Goal: Task Accomplishment & Management: Use online tool/utility

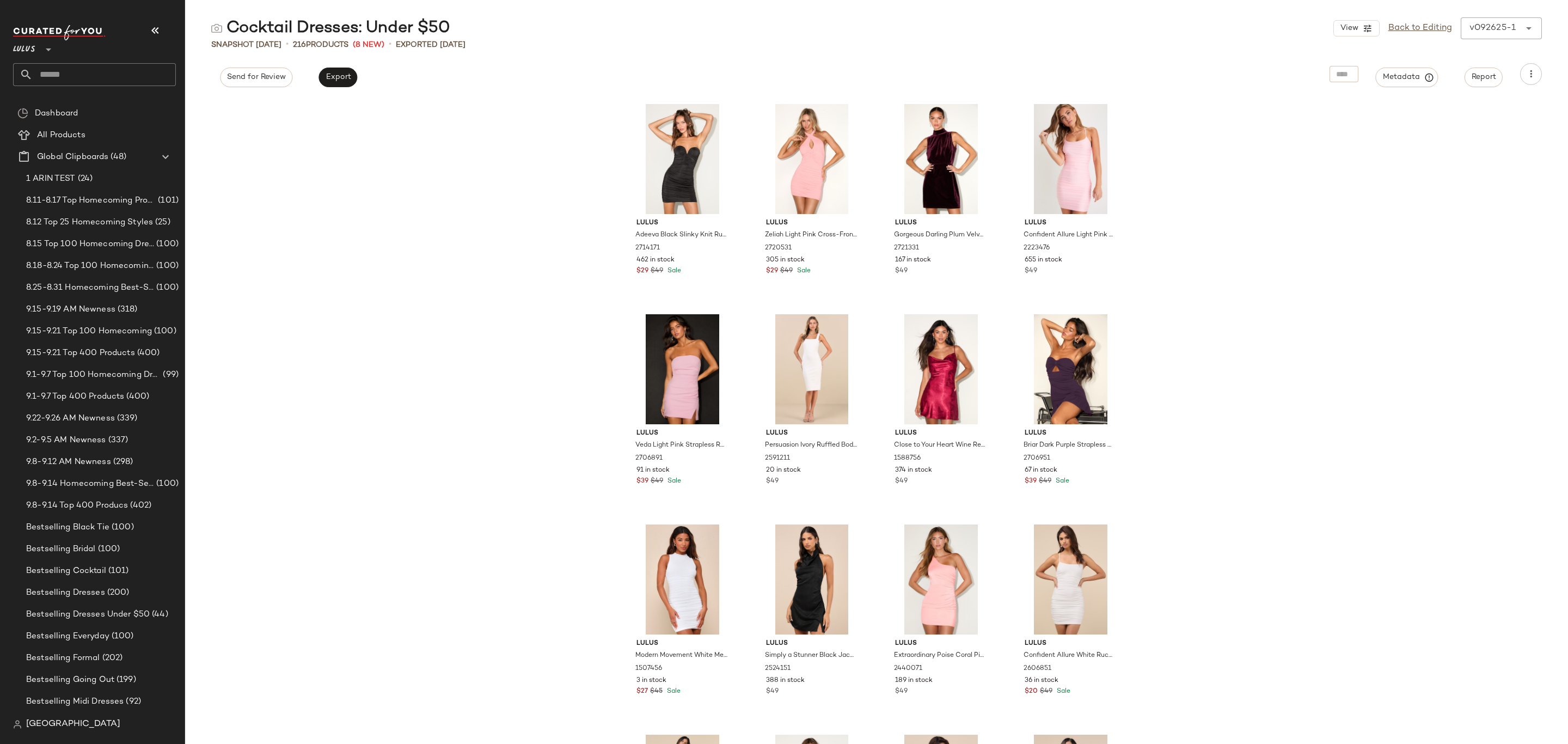
scroll to position [520, 0]
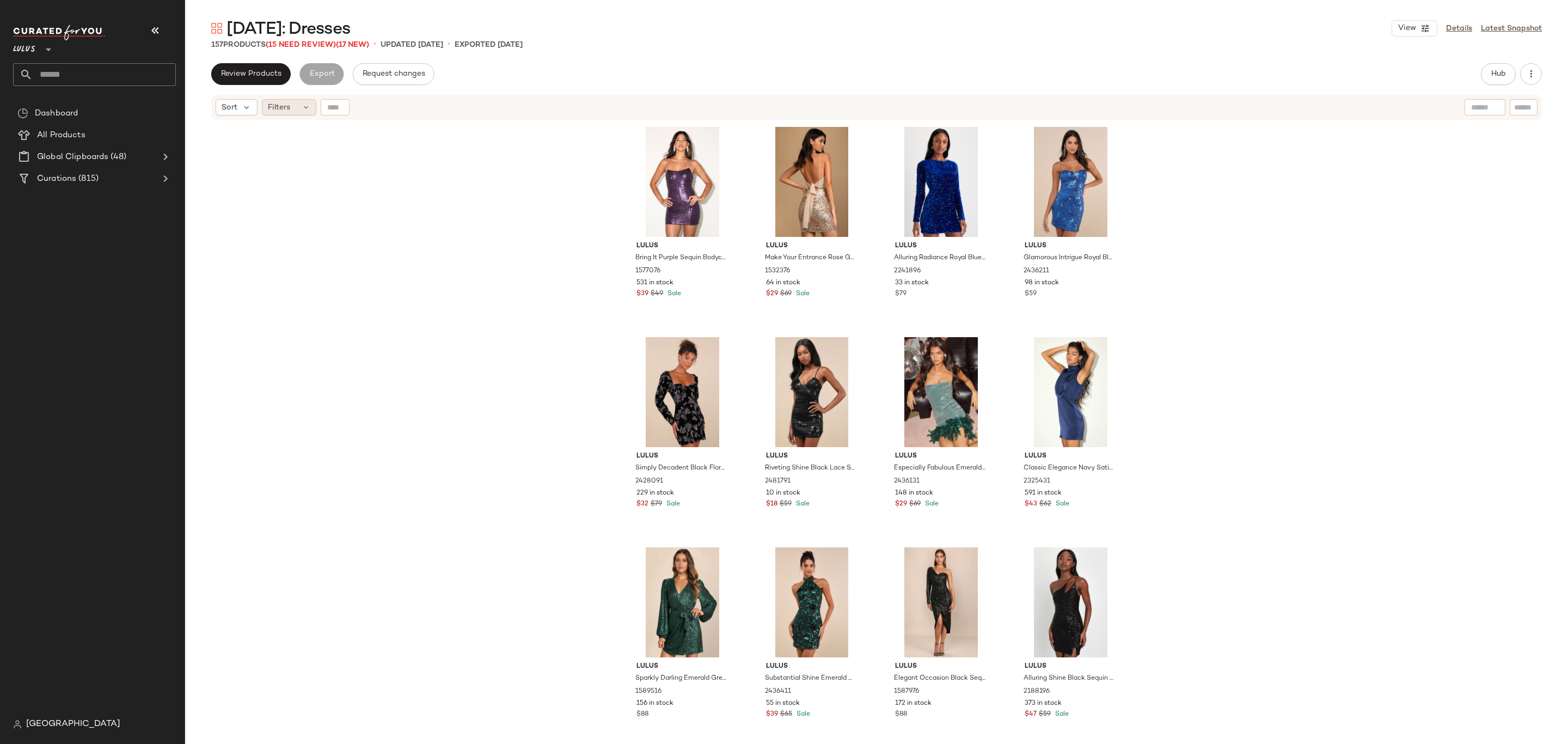
click at [293, 101] on div "Filters" at bounding box center [289, 107] width 55 height 16
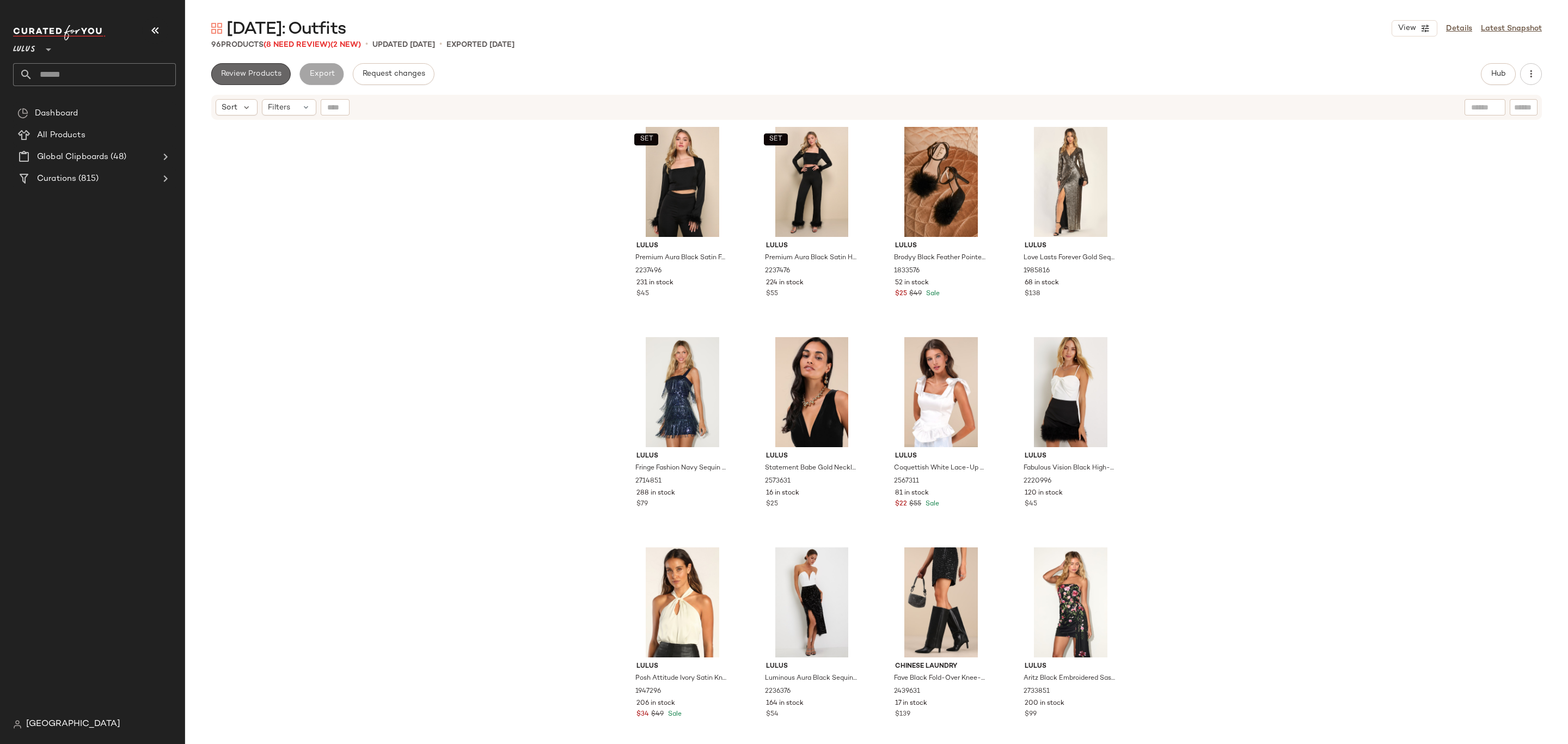
click at [264, 72] on span "Review Products" at bounding box center [250, 74] width 61 height 9
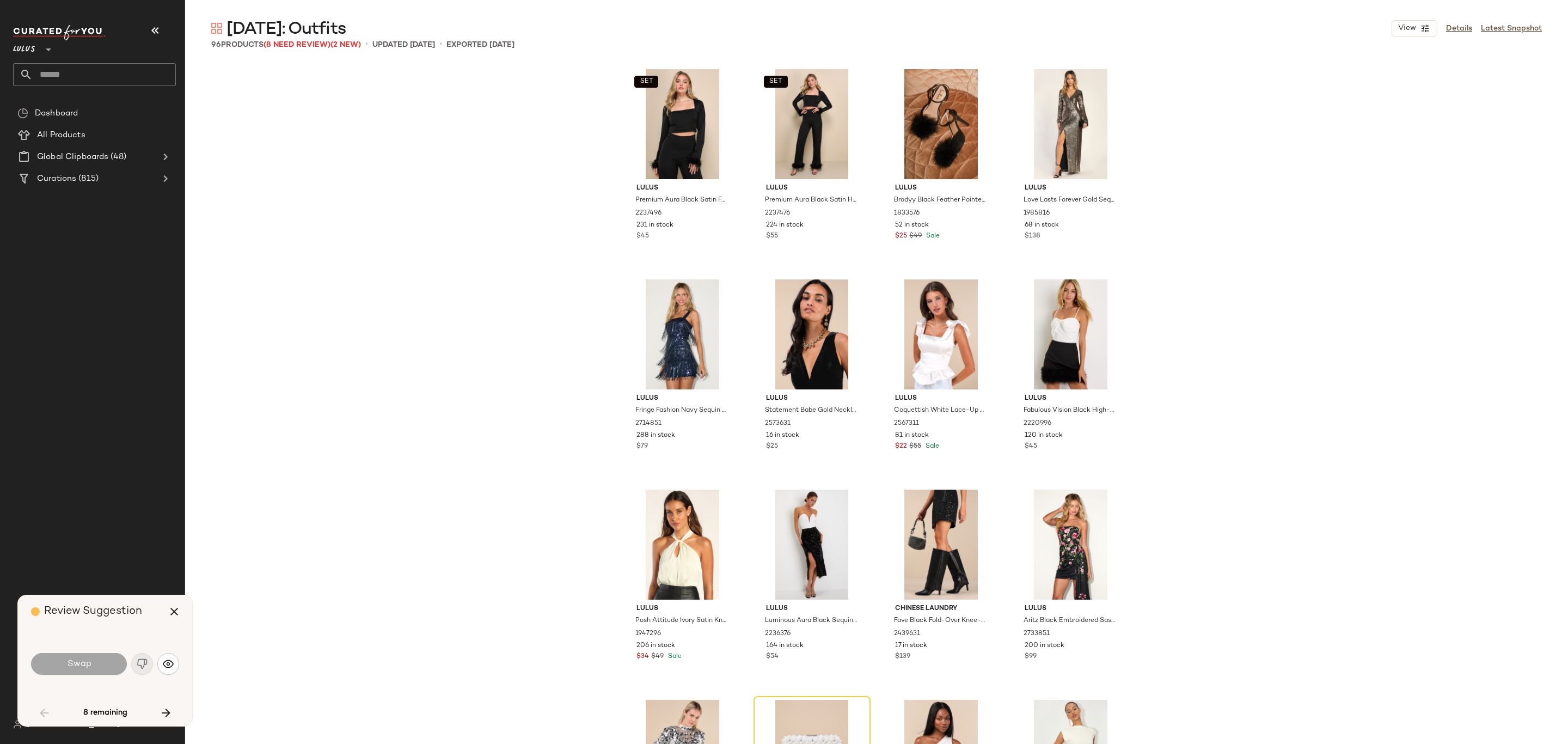
scroll to position [430, 0]
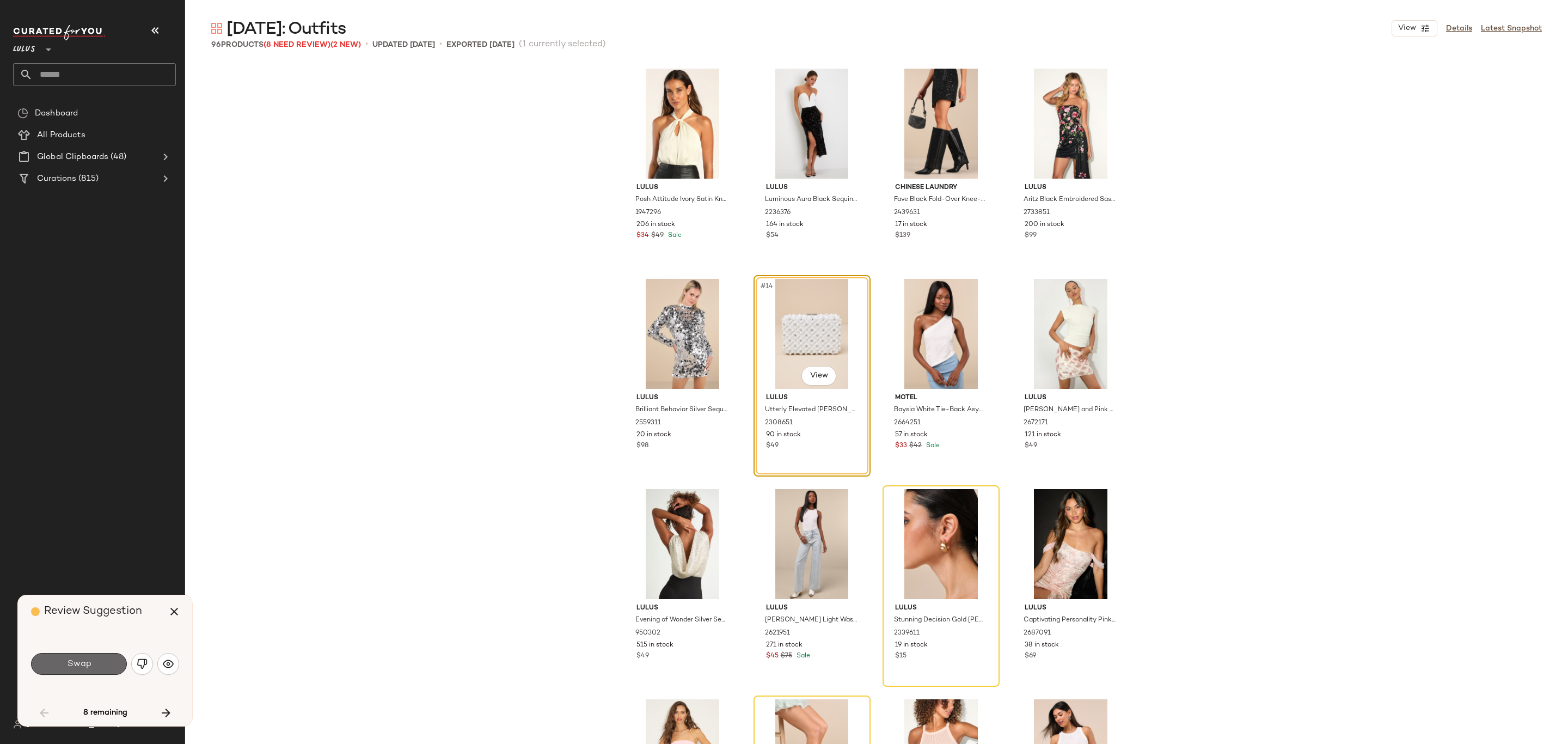
click at [73, 663] on span "Swap" at bounding box center [79, 664] width 25 height 10
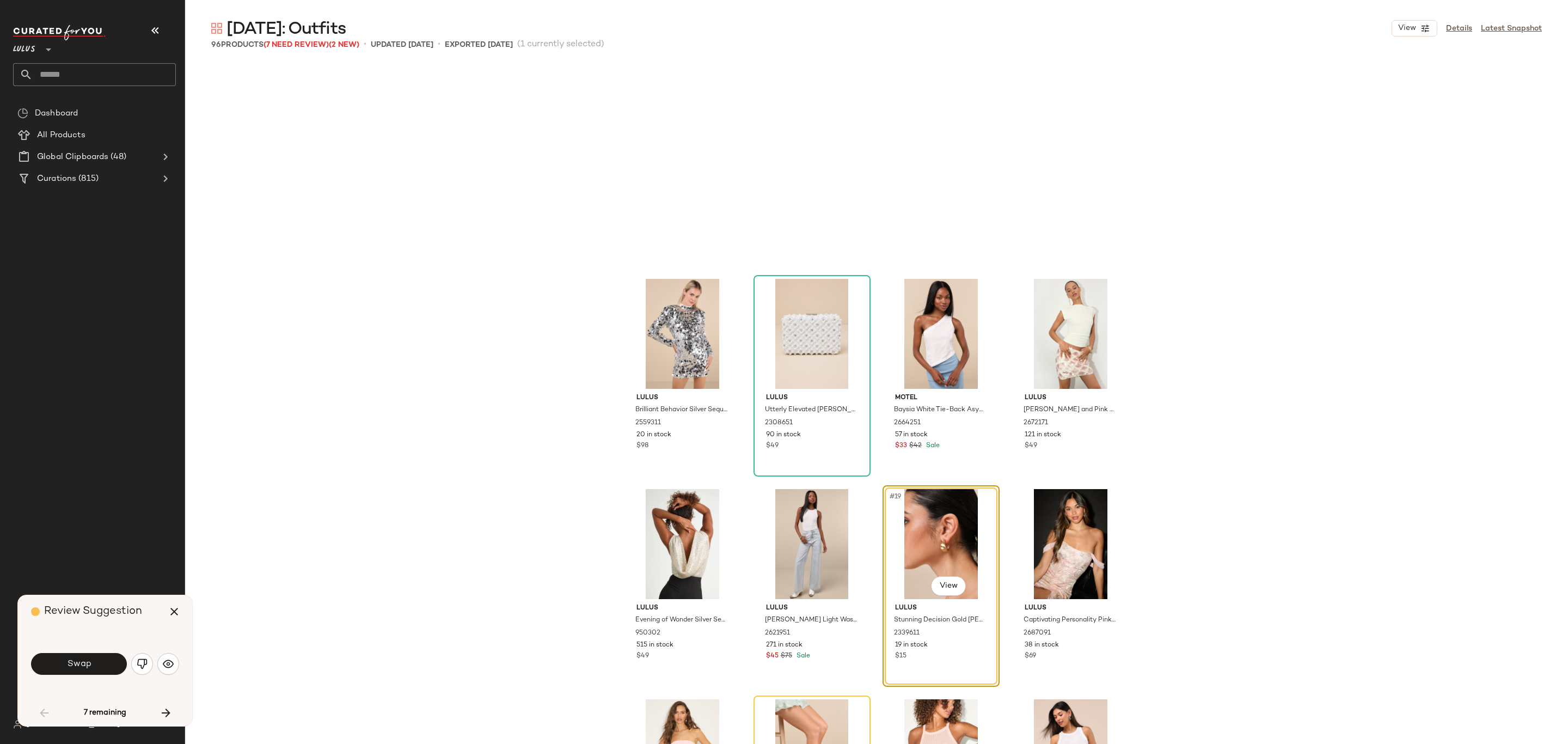
scroll to position [630, 0]
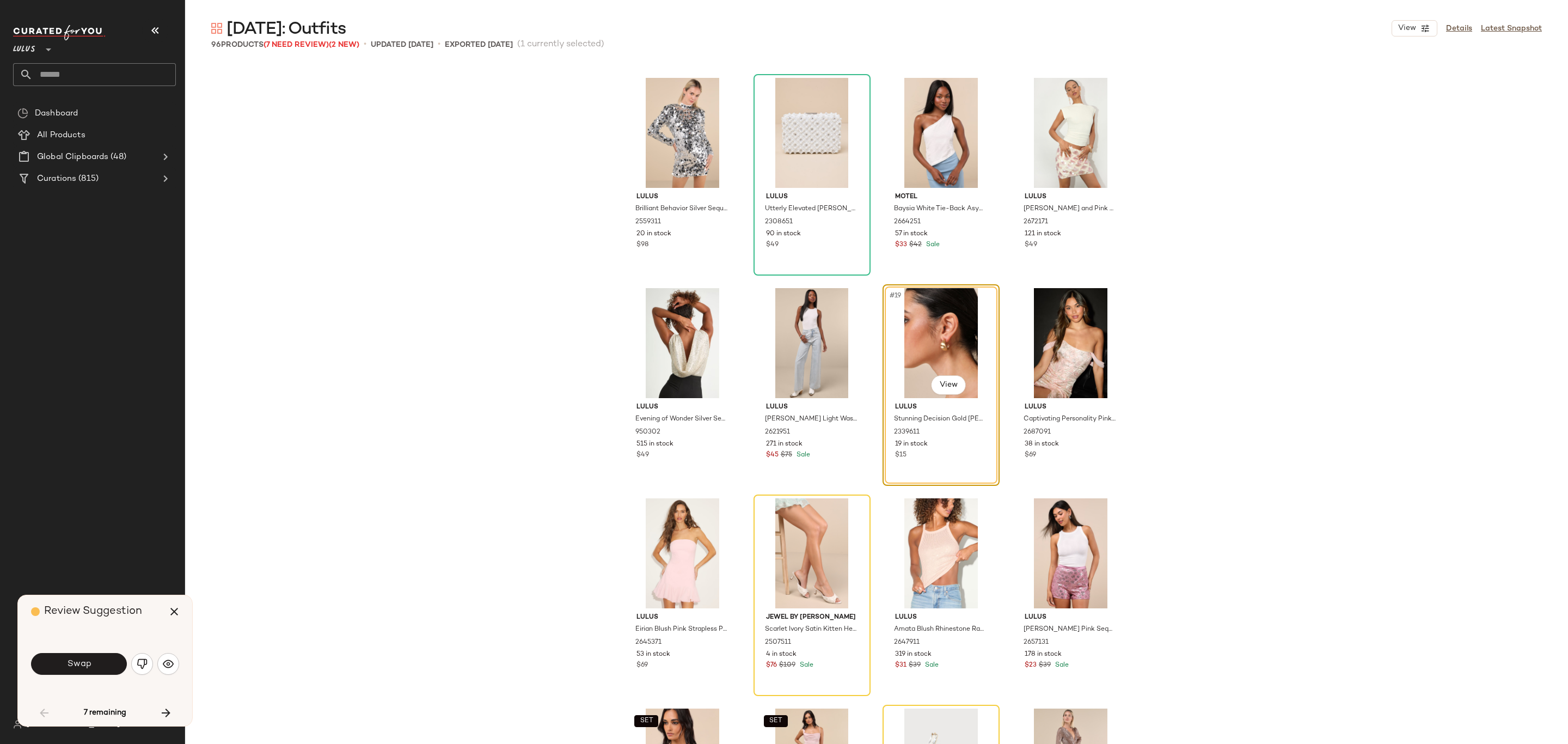
click at [92, 661] on button "Swap" at bounding box center [79, 664] width 96 height 22
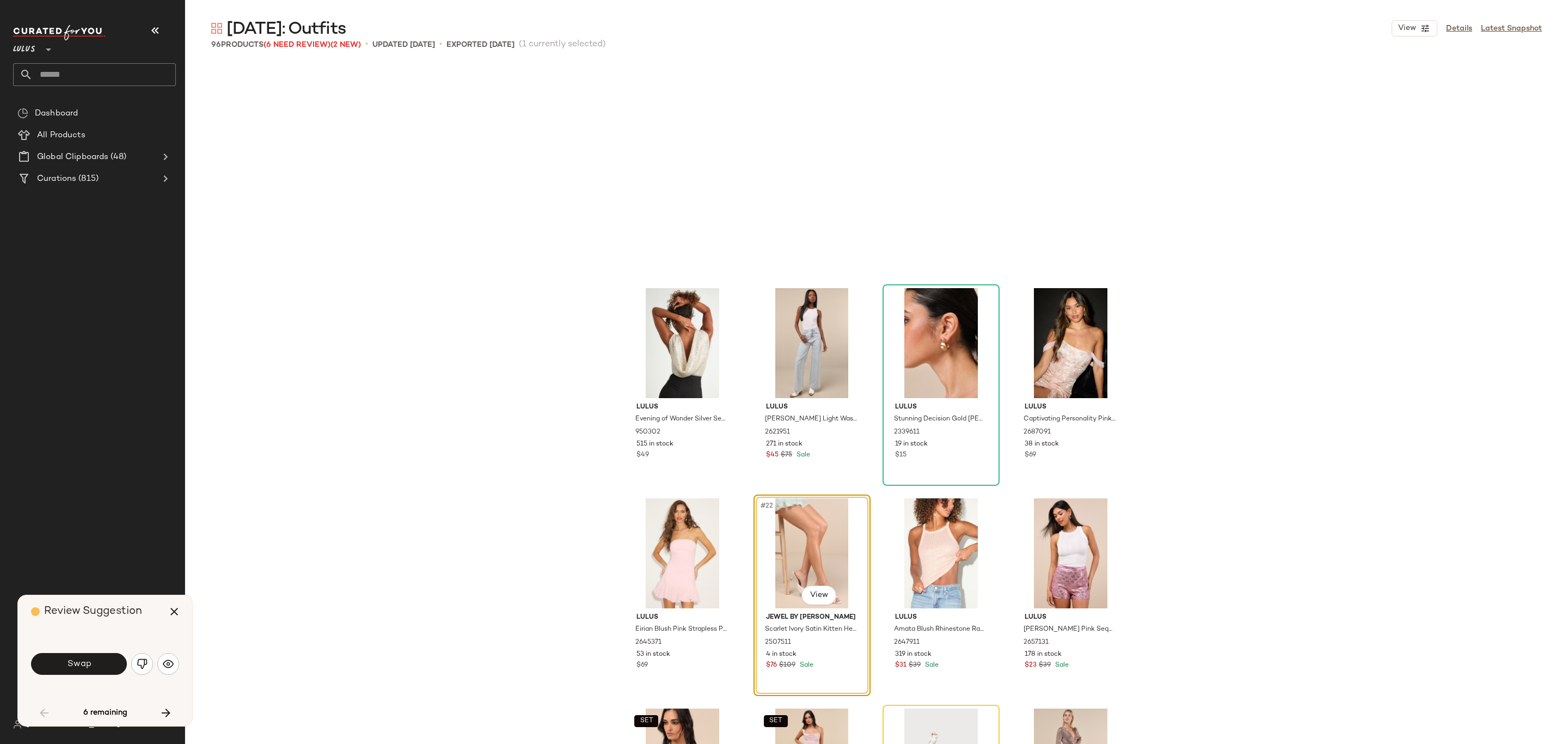
scroll to position [840, 0]
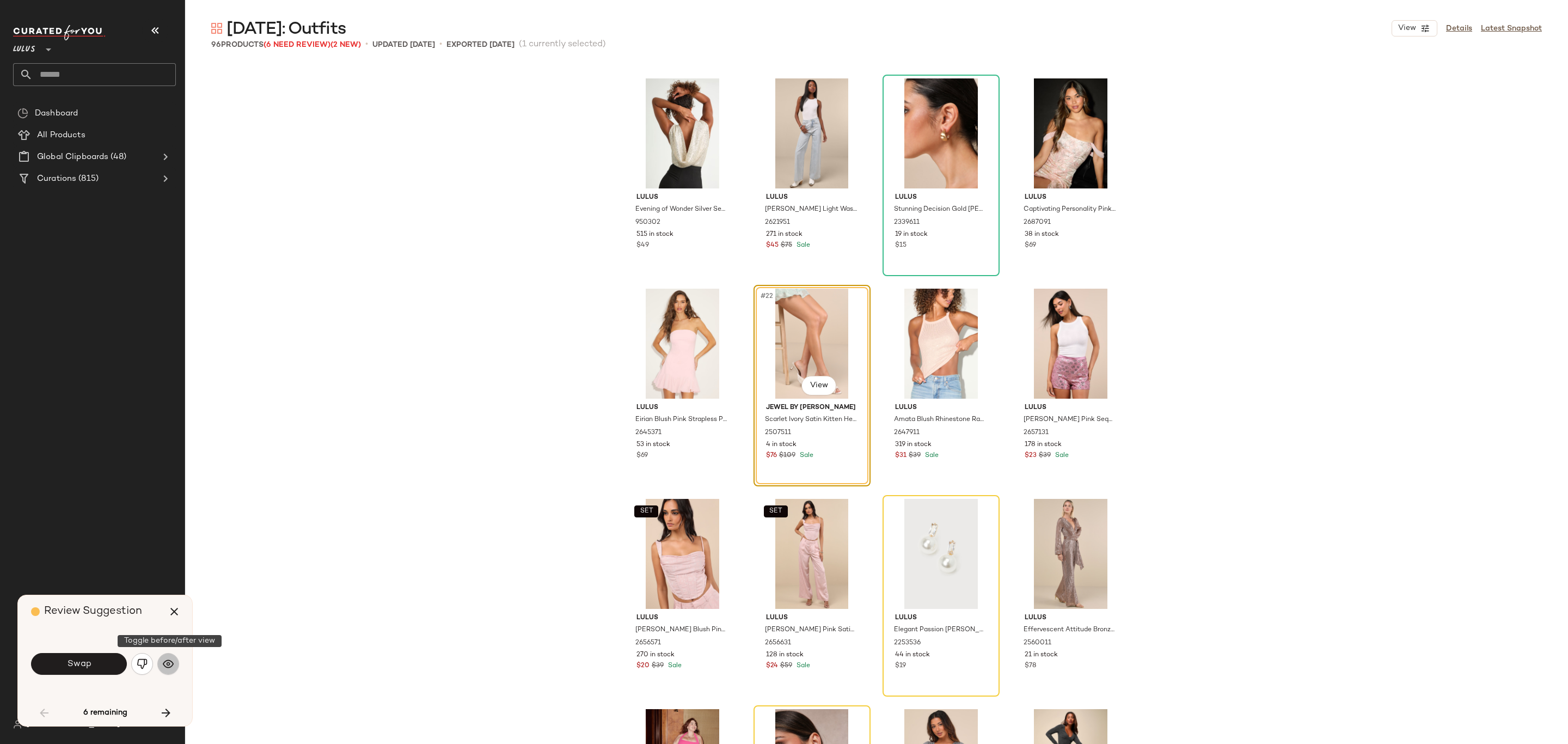
click at [169, 665] on img "button" at bounding box center [168, 663] width 11 height 11
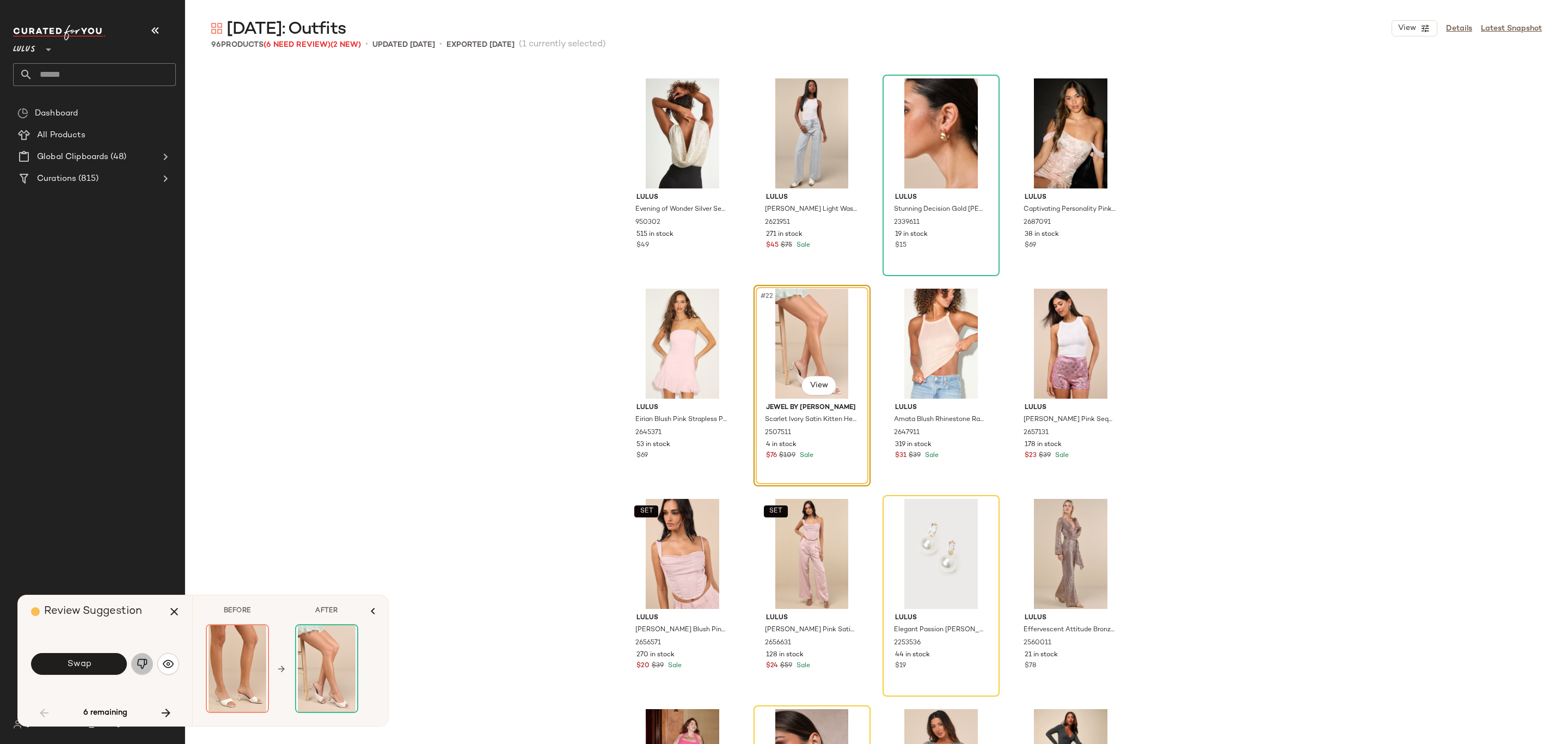
click at [150, 664] on button "button" at bounding box center [143, 664] width 22 height 22
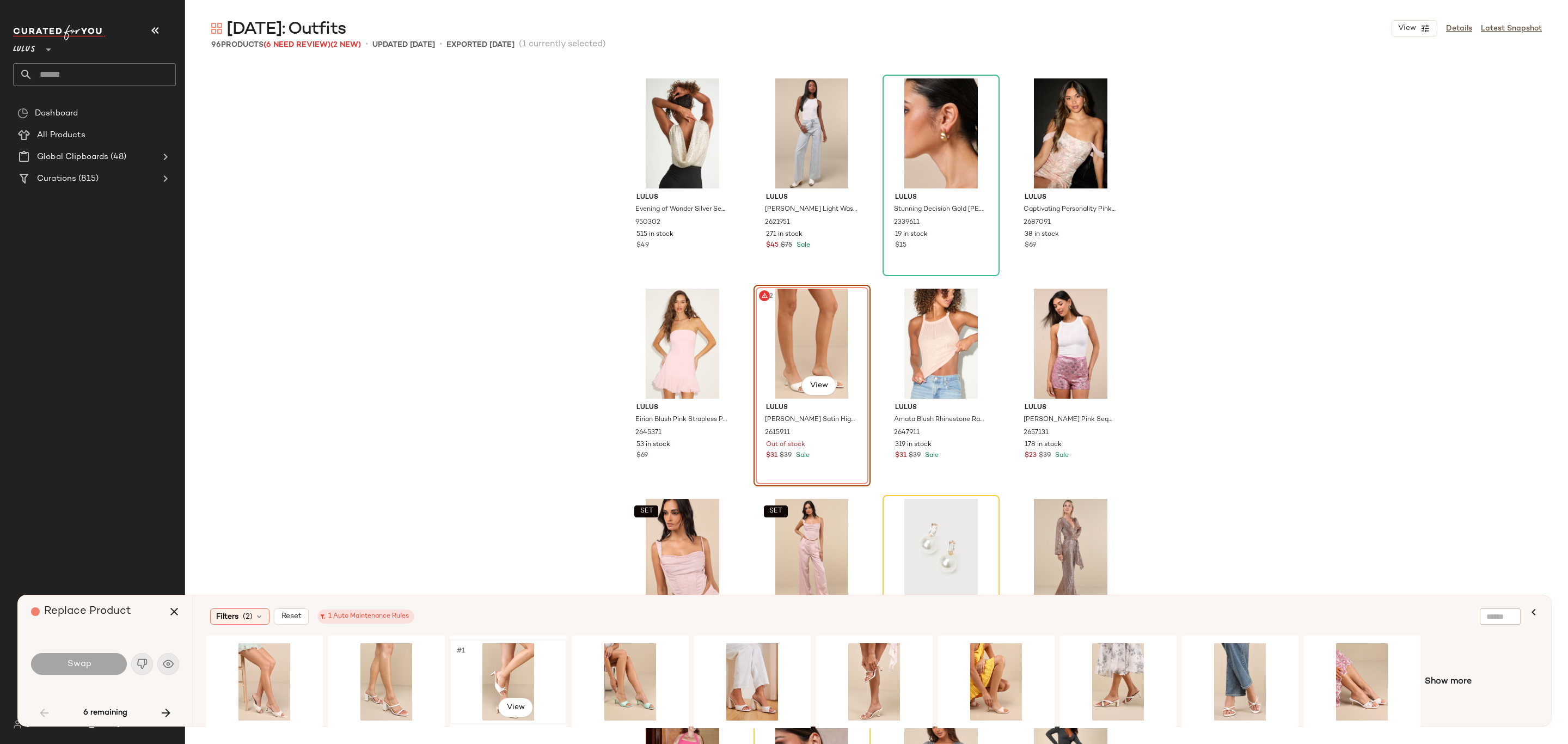
click at [516, 675] on div "#1 View" at bounding box center [509, 682] width 110 height 78
click at [864, 648] on div "#1 View" at bounding box center [875, 682] width 110 height 78
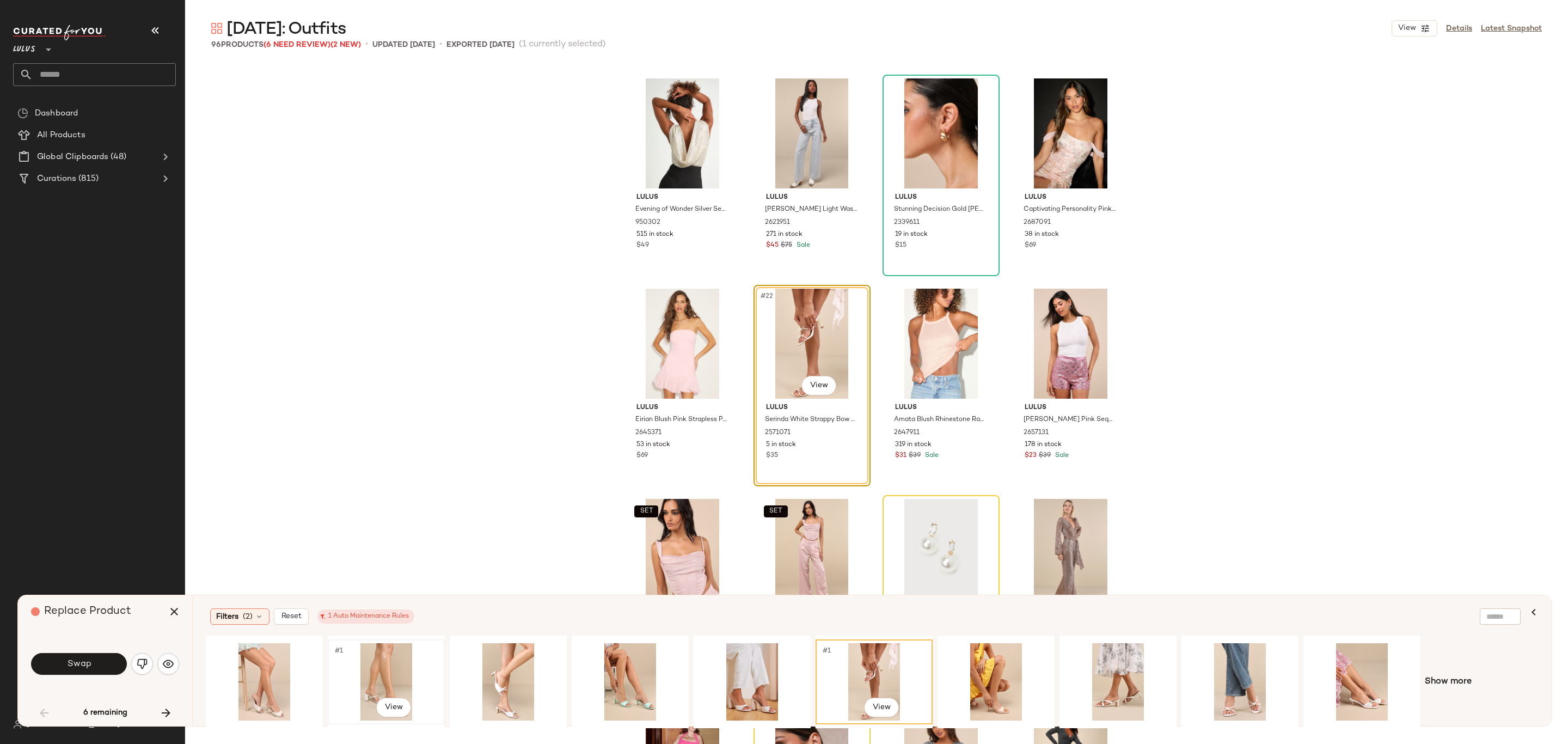
click at [363, 661] on div "#1 View" at bounding box center [386, 682] width 110 height 78
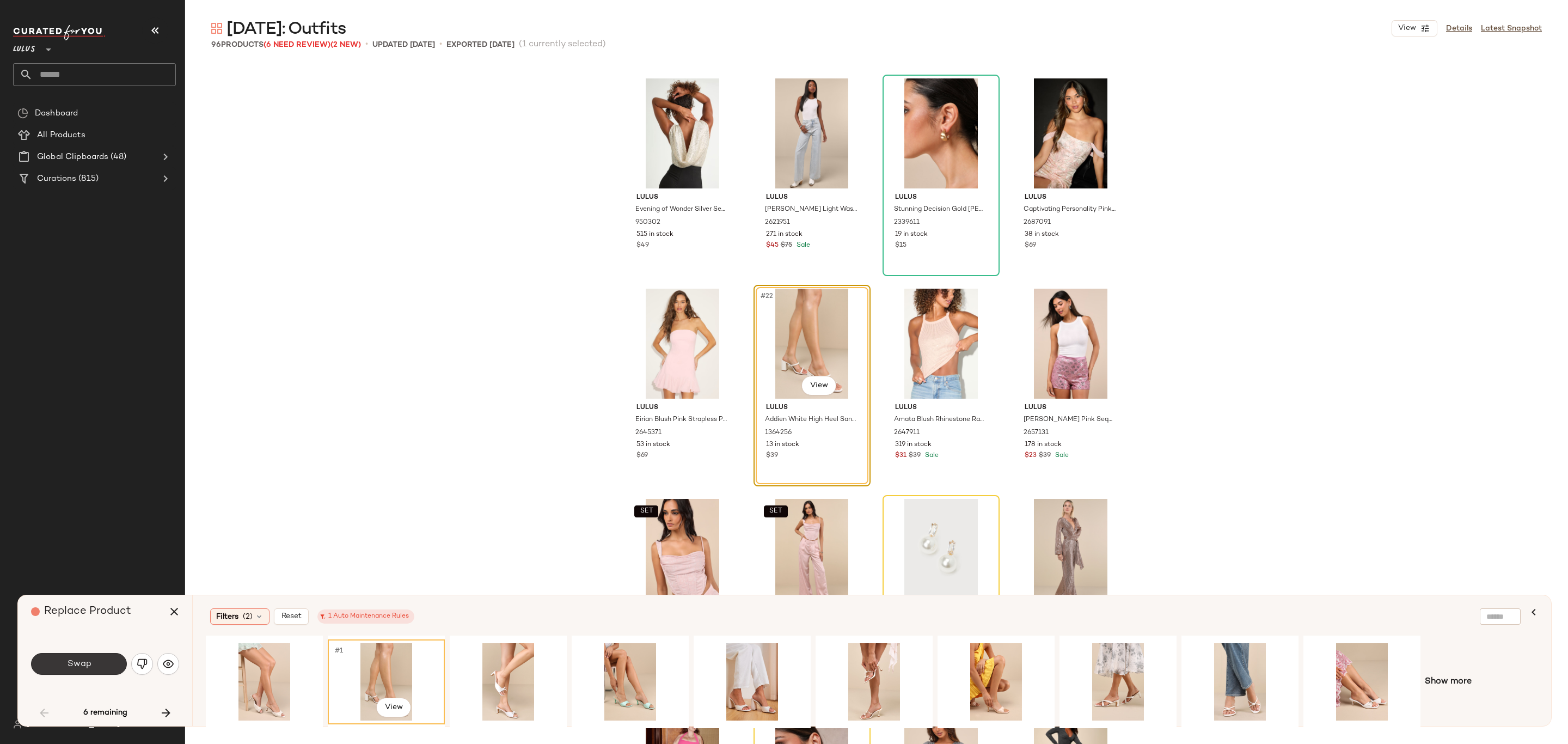
click at [102, 657] on button "Swap" at bounding box center [79, 664] width 96 height 22
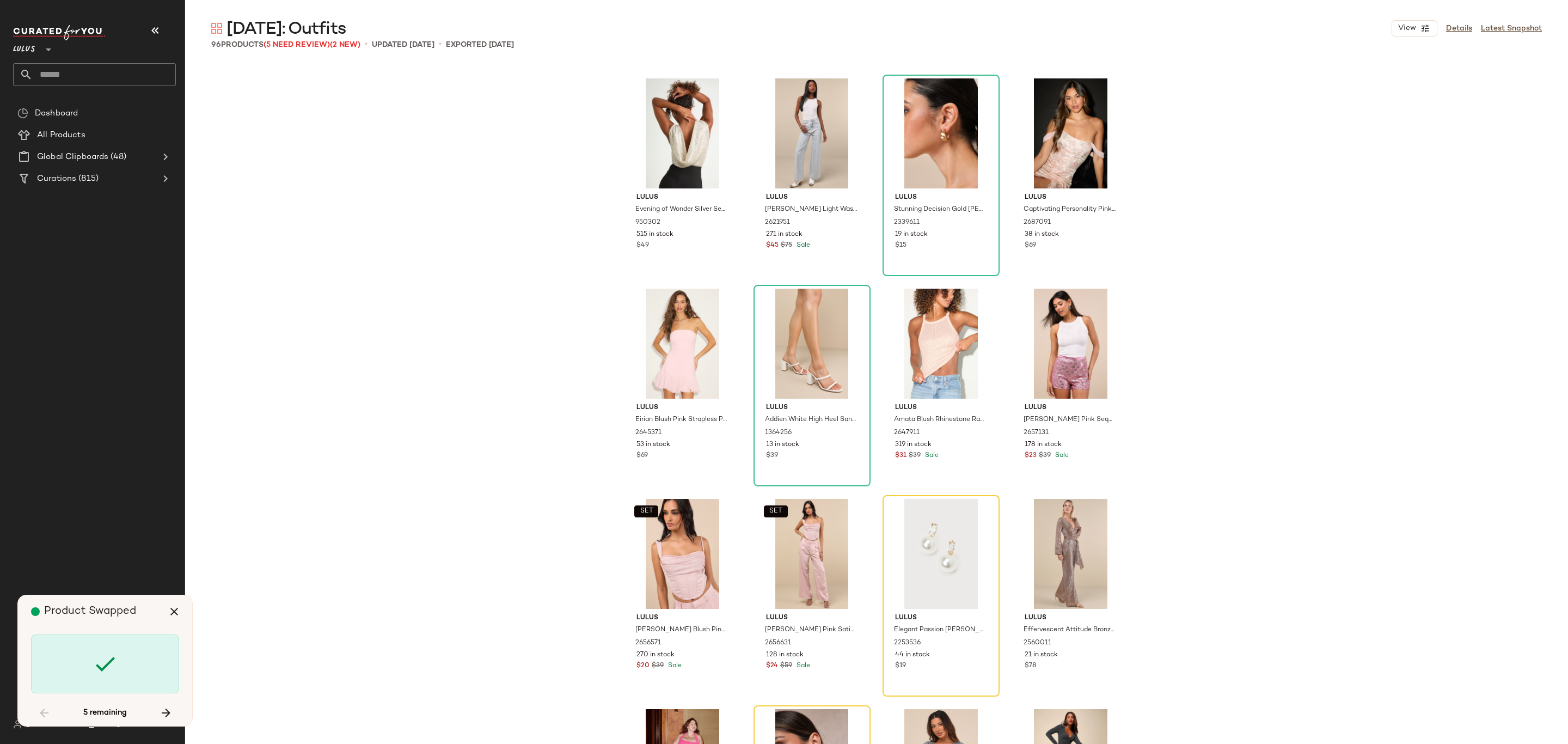
scroll to position [1051, 0]
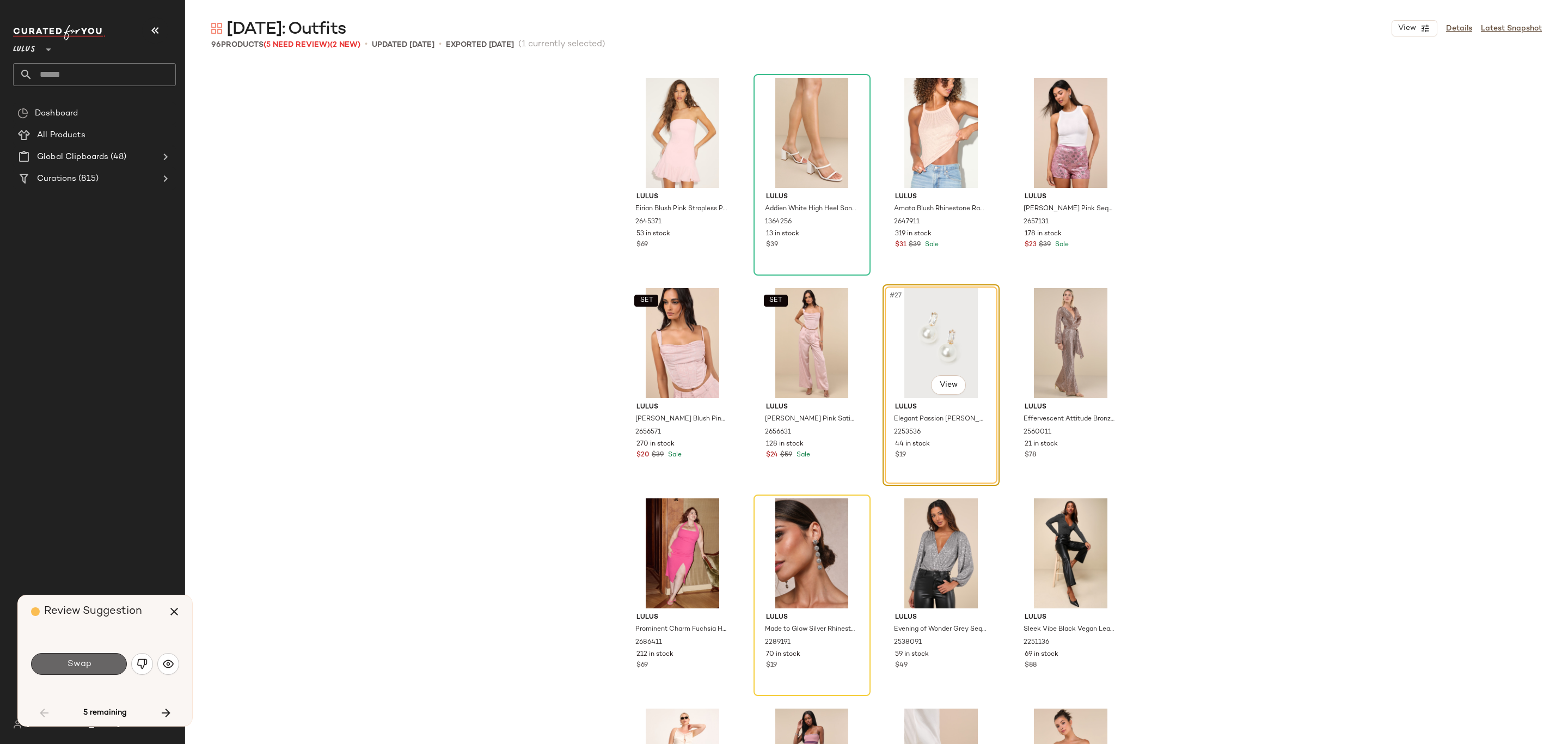
click at [96, 665] on button "Swap" at bounding box center [79, 664] width 96 height 22
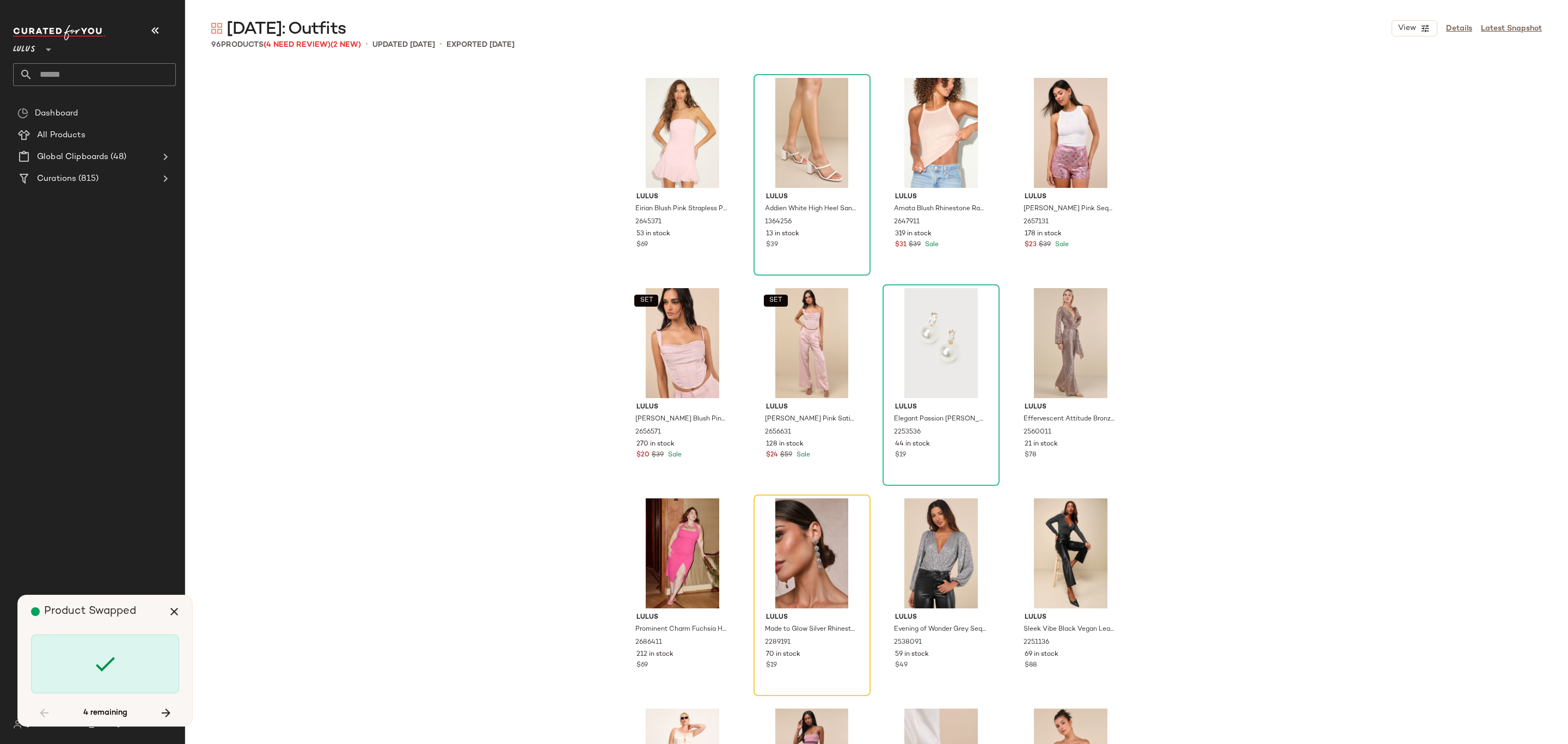
scroll to position [1261, 0]
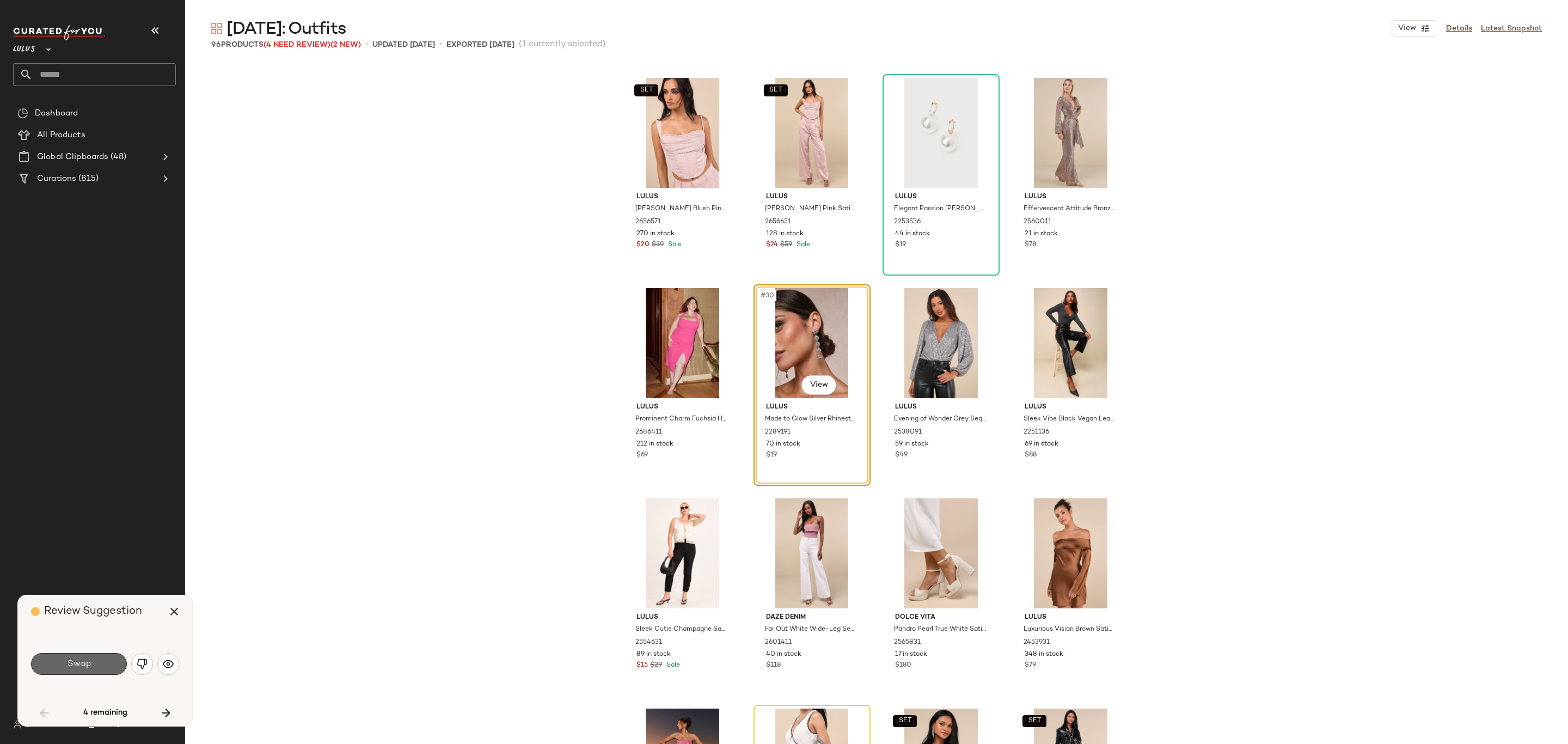
click at [54, 657] on button "Swap" at bounding box center [79, 664] width 96 height 22
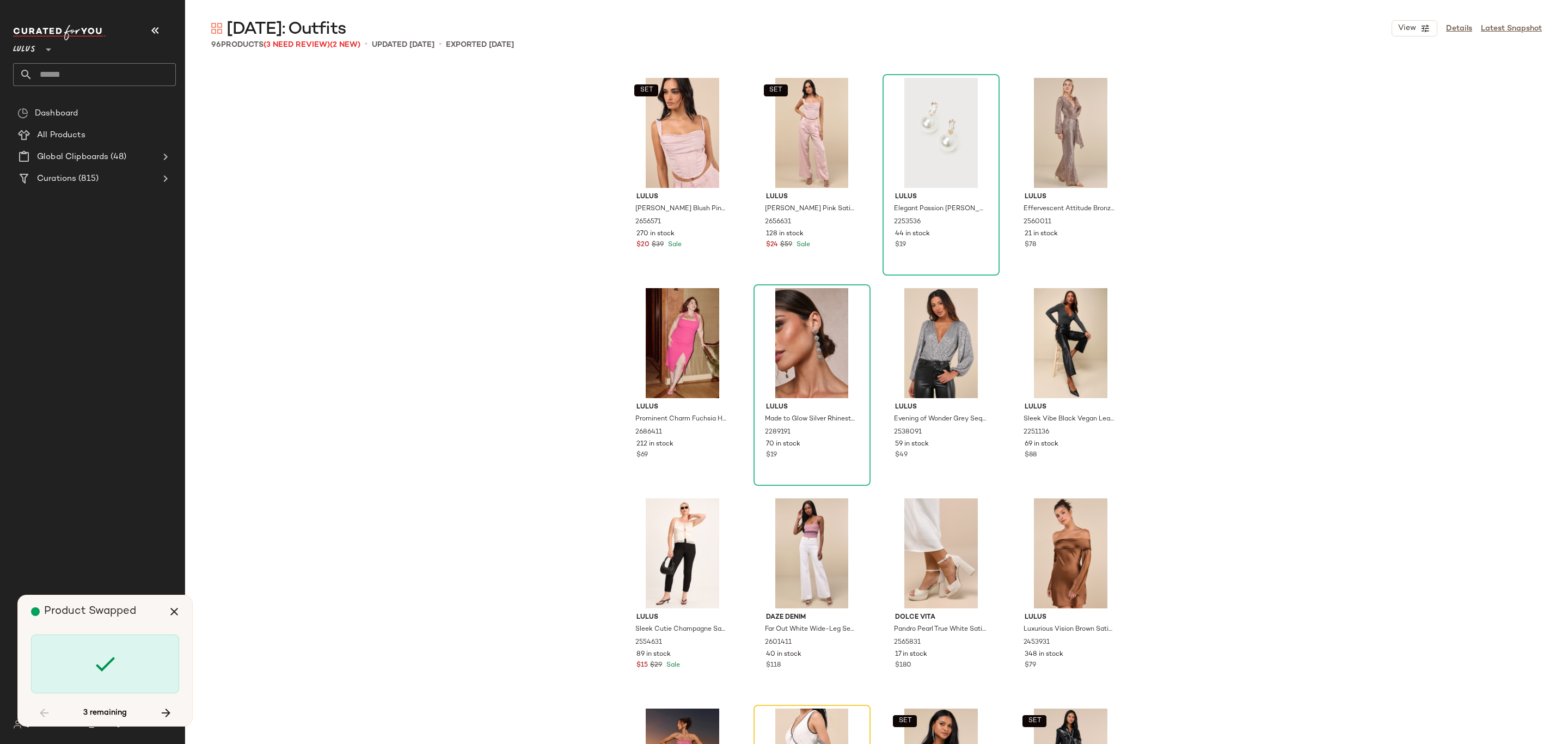
scroll to position [1681, 0]
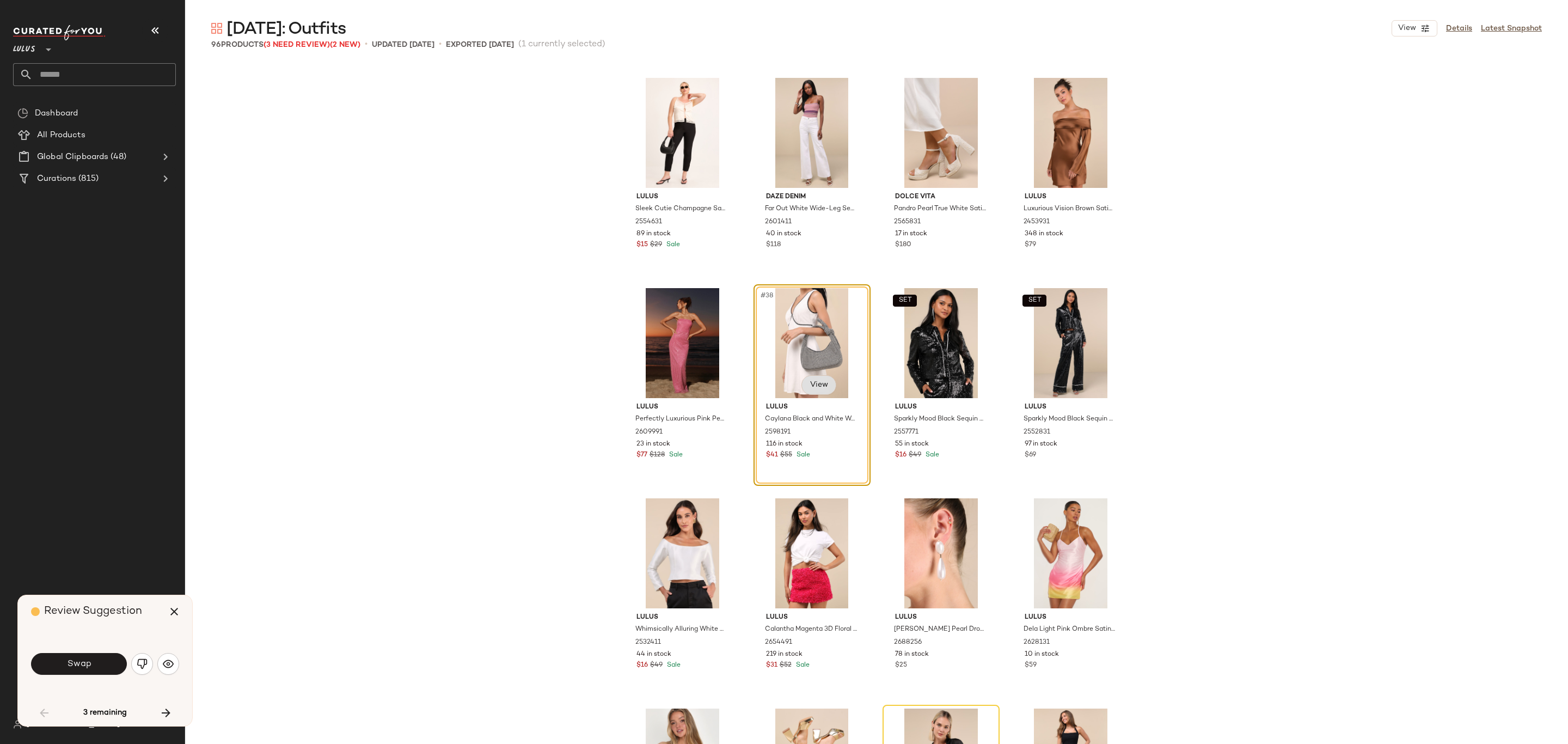
click at [823, 393] on body "Lulus ** Dashboard All Products Global Clipboards (48) Curations (815) Lily Par…" at bounding box center [784, 372] width 1568 height 744
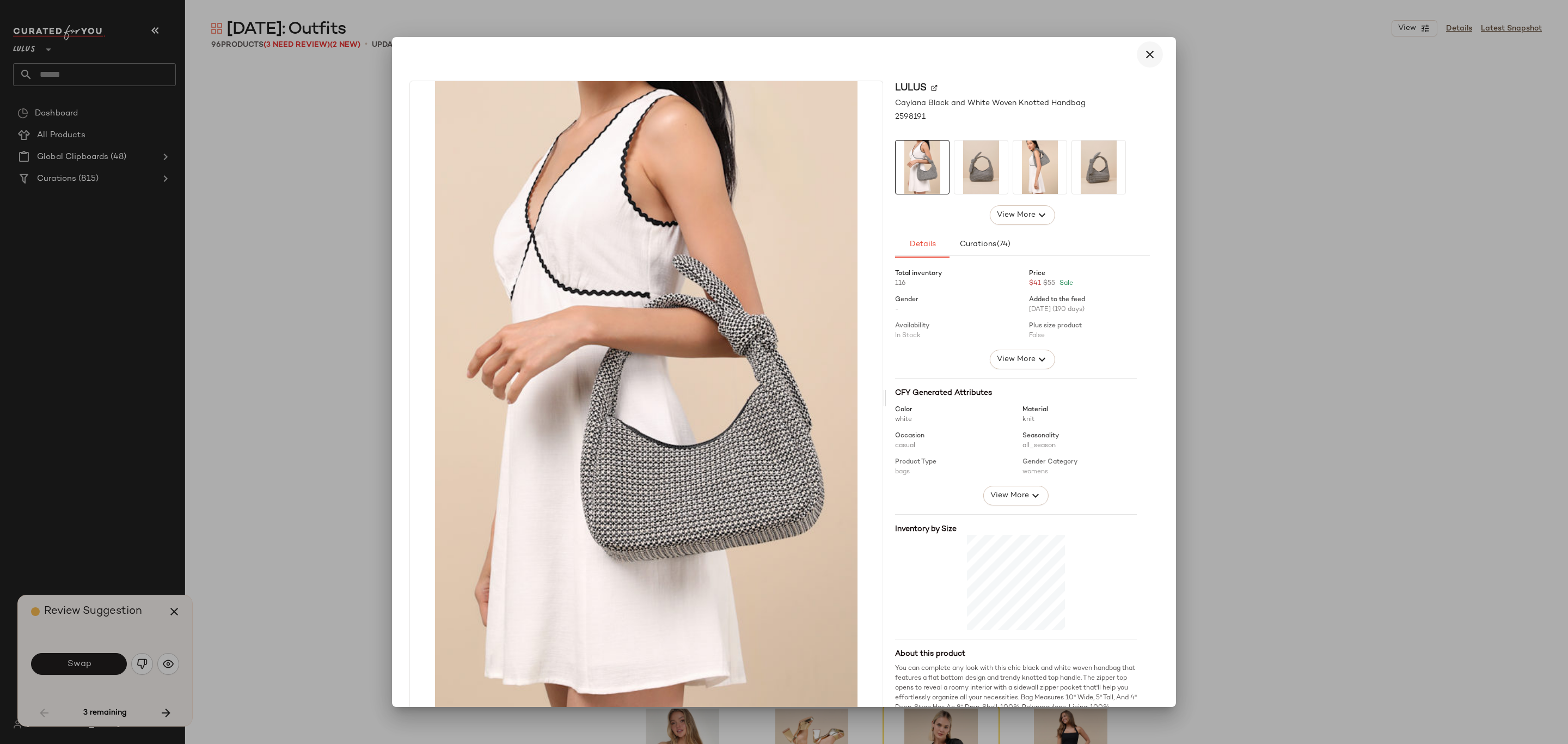
click at [1137, 56] on button "button" at bounding box center [1150, 54] width 26 height 26
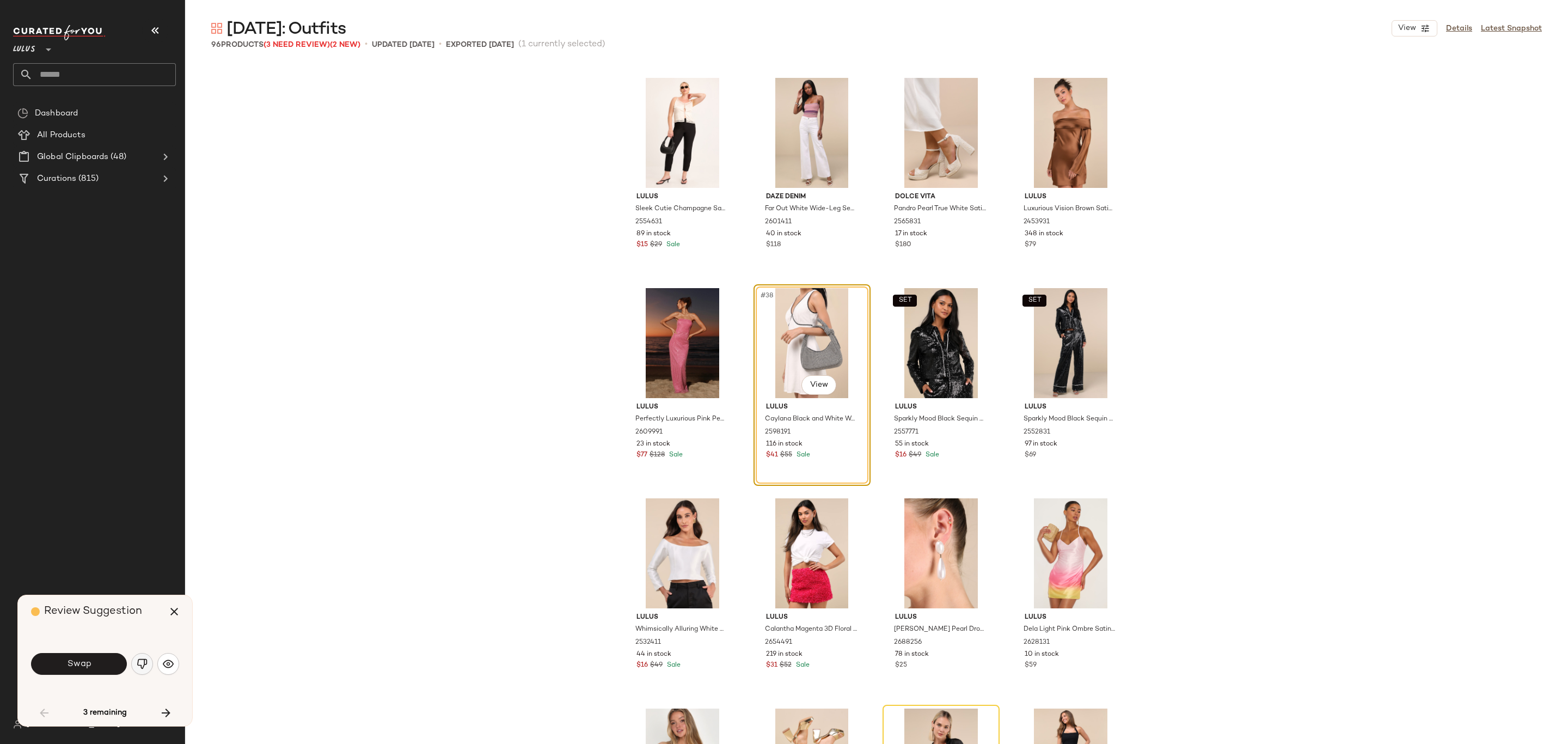
click at [142, 659] on img "button" at bounding box center [142, 663] width 11 height 11
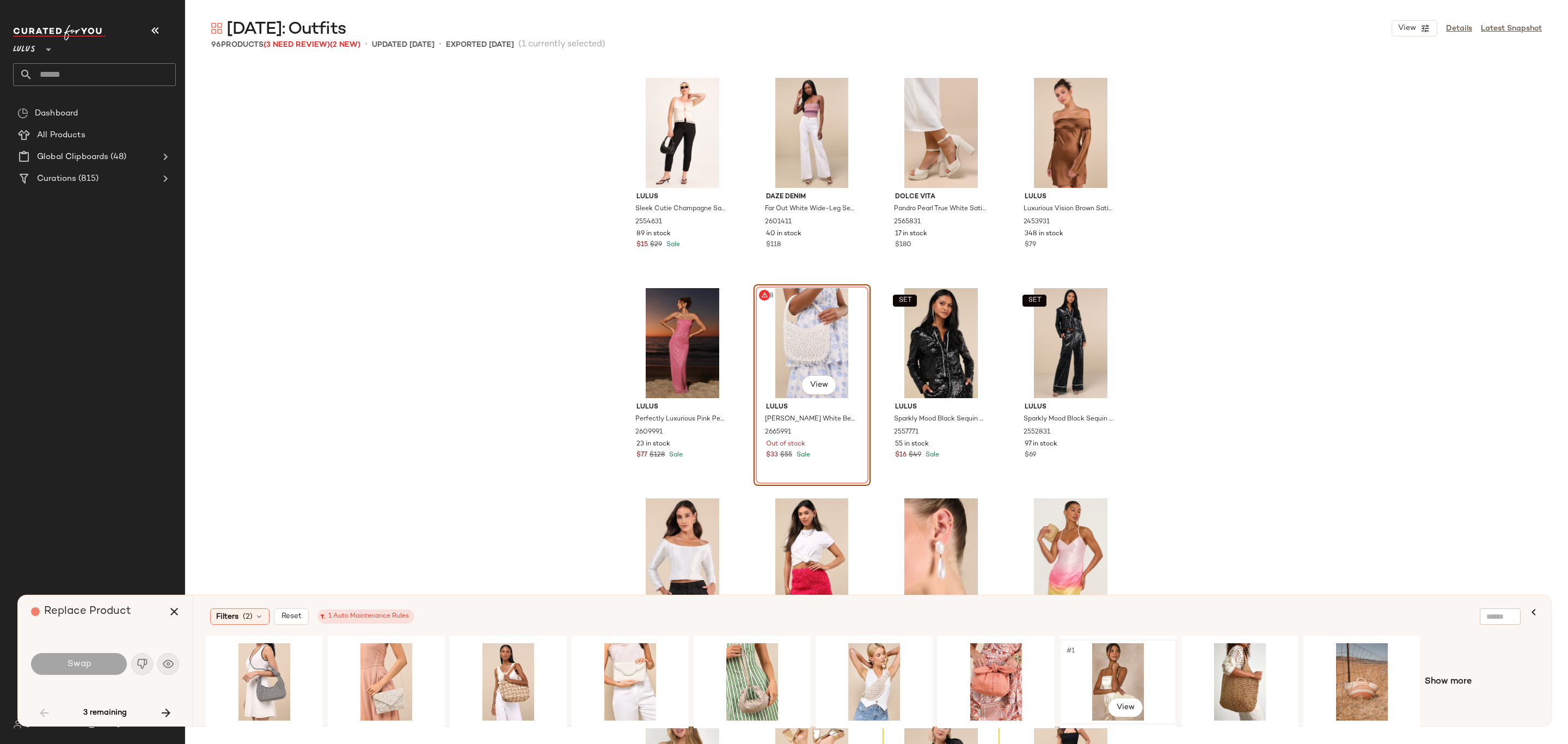
click at [1087, 679] on div "#1 View" at bounding box center [1118, 682] width 110 height 78
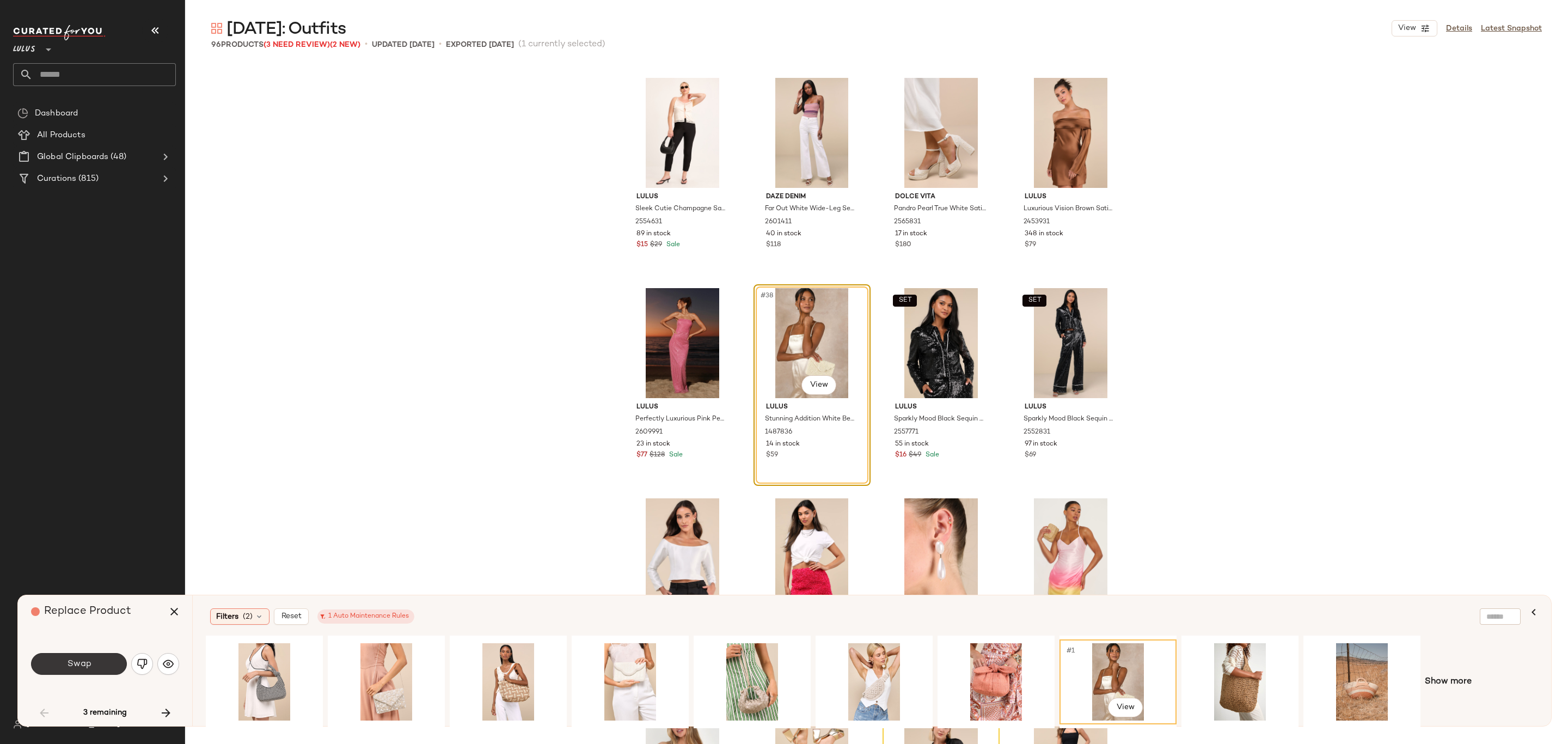
click at [70, 659] on span "Swap" at bounding box center [79, 664] width 25 height 10
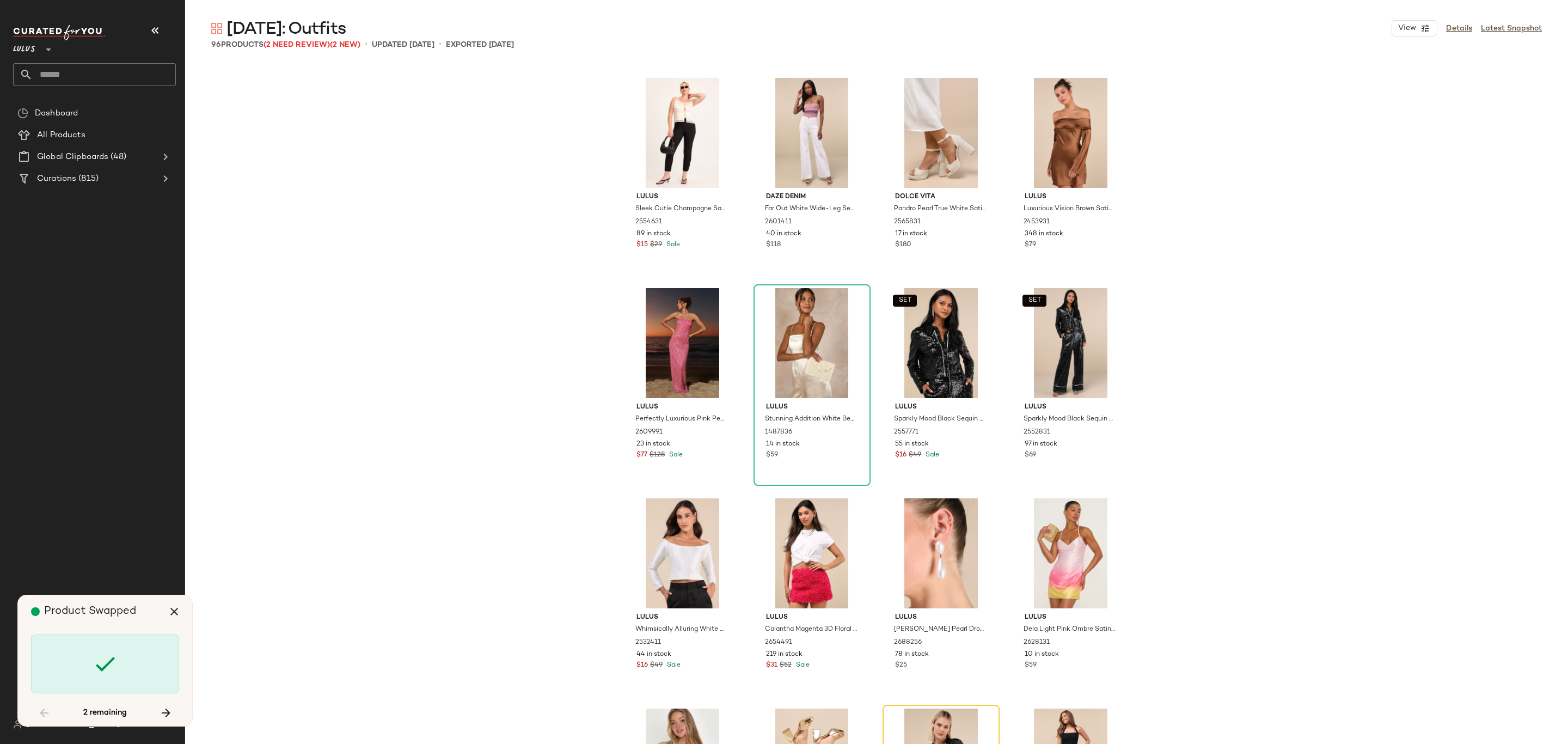
scroll to position [2101, 0]
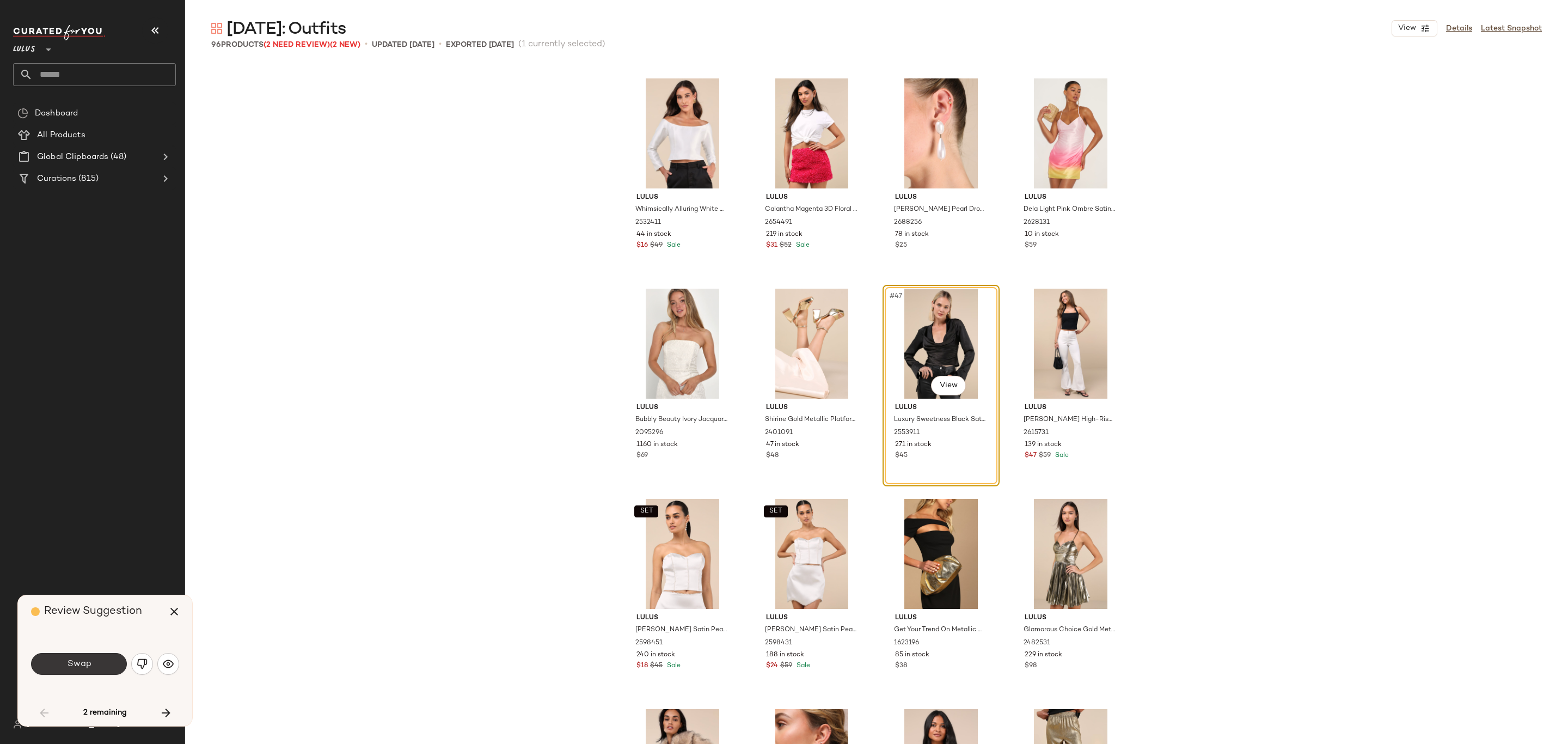
click at [96, 673] on button "Swap" at bounding box center [79, 664] width 96 height 22
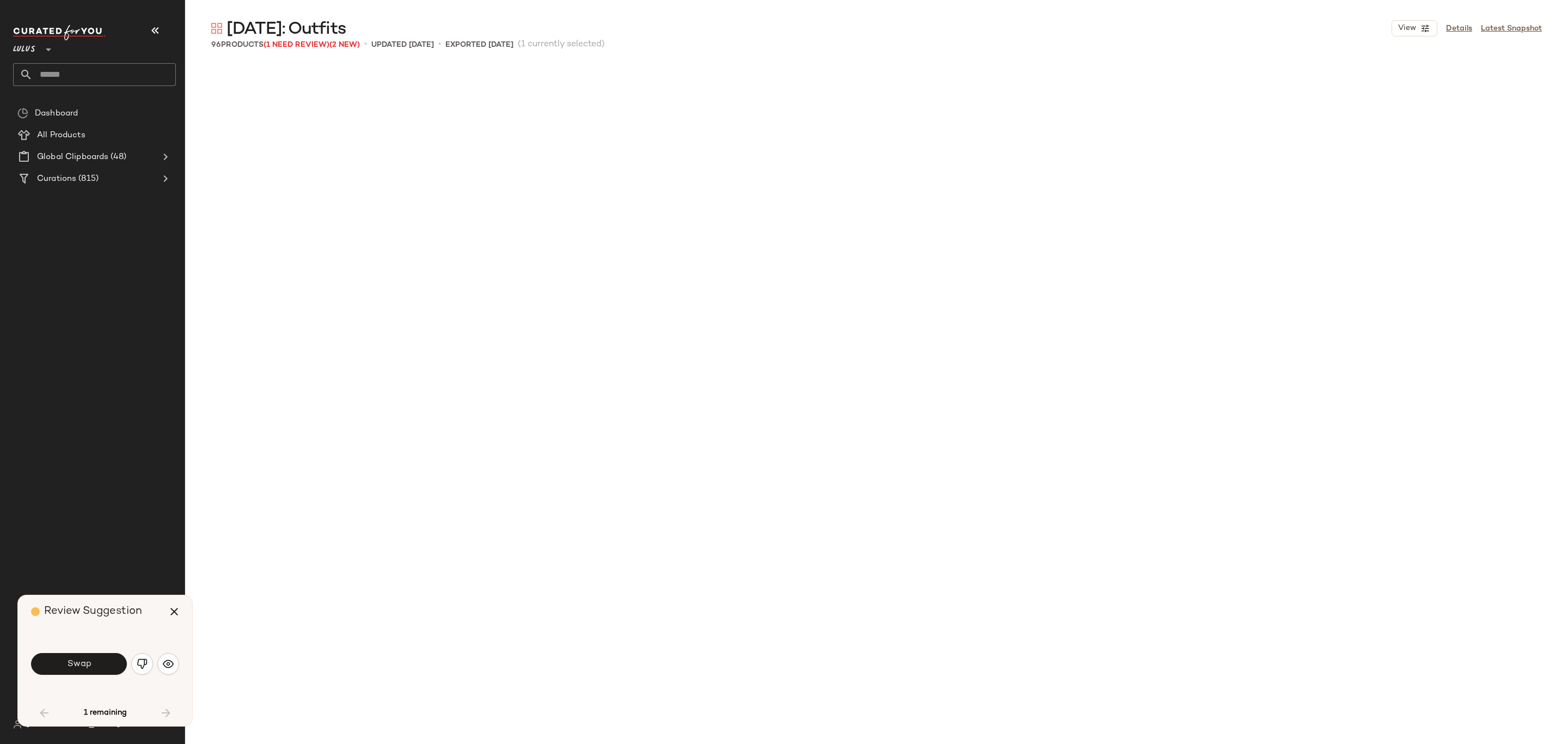
scroll to position [2942, 0]
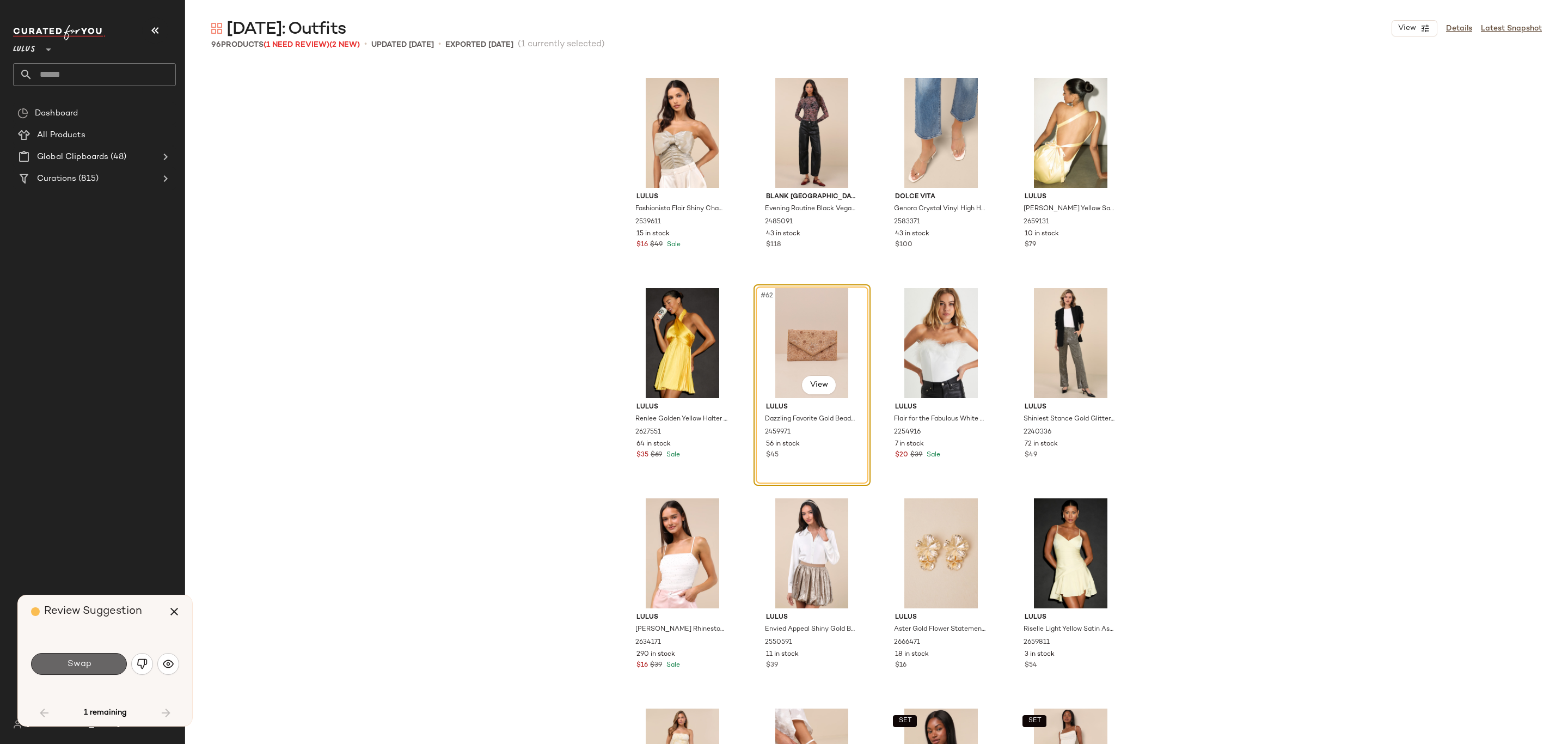
click at [88, 662] on span "Swap" at bounding box center [79, 664] width 25 height 10
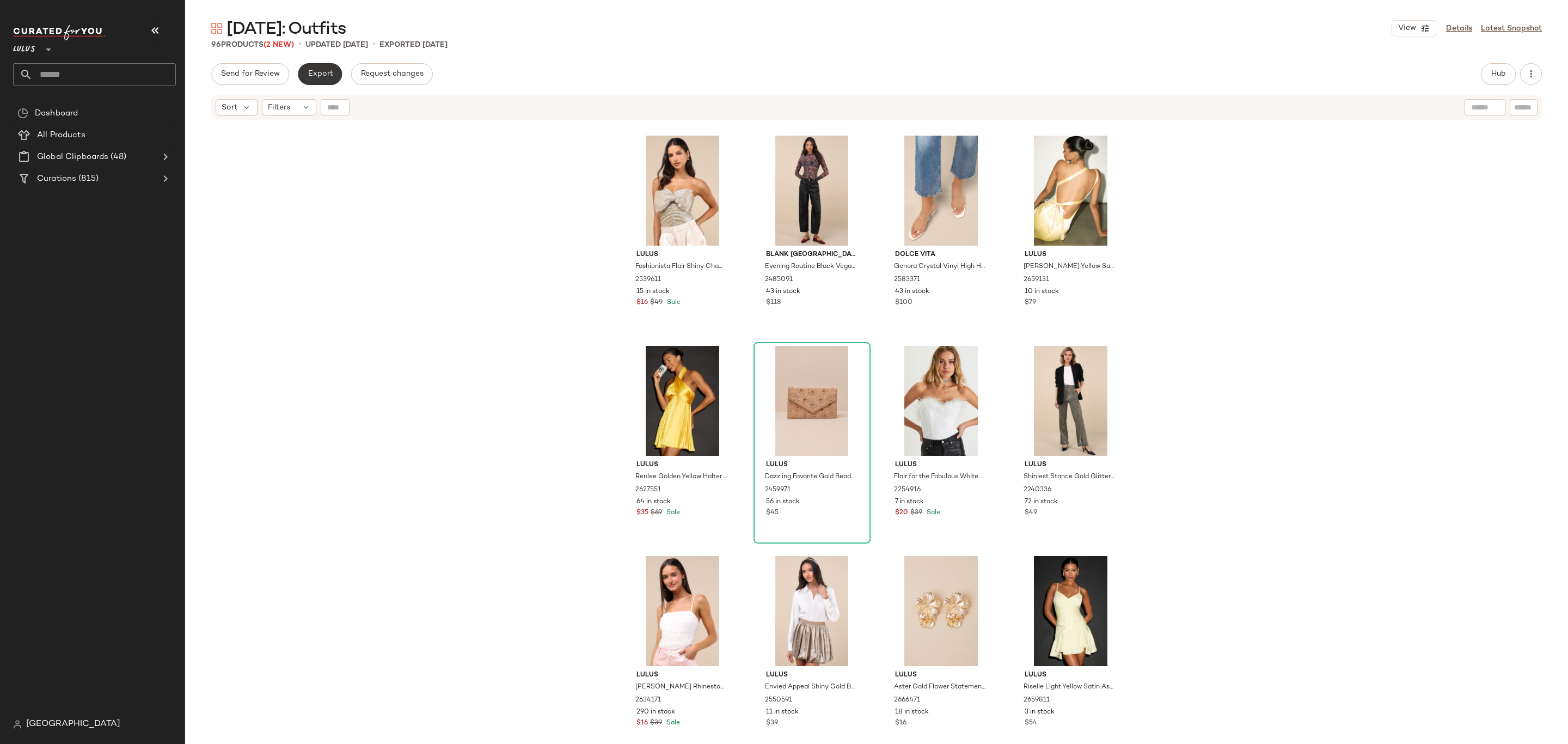
click at [317, 80] on button "Export" at bounding box center [320, 74] width 44 height 22
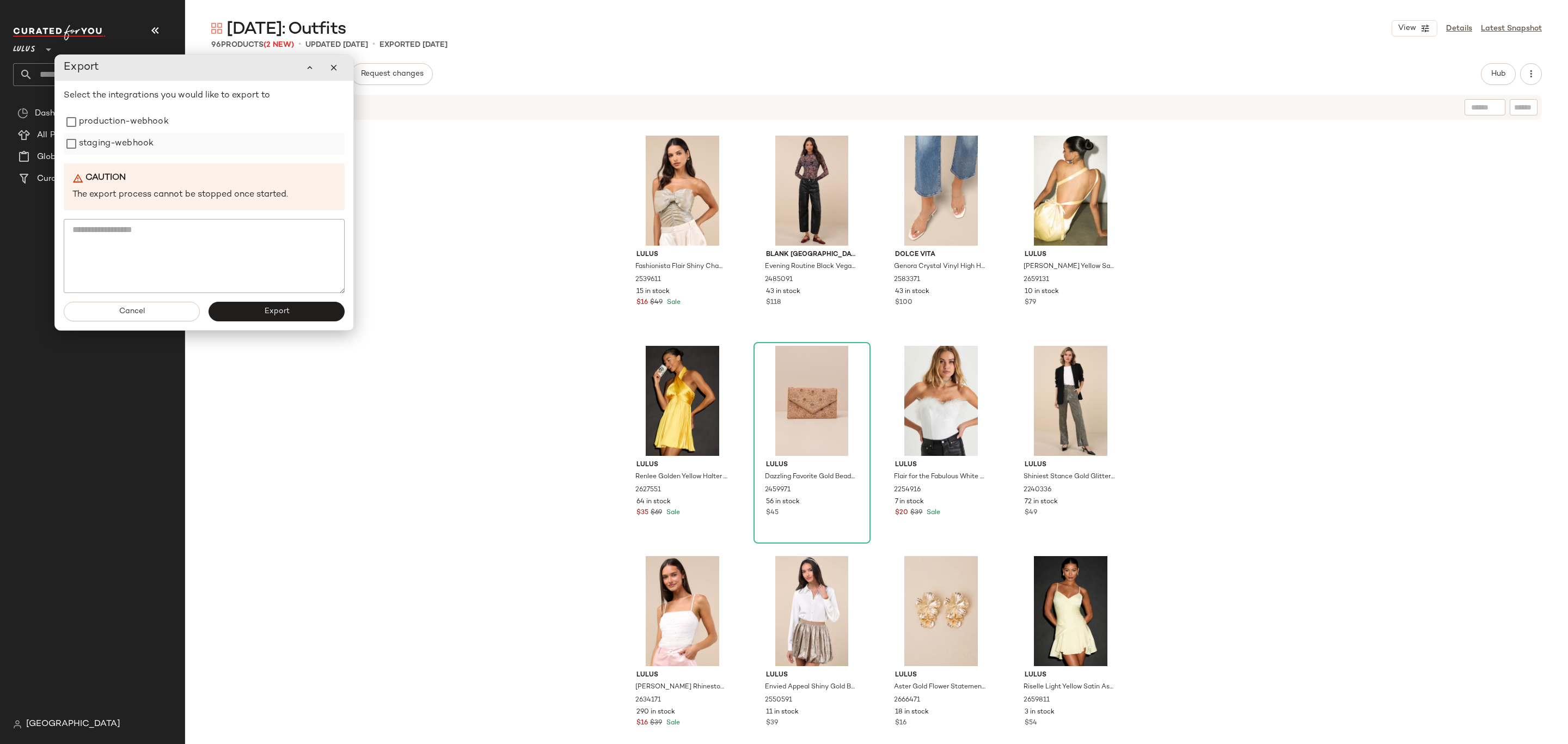
click at [109, 142] on label "staging-webhook" at bounding box center [116, 144] width 75 height 22
click at [103, 128] on label "production-webhook" at bounding box center [124, 122] width 90 height 22
click at [259, 316] on button "Export" at bounding box center [276, 311] width 136 height 20
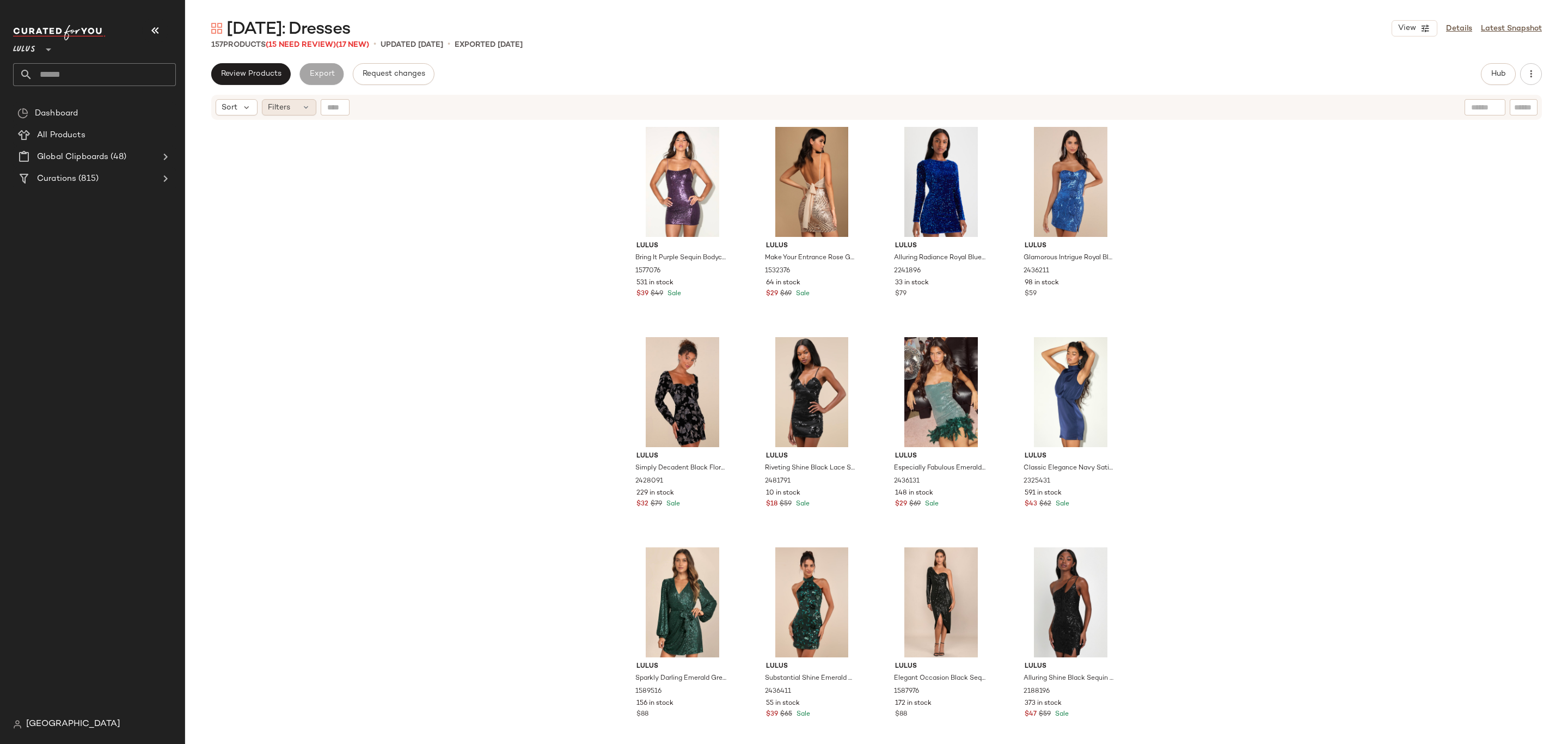
click at [288, 107] on span "Filters" at bounding box center [279, 107] width 22 height 11
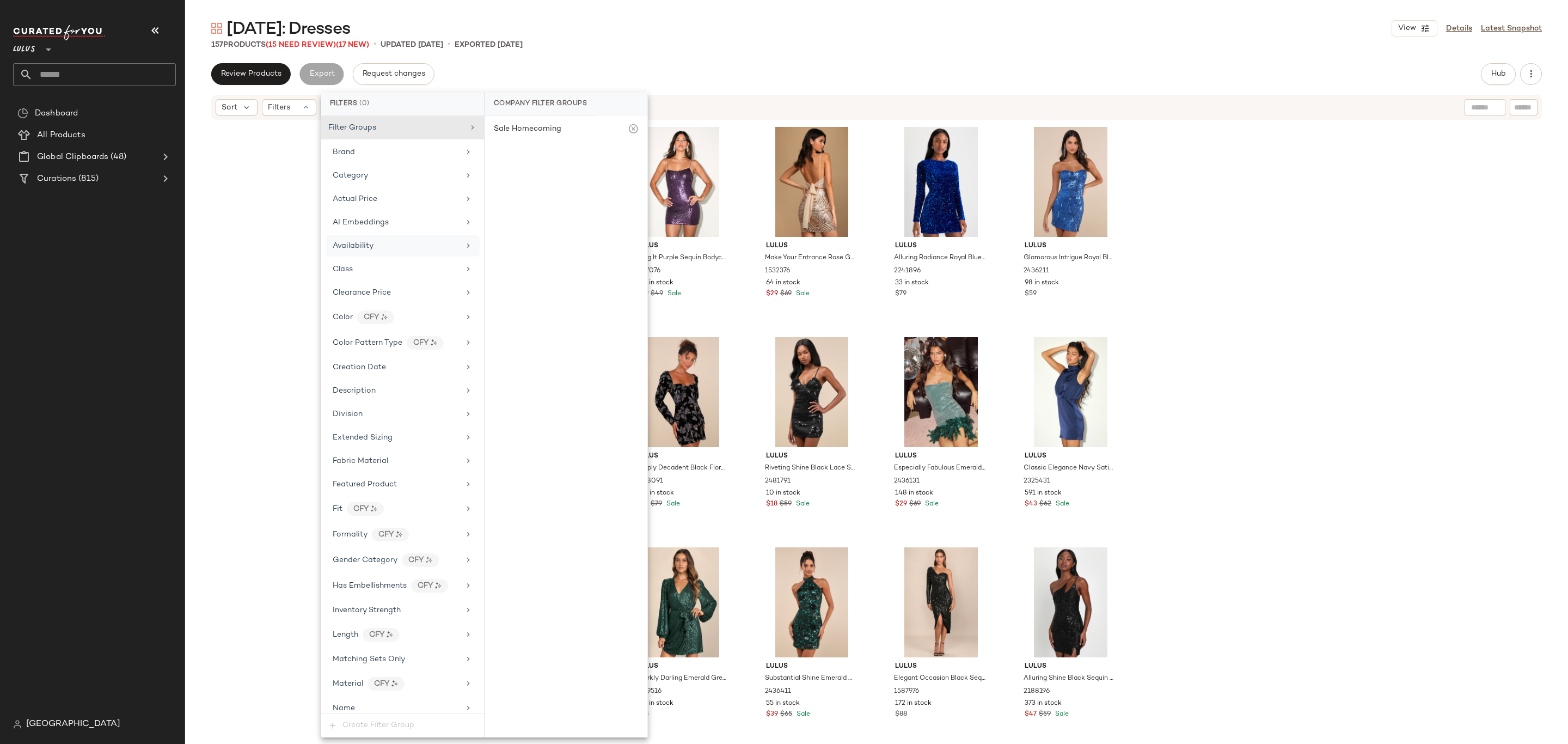
click at [399, 241] on div "Availability" at bounding box center [402, 245] width 154 height 21
click at [534, 204] on div "out_of_stock" at bounding box center [566, 210] width 163 height 26
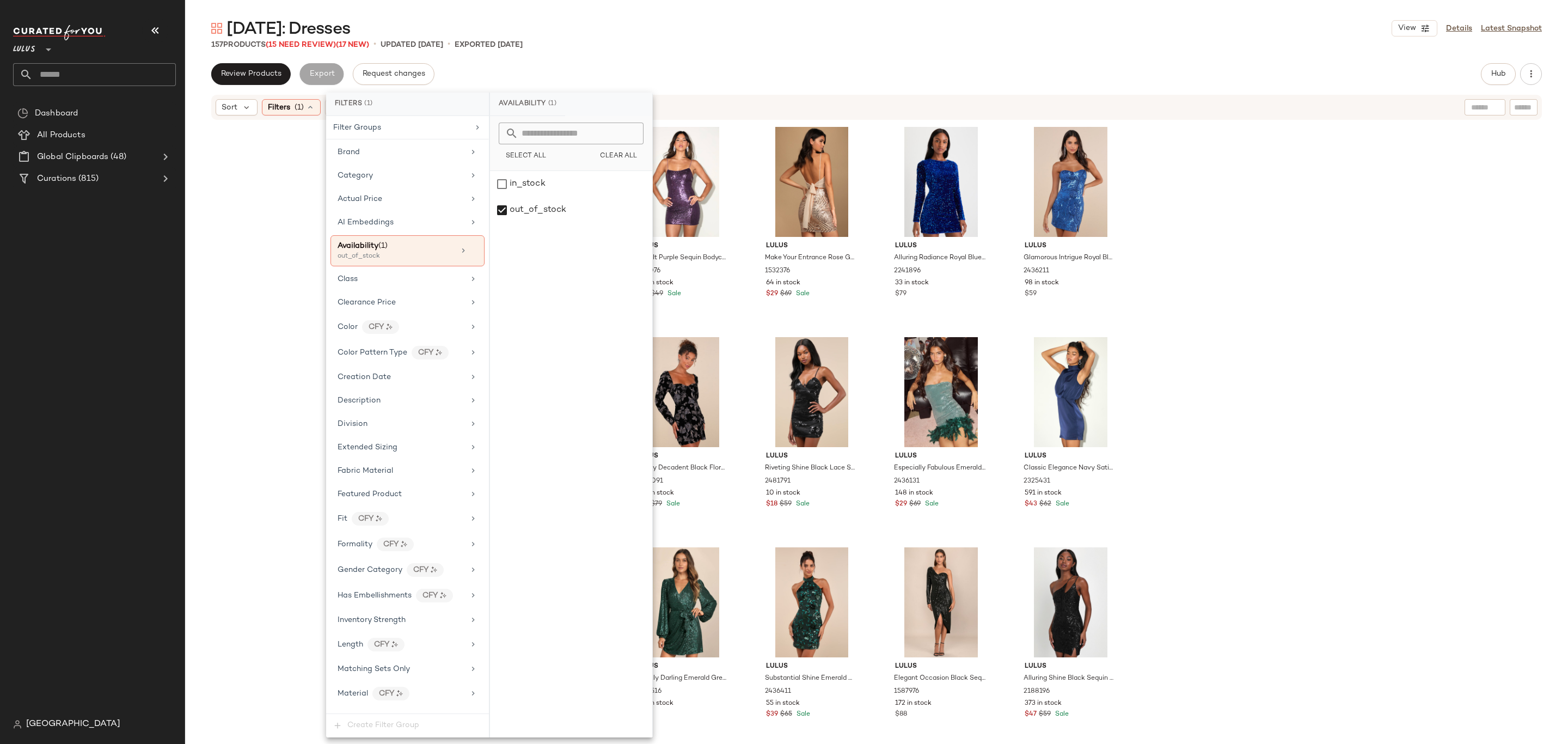
click at [710, 92] on div "Review Products Export Request changes Hub Send for Review External Review Inte…" at bounding box center [877, 403] width 1383 height 680
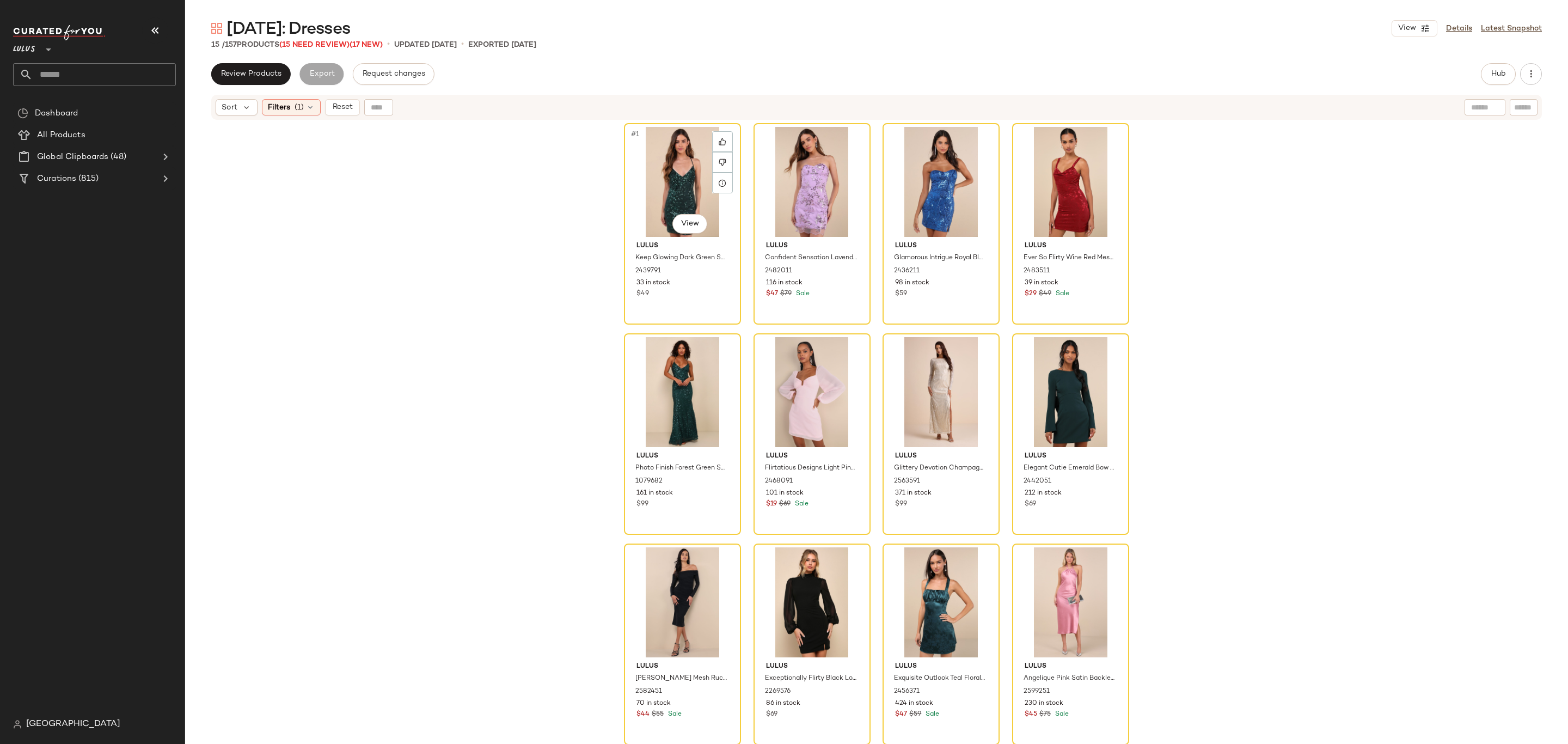
click at [654, 180] on div "#1 View" at bounding box center [682, 182] width 110 height 110
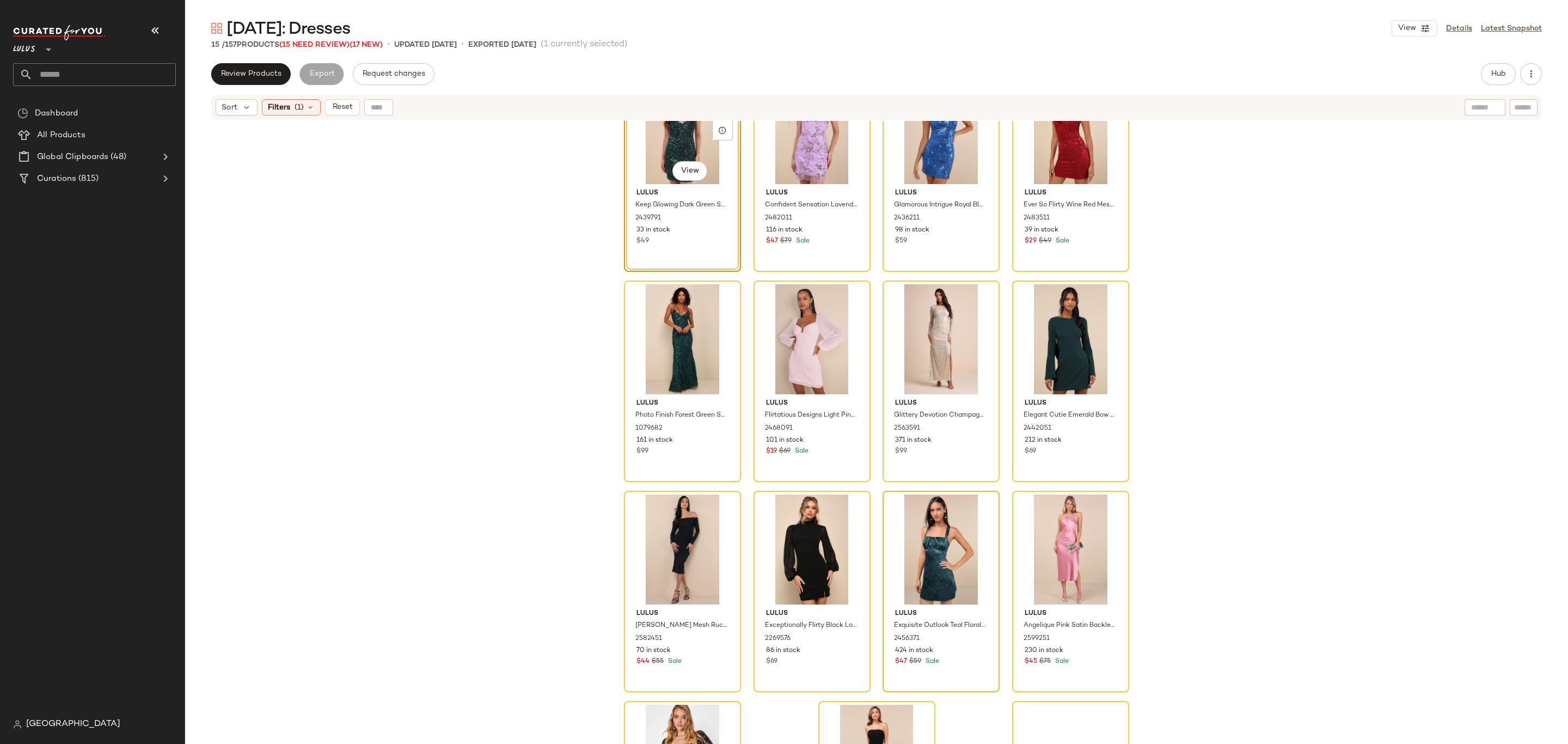
scroll to position [184, 0]
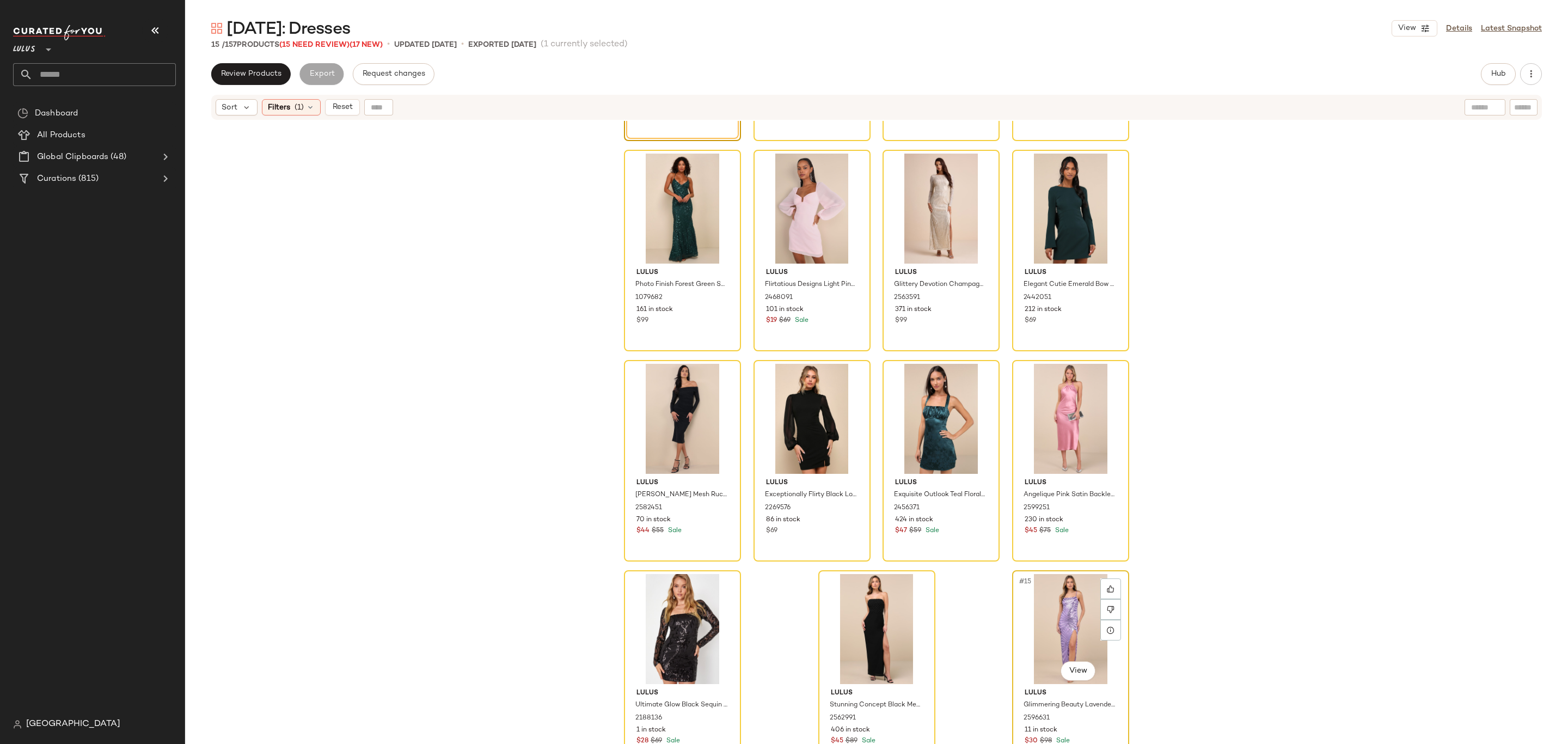
click at [1074, 620] on div "#15 View" at bounding box center [1071, 628] width 110 height 110
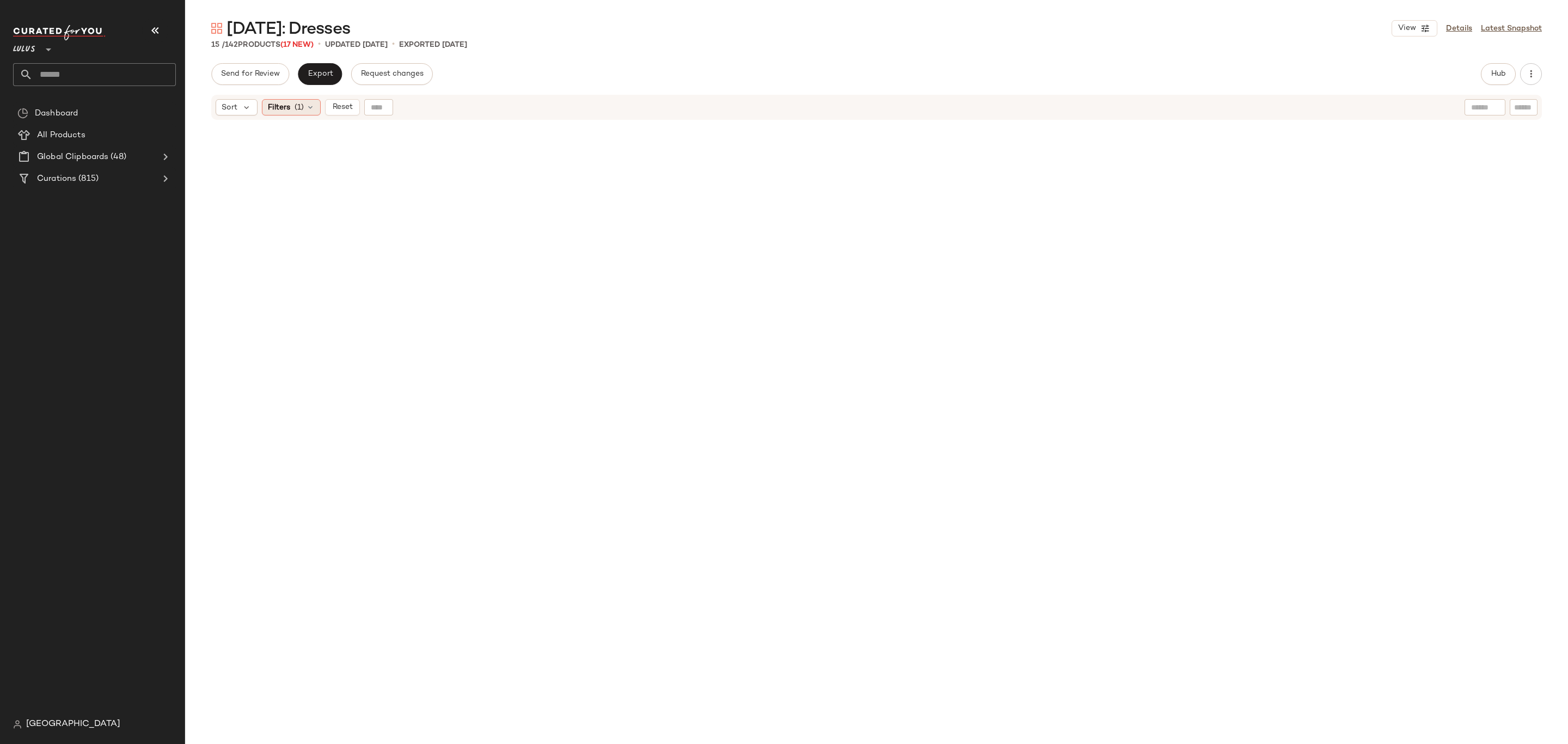
click at [295, 106] on span "(1)" at bounding box center [298, 107] width 9 height 11
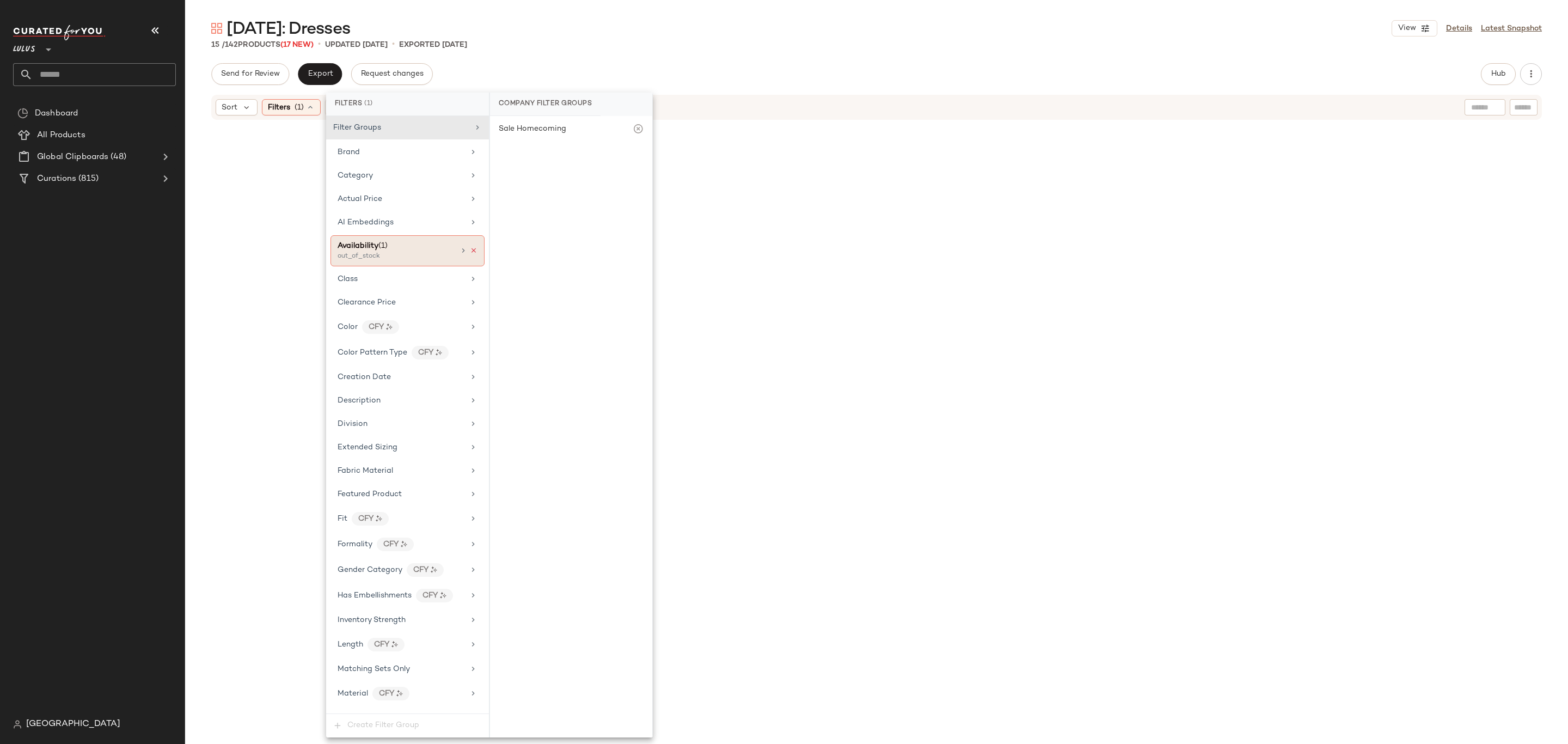
click at [470, 254] on icon at bounding box center [474, 250] width 8 height 8
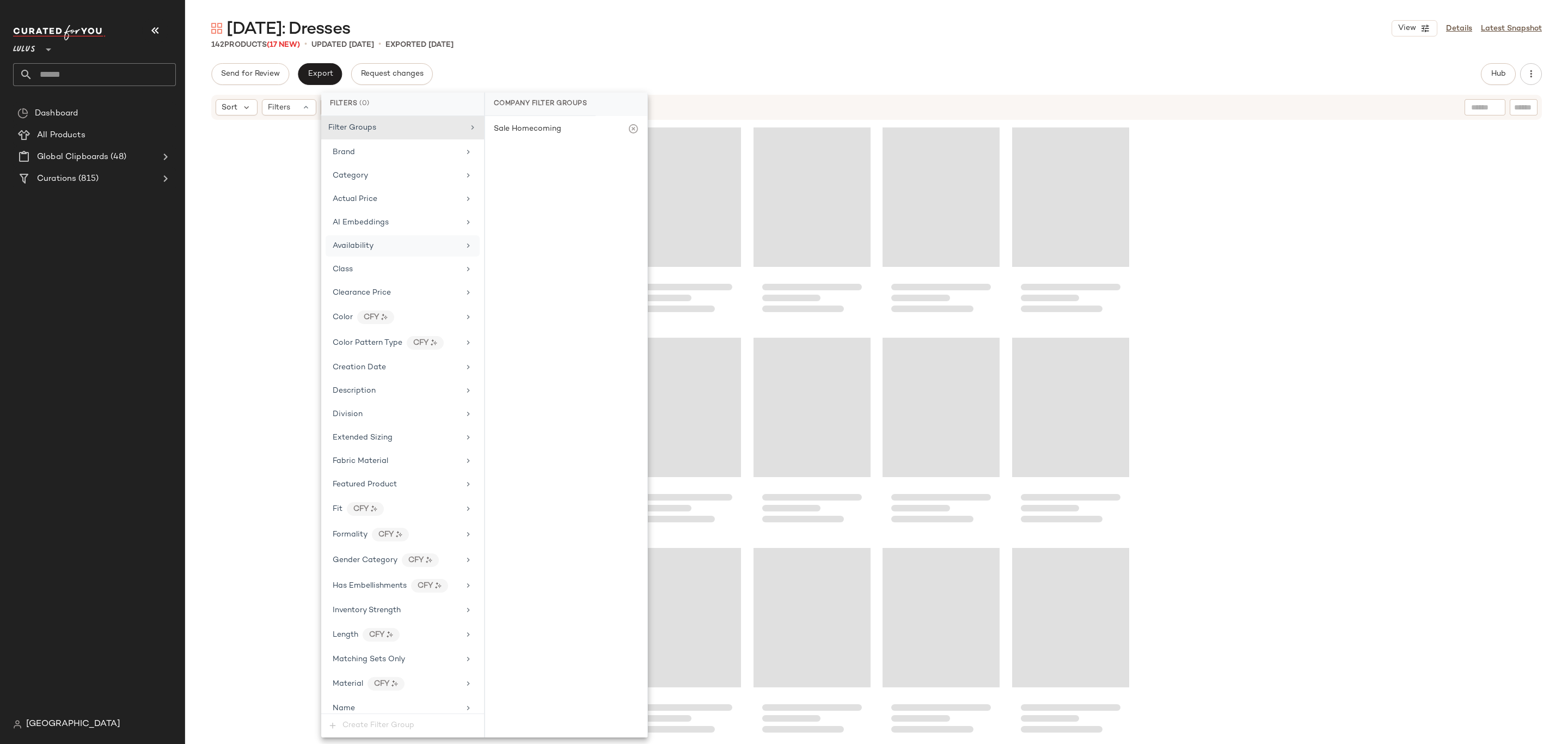
click at [939, 100] on div "Sort Filters" at bounding box center [806, 107] width 1181 height 16
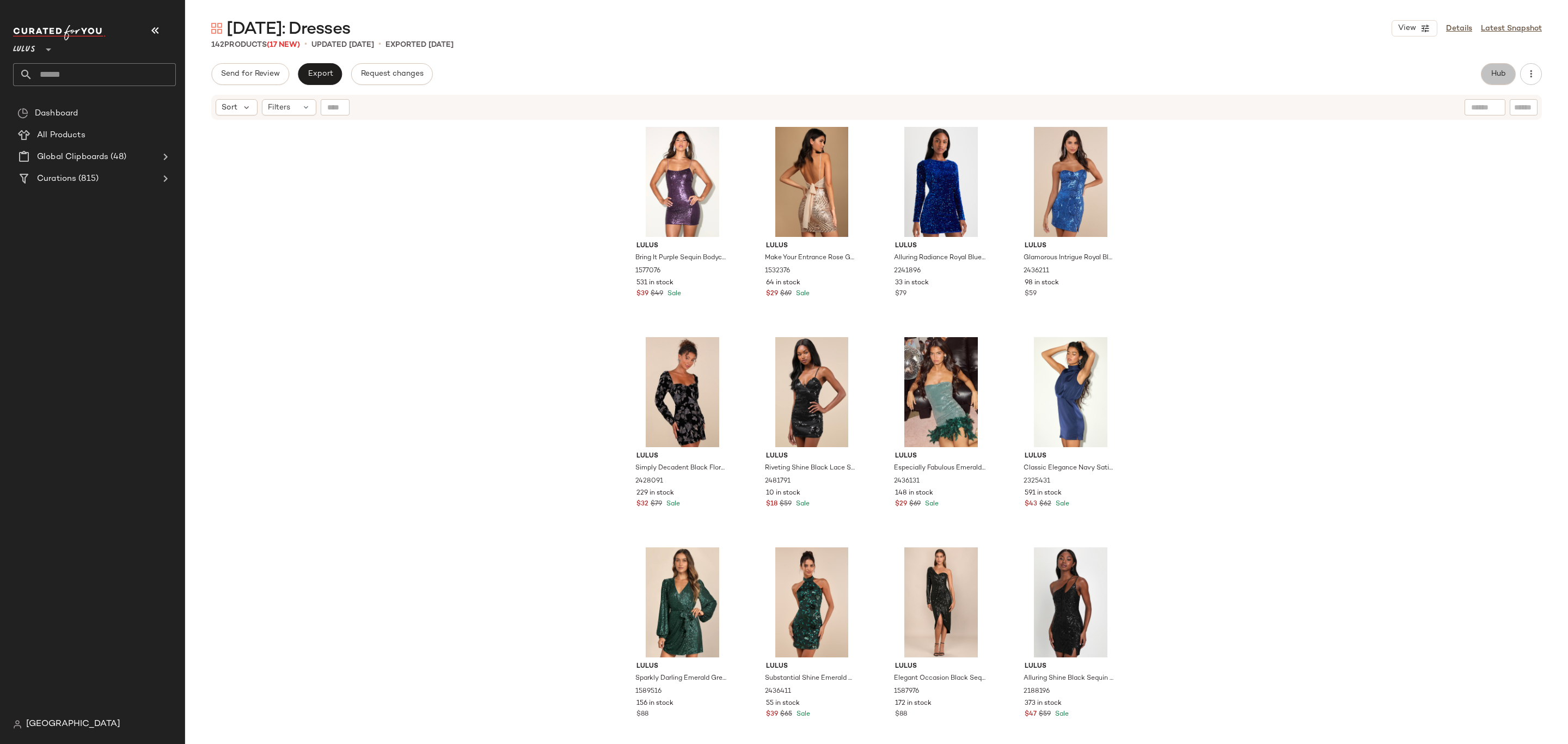
click at [1481, 78] on button "Hub" at bounding box center [1498, 74] width 35 height 22
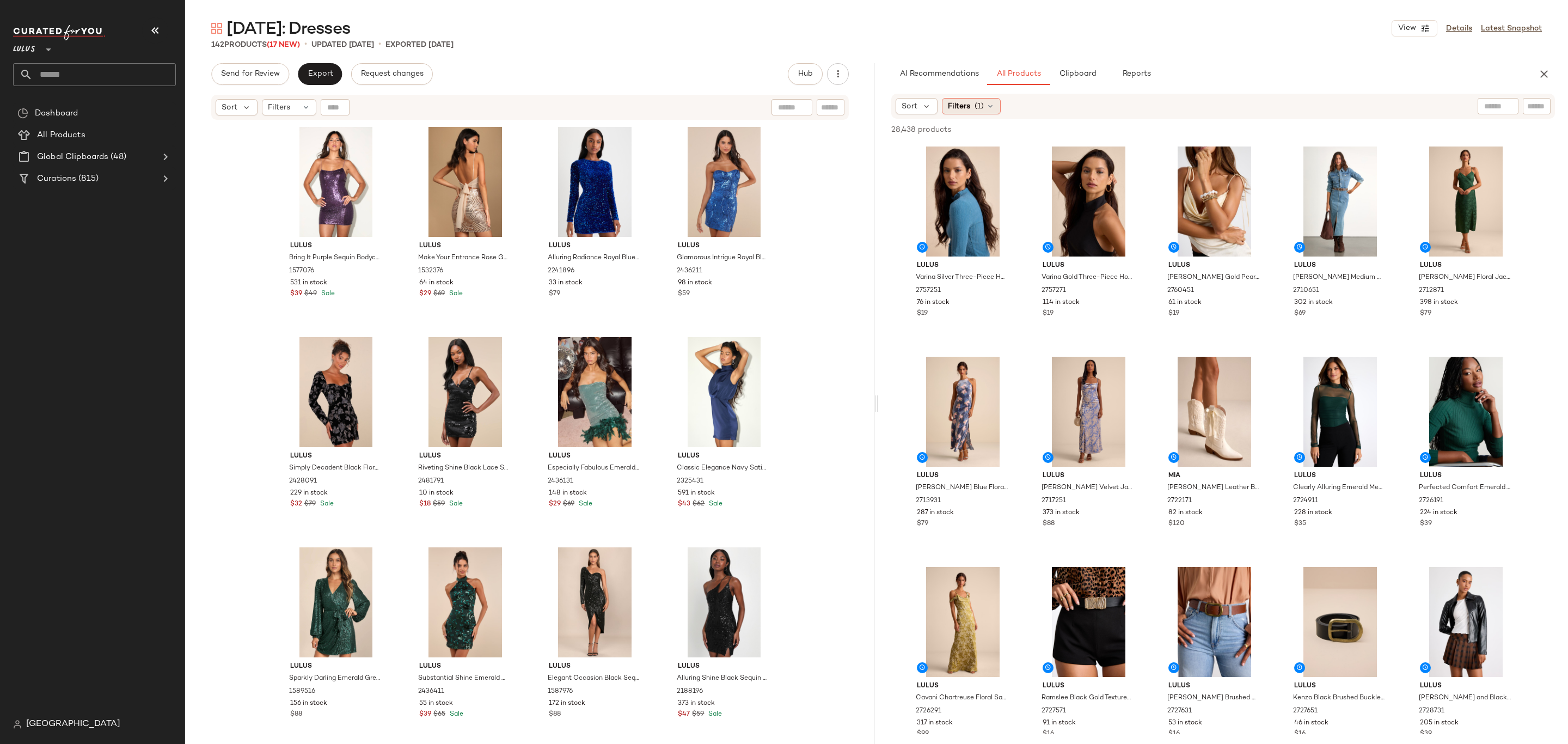
click at [966, 108] on span "Filters" at bounding box center [959, 106] width 22 height 11
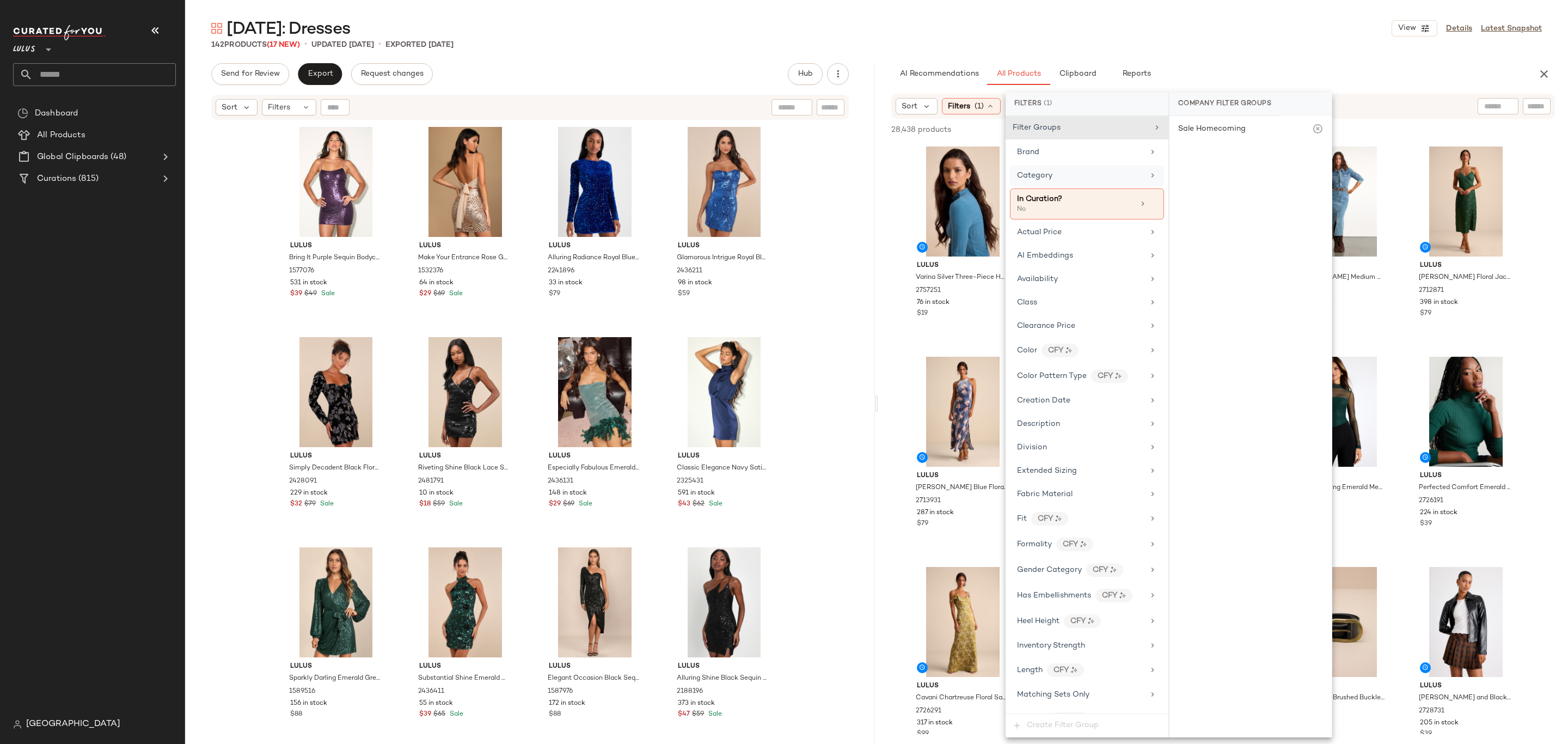
click at [1061, 173] on div "Category" at bounding box center [1080, 175] width 127 height 11
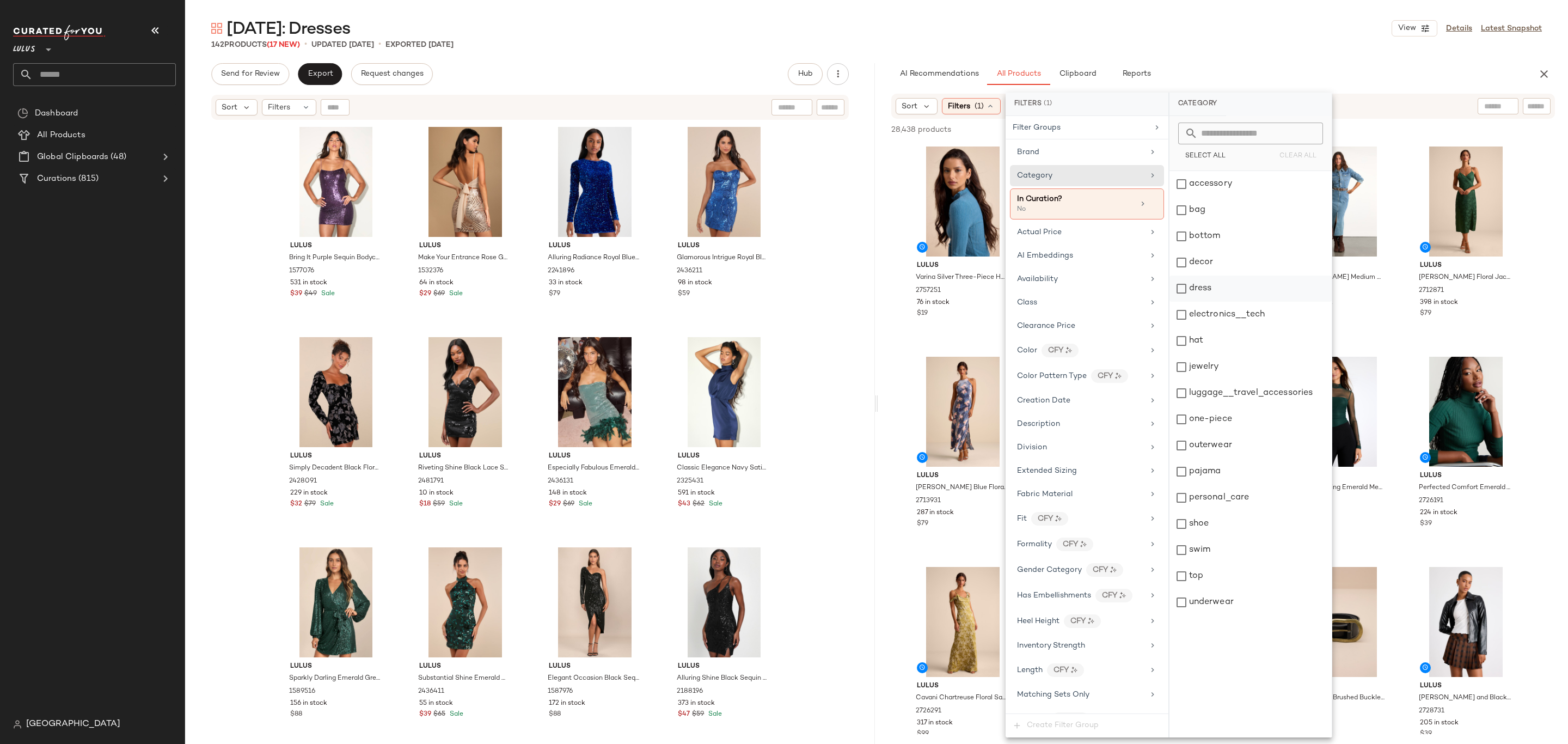
click at [1218, 281] on div "dress" at bounding box center [1251, 288] width 163 height 26
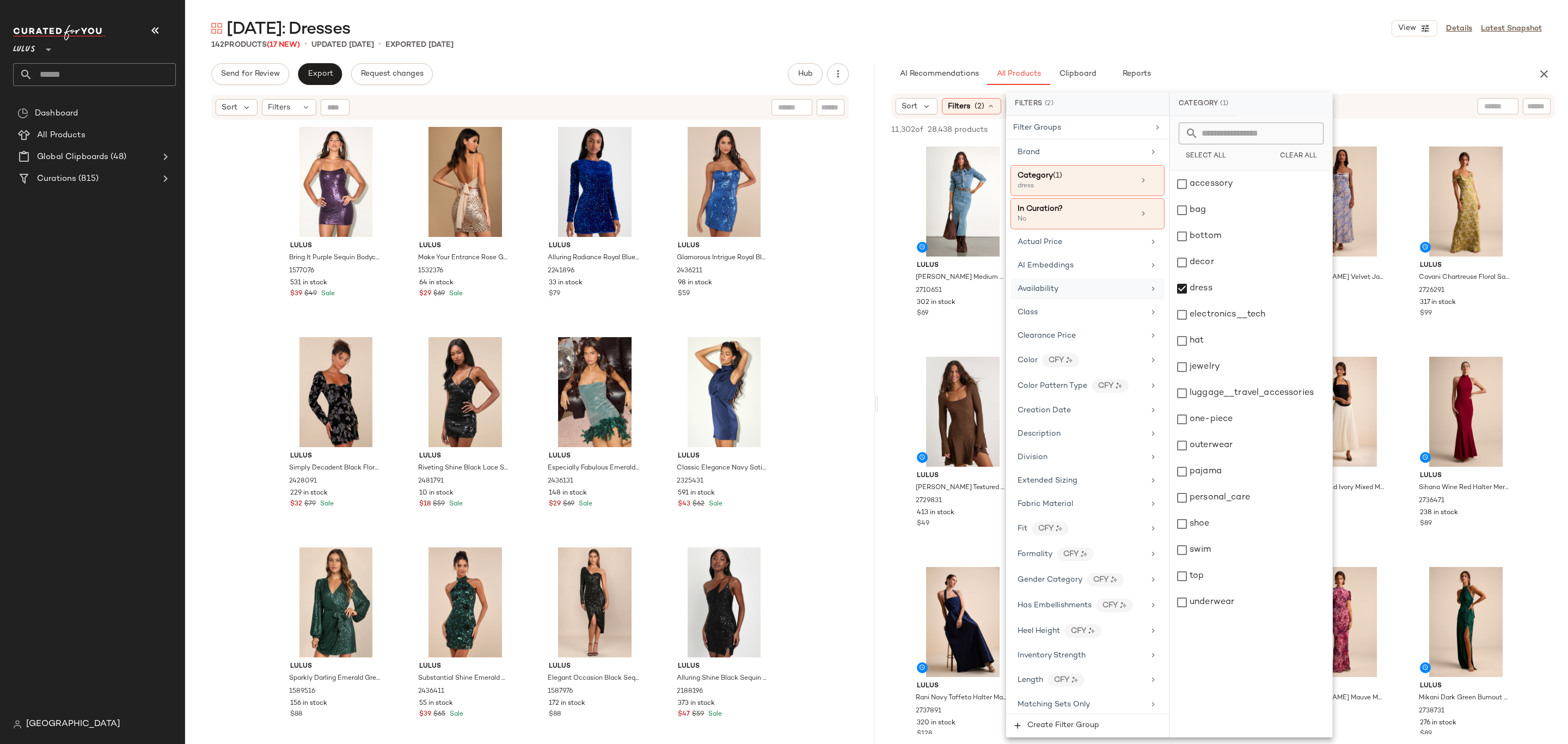
click at [1068, 292] on div "Availability" at bounding box center [1080, 288] width 127 height 11
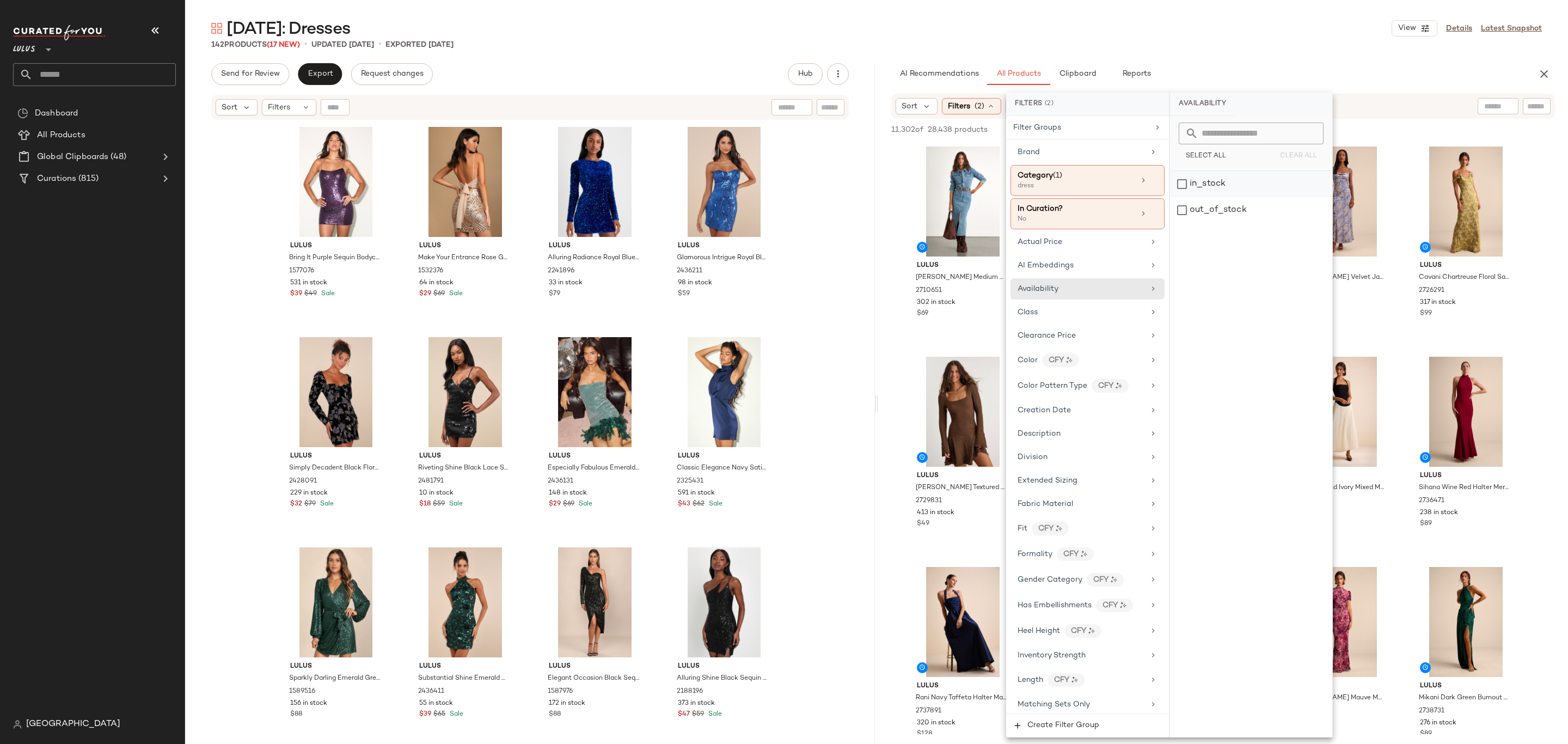
click at [1211, 190] on div "in_stock" at bounding box center [1251, 184] width 163 height 26
click at [1216, 32] on div "New Year's Eve: Dresses View Details Latest Snapshot" at bounding box center [877, 28] width 1383 height 22
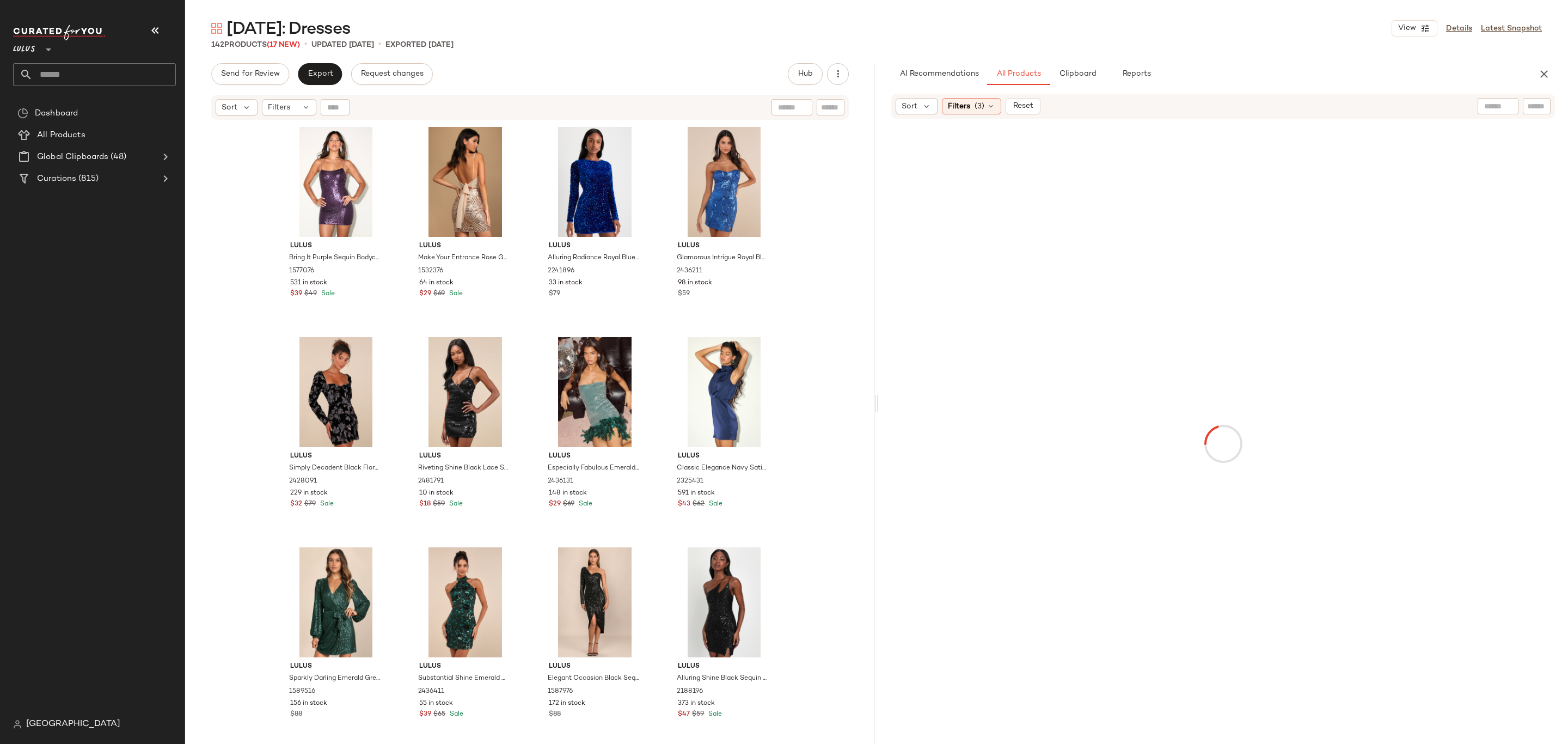
click at [1485, 108] on input "text" at bounding box center [1498, 106] width 28 height 11
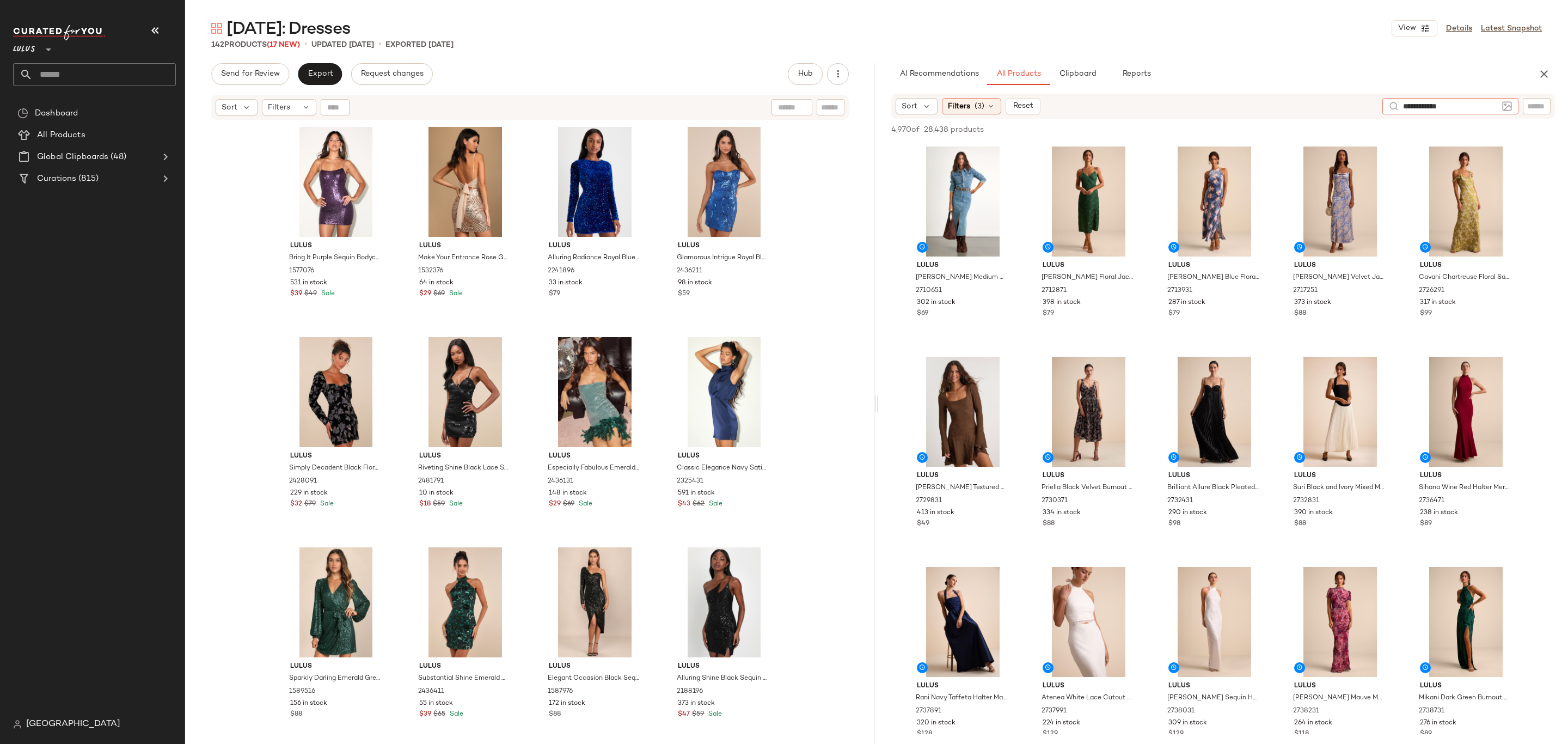
type input "**********"
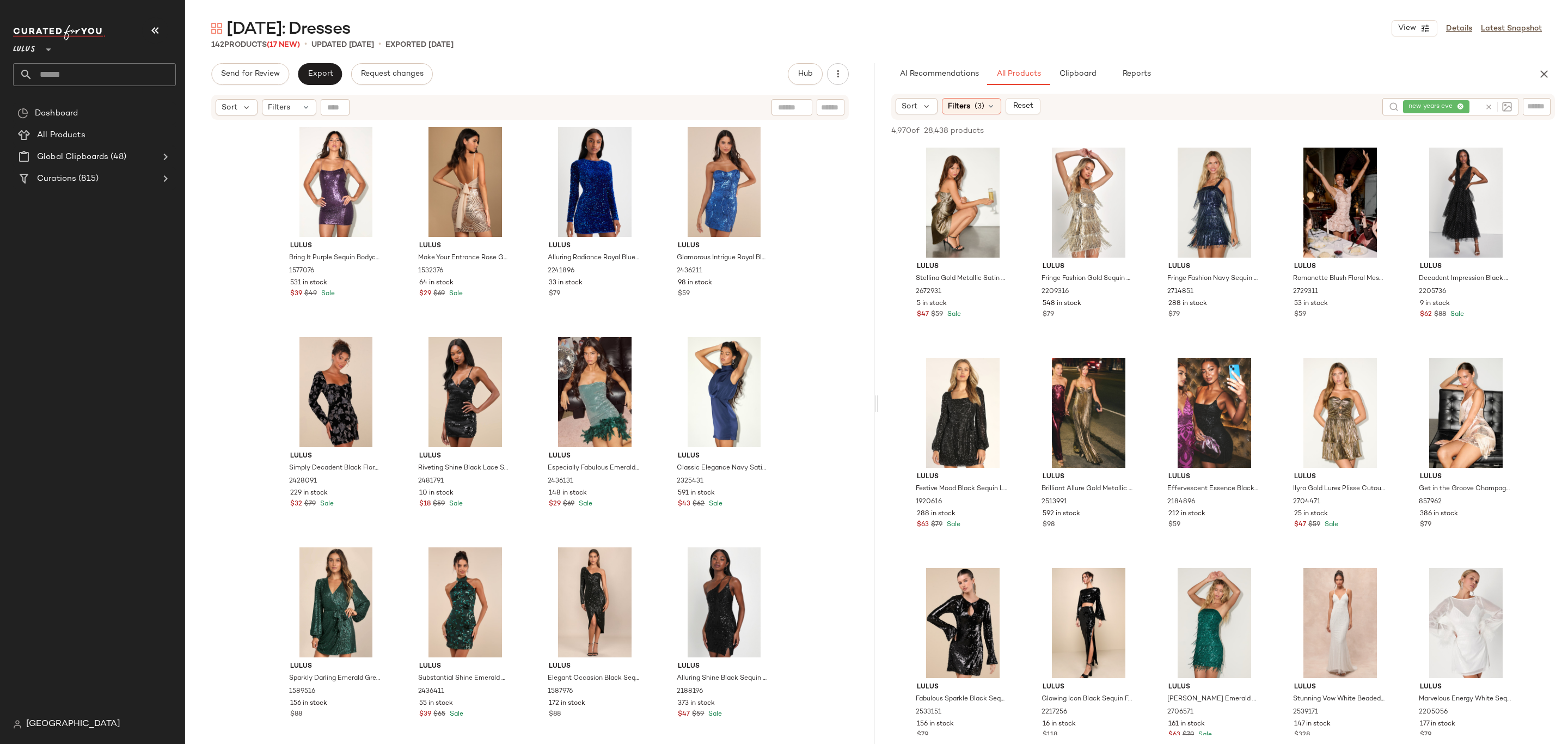
click at [1170, 106] on div "Sort Filters (3) Reset" at bounding box center [1134, 106] width 478 height 16
click at [957, 99] on div "Filters (3)" at bounding box center [972, 106] width 60 height 16
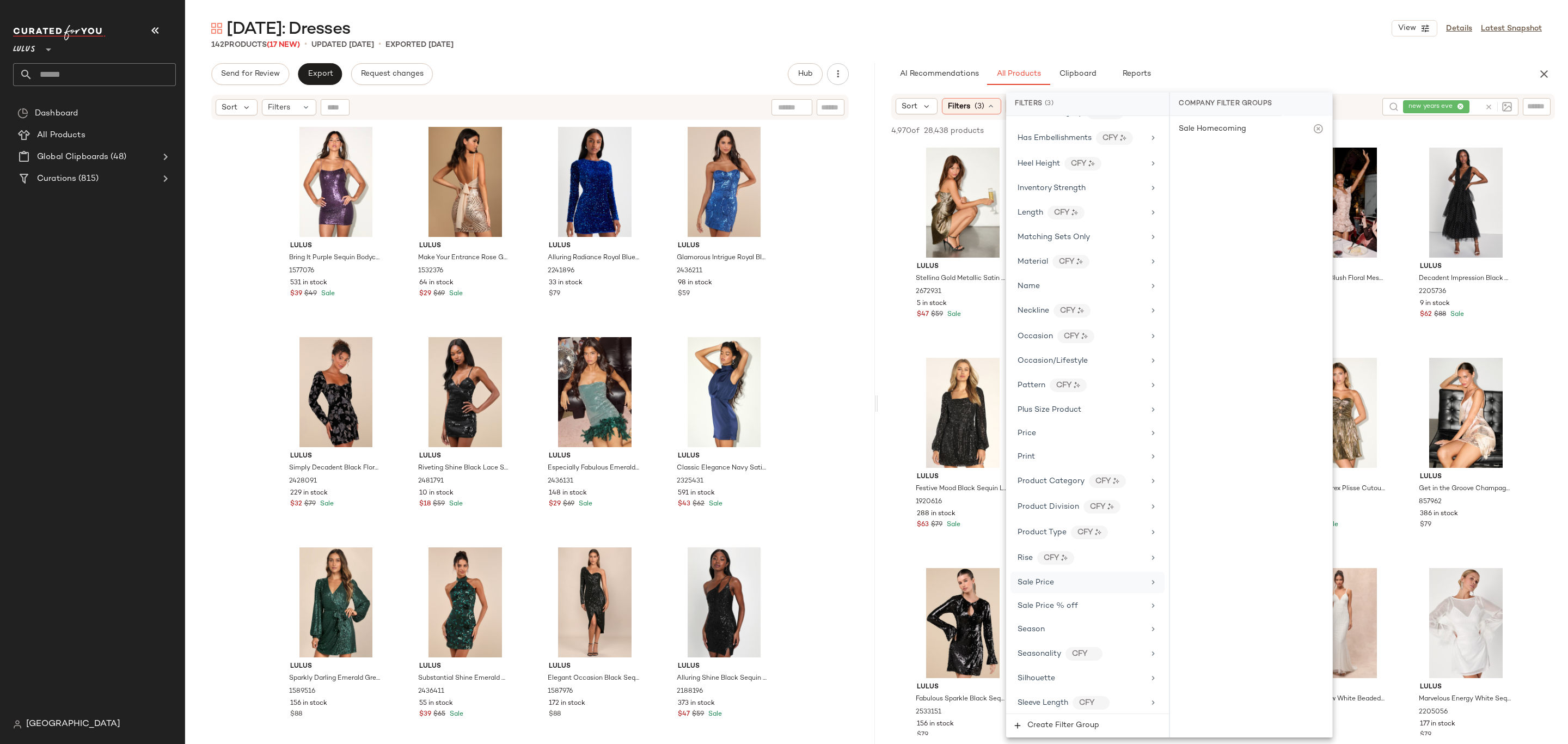
scroll to position [553, 0]
click at [1048, 682] on div "Total Inventory" at bounding box center [1087, 674] width 154 height 21
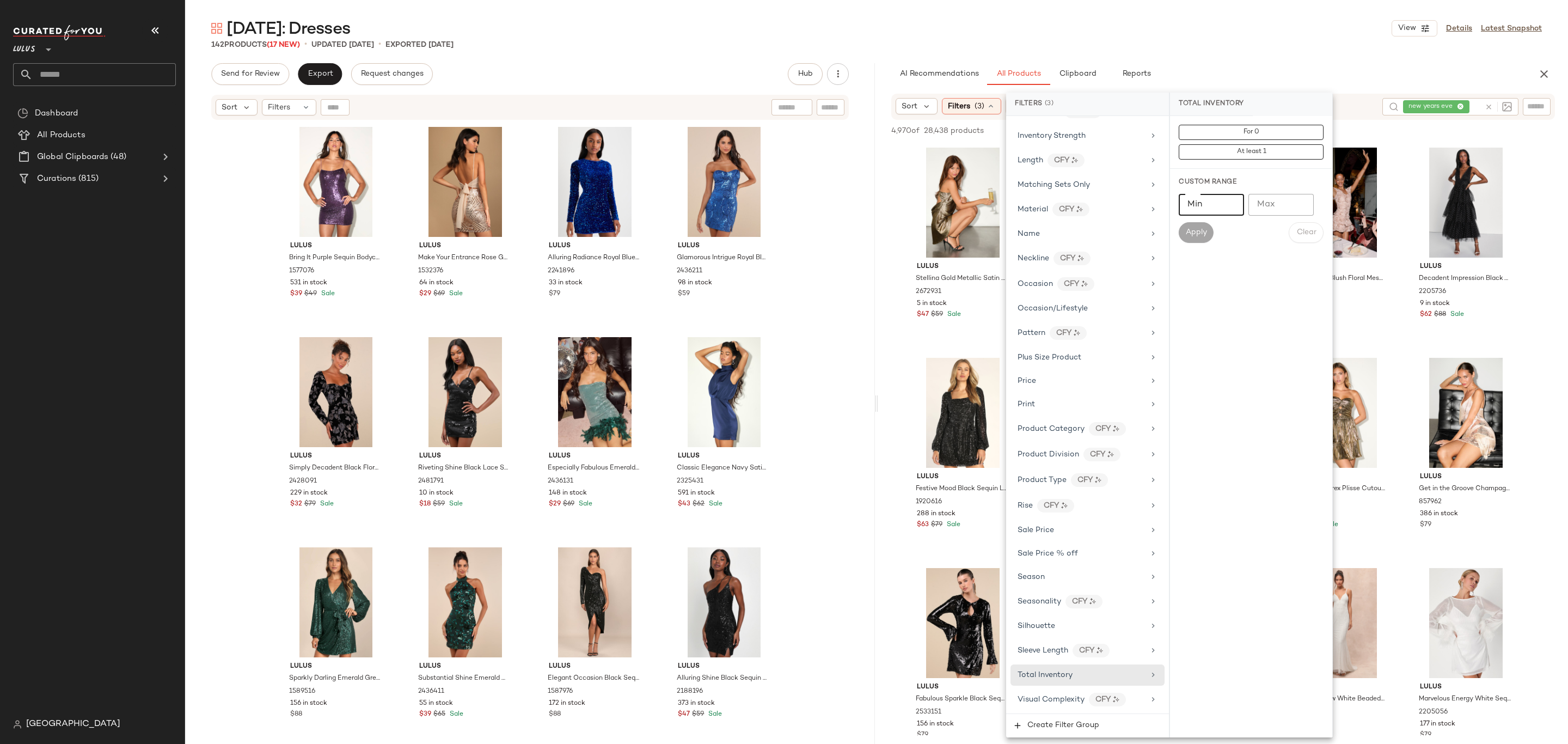
click at [1208, 208] on input "Min" at bounding box center [1212, 204] width 66 height 22
type input "**"
click at [1202, 233] on span "Apply" at bounding box center [1196, 232] width 22 height 9
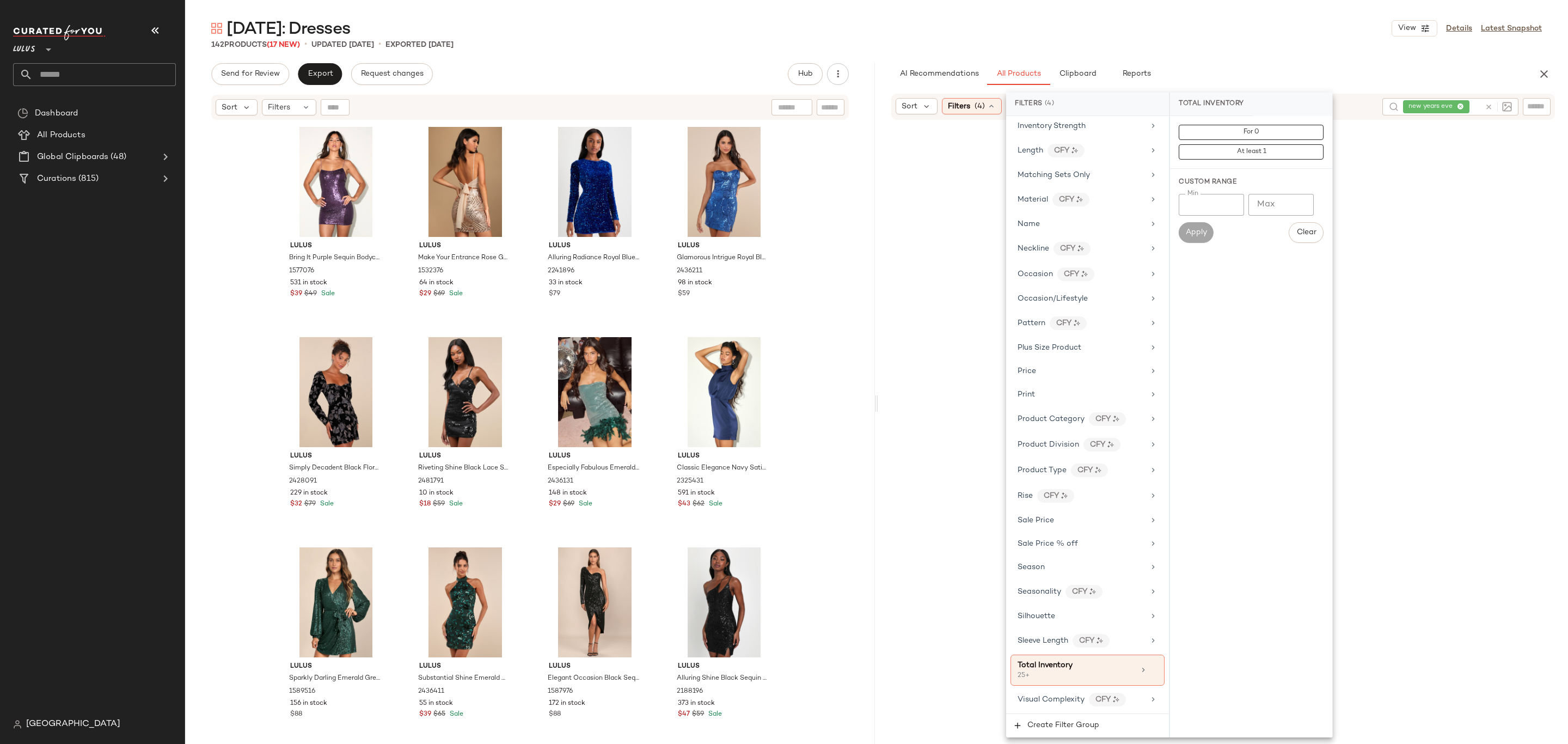
click at [1239, 17] on div "New Year's Eve: Dresses View Details Latest Snapshot" at bounding box center [877, 28] width 1383 height 22
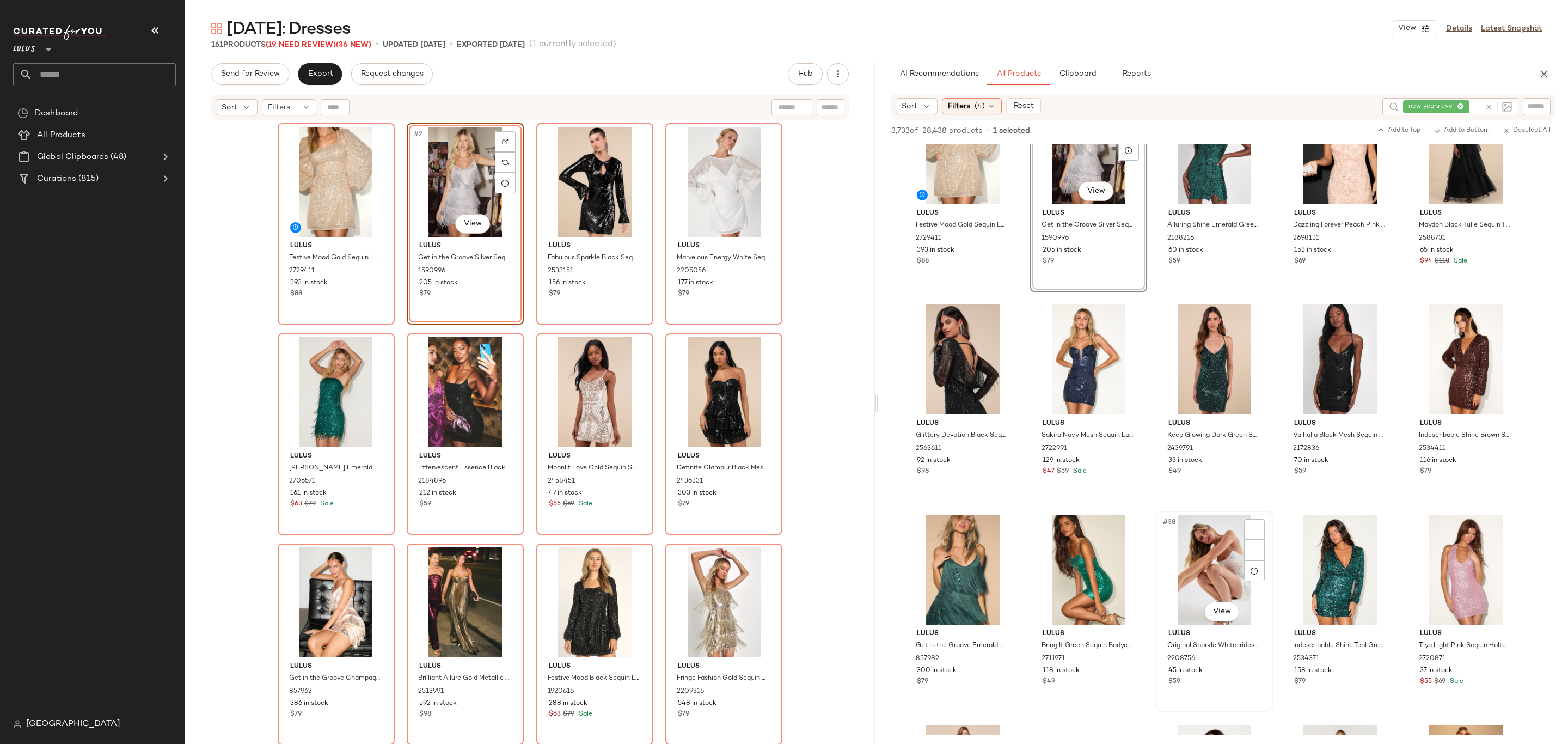
scroll to position [1281, 0]
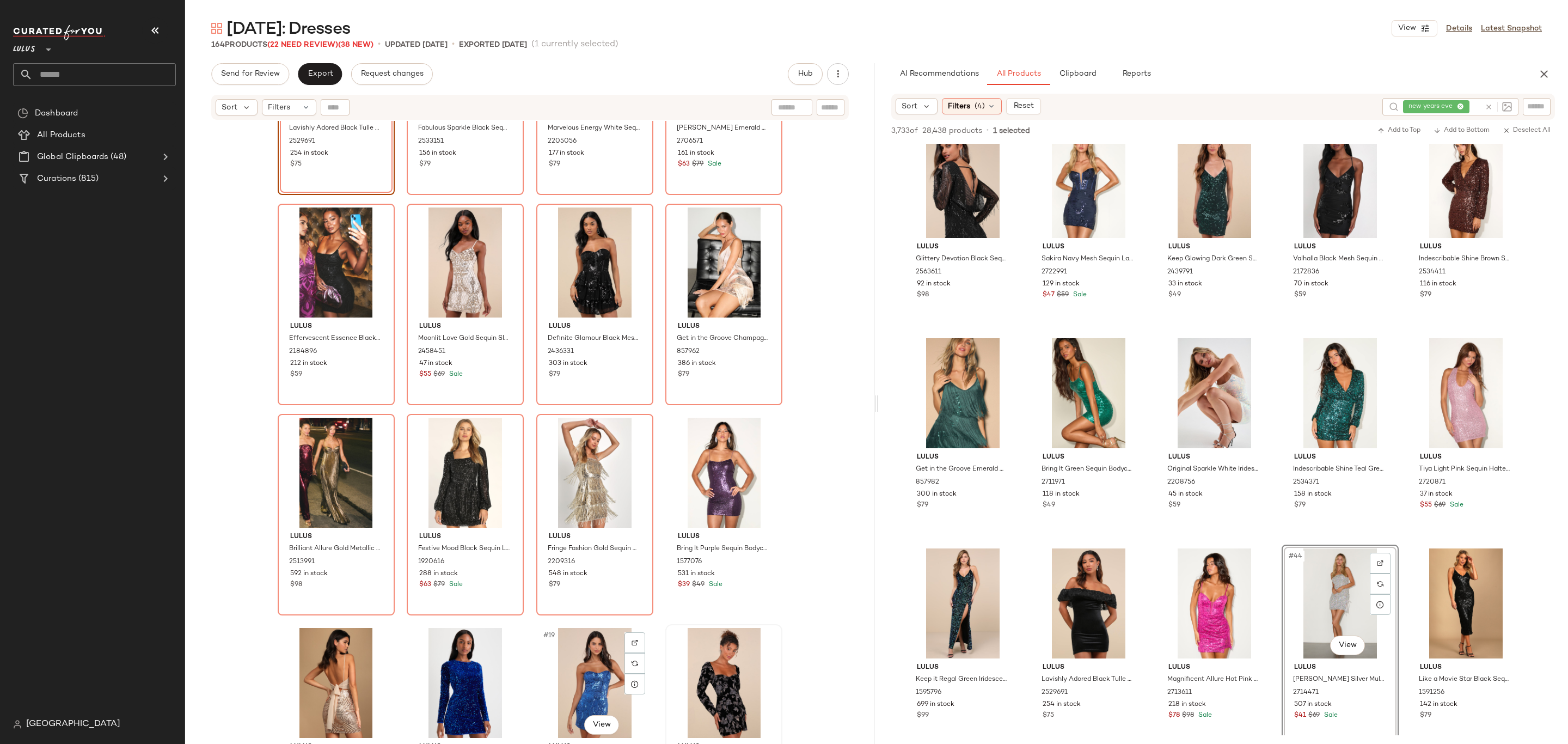
scroll to position [353, 0]
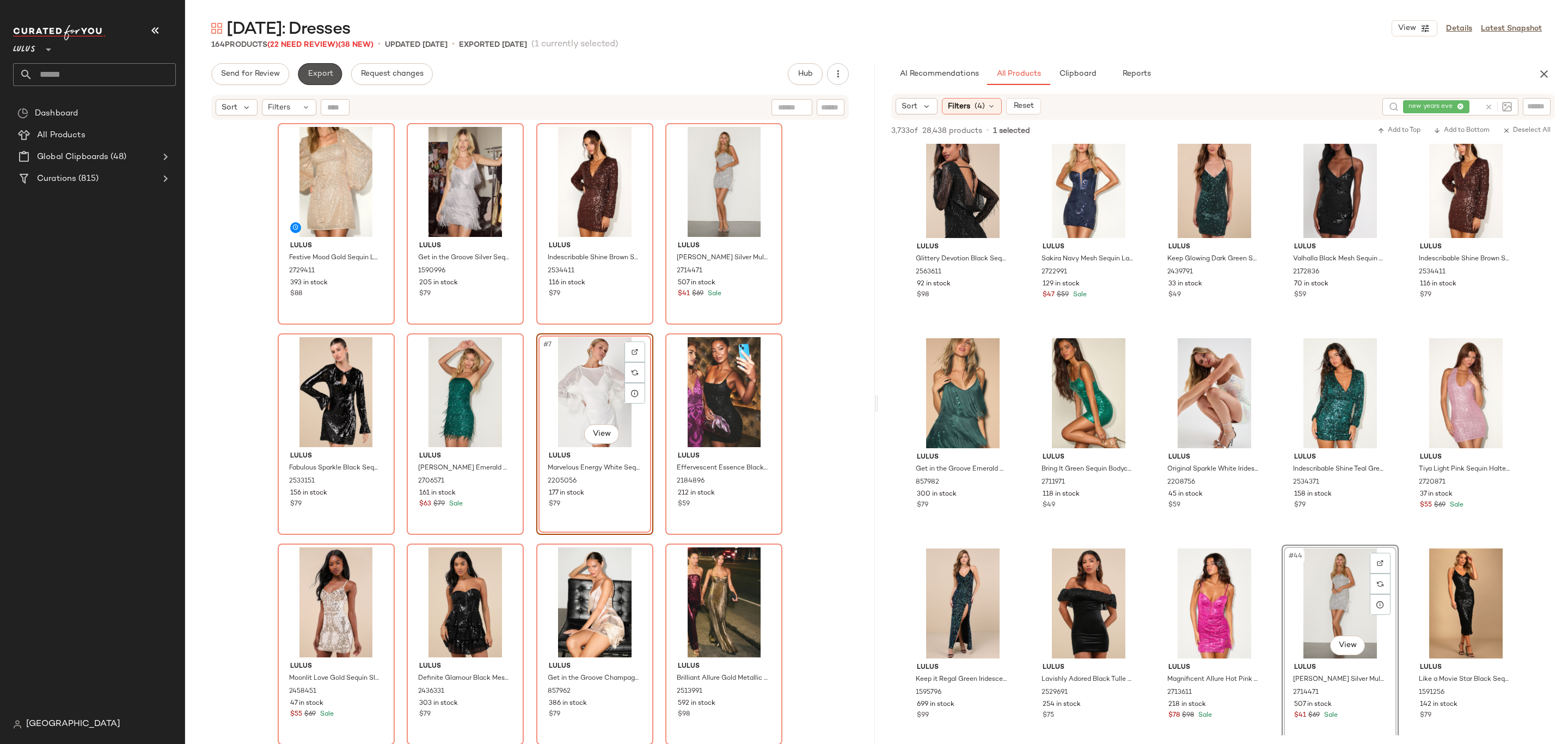
drag, startPoint x: 318, startPoint y: 74, endPoint x: 407, endPoint y: 92, distance: 90.8
click at [317, 74] on span "Export" at bounding box center [320, 74] width 26 height 9
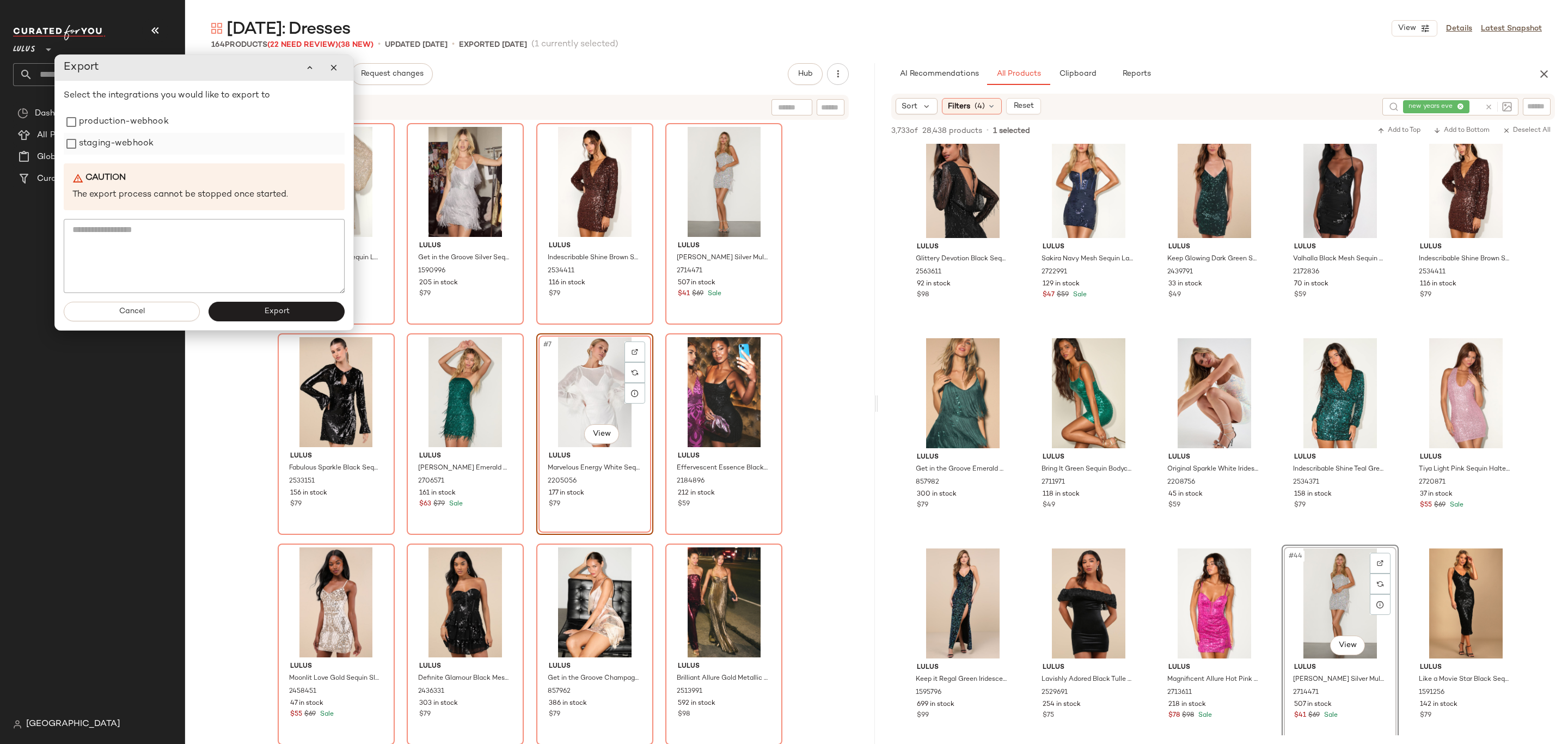
click at [132, 141] on label "staging-webhook" at bounding box center [116, 144] width 75 height 22
click at [128, 126] on label "production-webhook" at bounding box center [124, 122] width 90 height 22
click at [256, 313] on button "Export" at bounding box center [276, 311] width 136 height 20
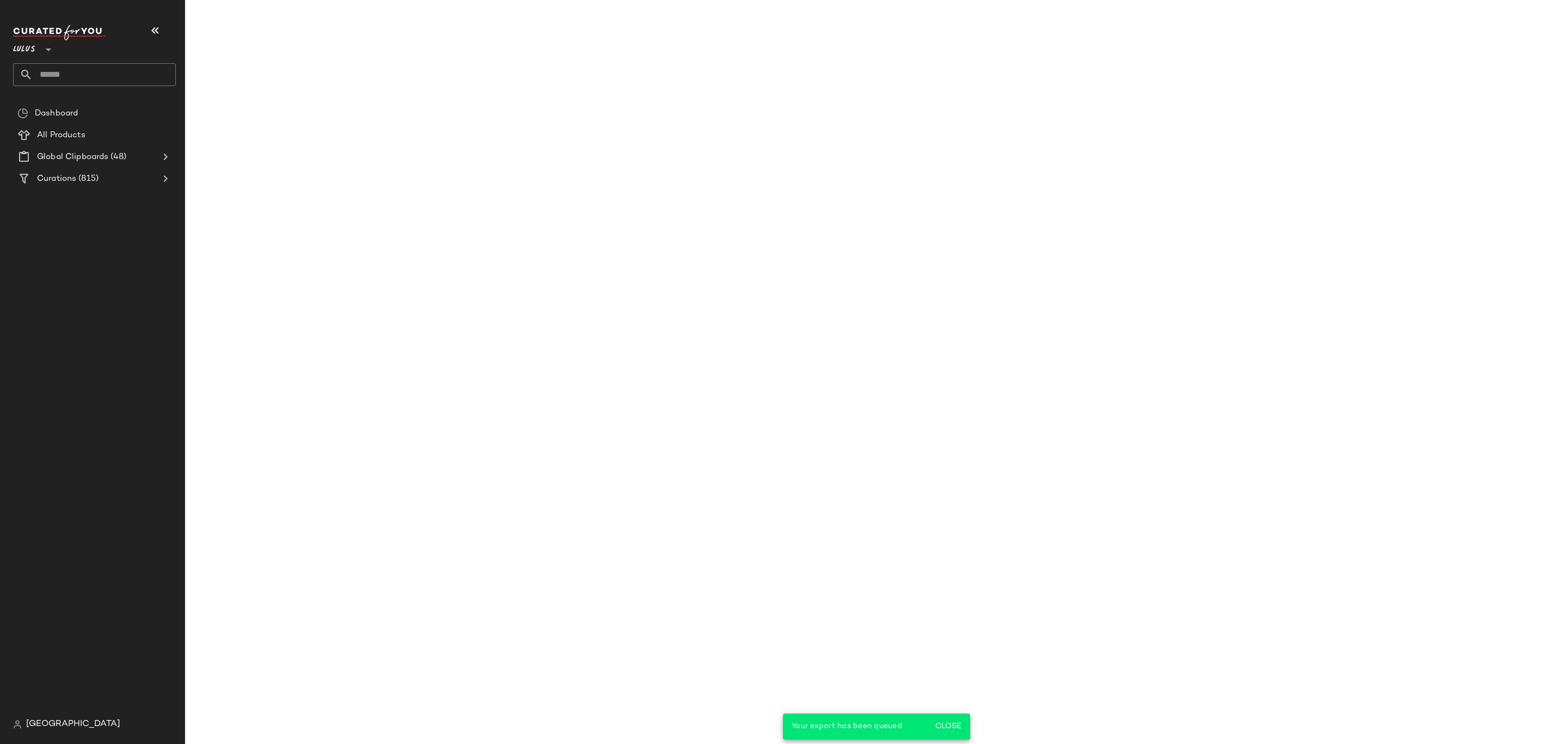
scroll to position [1491, 0]
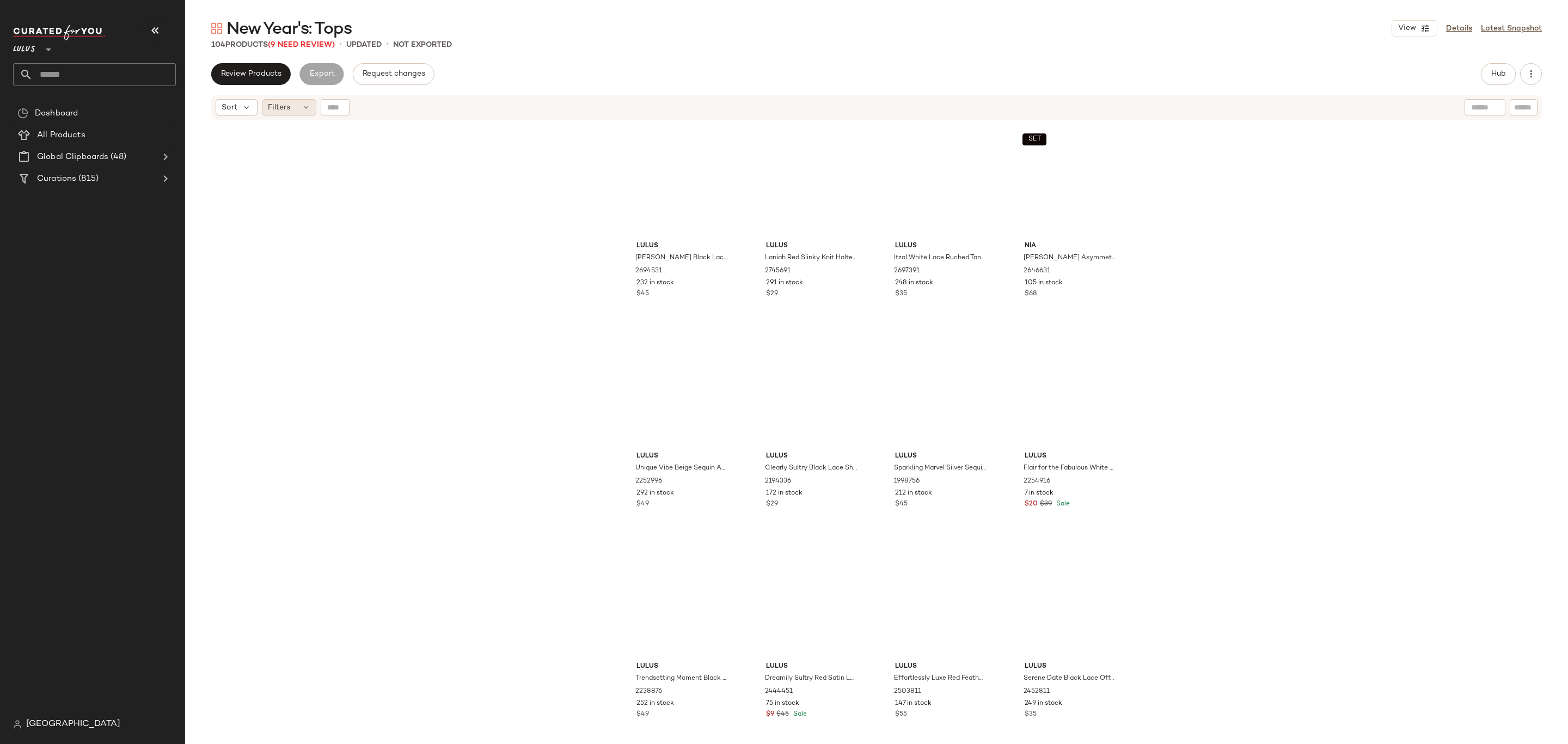
click at [304, 103] on icon at bounding box center [305, 107] width 9 height 9
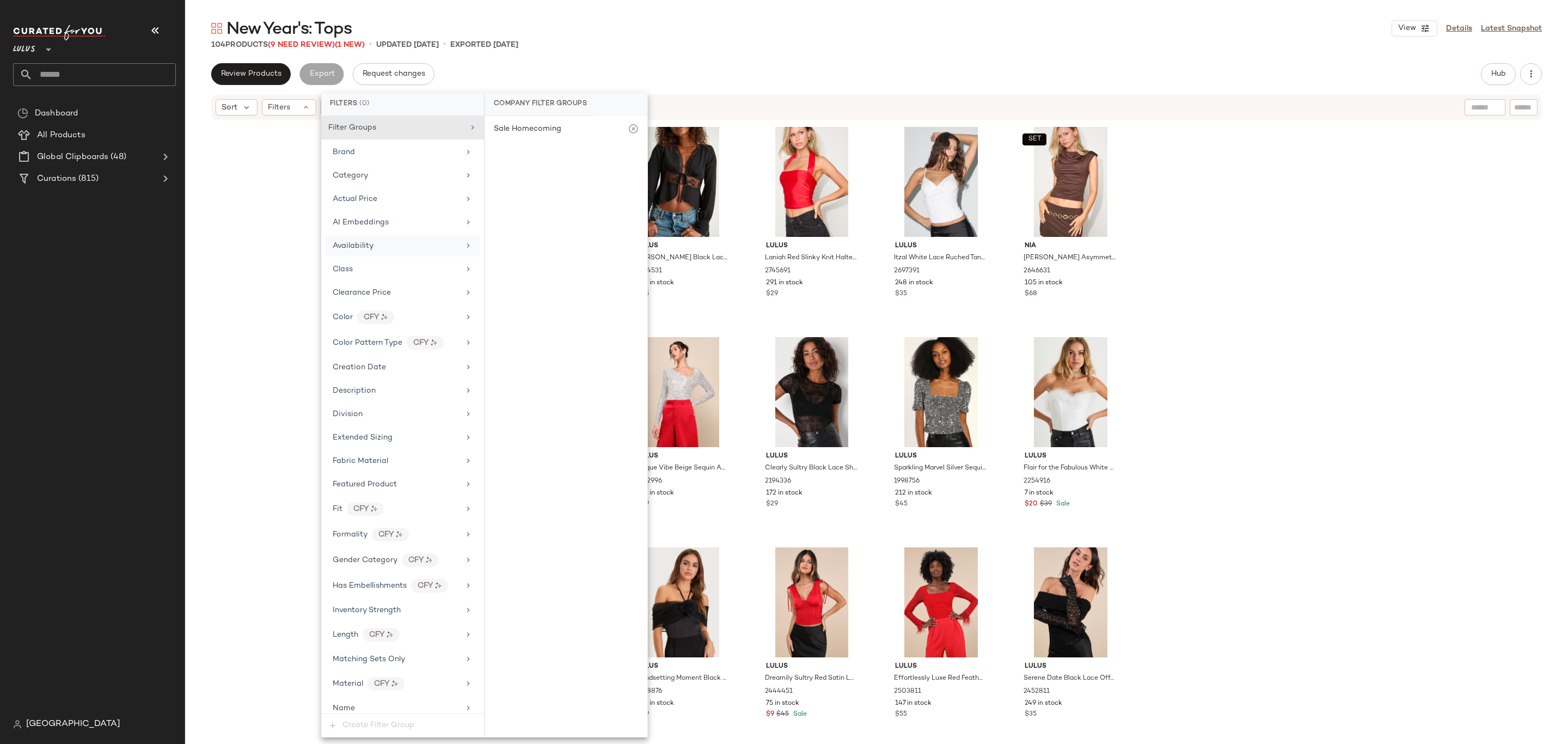
click at [378, 245] on div "Availability" at bounding box center [396, 245] width 127 height 11
click at [509, 209] on div "out_of_stock" at bounding box center [566, 210] width 163 height 26
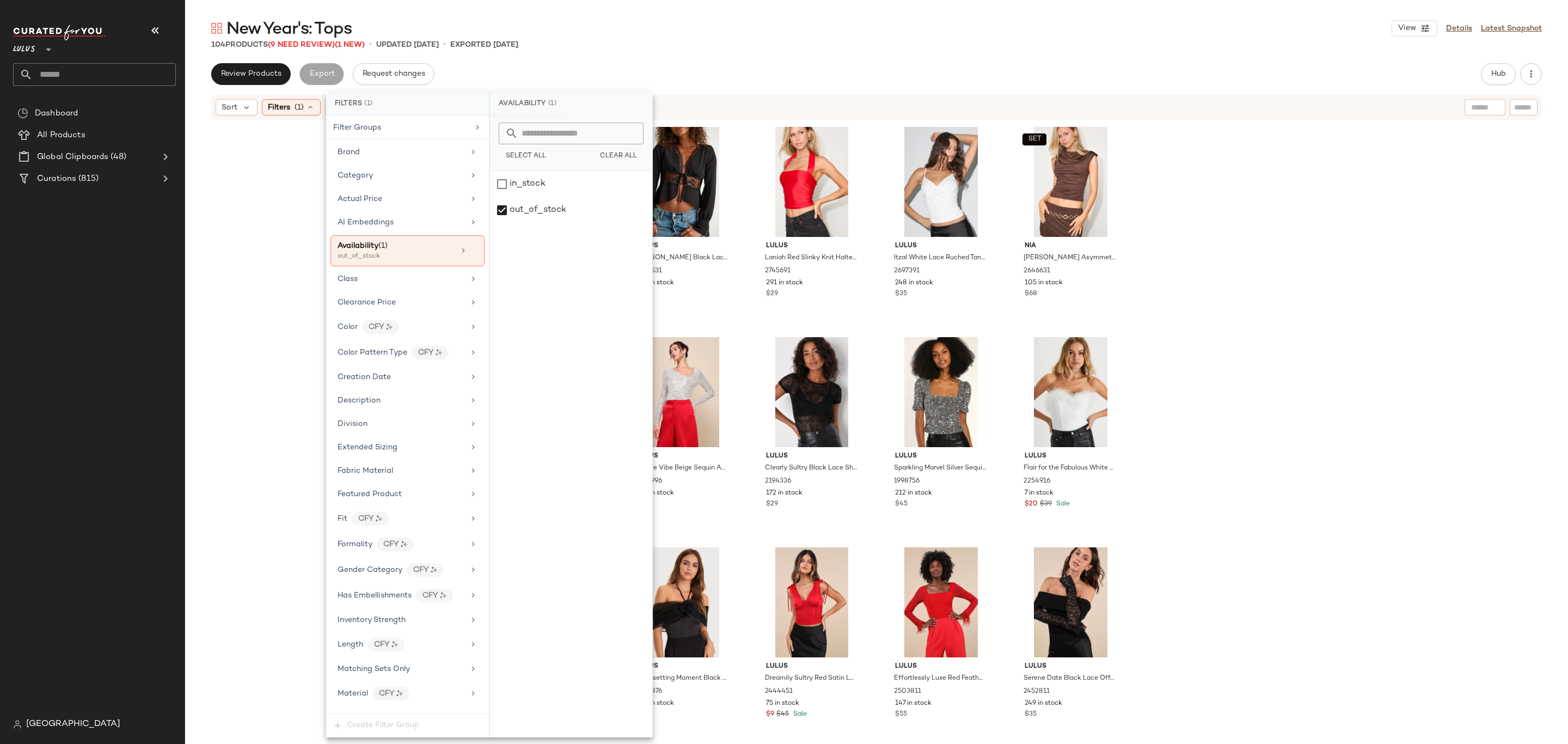
click at [697, 110] on div "Sort Filters (1) Reset" at bounding box center [806, 107] width 1181 height 16
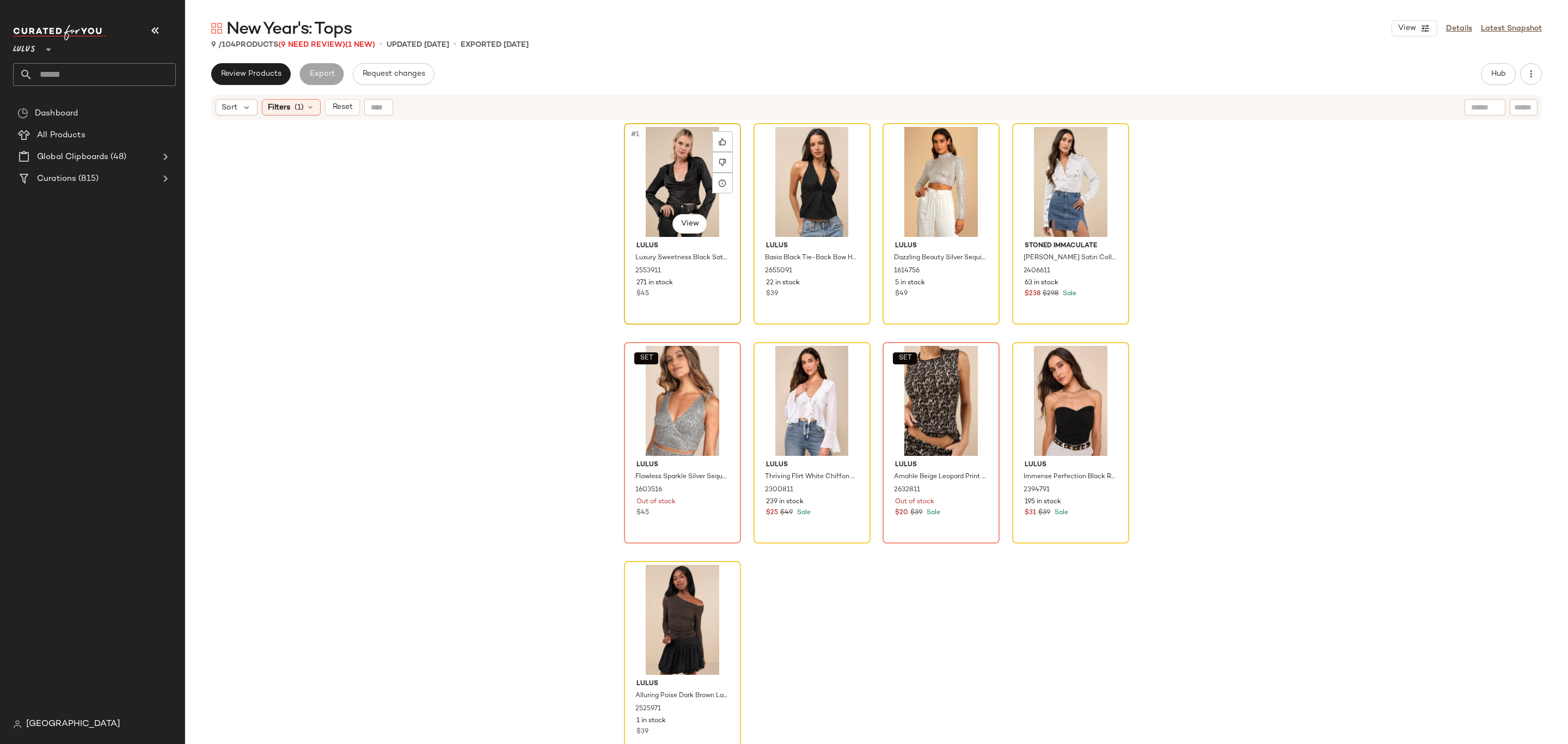
click at [641, 170] on div "#1 View" at bounding box center [682, 182] width 110 height 110
click at [690, 606] on div "#9 View" at bounding box center [682, 619] width 110 height 110
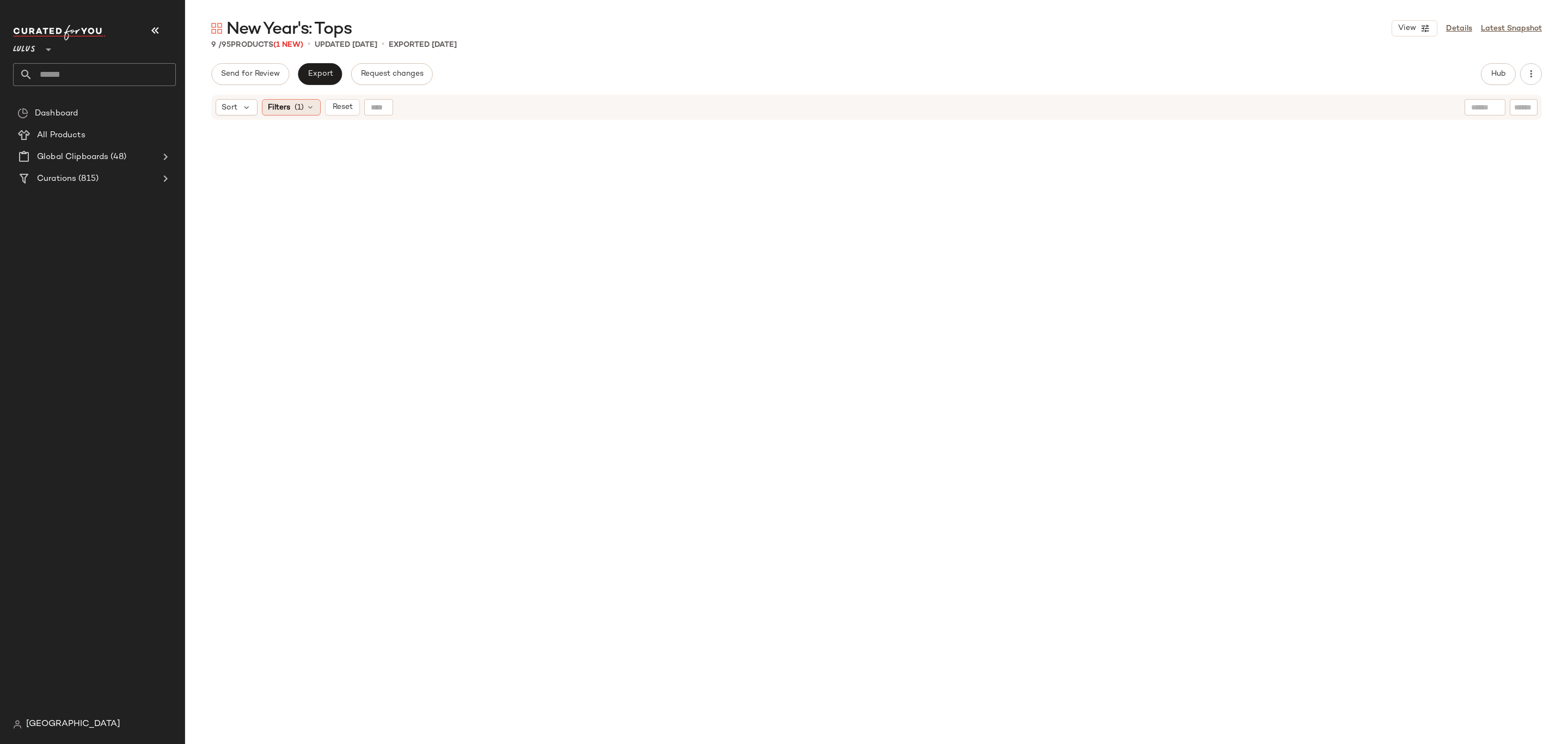
click at [307, 112] on div "Filters (1)" at bounding box center [291, 107] width 59 height 16
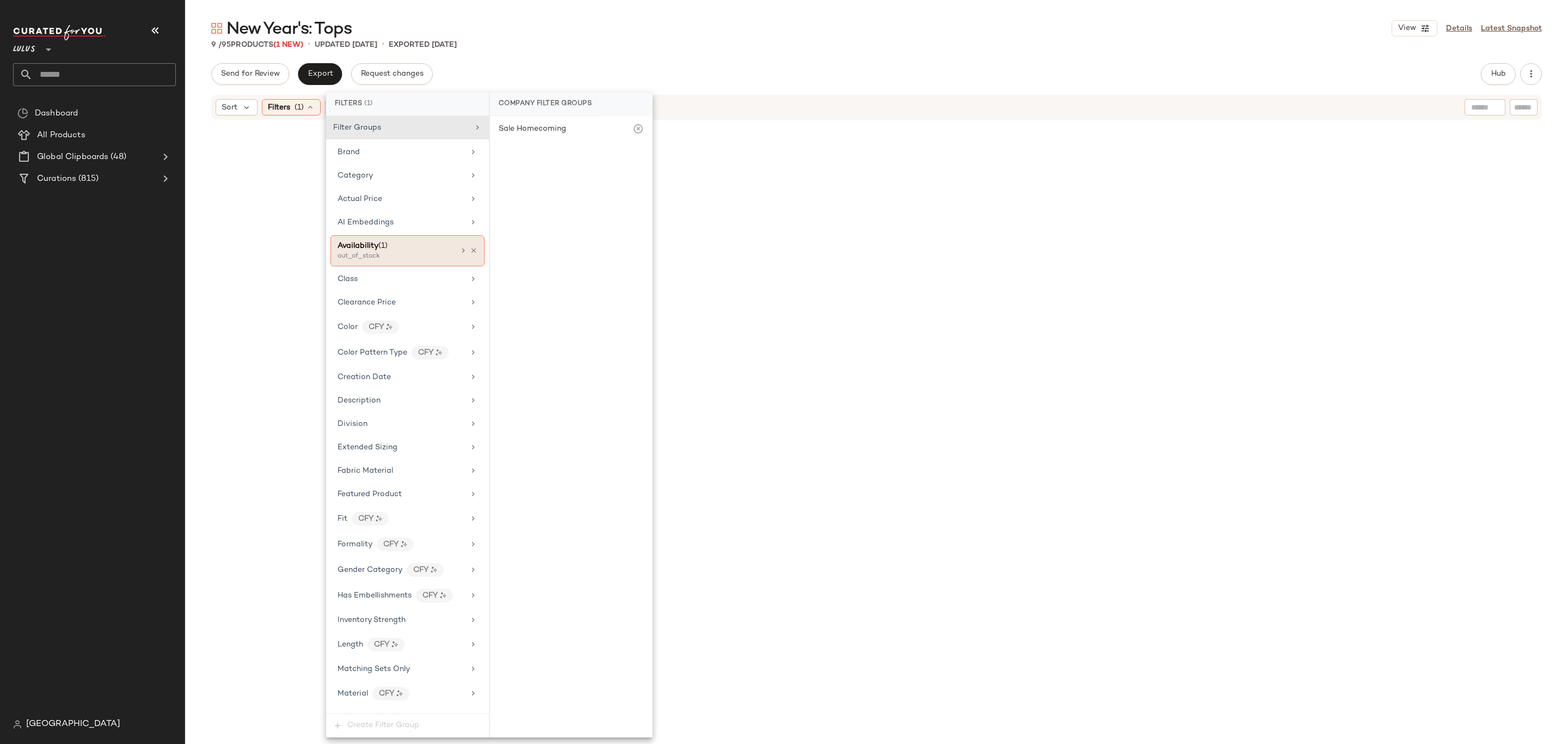
click at [470, 247] on div "Availability (1) out_of_stock" at bounding box center [407, 250] width 154 height 31
click at [470, 248] on icon at bounding box center [474, 250] width 8 height 8
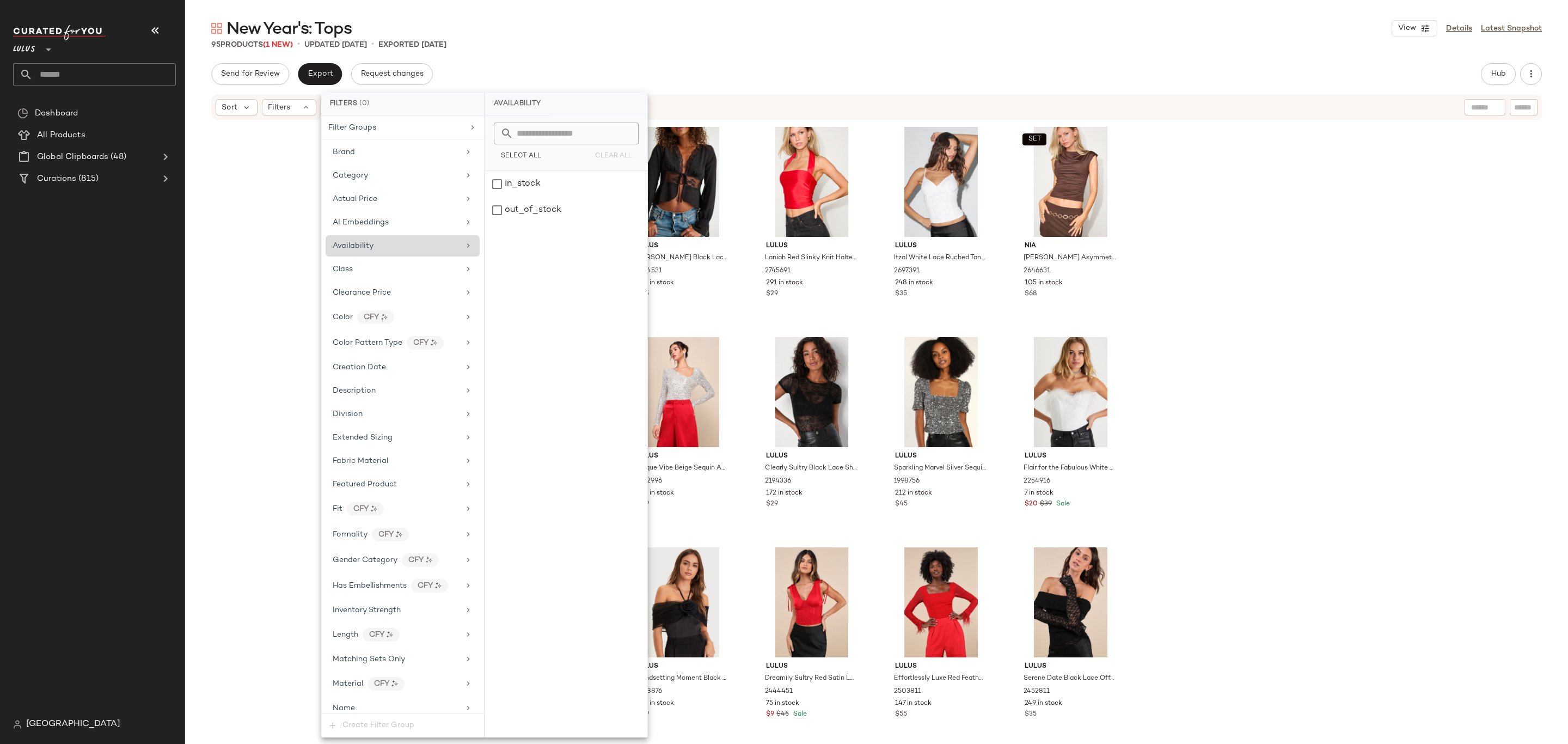
click at [636, 52] on div "New Year's: Tops View Details Latest Snapshot 95 Products (1 New) • updated Sep…" at bounding box center [877, 380] width 1383 height 726
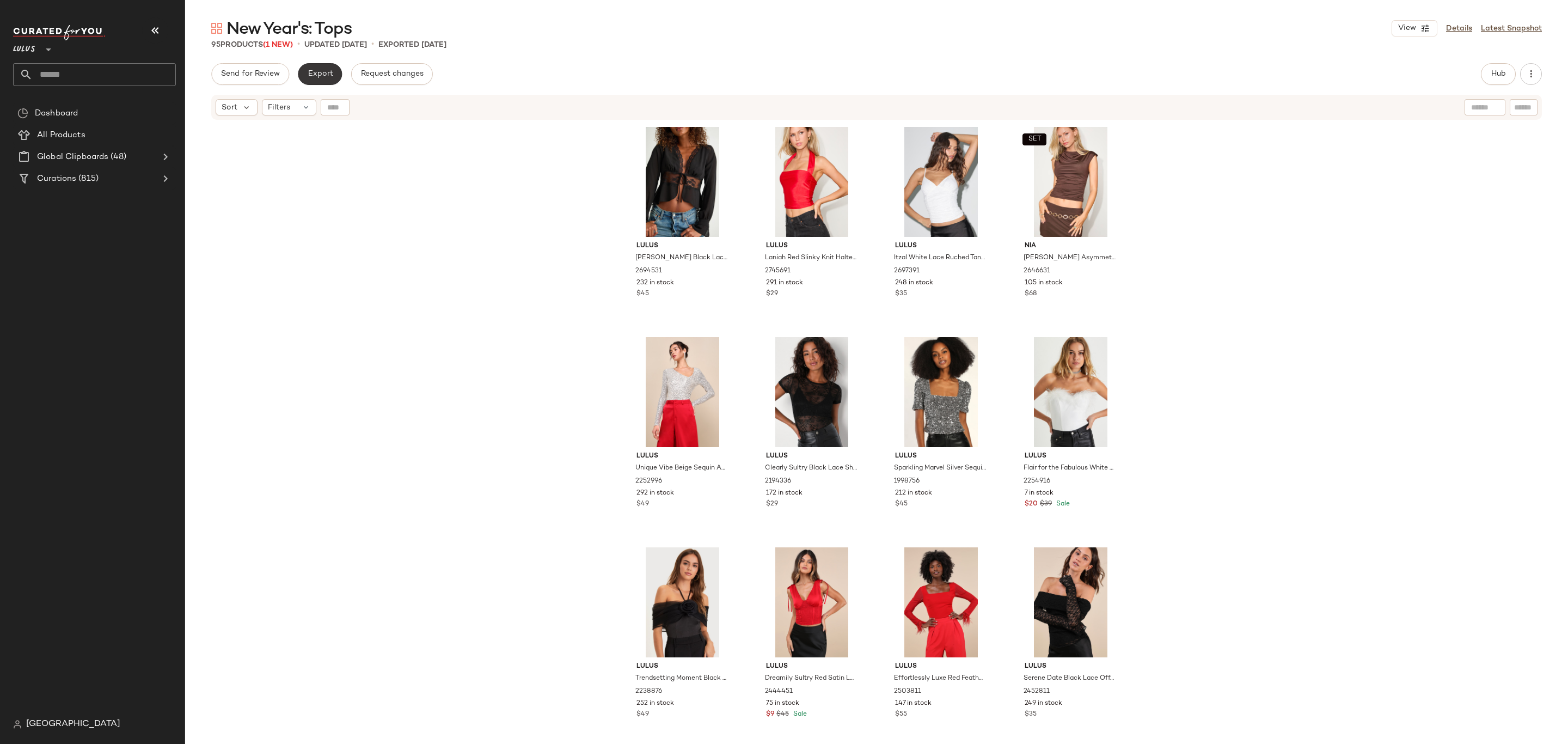
click at [315, 78] on span "Export" at bounding box center [320, 74] width 26 height 9
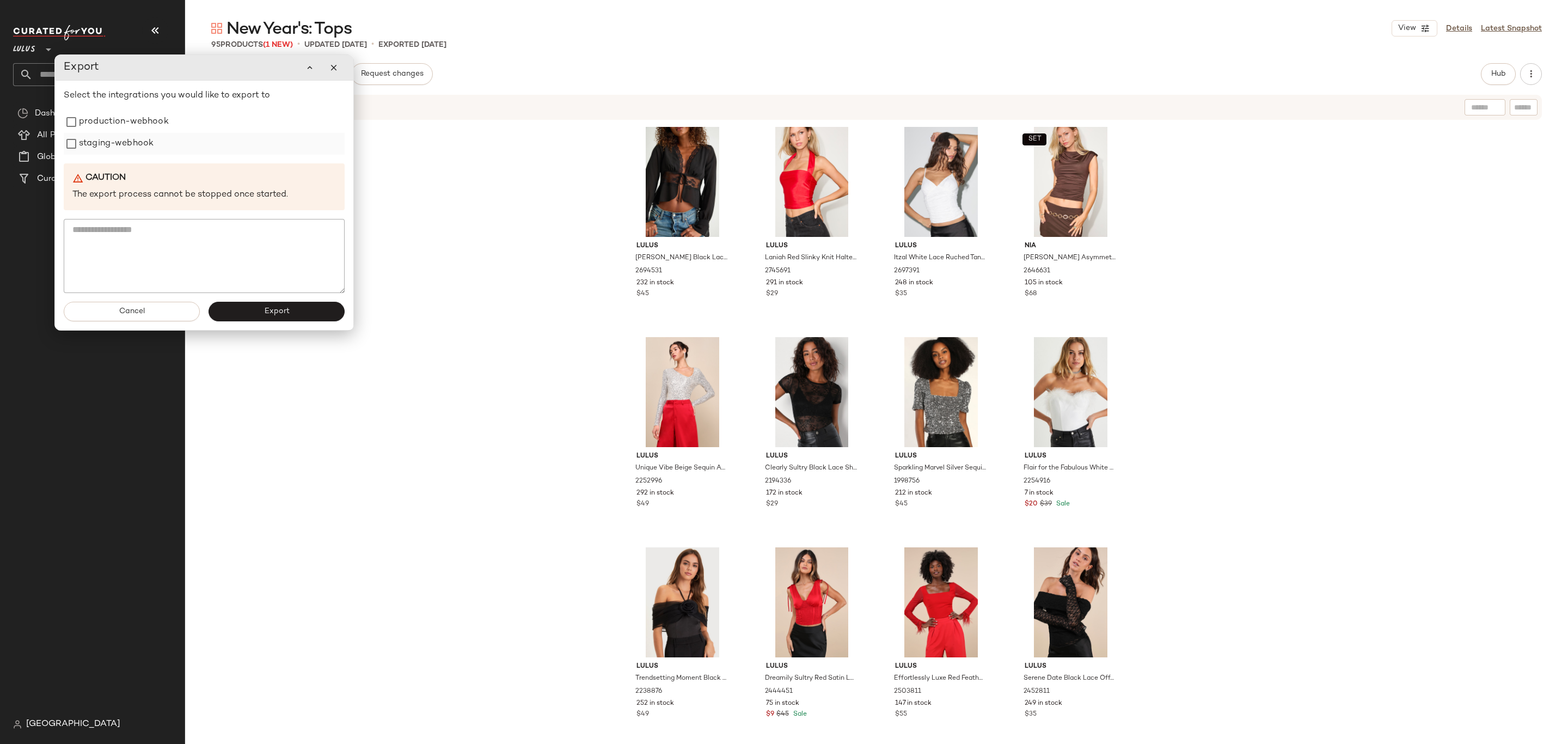
click at [191, 137] on div "staging-webhook" at bounding box center [204, 144] width 281 height 22
click at [187, 129] on div "production-webhook" at bounding box center [204, 122] width 281 height 22
click at [128, 142] on label "staging-webhook" at bounding box center [116, 144] width 75 height 22
click at [109, 127] on label "production-webhook" at bounding box center [124, 122] width 90 height 22
click at [246, 310] on button "Export" at bounding box center [276, 311] width 136 height 20
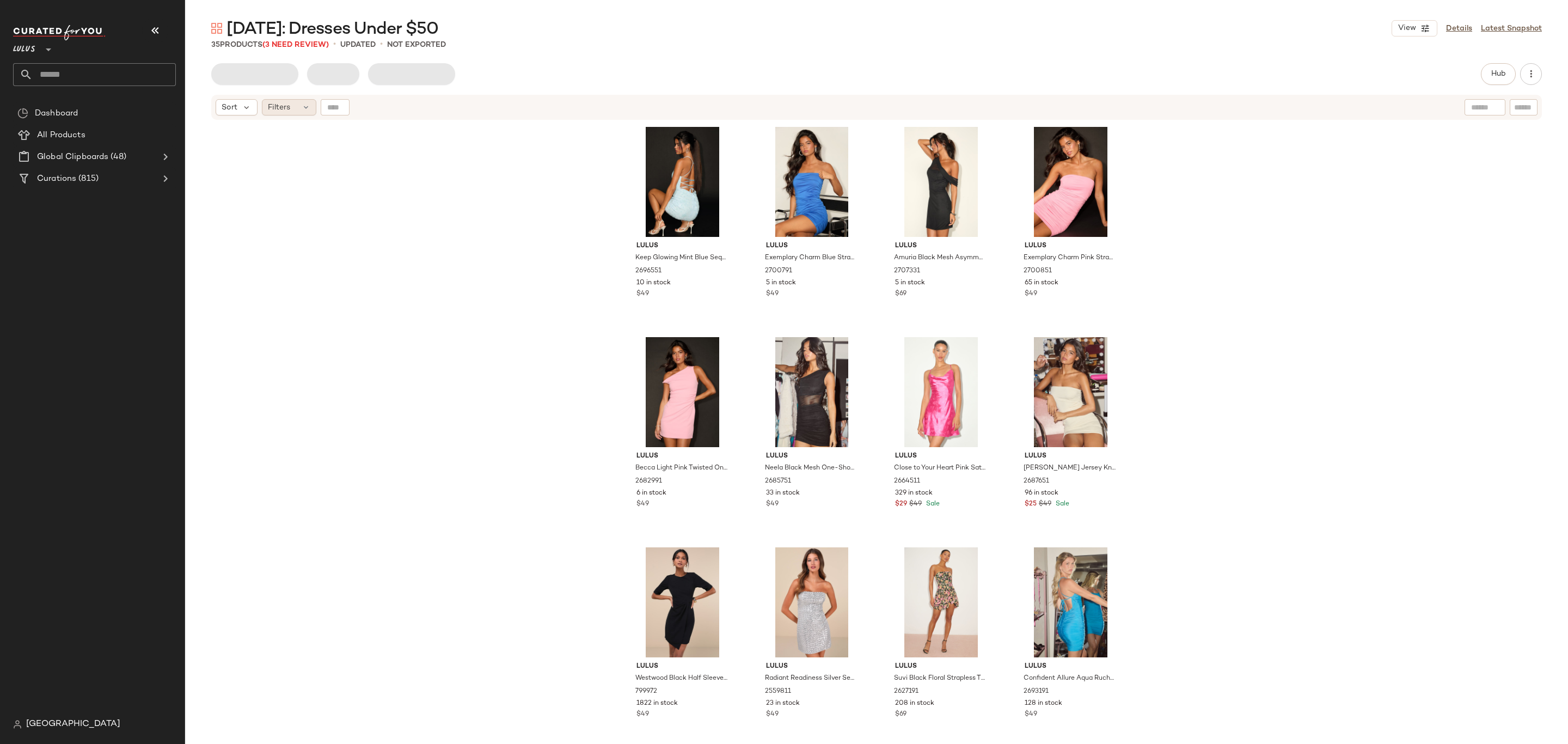
click at [293, 114] on div "Filters" at bounding box center [289, 107] width 55 height 16
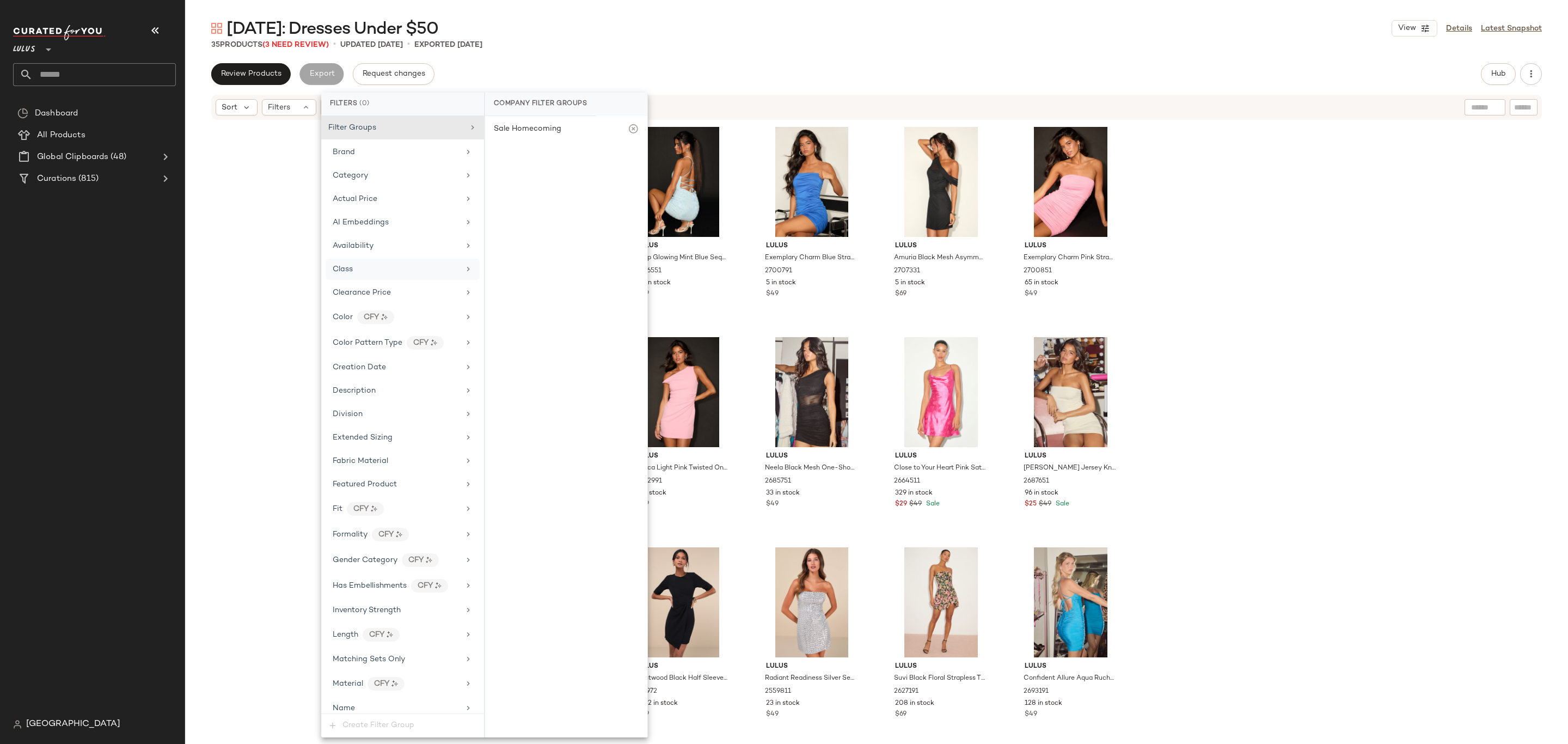
click at [377, 269] on div "Class" at bounding box center [396, 268] width 127 height 11
click at [378, 250] on div "Availability" at bounding box center [396, 245] width 127 height 11
click at [518, 215] on div "out_of_stock" at bounding box center [566, 210] width 163 height 26
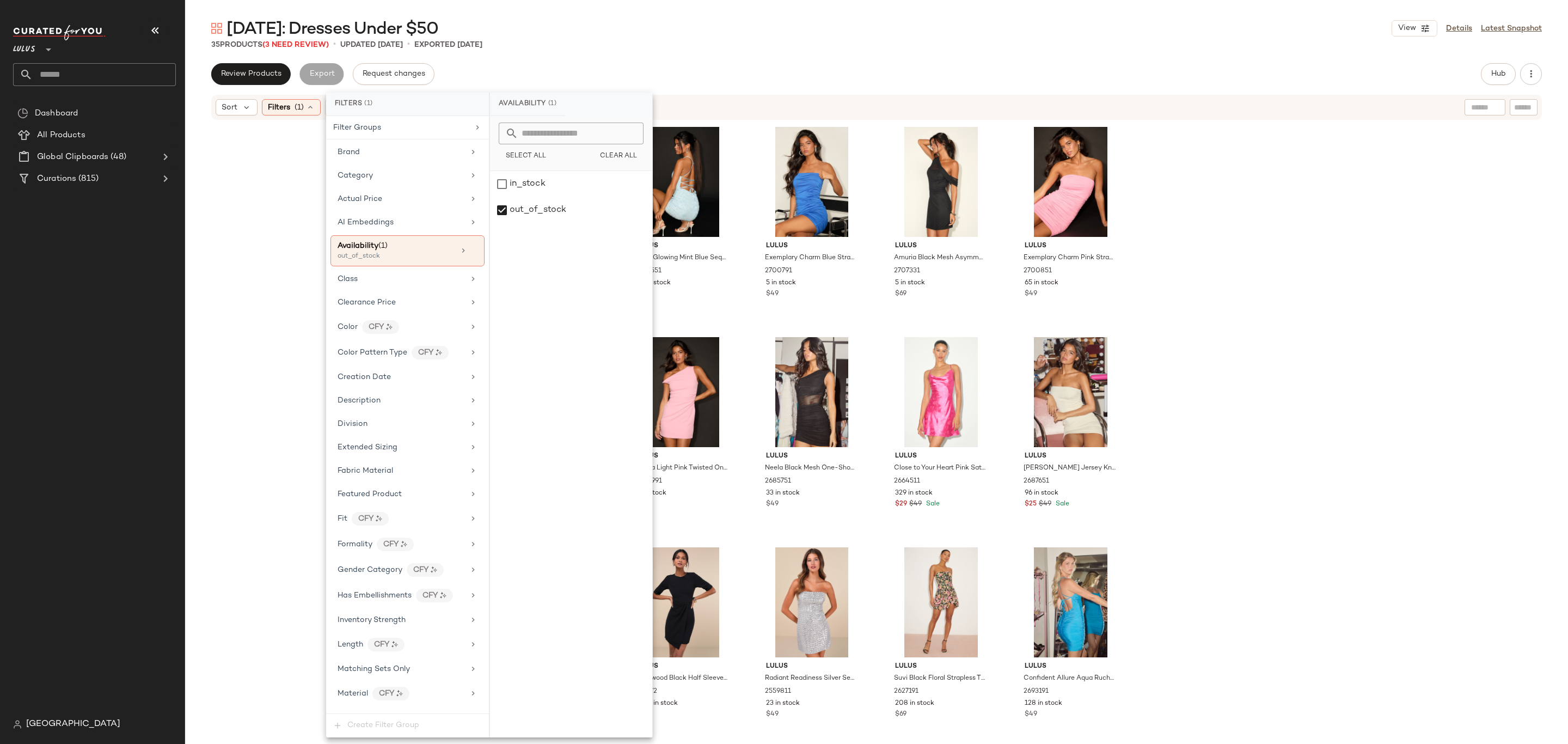
click at [694, 97] on div "Sort Filters (1) Reset" at bounding box center [877, 107] width 1331 height 25
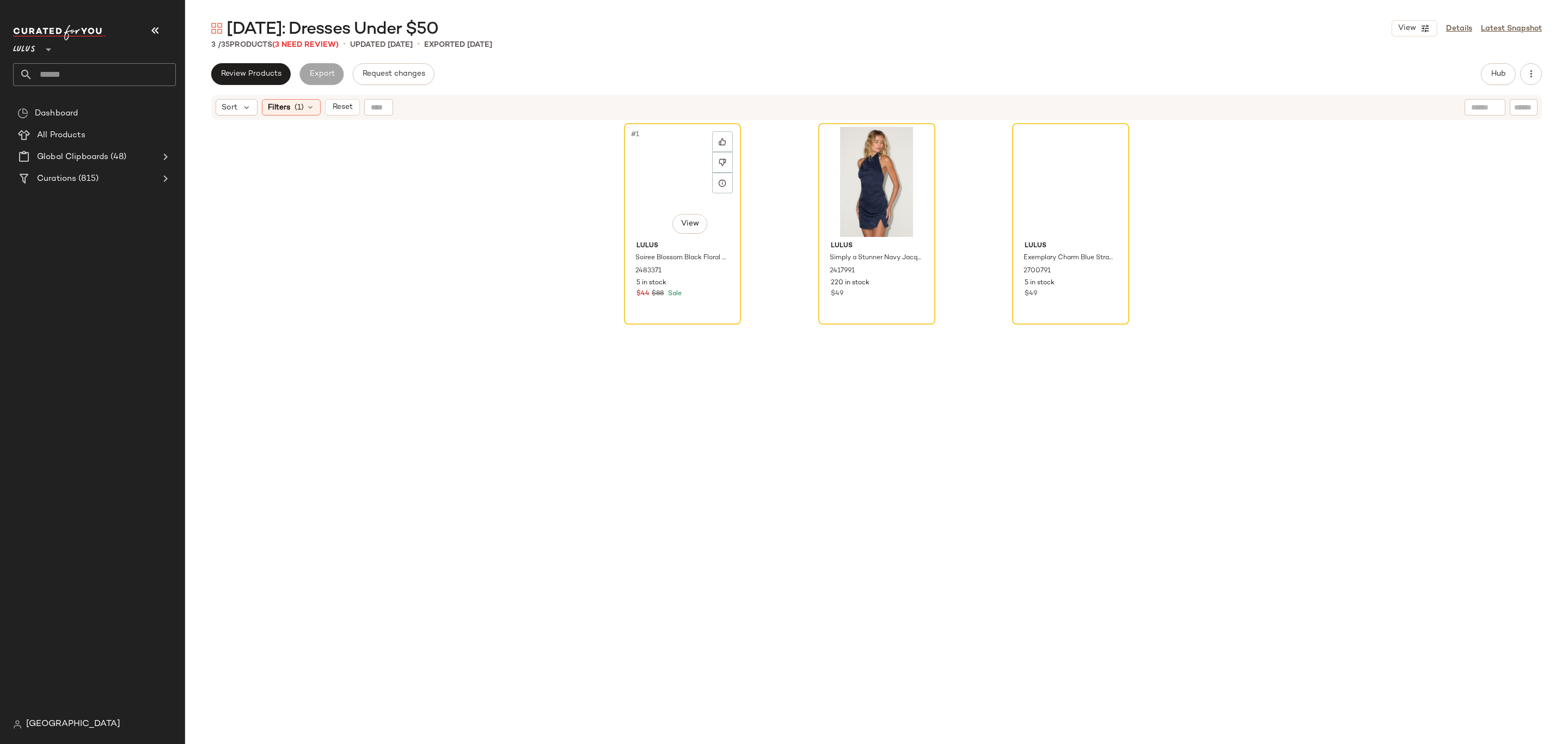
click at [642, 188] on div "#1 View" at bounding box center [682, 182] width 110 height 110
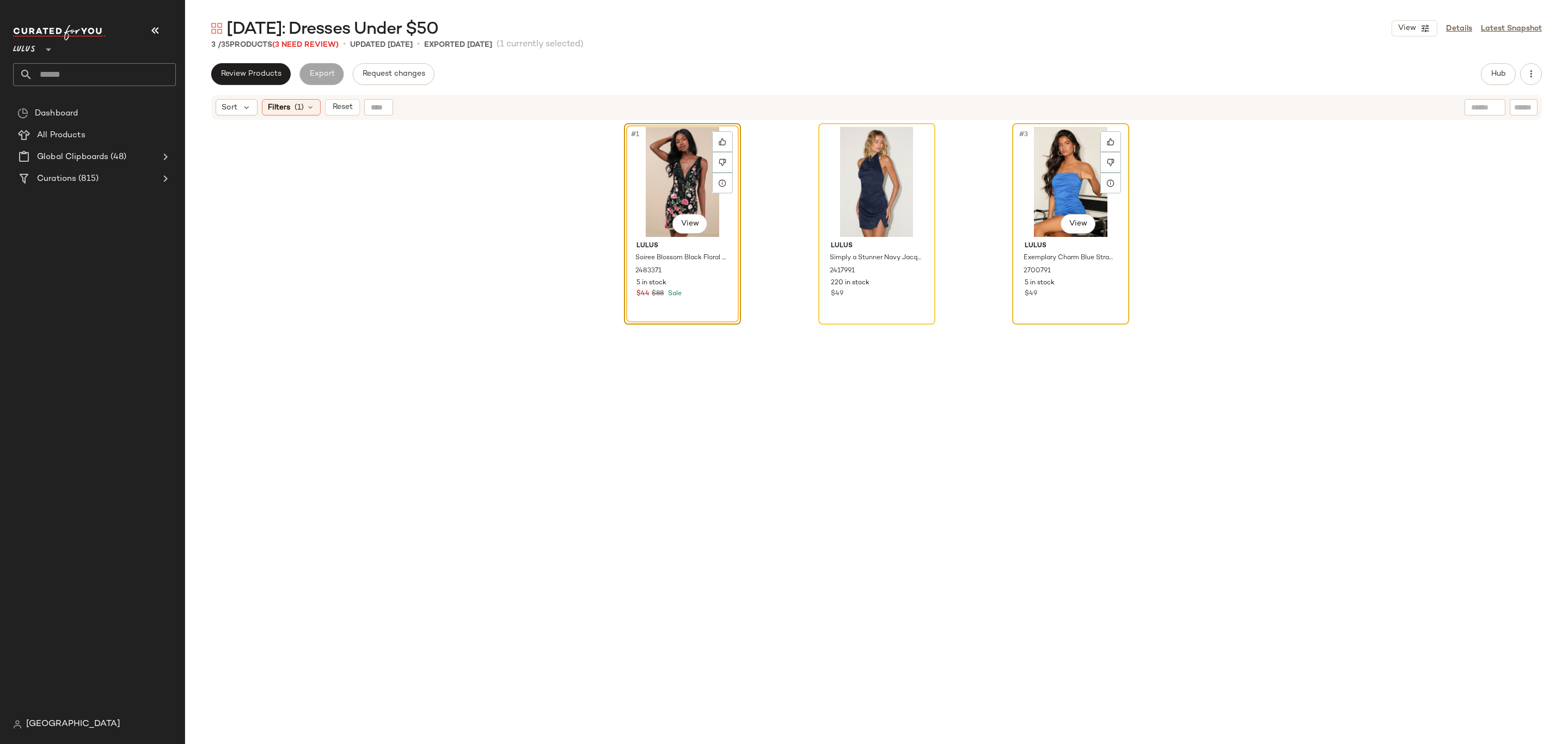
drag, startPoint x: 1044, startPoint y: 171, endPoint x: 1045, endPoint y: 166, distance: 5.1
click at [1045, 171] on div "#3 View" at bounding box center [1071, 182] width 110 height 110
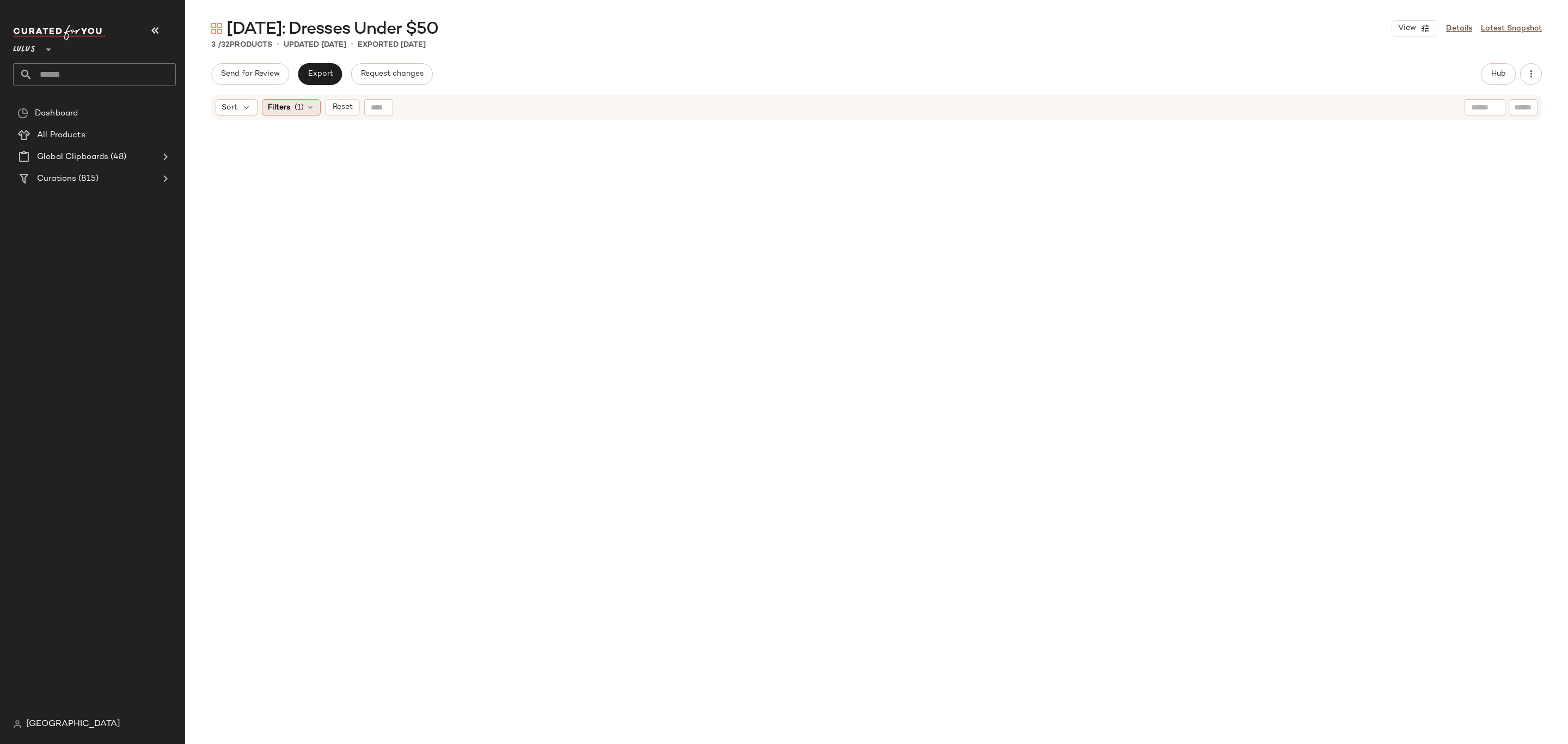
click at [302, 99] on div "Filters (1)" at bounding box center [291, 107] width 59 height 16
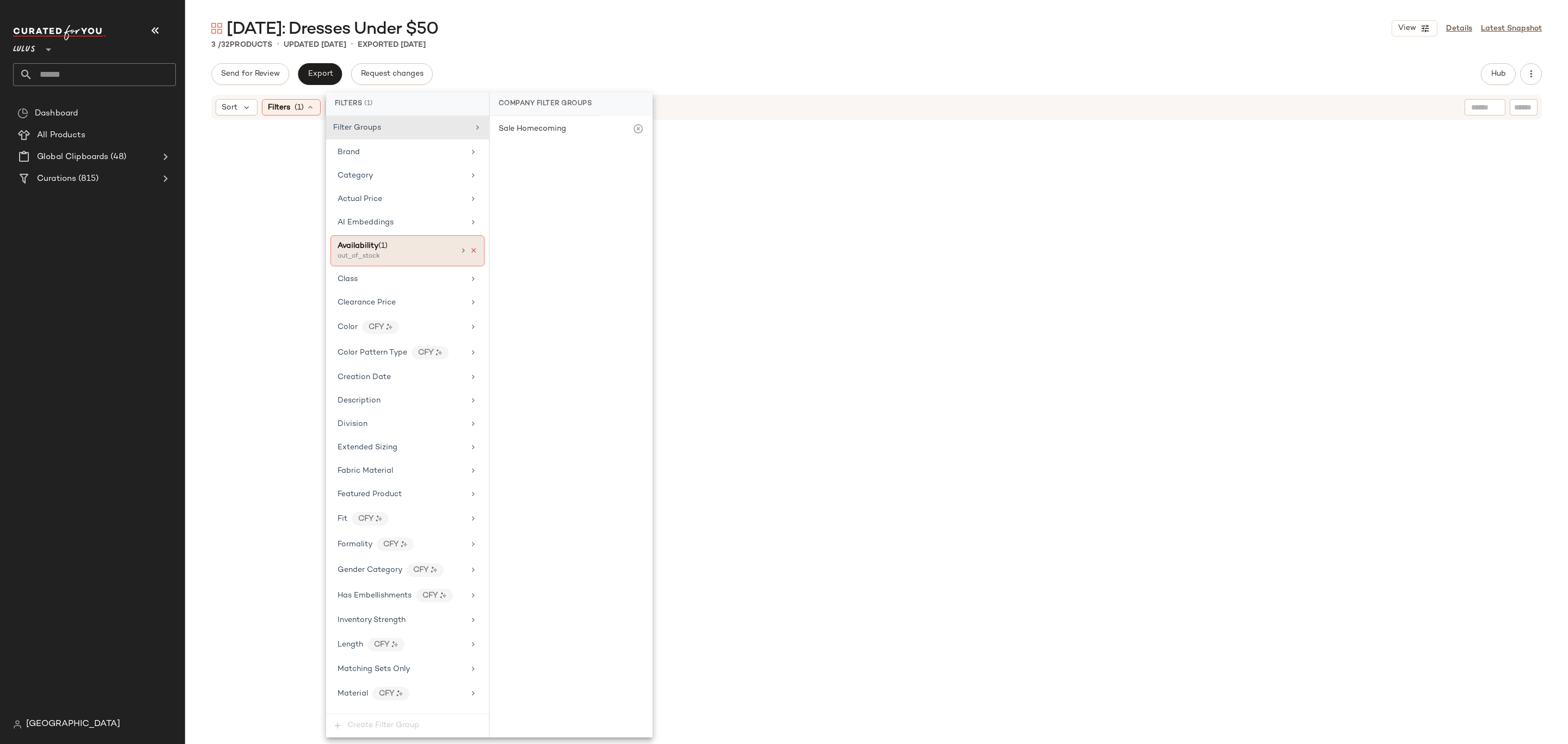
click at [470, 251] on icon at bounding box center [474, 250] width 8 height 8
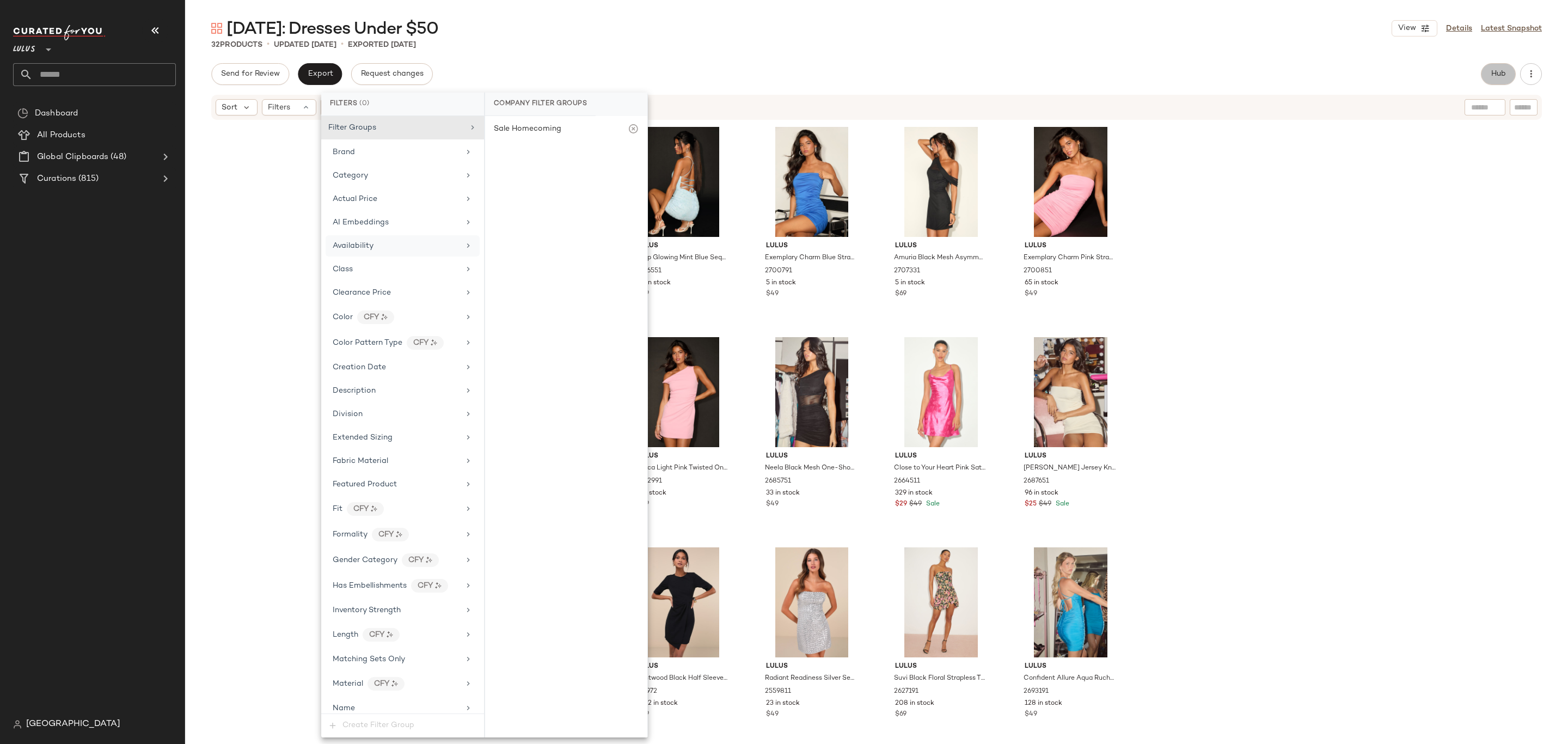
click at [1508, 72] on button "Hub" at bounding box center [1498, 74] width 35 height 22
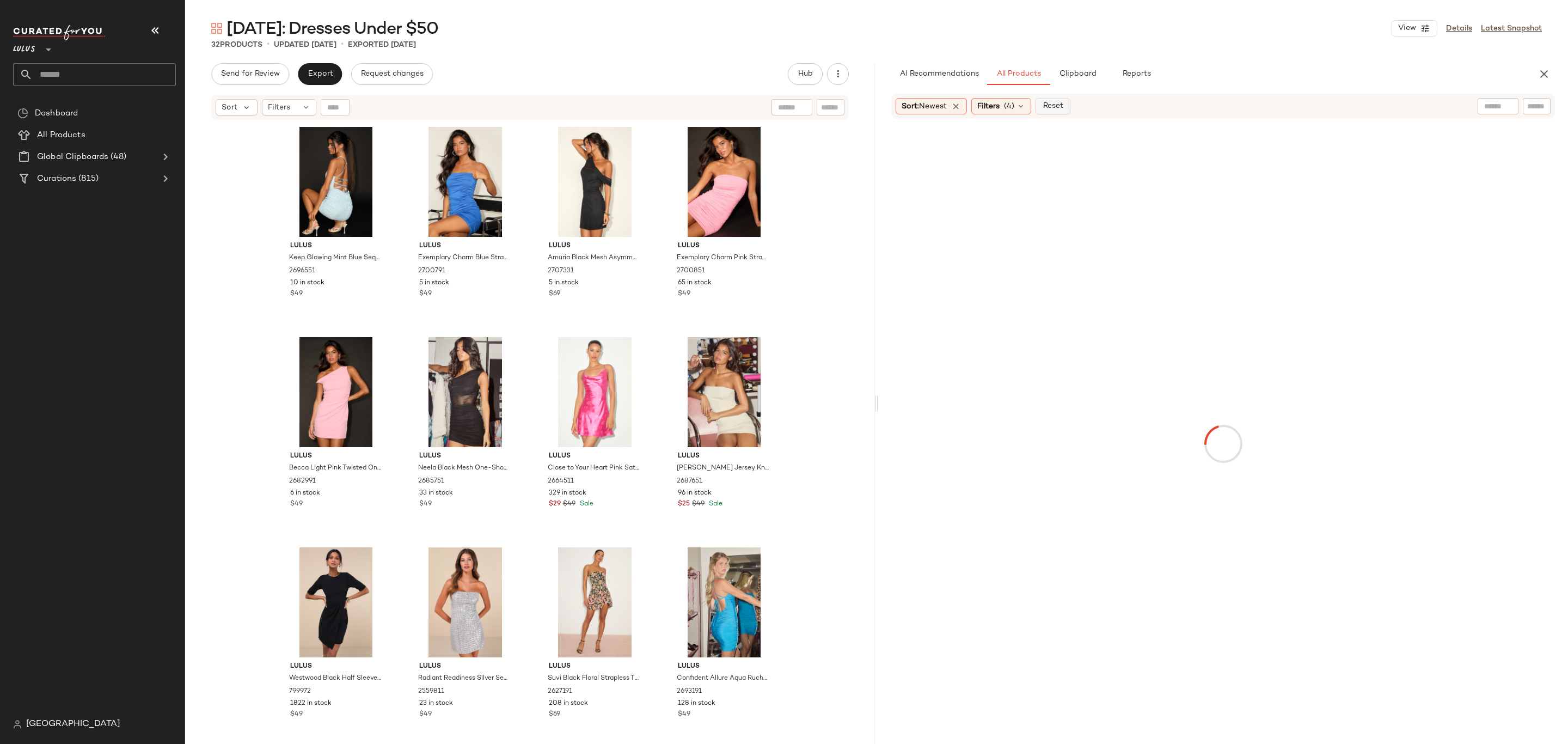
click at [1013, 105] on span "(4)" at bounding box center [1009, 106] width 10 height 11
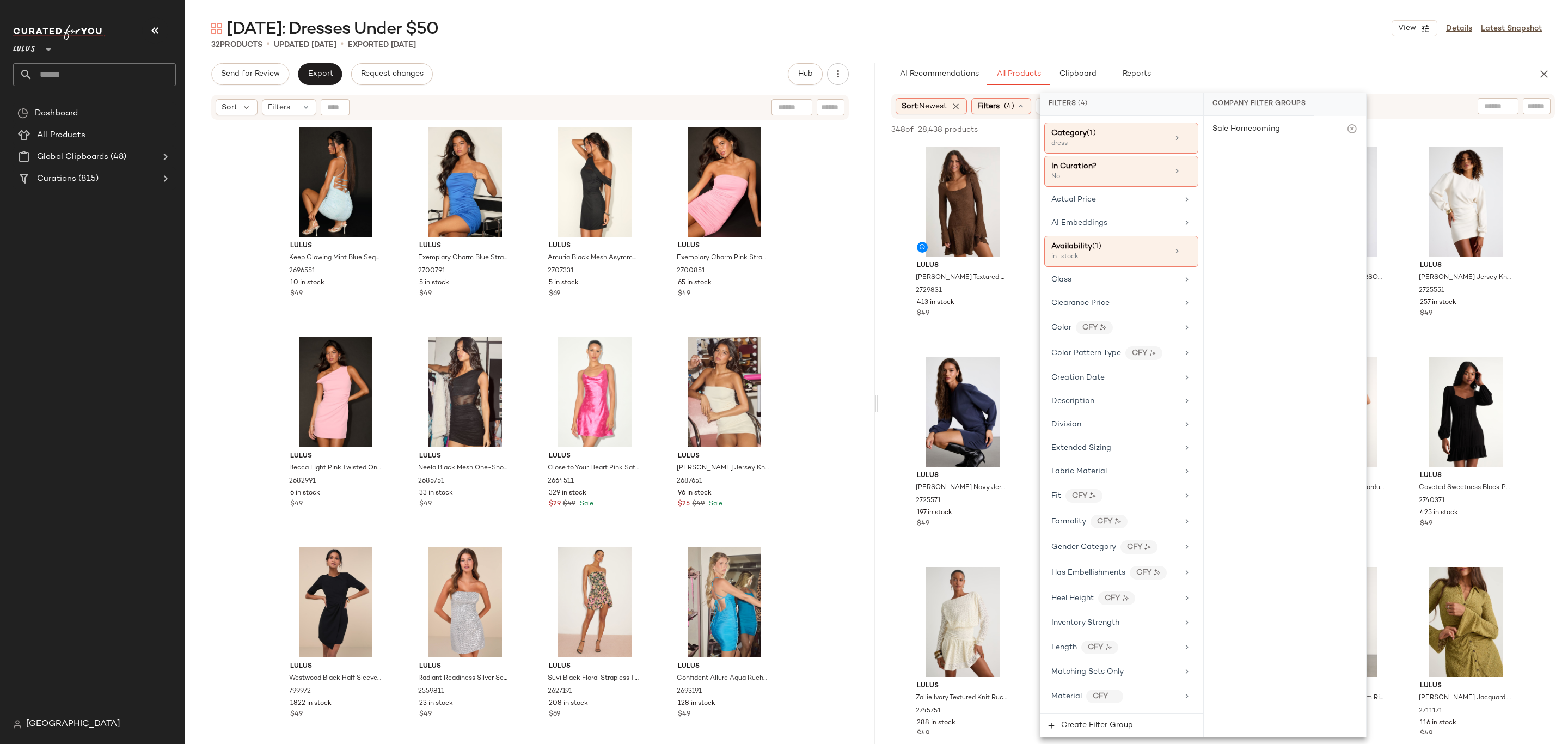
scroll to position [43, 0]
click at [1093, 204] on div "Actual Price" at bounding box center [1073, 198] width 45 height 11
click at [1294, 134] on span "Less than $50" at bounding box center [1284, 133] width 45 height 8
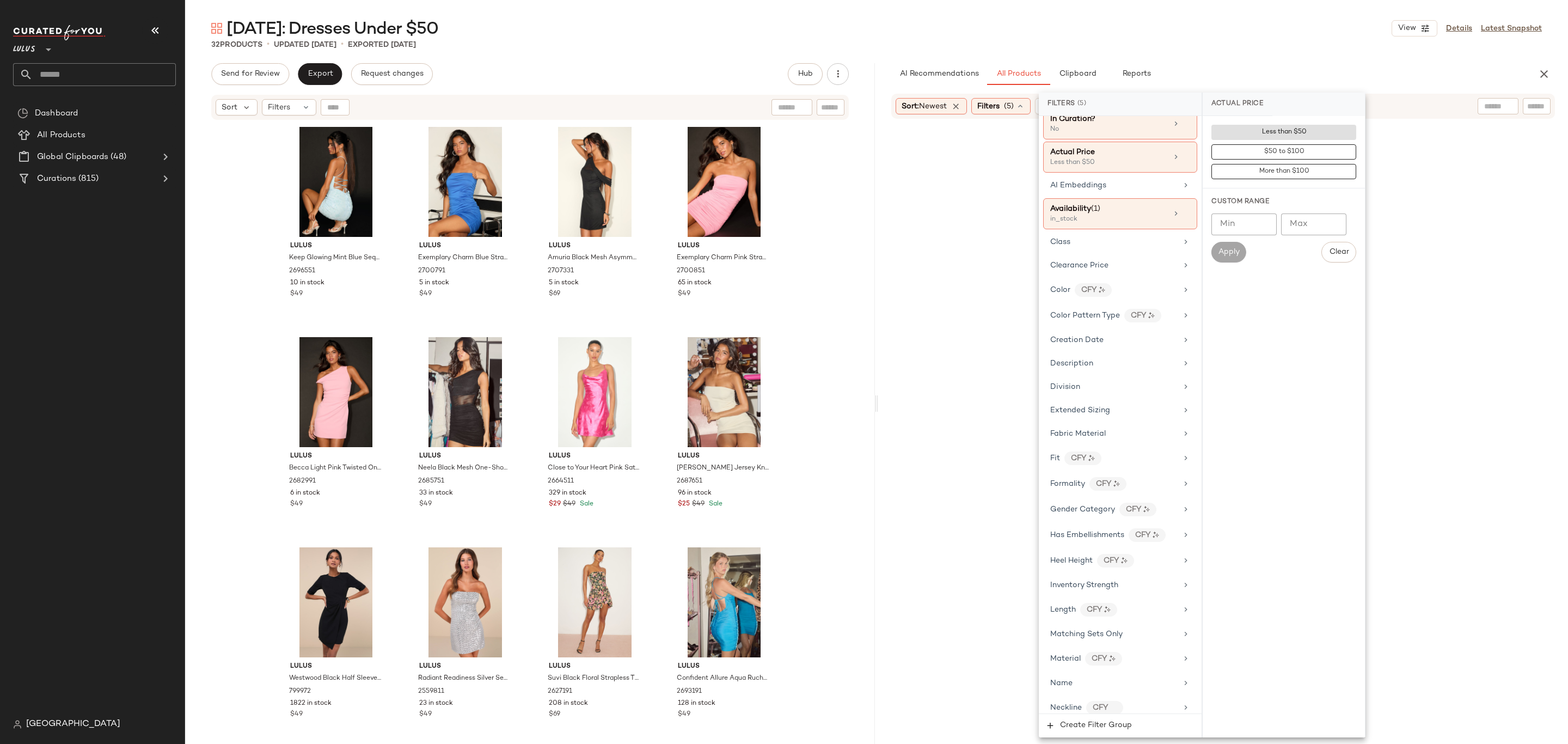
scroll to position [571, 0]
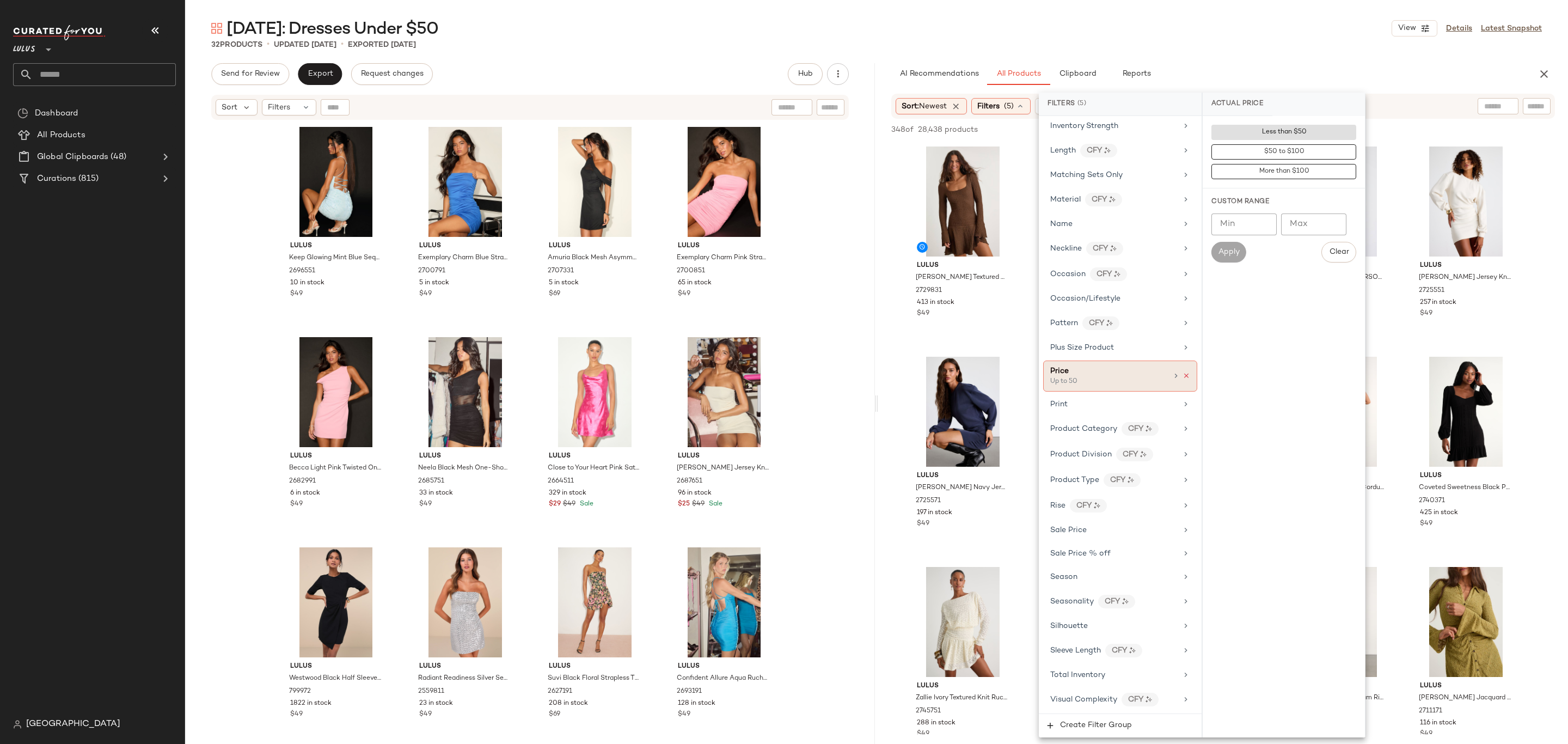
click at [1183, 372] on icon at bounding box center [1187, 376] width 8 height 8
click at [1082, 678] on div "Total Inventory" at bounding box center [1078, 674] width 55 height 11
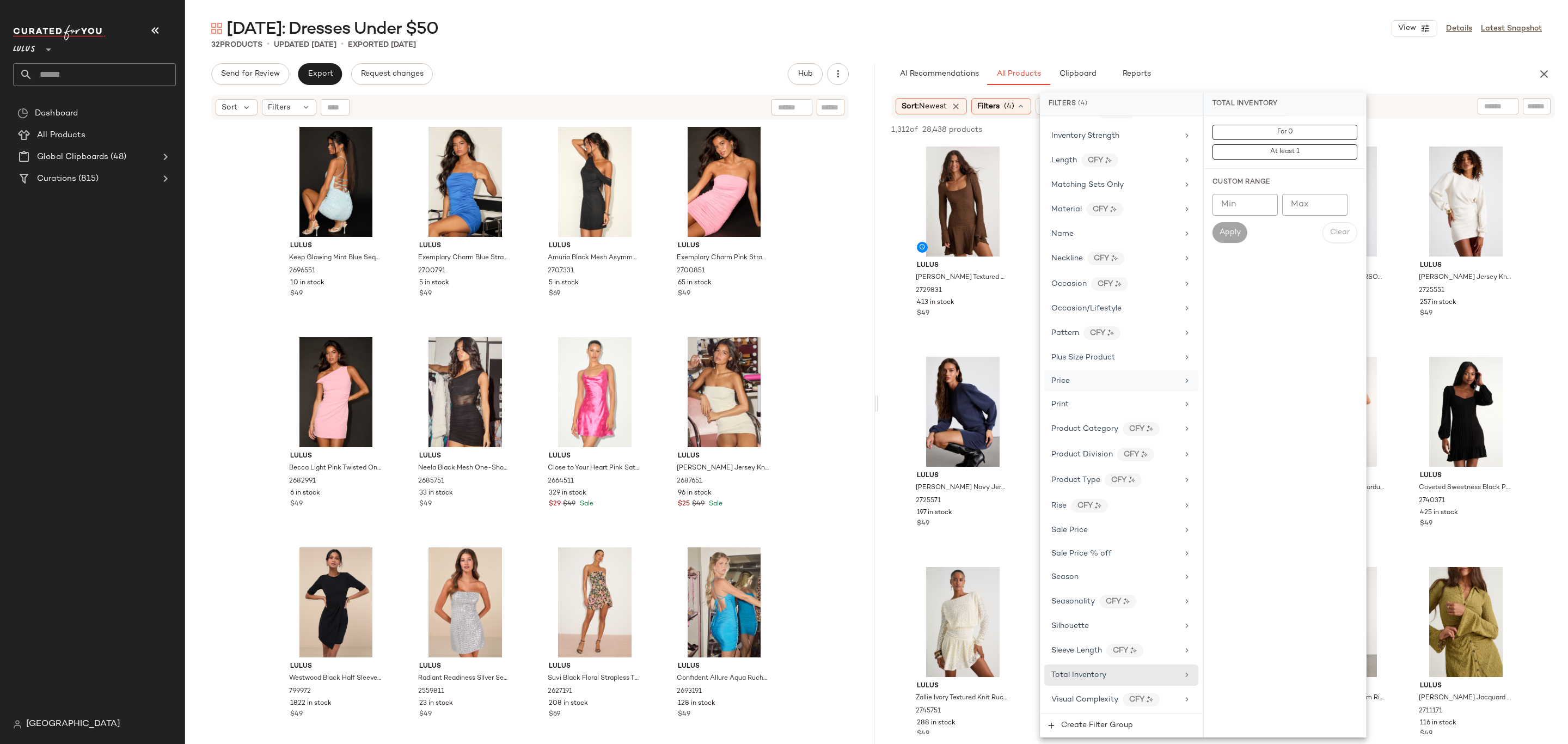
click at [1243, 211] on input "Min" at bounding box center [1246, 204] width 66 height 22
type input "**"
click at [1239, 231] on span "Apply" at bounding box center [1230, 232] width 22 height 9
click at [1489, 106] on input "text" at bounding box center [1498, 106] width 28 height 11
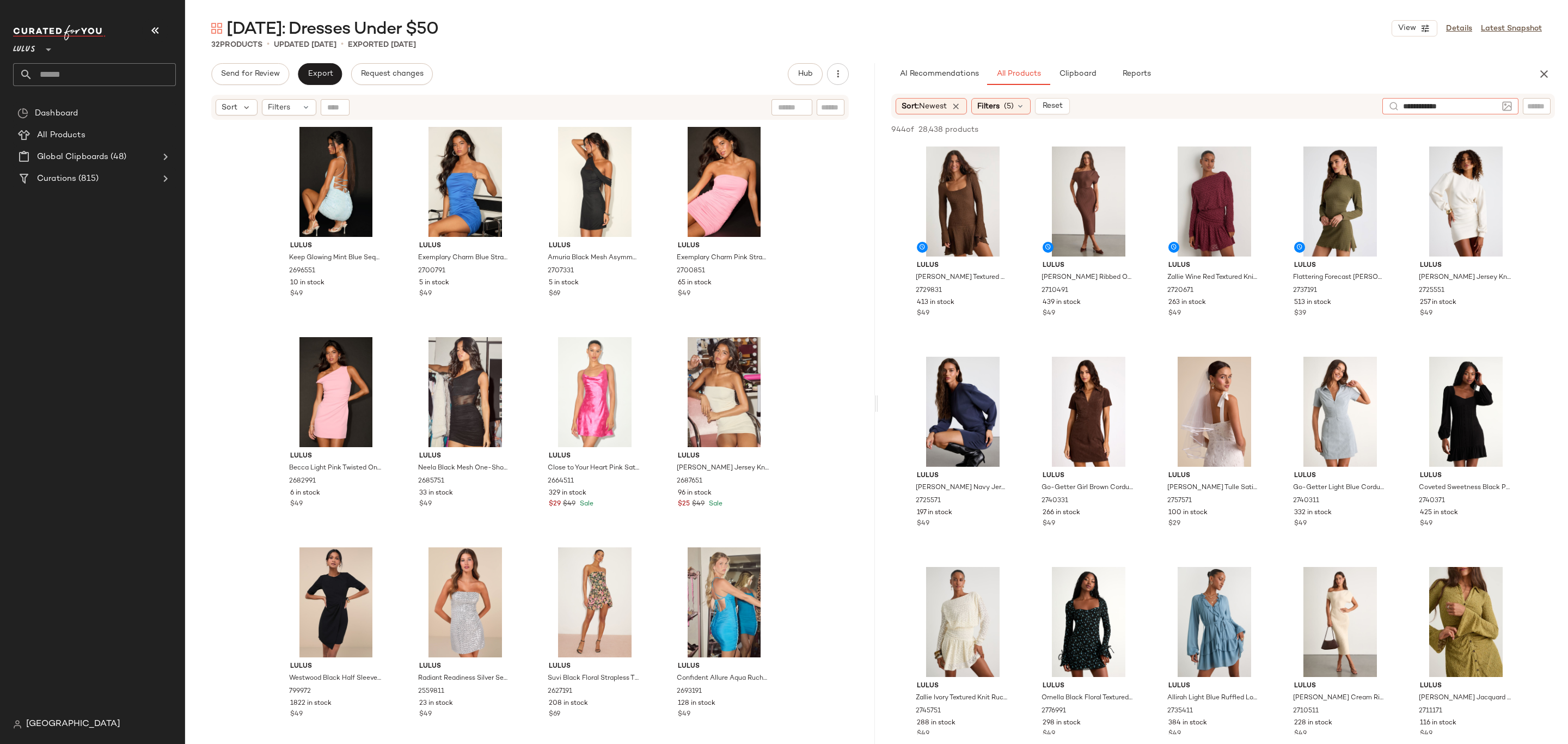
type input "**********"
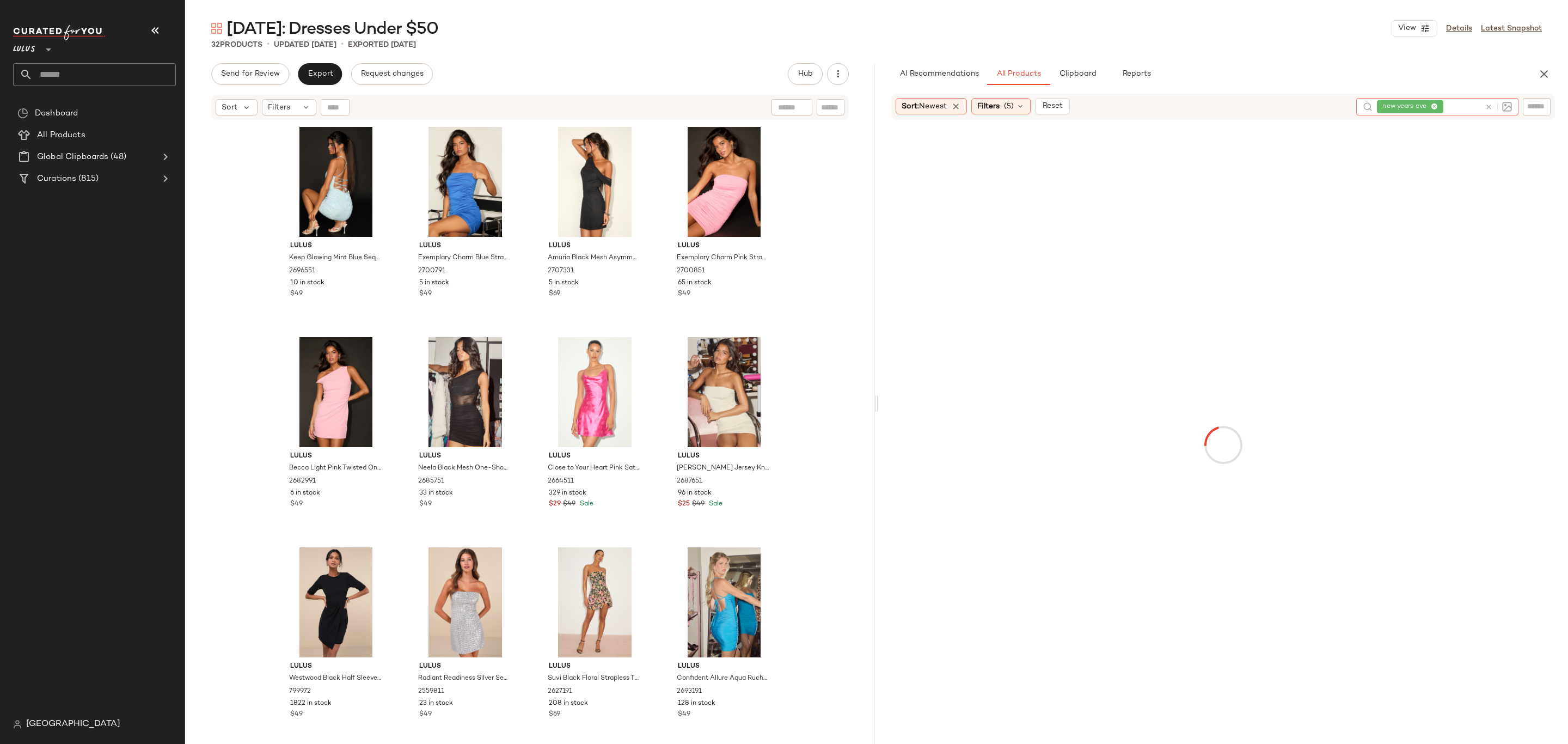
click at [1274, 94] on div "Sort: Newest Filters (5) Reset new years eve" at bounding box center [1223, 107] width 663 height 26
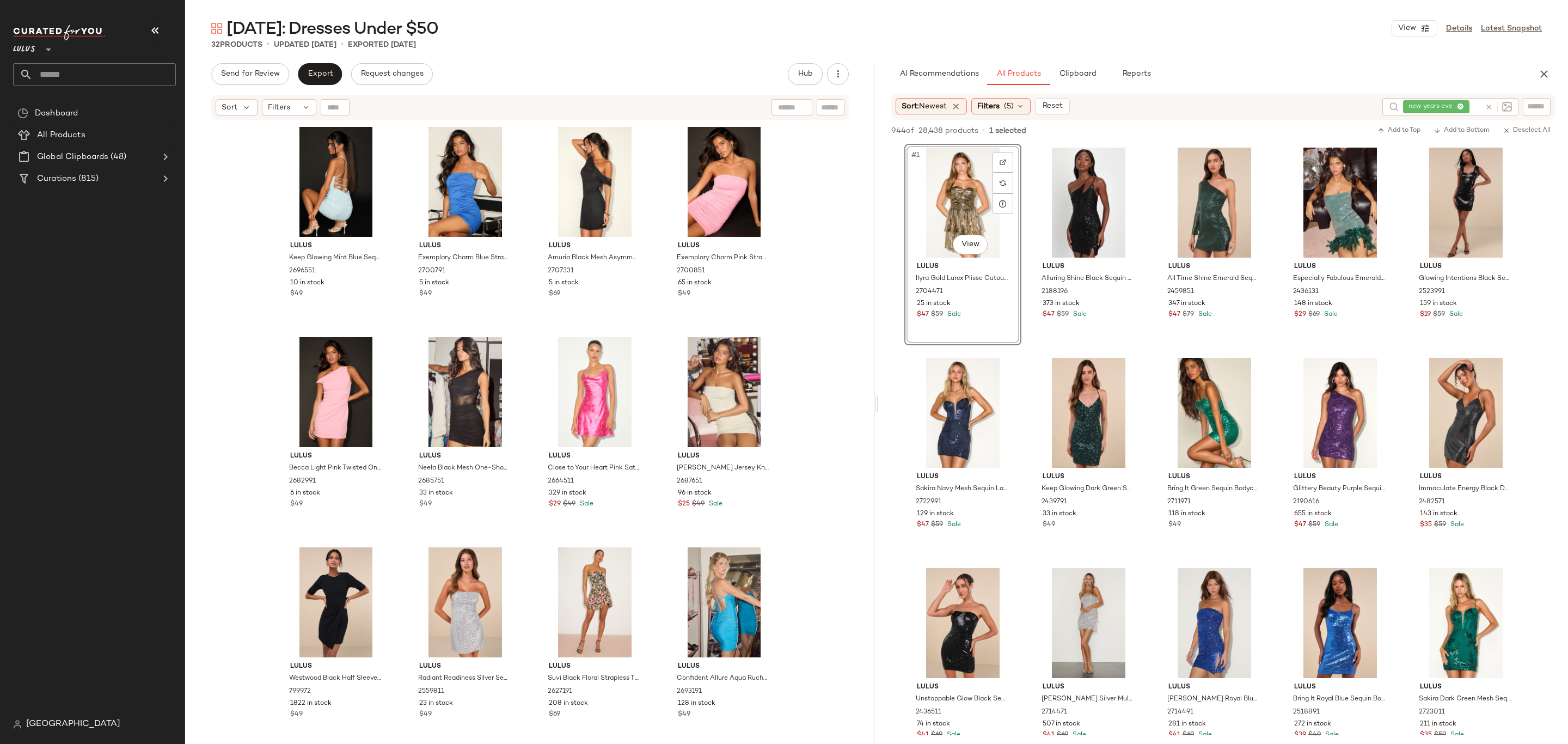
click at [950, 203] on div "#1 View" at bounding box center [964, 202] width 110 height 110
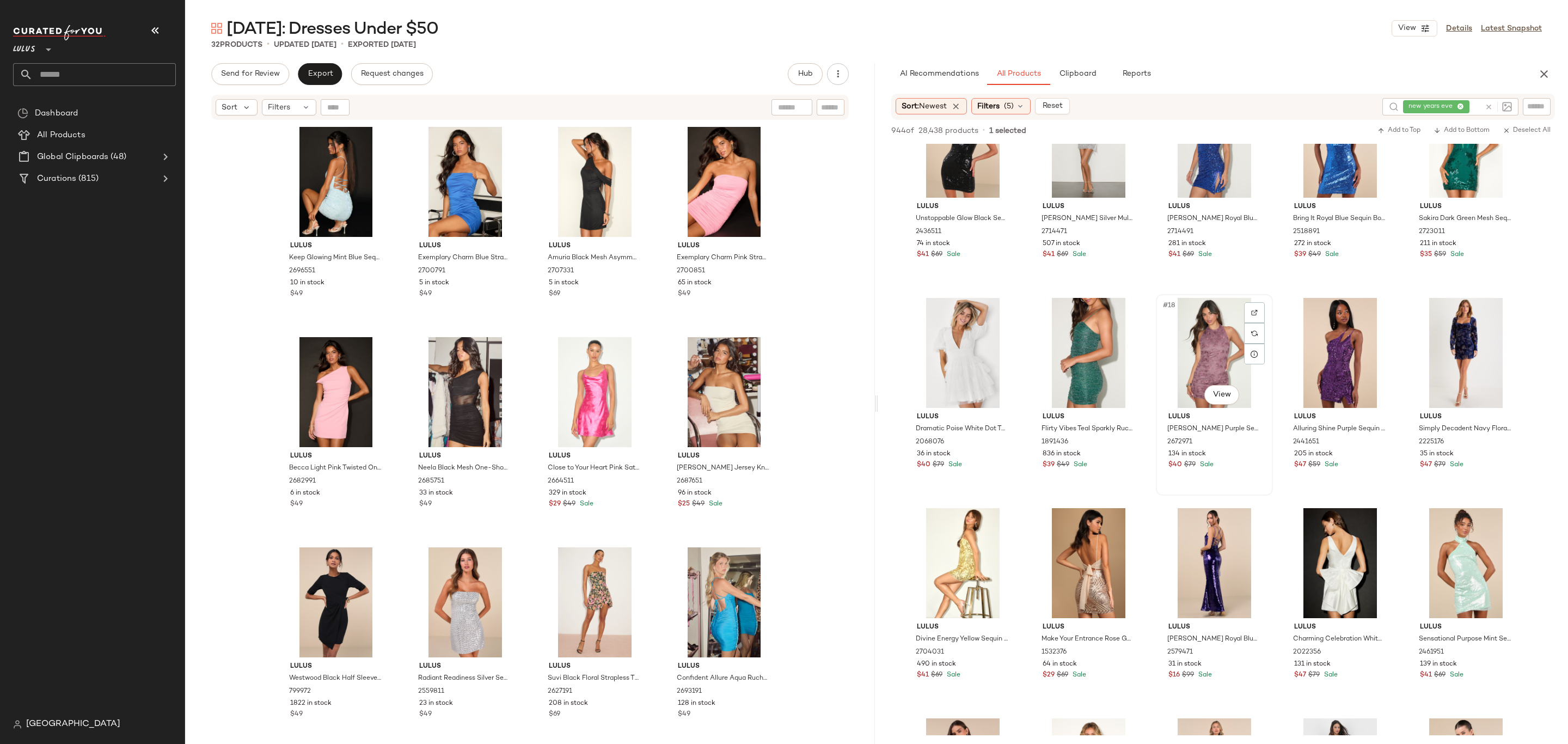
scroll to position [440, 0]
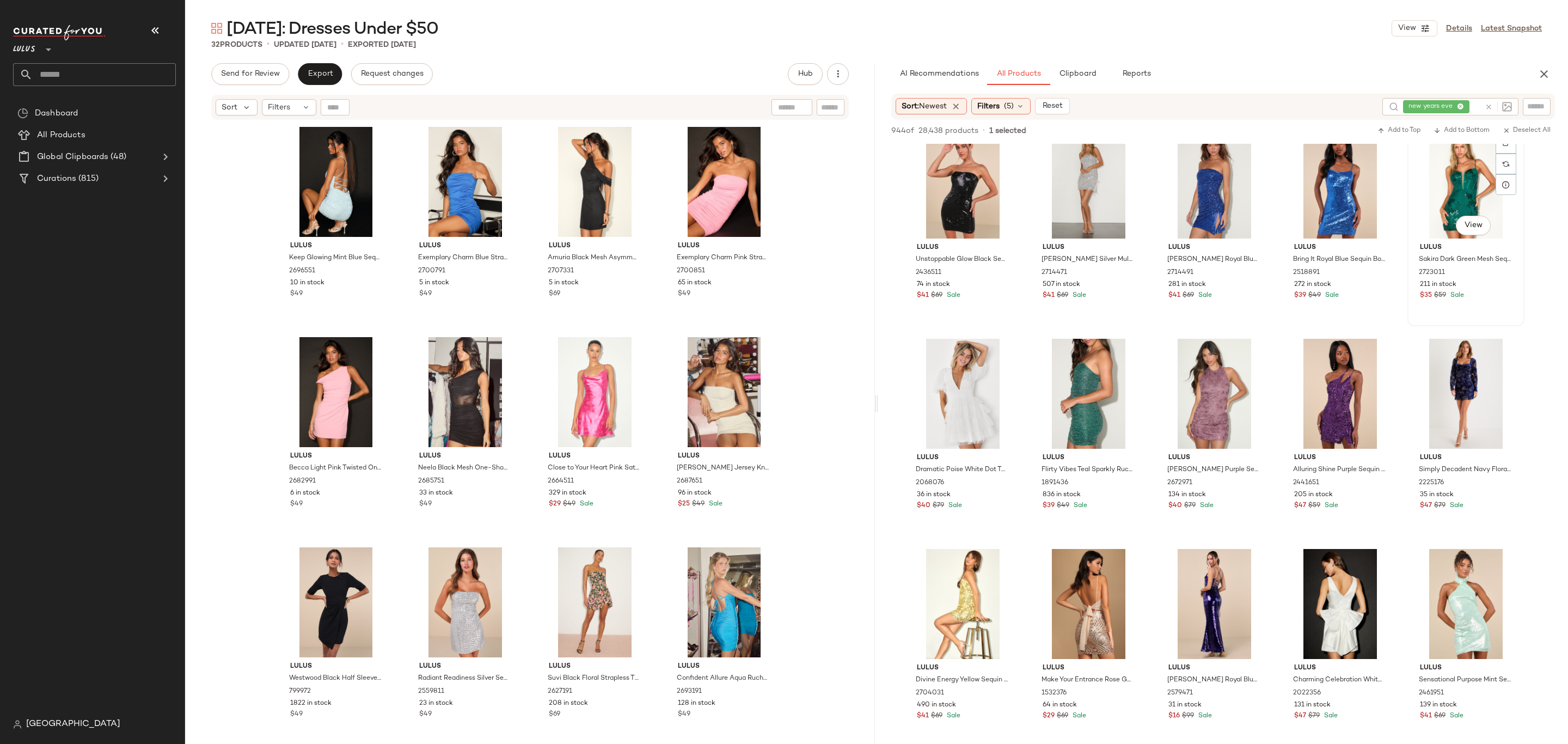
click at [1424, 190] on div "#15 View" at bounding box center [1466, 184] width 110 height 110
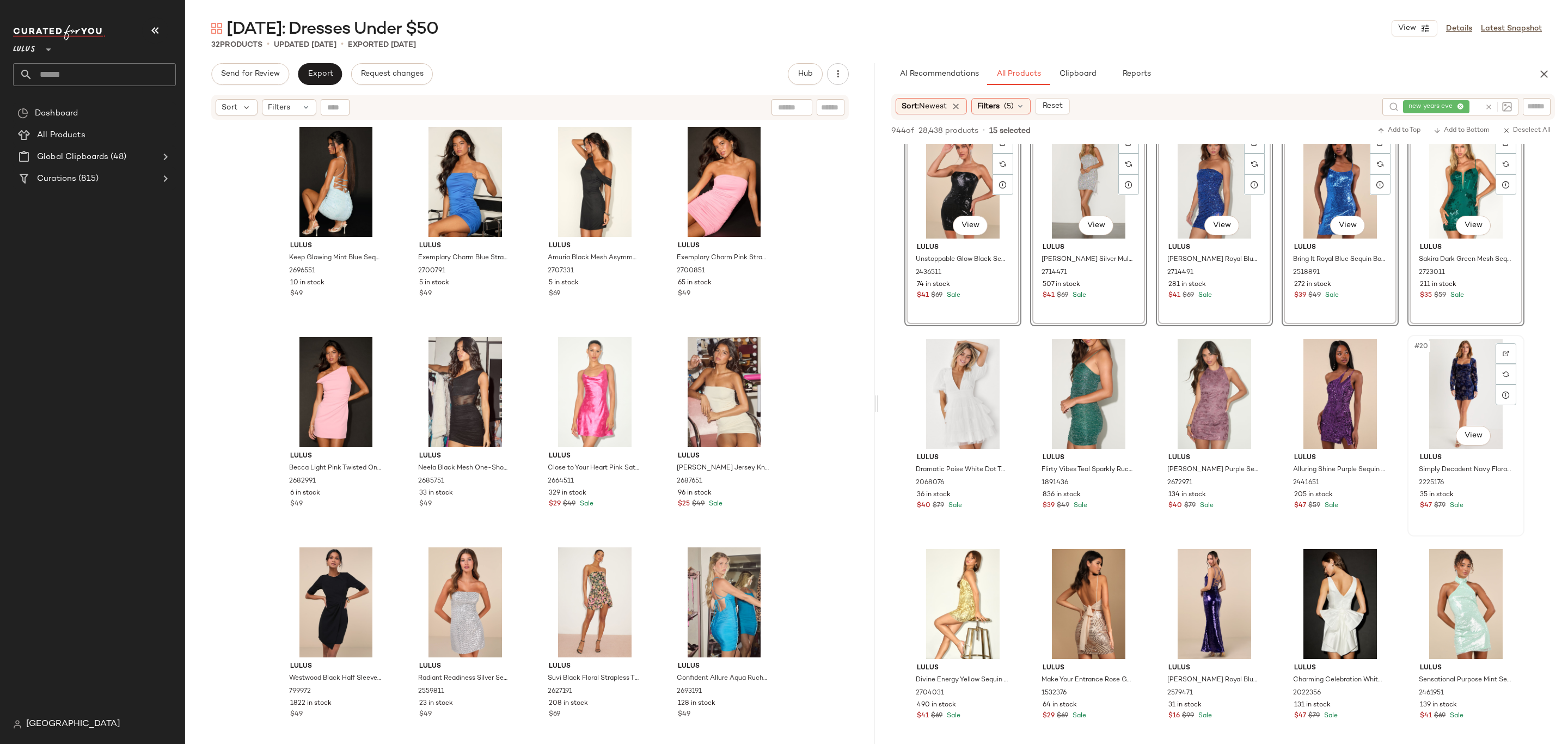
click at [1436, 380] on div "#20 View" at bounding box center [1466, 394] width 110 height 110
click at [1062, 588] on div "#22 View" at bounding box center [1089, 603] width 110 height 110
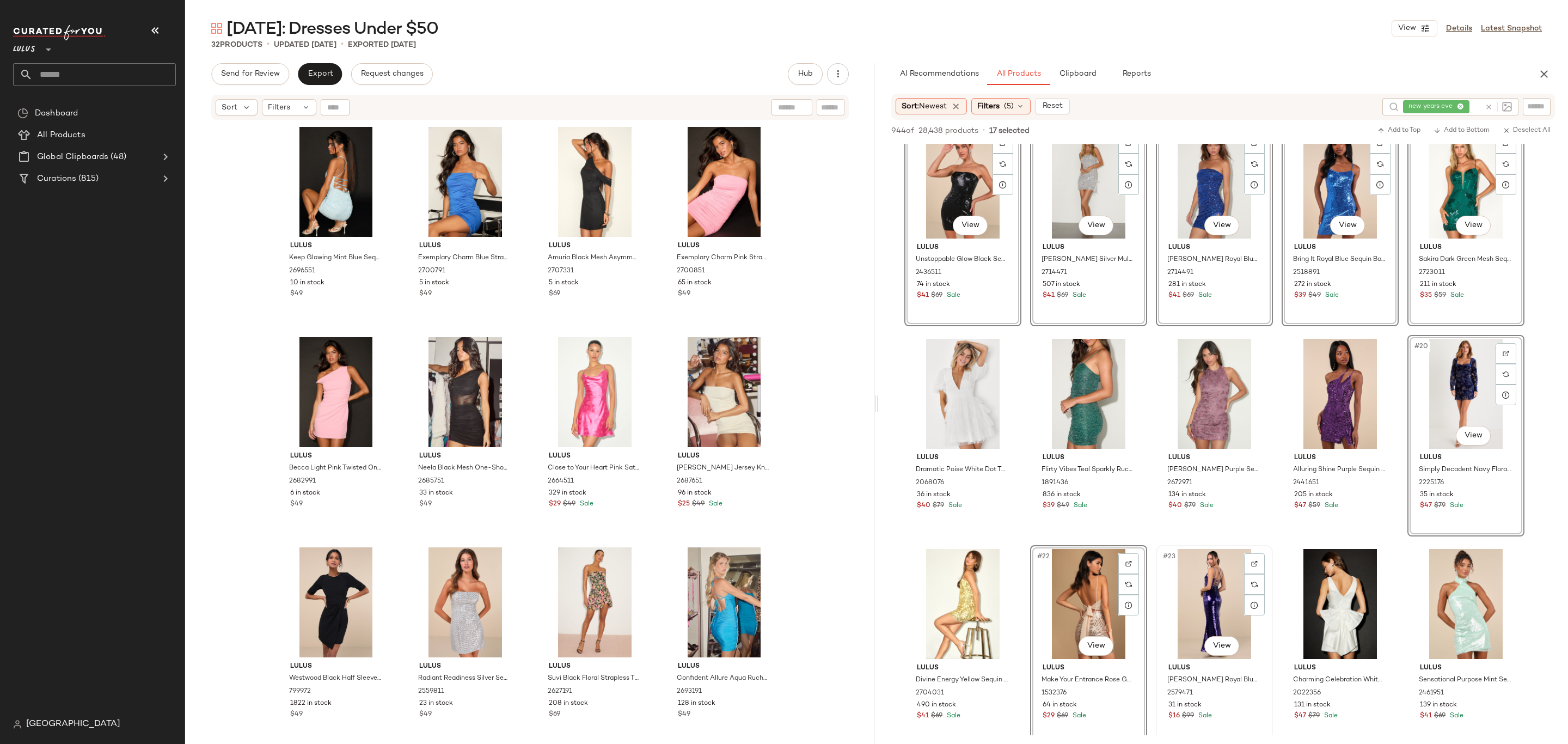
click at [1216, 594] on div "#23 View" at bounding box center [1215, 603] width 110 height 110
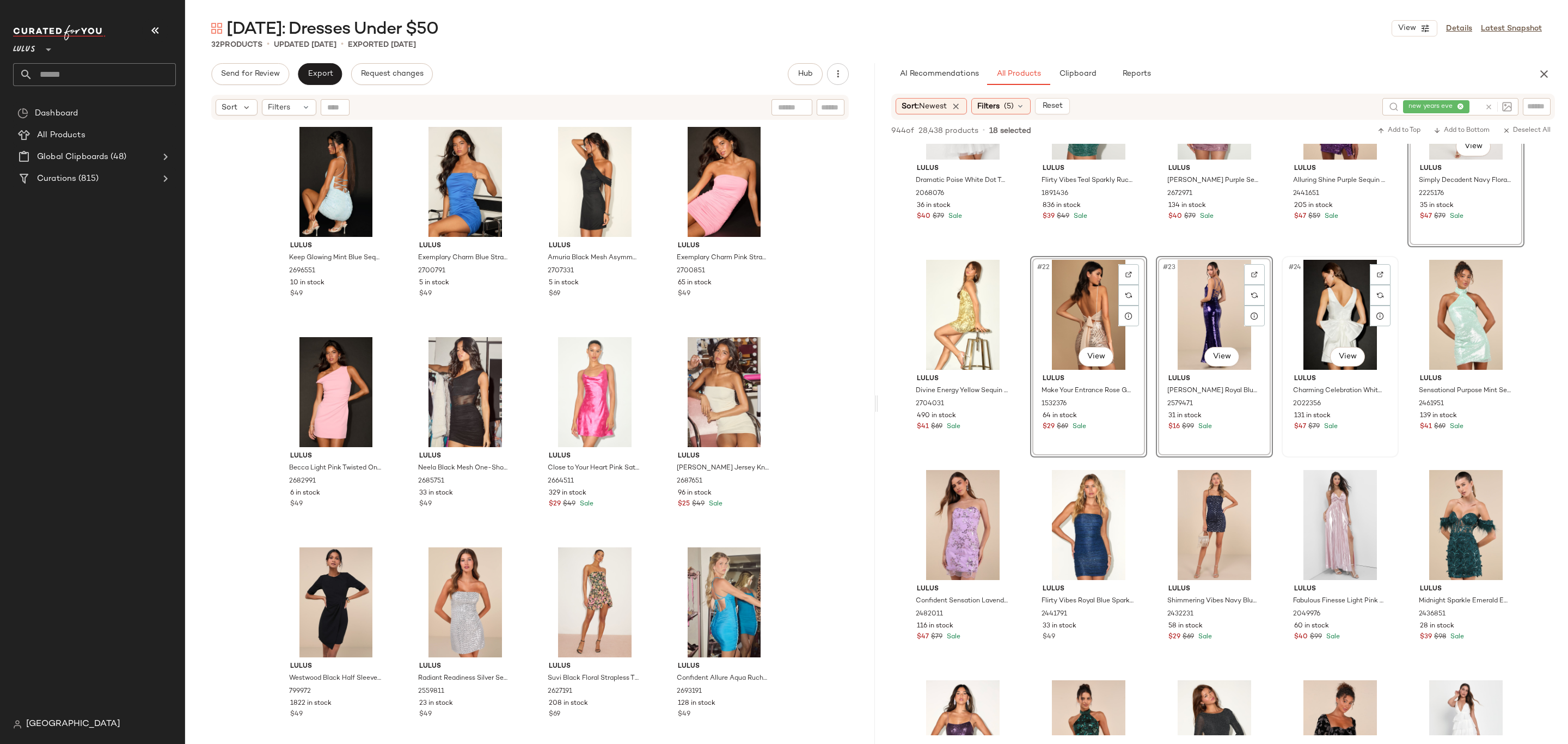
scroll to position [751, 0]
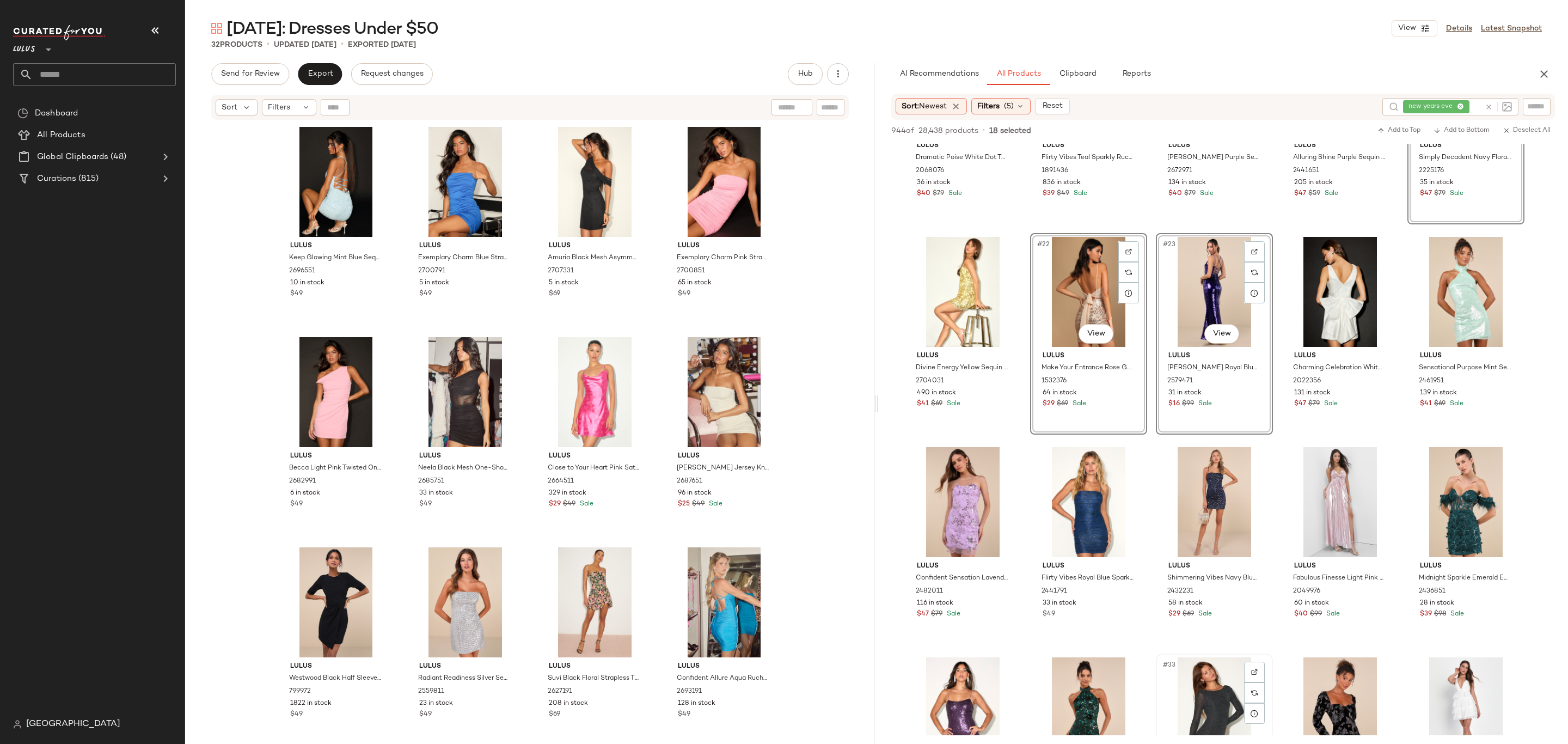
click at [1185, 671] on div "#33 View" at bounding box center [1215, 712] width 110 height 110
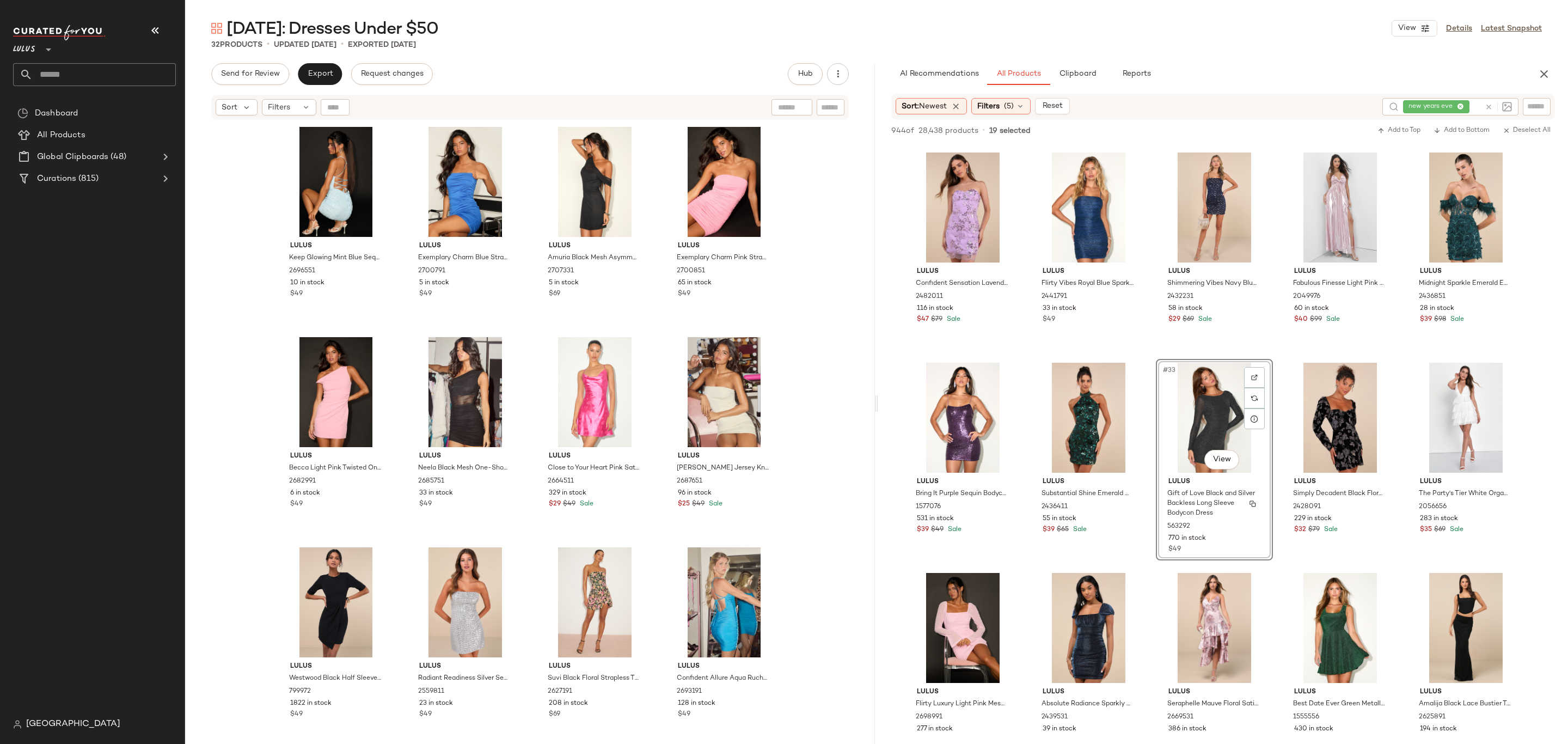
scroll to position [0, 0]
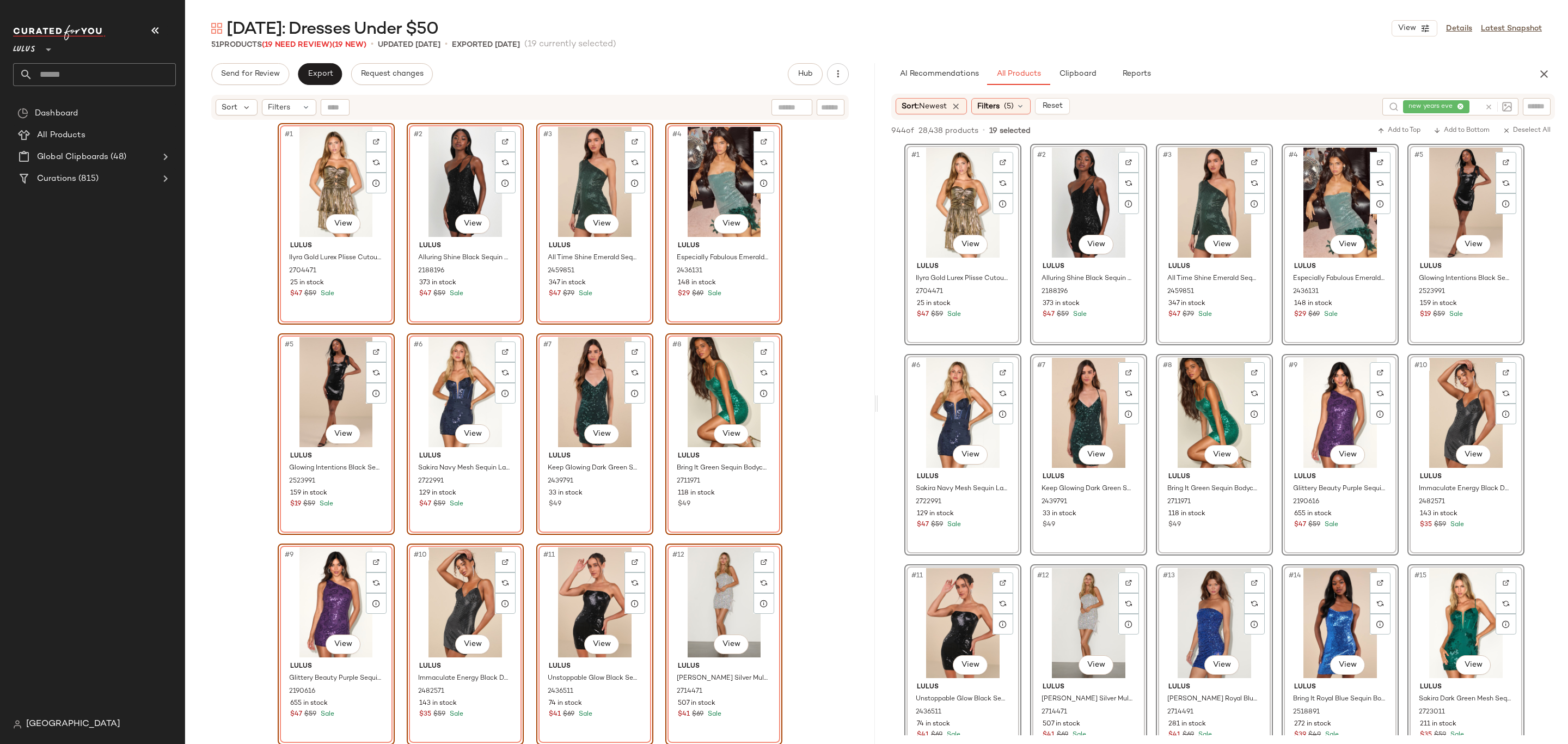
click at [514, 242] on div "#2 View Lulus Alluring Shine Black Sequin One-Shoulder Mini Dress 2188196 373 i…" at bounding box center [465, 223] width 117 height 201
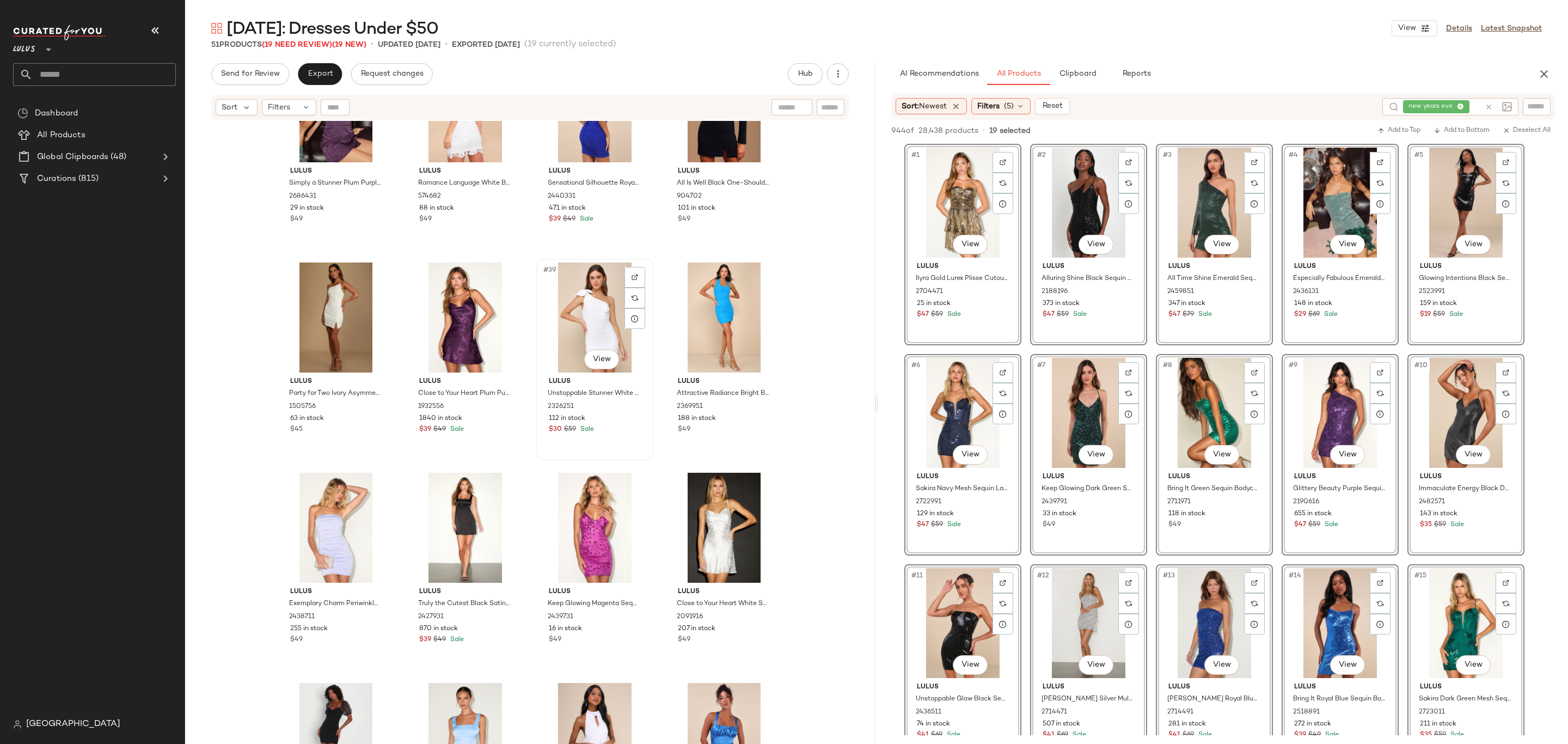
scroll to position [2084, 0]
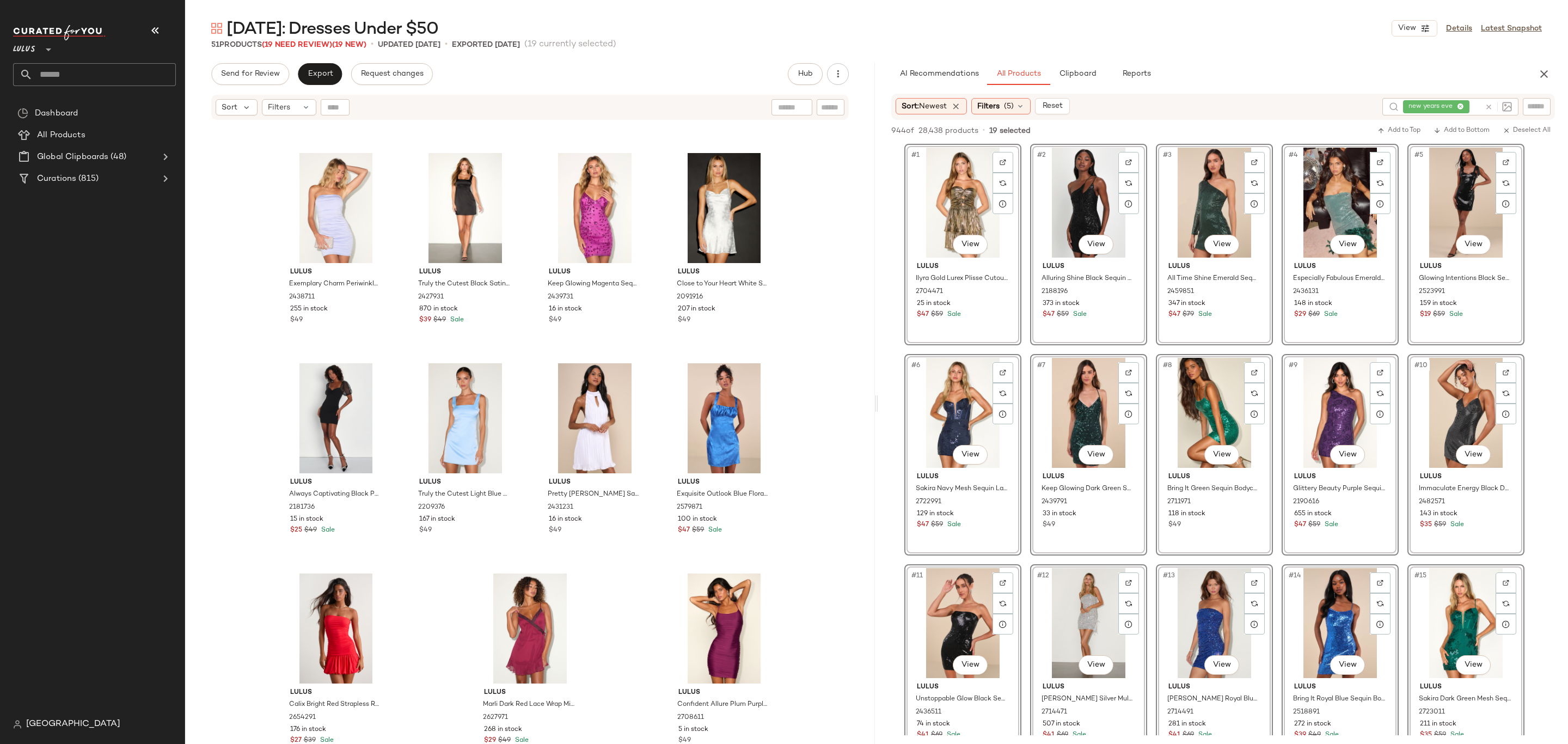
drag, startPoint x: 627, startPoint y: 600, endPoint x: 628, endPoint y: 594, distance: 6.1
click at [626, 600] on div "Lulus Party for Two Ivory Asymmetrical Bodycon Mini Dress 1505756 63 in stock $…" at bounding box center [531, 446] width 690 height 650
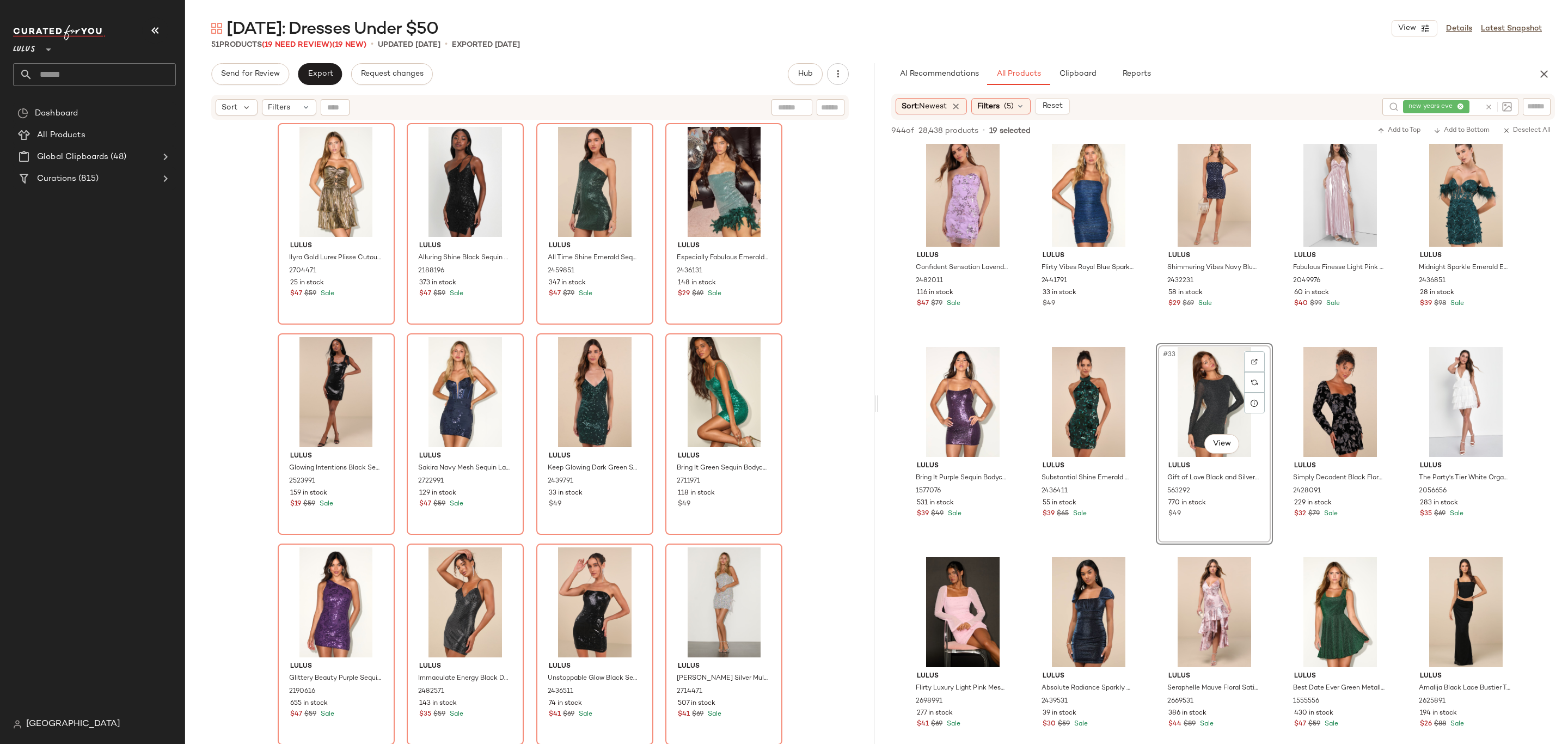
click at [524, 317] on div "Lulus Ilyra Gold Lurex Plisse Cutout Strapless Mini Dress 2704471 25 in stock $…" at bounding box center [530, 447] width 506 height 648
click at [296, 76] on div "Send for Review Export Request changes" at bounding box center [322, 74] width 221 height 22
click at [298, 76] on button "Export" at bounding box center [320, 74] width 44 height 22
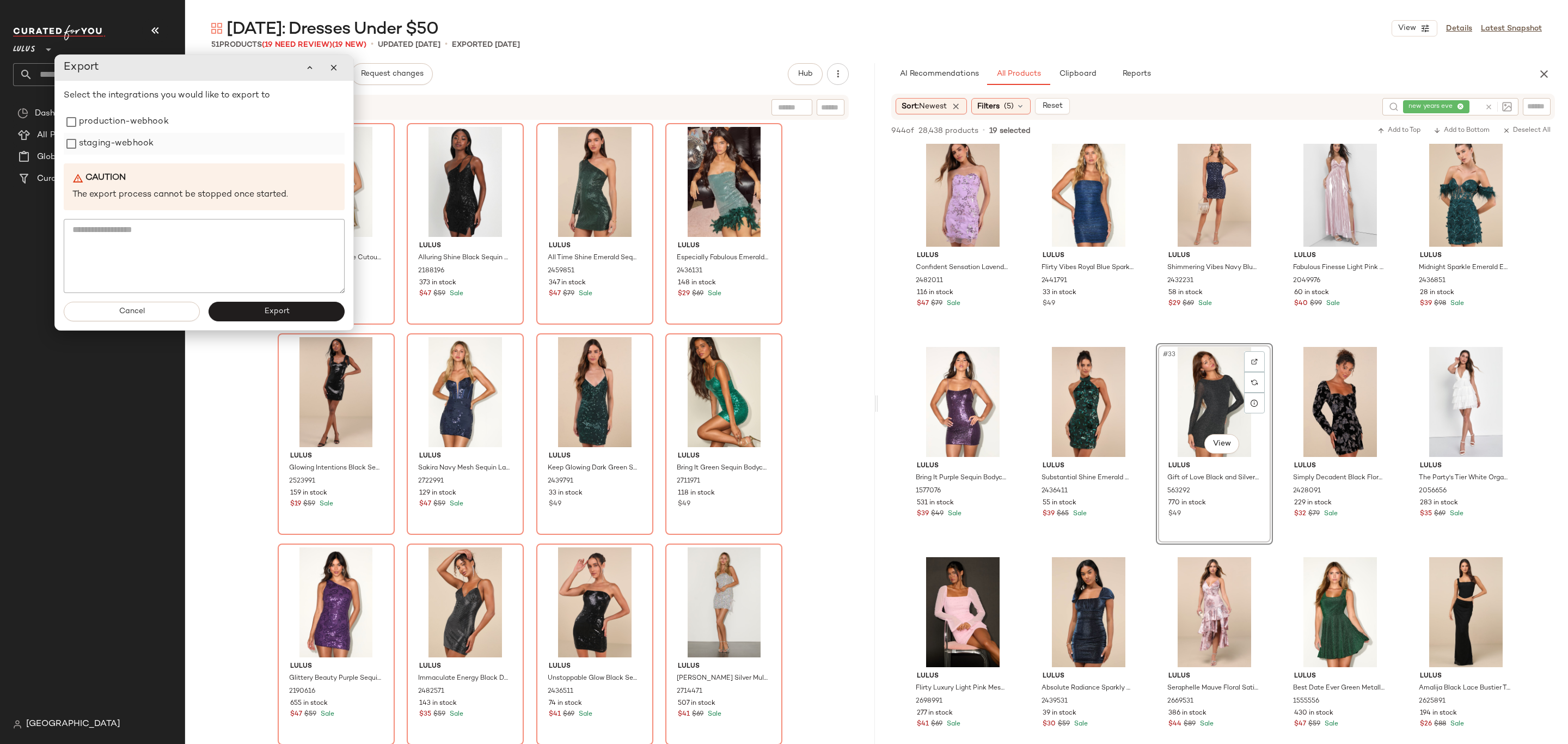
click at [130, 150] on label "staging-webhook" at bounding box center [116, 144] width 75 height 22
click at [121, 120] on label "production-webhook" at bounding box center [124, 122] width 90 height 22
click at [234, 308] on button "Export" at bounding box center [276, 311] width 136 height 20
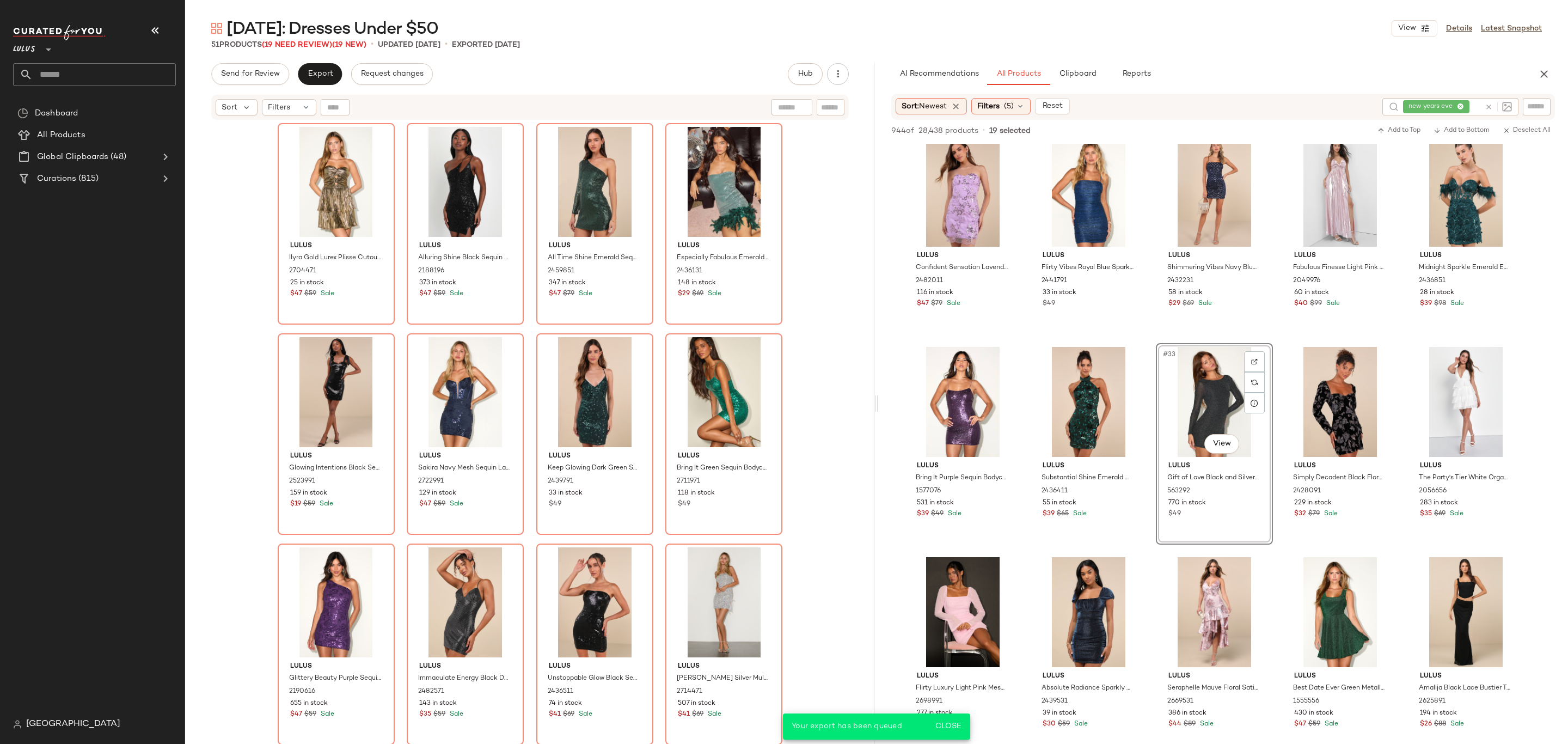
scroll to position [1272, 0]
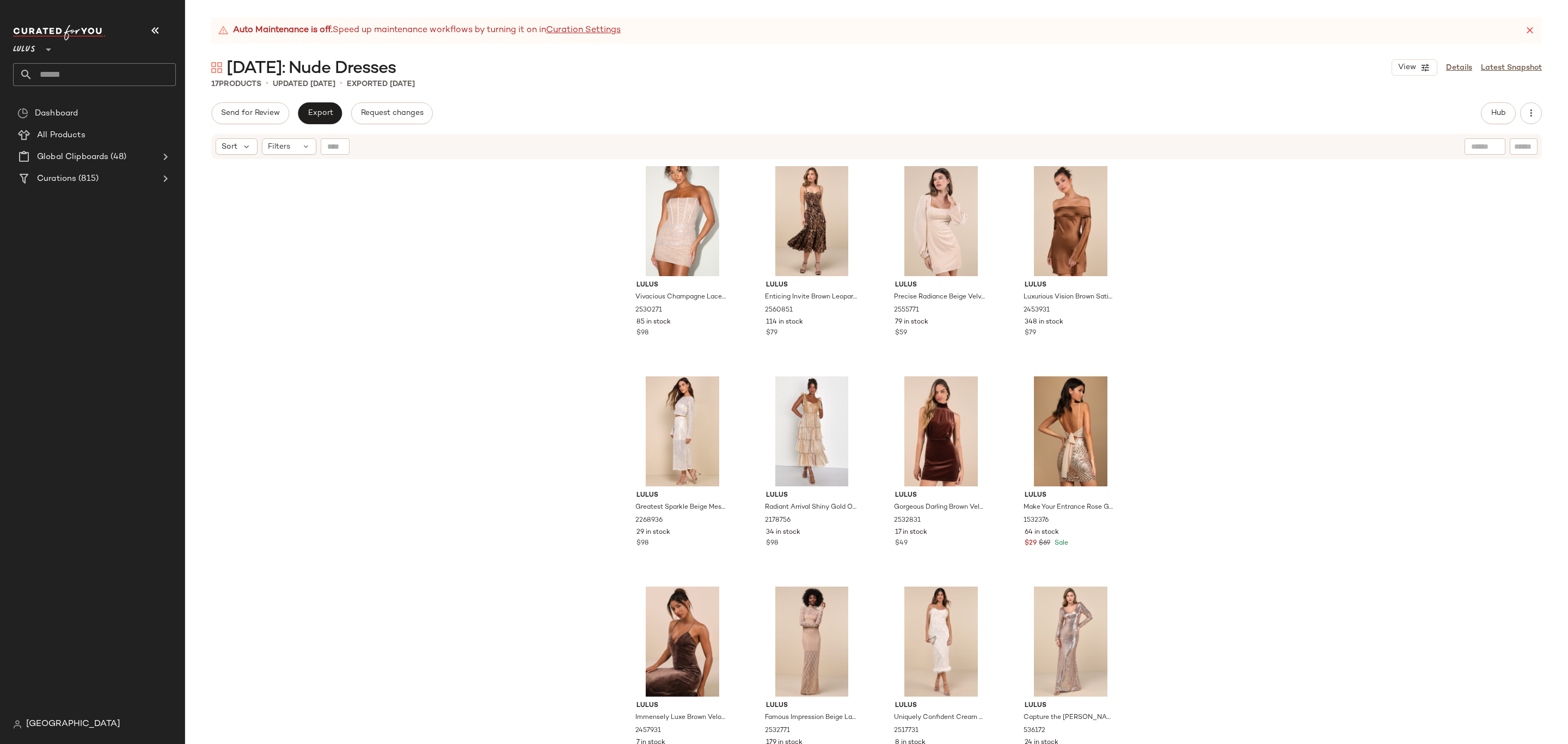
click at [1479, 112] on div "Send for Review Export Request changes Hub Send for Review External Review Inte…" at bounding box center [877, 114] width 1331 height 22
click at [1483, 117] on button "Hub" at bounding box center [1498, 114] width 35 height 22
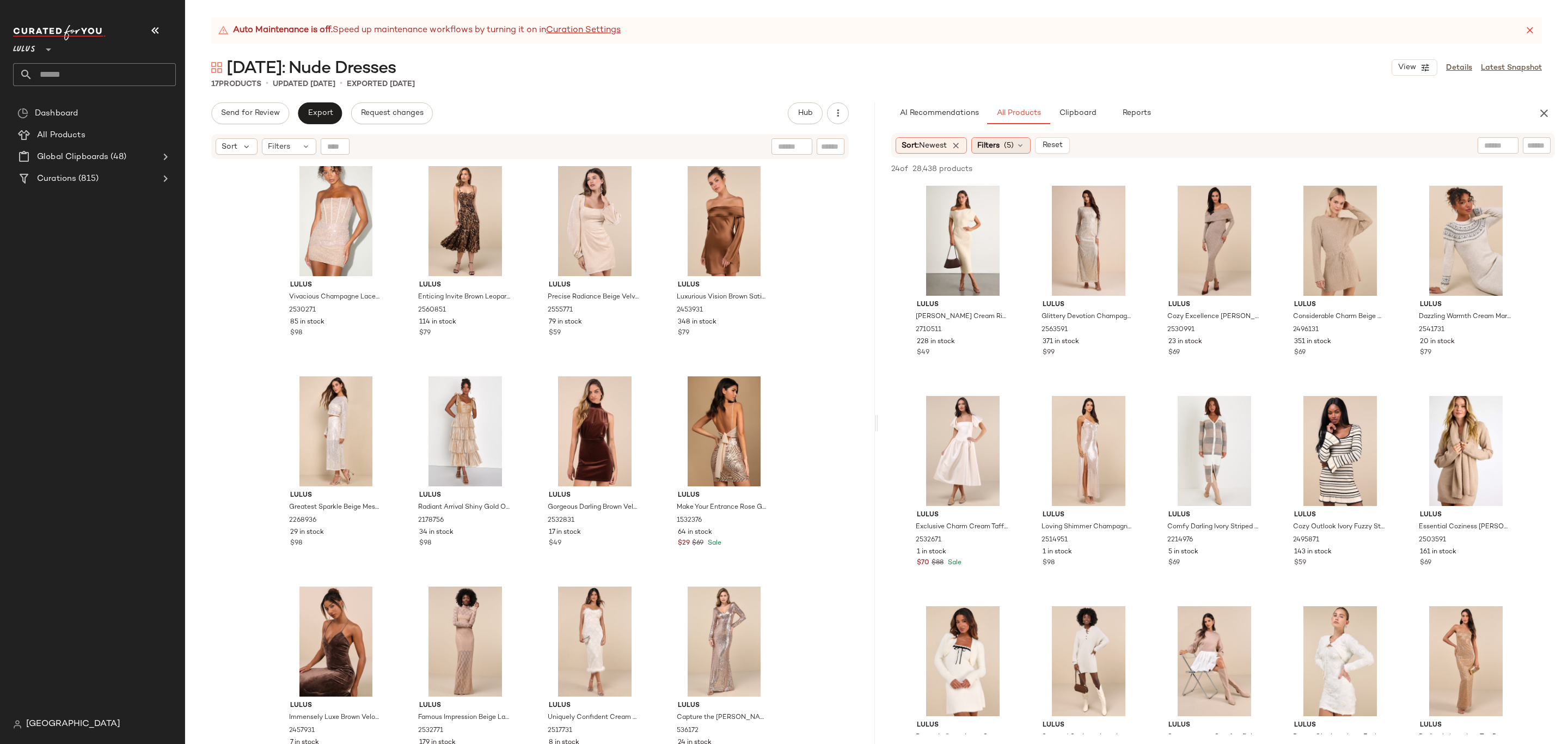
click at [1001, 152] on div "Filters (5)" at bounding box center [1001, 146] width 60 height 16
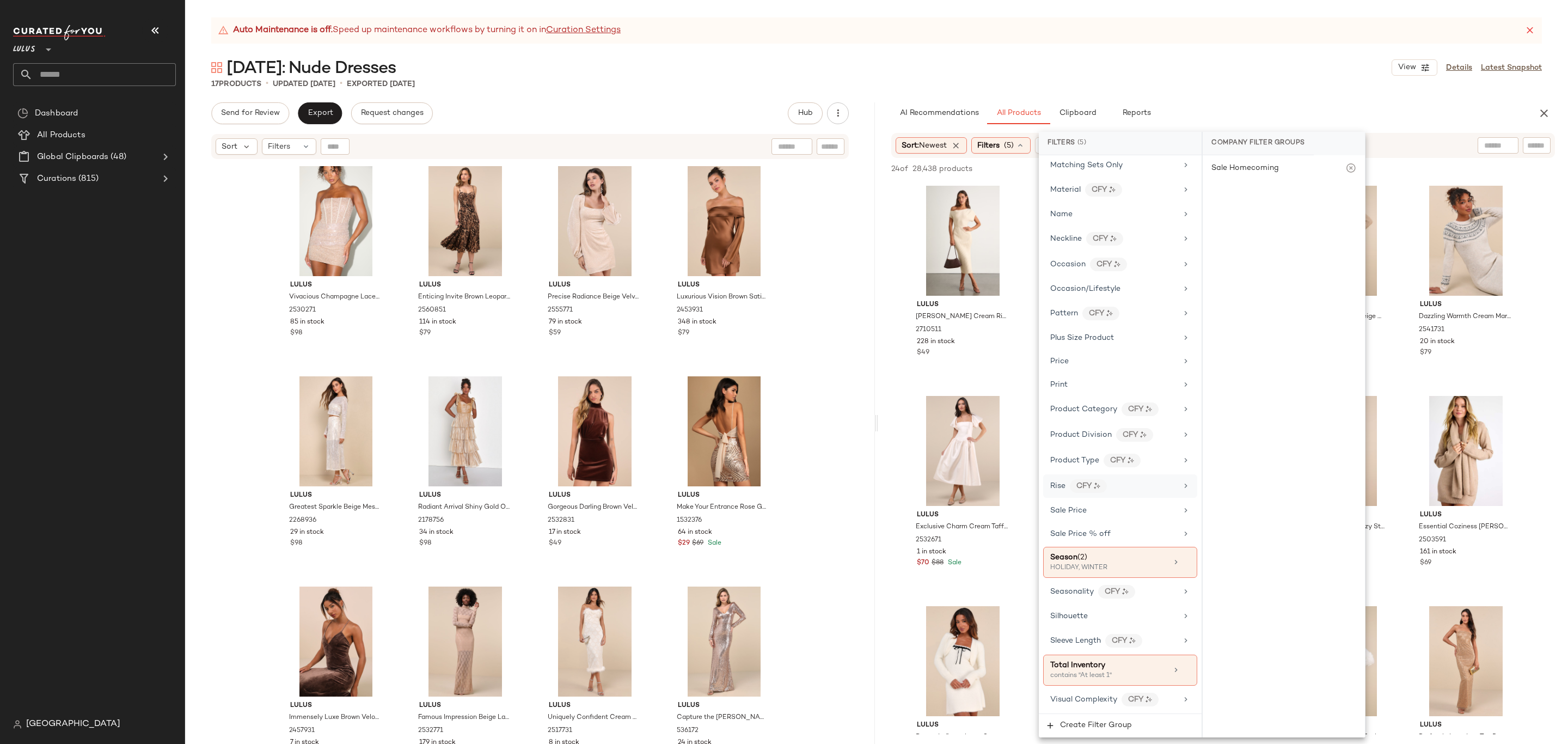
scroll to position [139, 0]
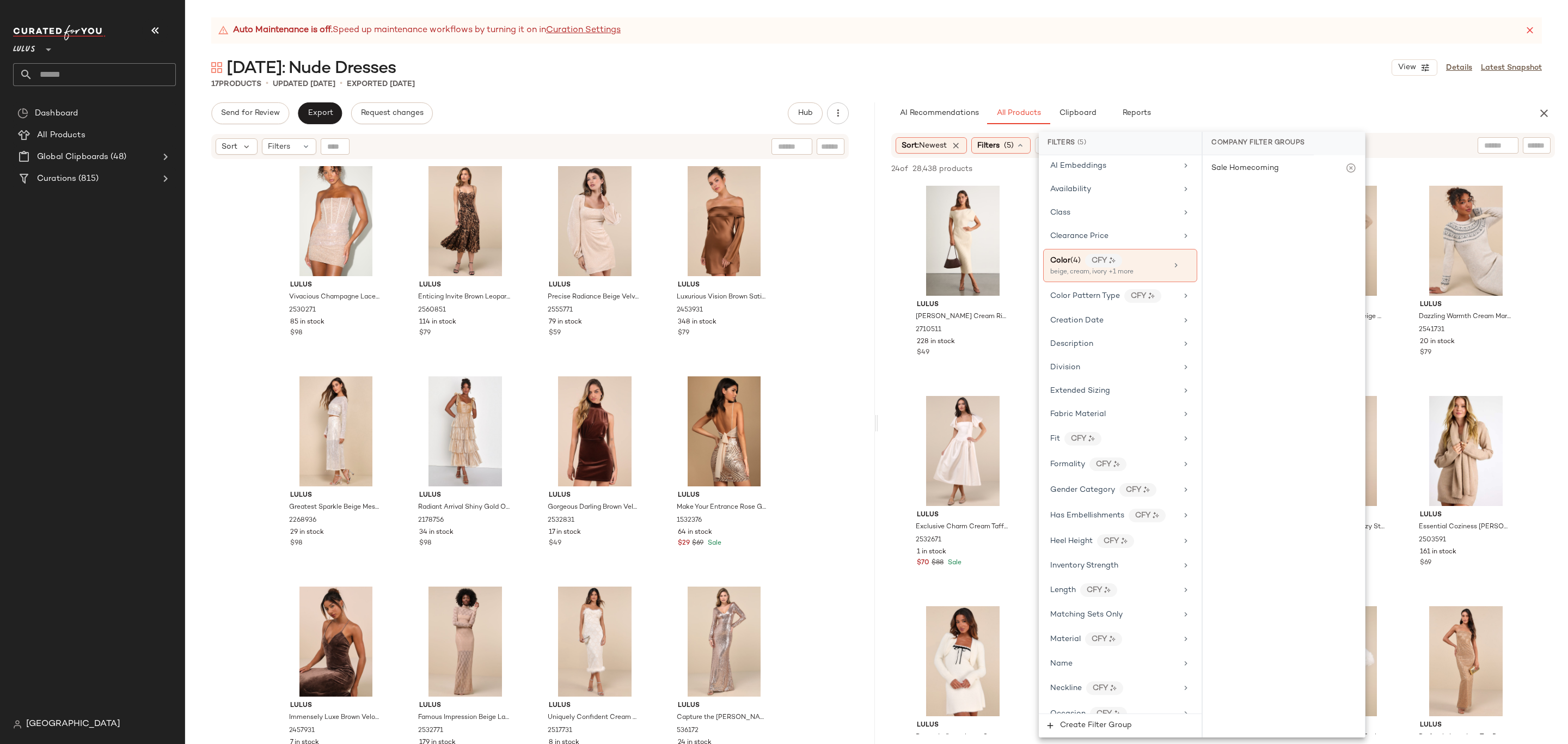
click at [917, 387] on div "Lulus [PERSON_NAME] Cream Ribbed Off-the-Shoulder Sweater Midi Dress 2710511 22…" at bounding box center [1224, 597] width 690 height 832
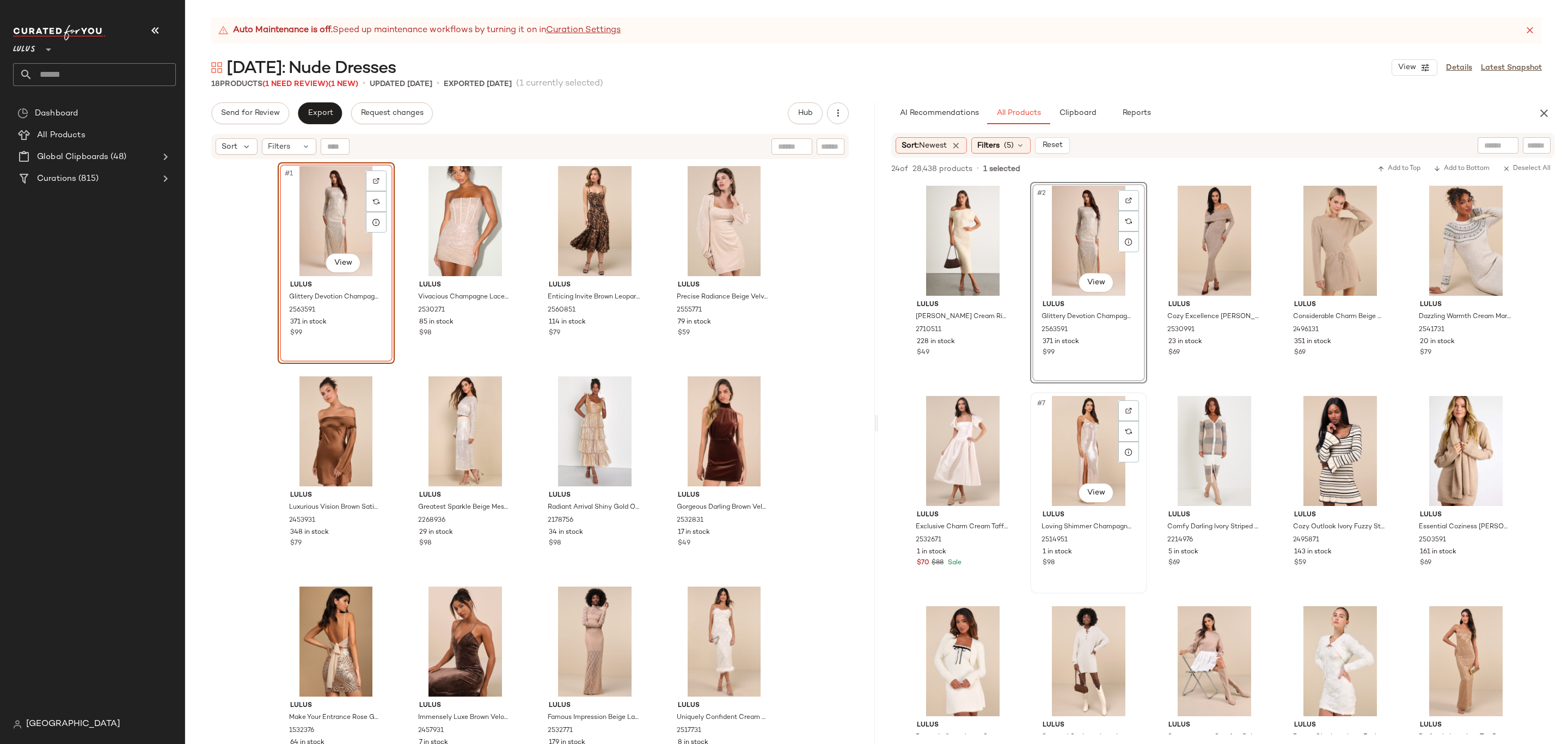
click at [1100, 467] on div "#7 View" at bounding box center [1089, 451] width 110 height 110
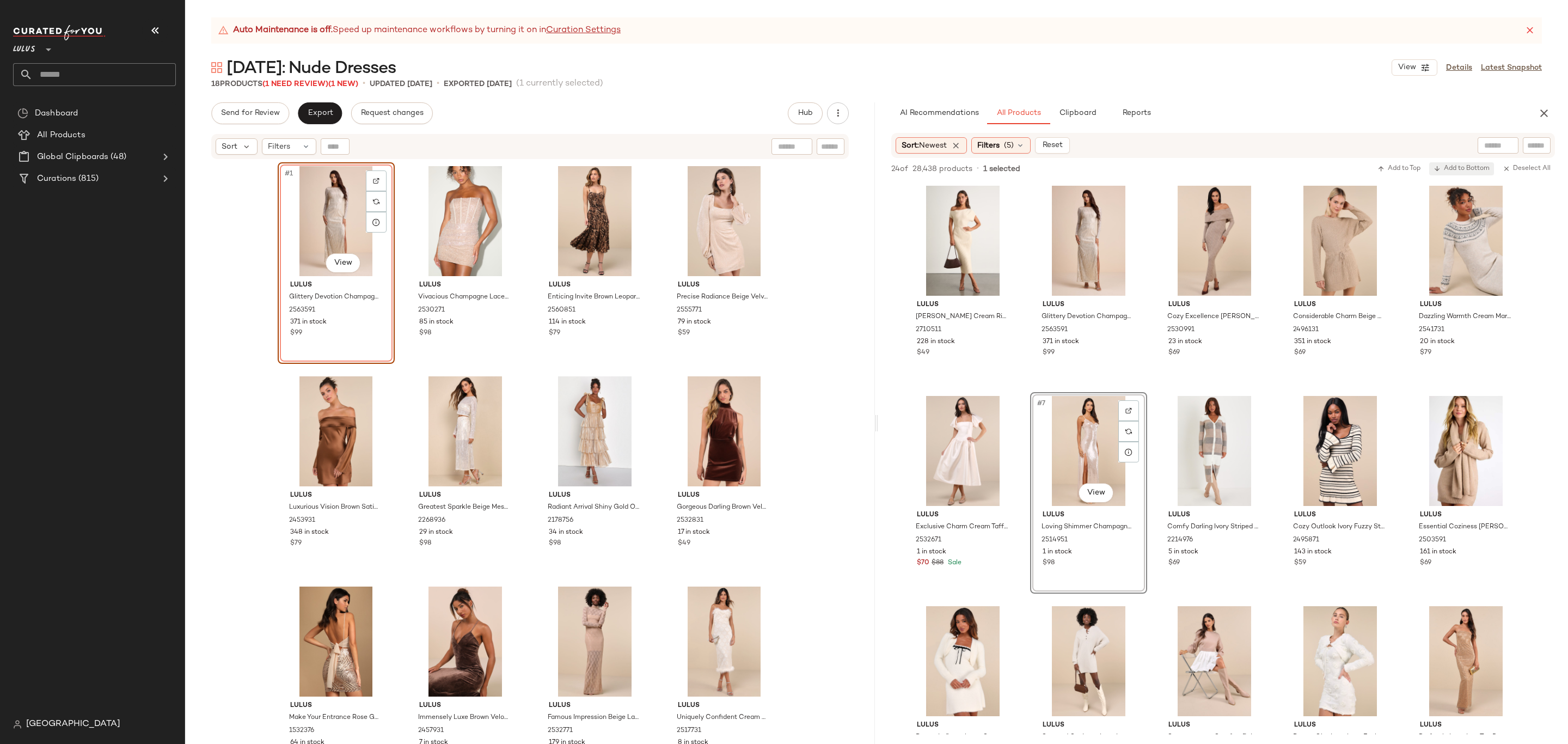
click at [1450, 173] on span "Add to Bottom" at bounding box center [1461, 169] width 56 height 8
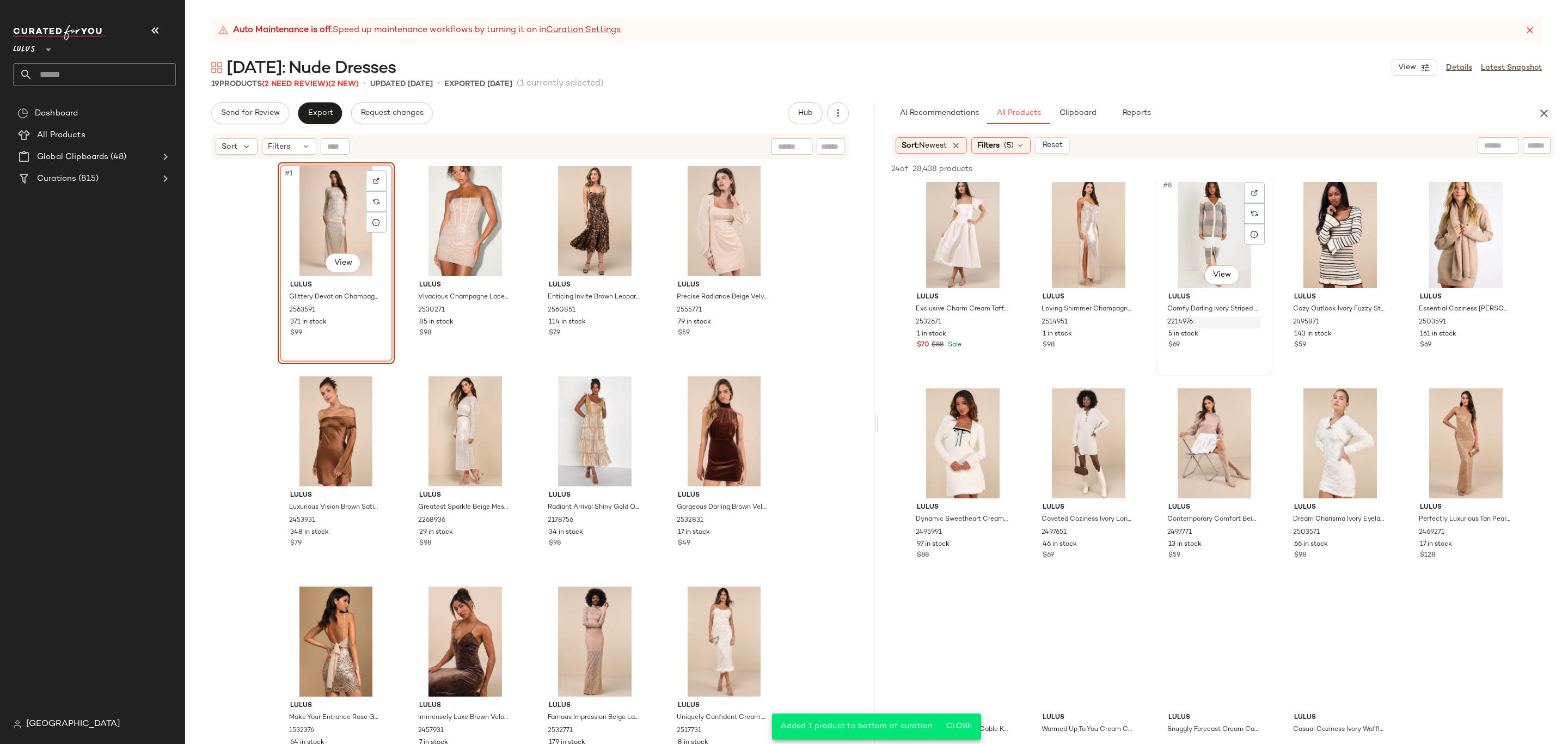
scroll to position [237, 0]
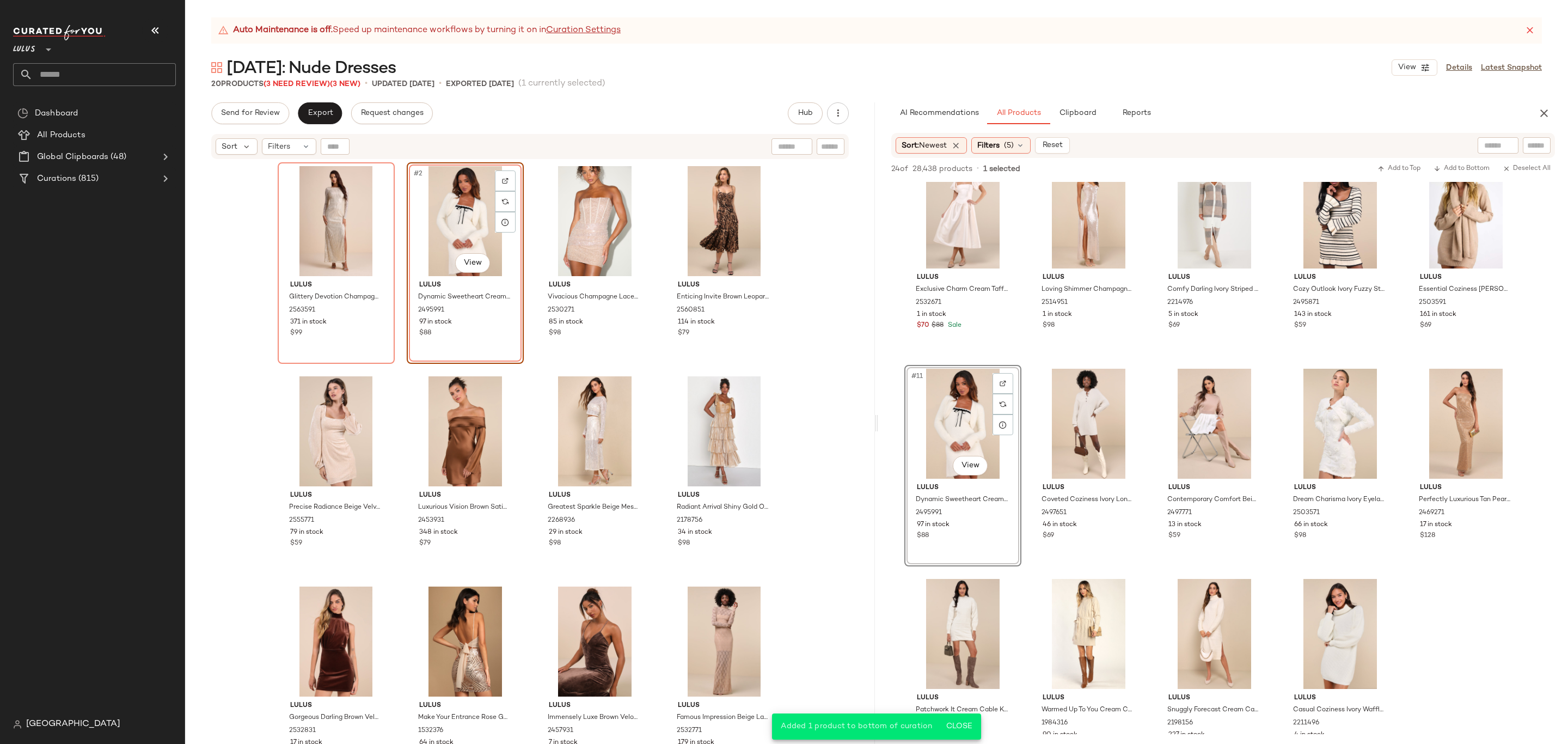
click at [454, 219] on div "#2 View" at bounding box center [466, 221] width 110 height 110
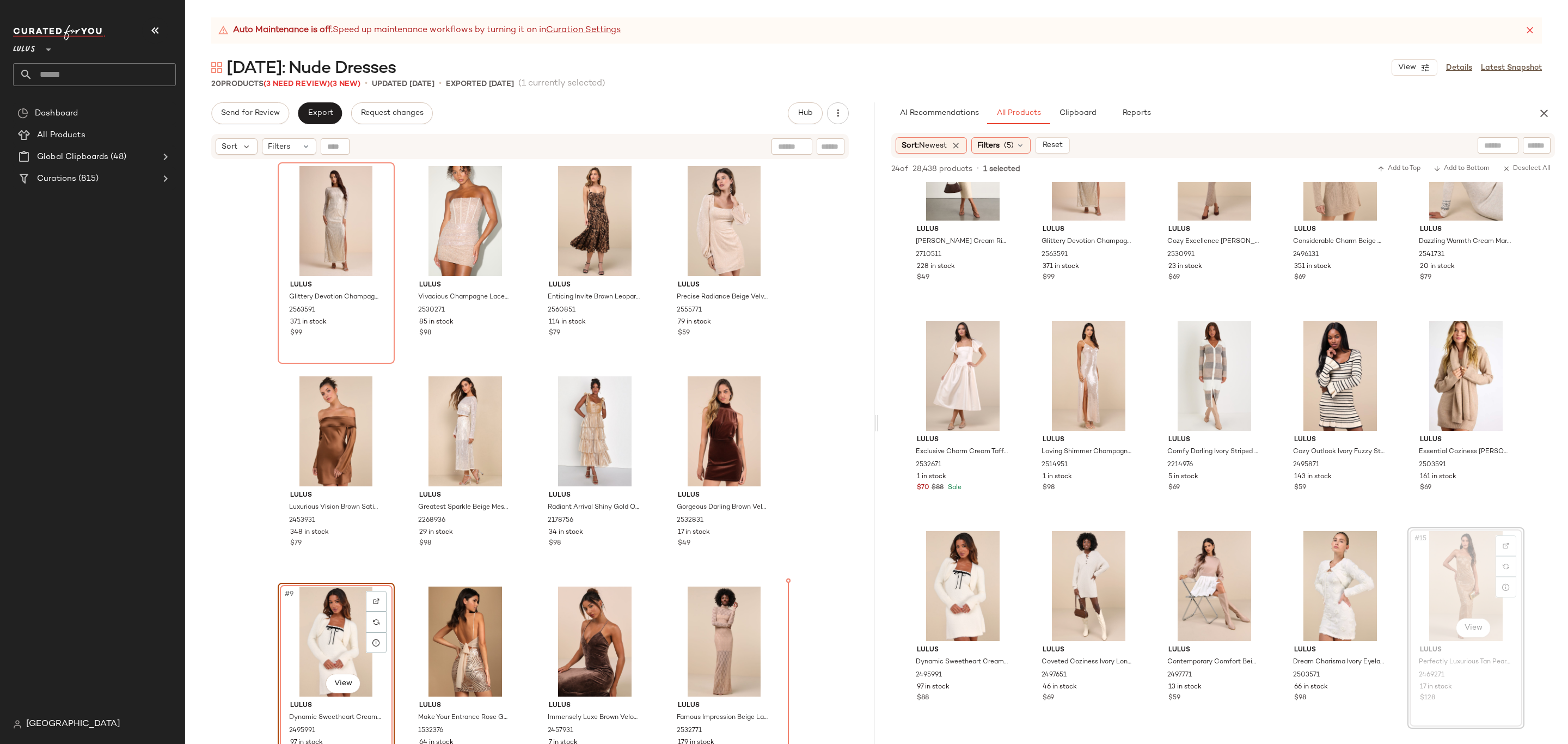
scroll to position [8, 0]
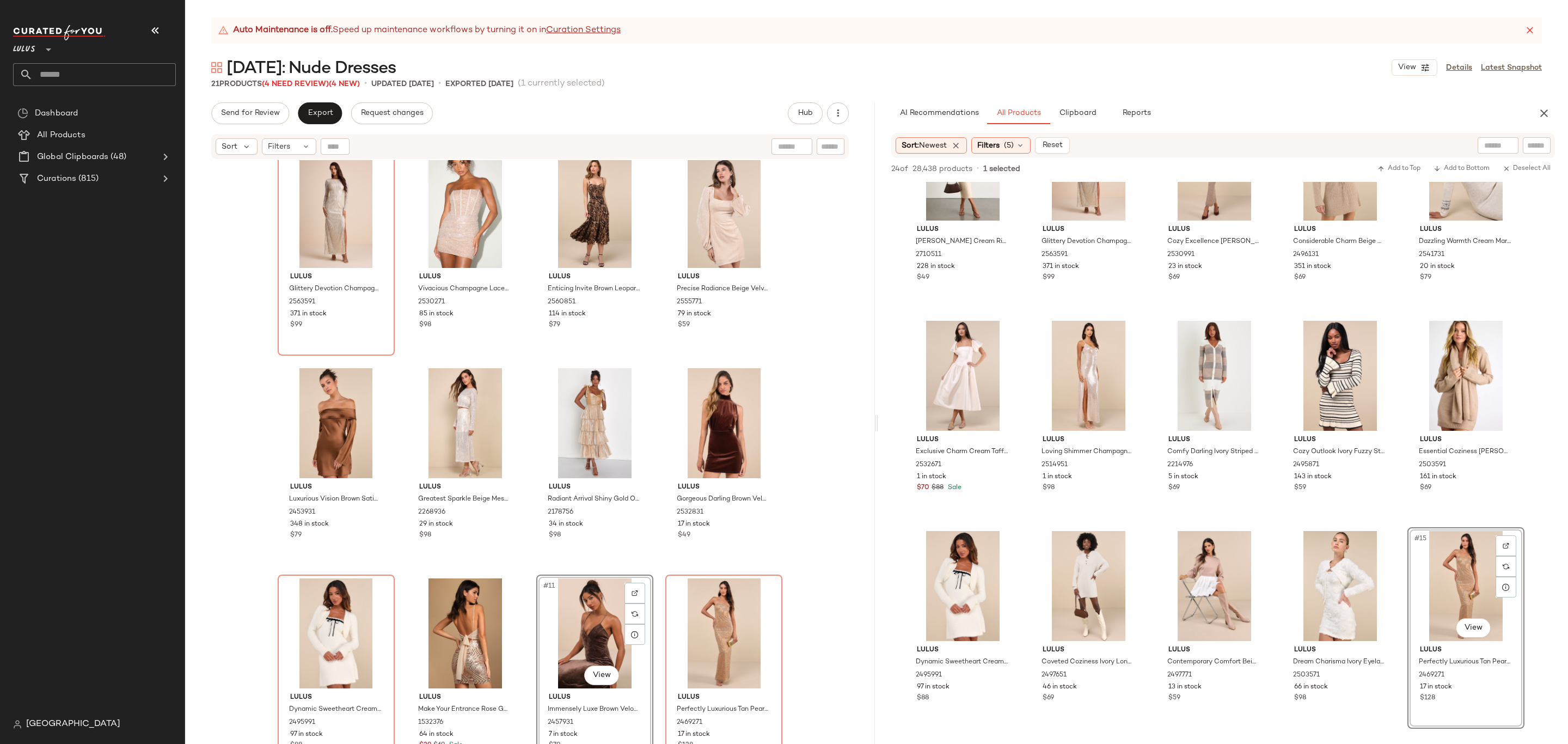
click at [302, 92] on div "Auto Maintenance is off. Speed up maintenance workflows by turning it on in Cur…" at bounding box center [877, 380] width 1383 height 726
click at [315, 106] on button "Export" at bounding box center [320, 114] width 44 height 22
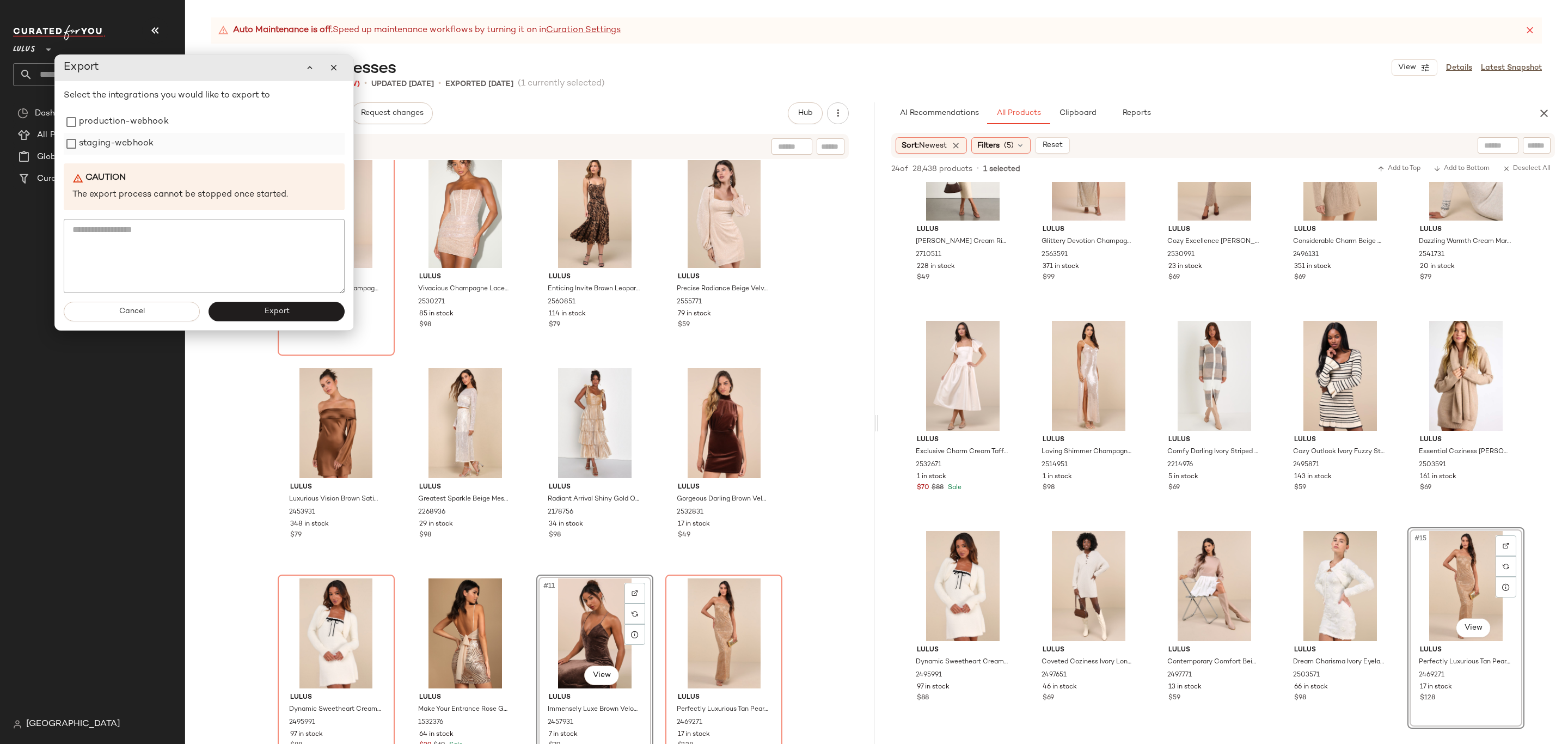
click at [138, 144] on label "staging-webhook" at bounding box center [116, 144] width 75 height 22
click at [149, 129] on label "production-webhook" at bounding box center [124, 122] width 90 height 22
click at [255, 311] on button "Export" at bounding box center [276, 311] width 136 height 20
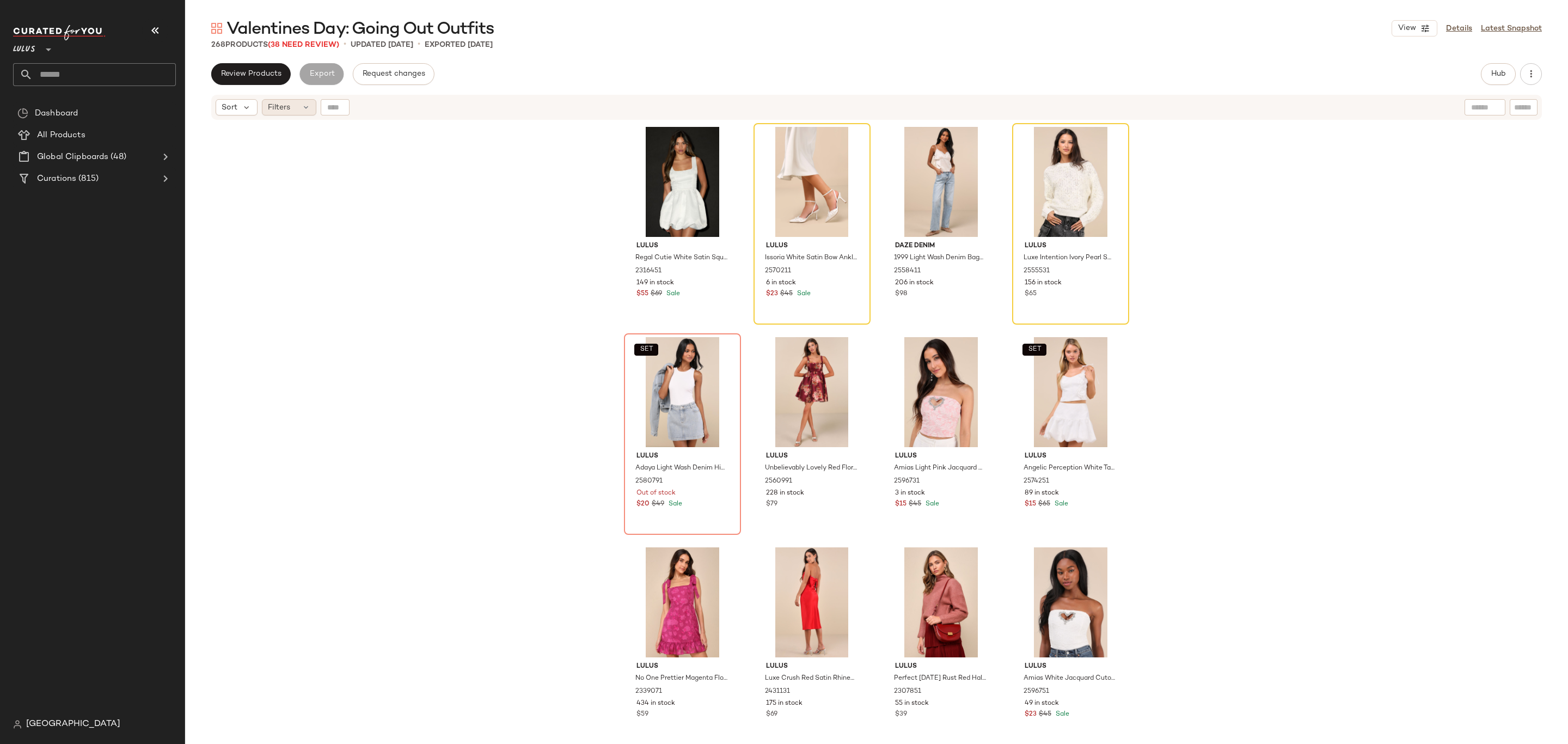
click at [289, 104] on span "Filters" at bounding box center [279, 107] width 22 height 11
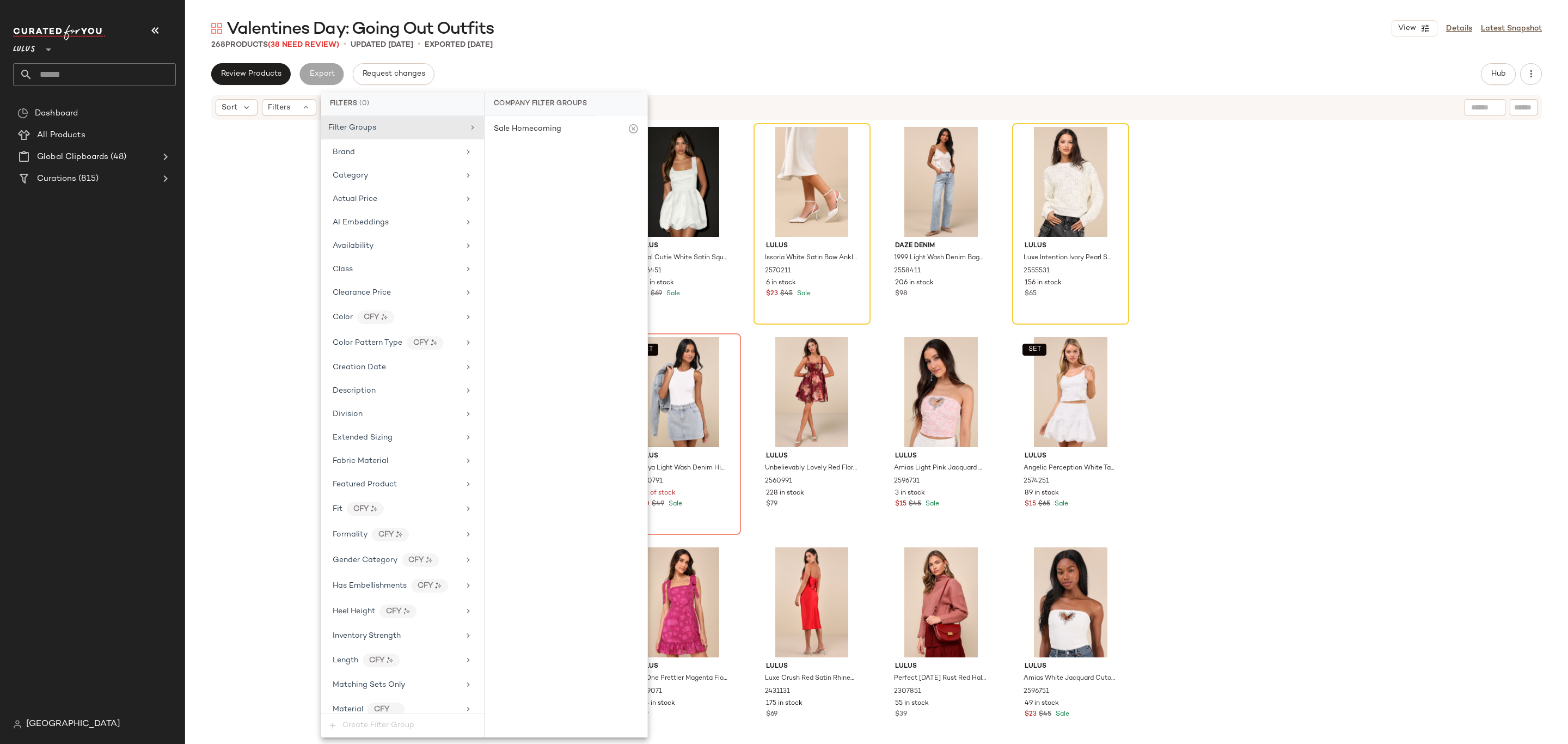
click at [235, 183] on div "Lulus Regal Cutie White Satin Square Neck Bubble-Hem Mini Dress 2316451 149 in …" at bounding box center [877, 446] width 1383 height 650
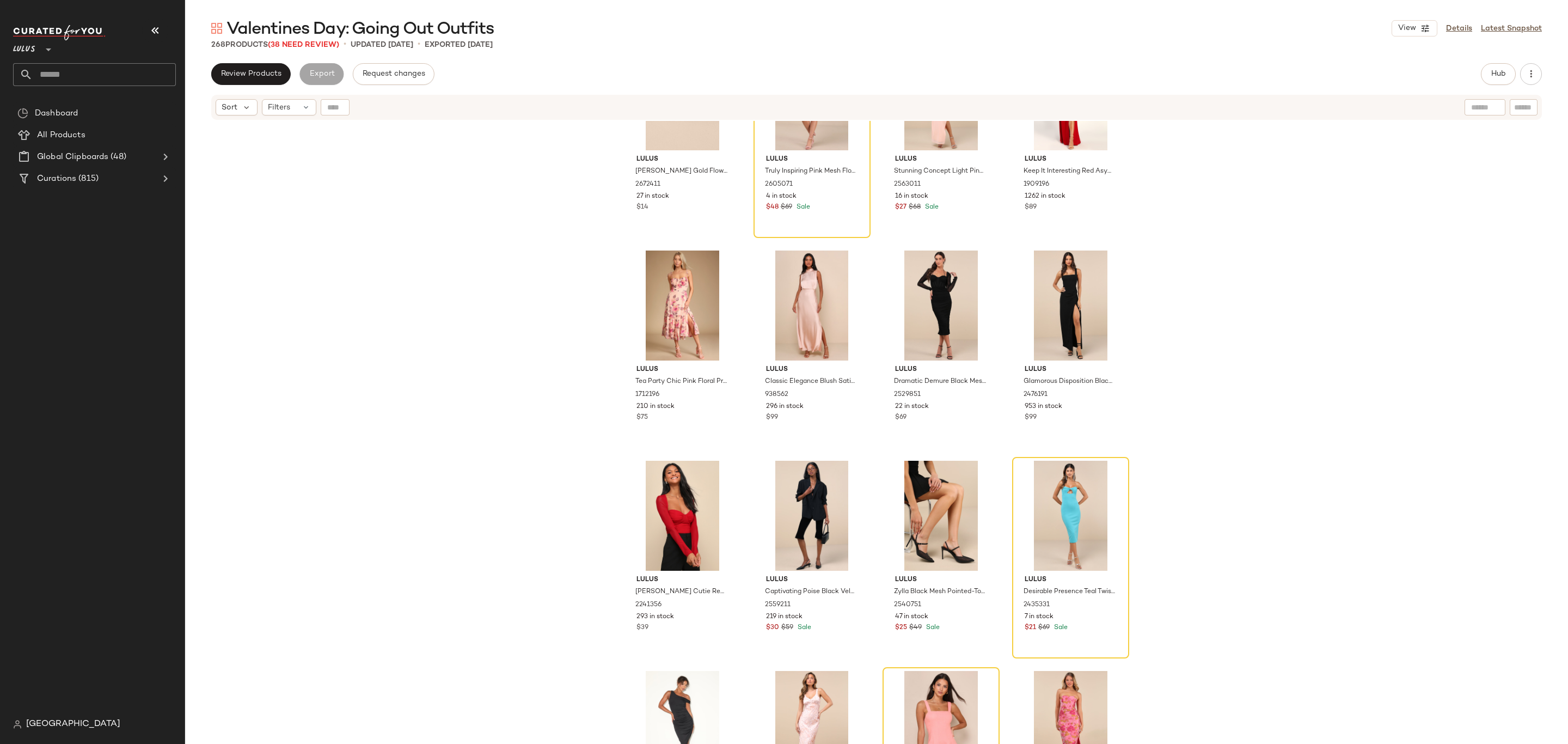
scroll to position [1995, 0]
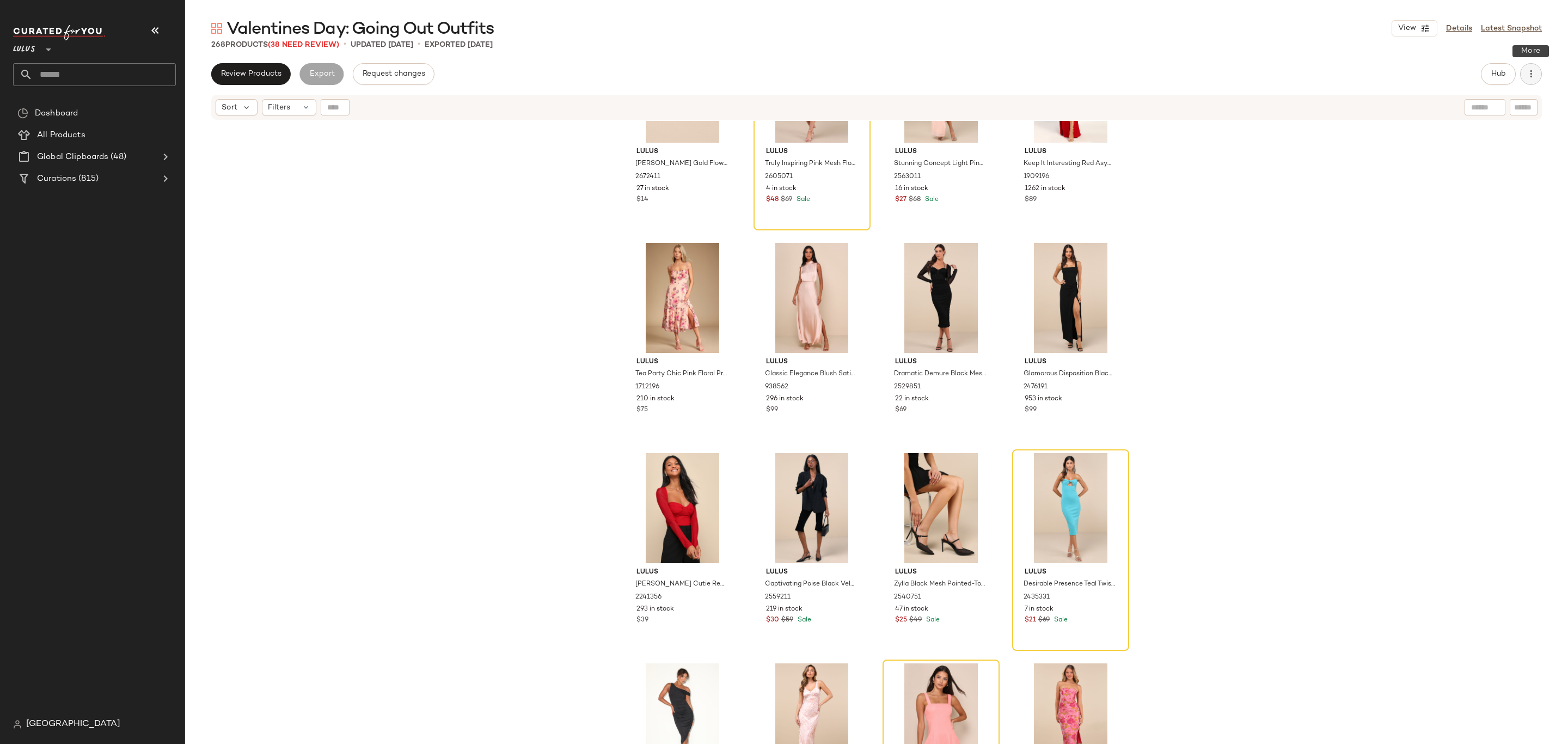
drag, startPoint x: 1530, startPoint y: 73, endPoint x: 1527, endPoint y: 79, distance: 6.7
click at [1530, 72] on icon "button" at bounding box center [1531, 74] width 11 height 11
click at [1491, 177] on div "Clear Suggested Products" at bounding box center [1473, 184] width 135 height 26
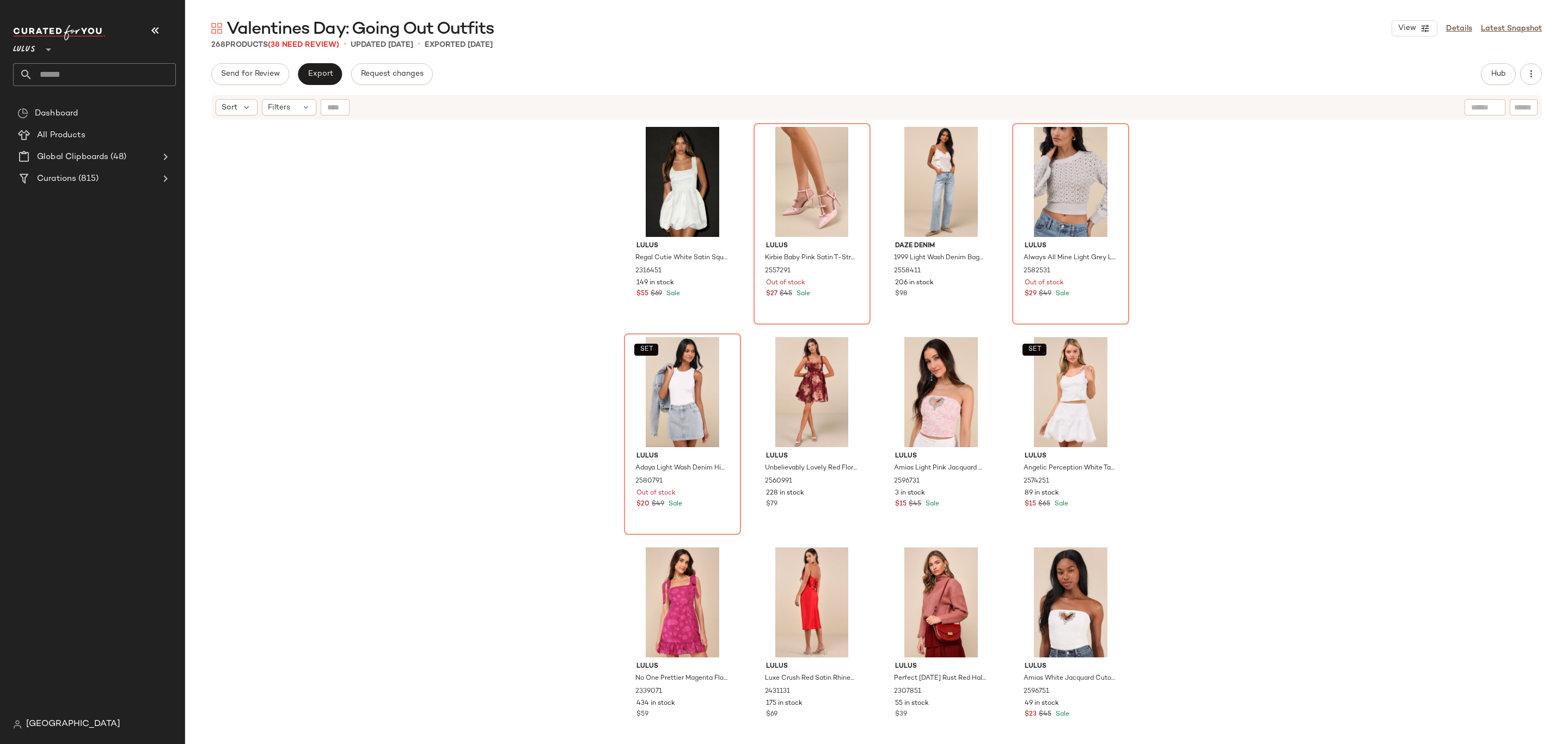
click at [489, 271] on div "Lulus Regal Cutie White Satin Square Neck Bubble-Hem Mini Dress 2316451 149 in …" at bounding box center [877, 446] width 1383 height 650
click at [307, 106] on icon at bounding box center [305, 107] width 9 height 9
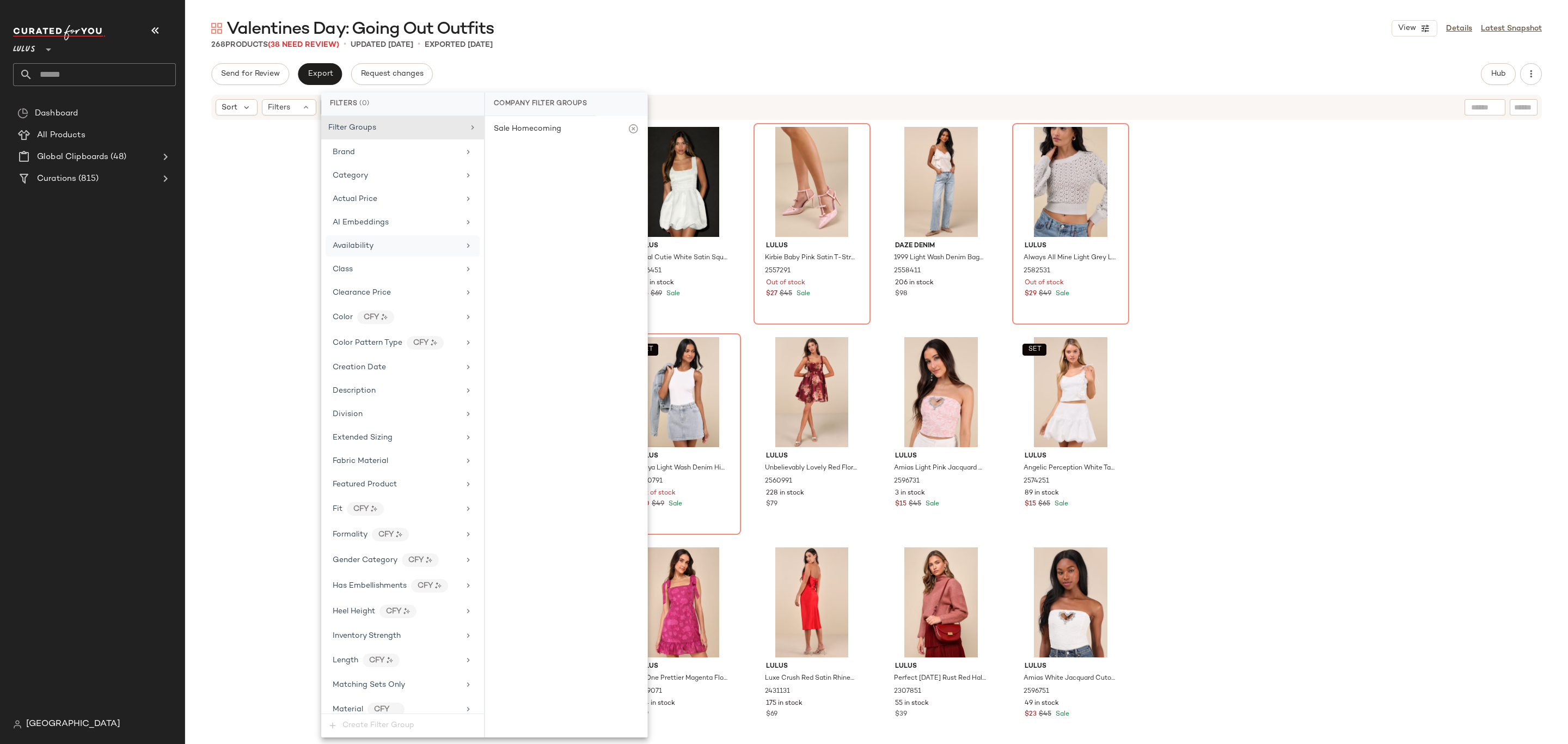
click at [425, 240] on div "Availability" at bounding box center [402, 245] width 154 height 21
click at [561, 209] on div "out_of_stock" at bounding box center [566, 210] width 163 height 26
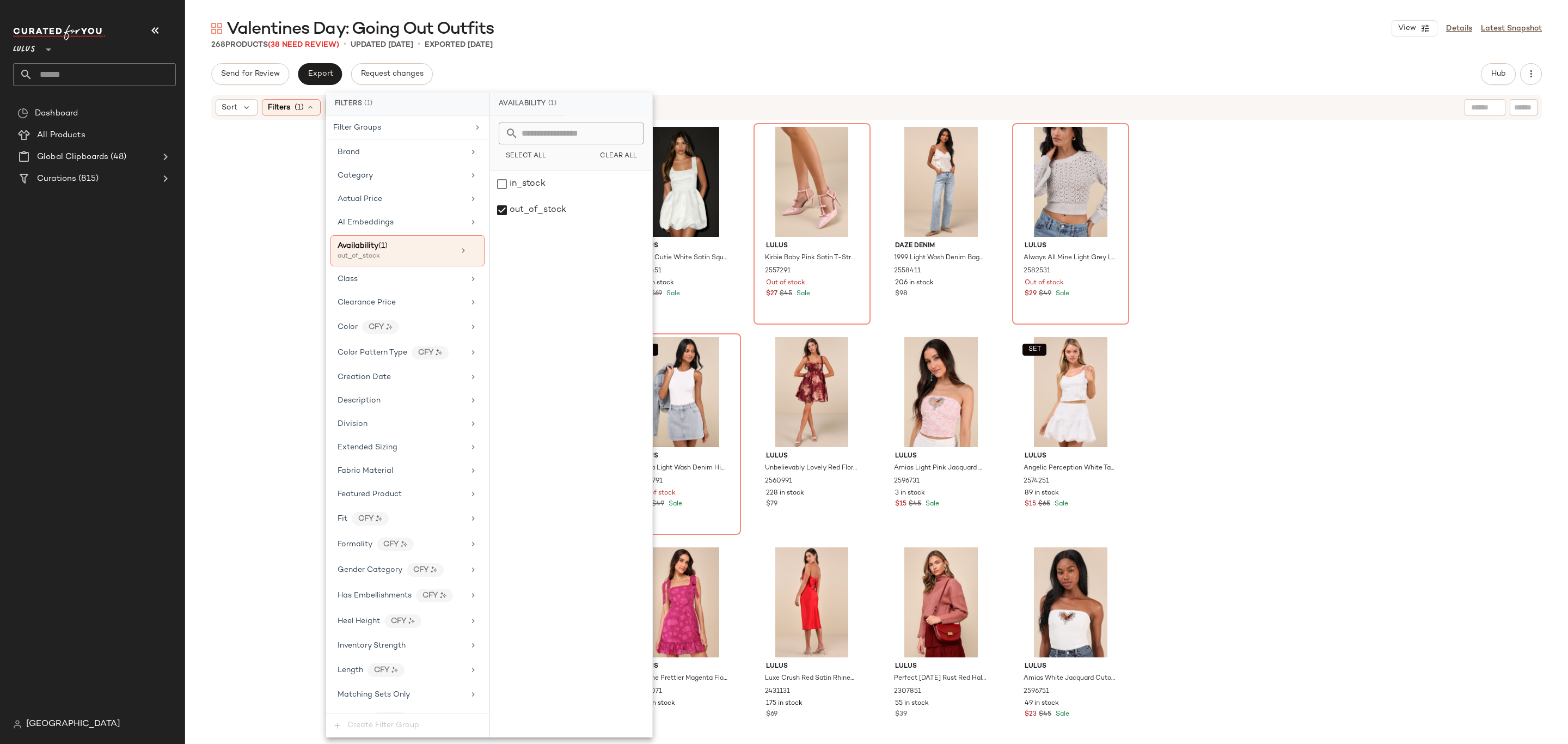
click at [726, 104] on div "Sort Filters (1) Reset" at bounding box center [806, 107] width 1181 height 16
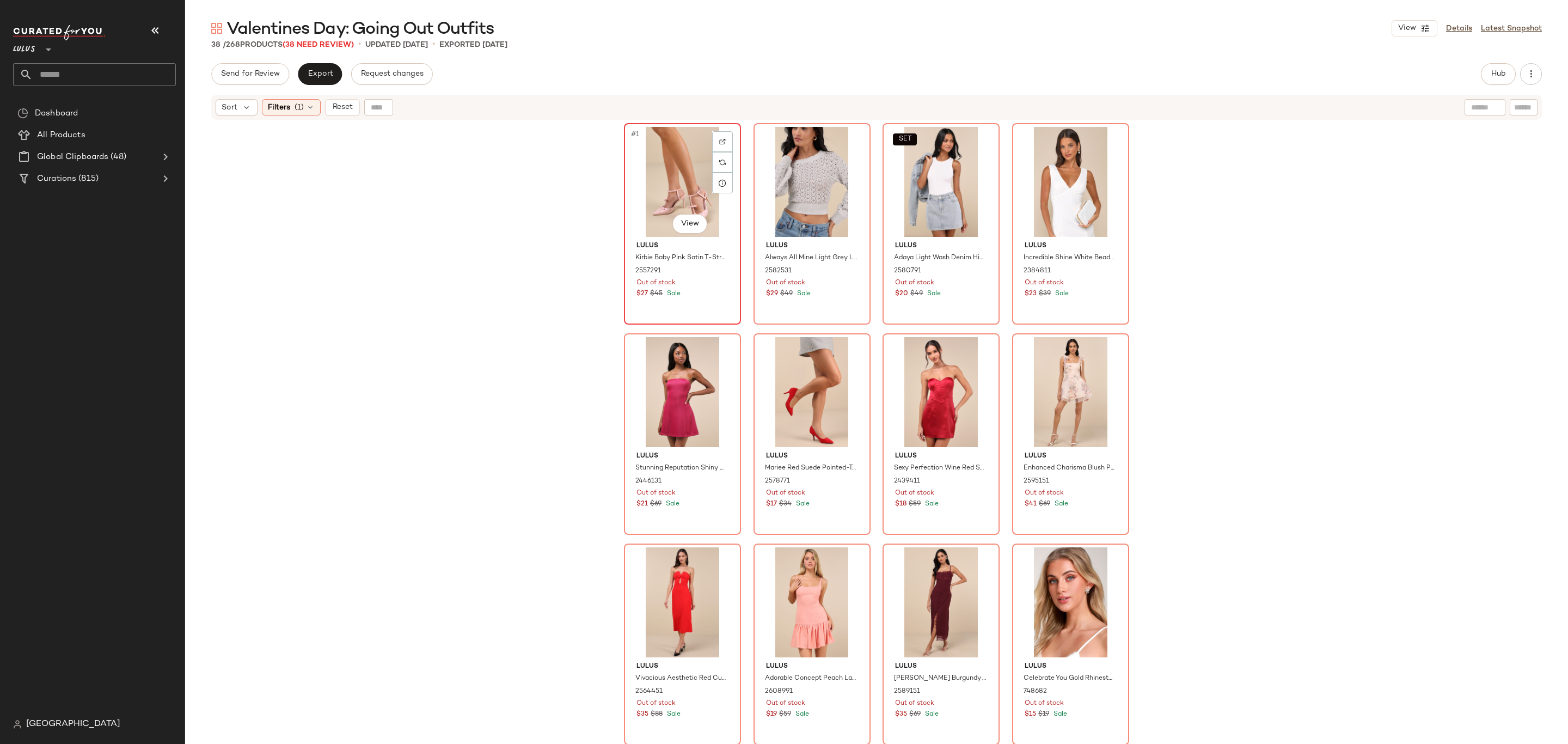
click at [649, 186] on div "#1 View" at bounding box center [682, 182] width 110 height 110
drag, startPoint x: 1258, startPoint y: 319, endPoint x: 1250, endPoint y: 323, distance: 8.9
click at [1256, 319] on div "#1 View Lulus Kirbie Baby Pink Satin T-Strap Bow Pumps 2557291 Out of stock $27…" at bounding box center [877, 446] width 1383 height 650
click at [686, 199] on div "#1 View" at bounding box center [682, 182] width 110 height 110
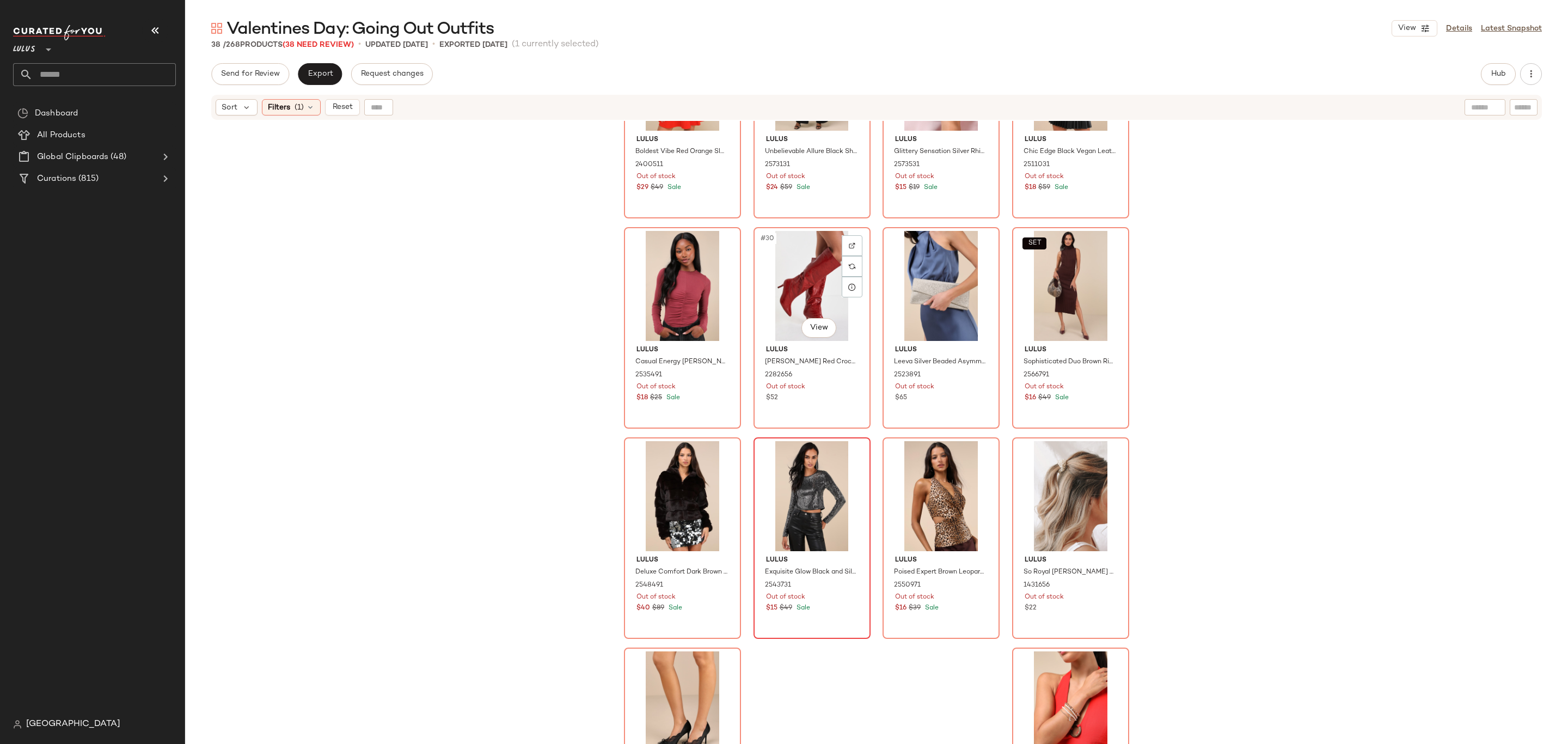
scroll to position [1454, 0]
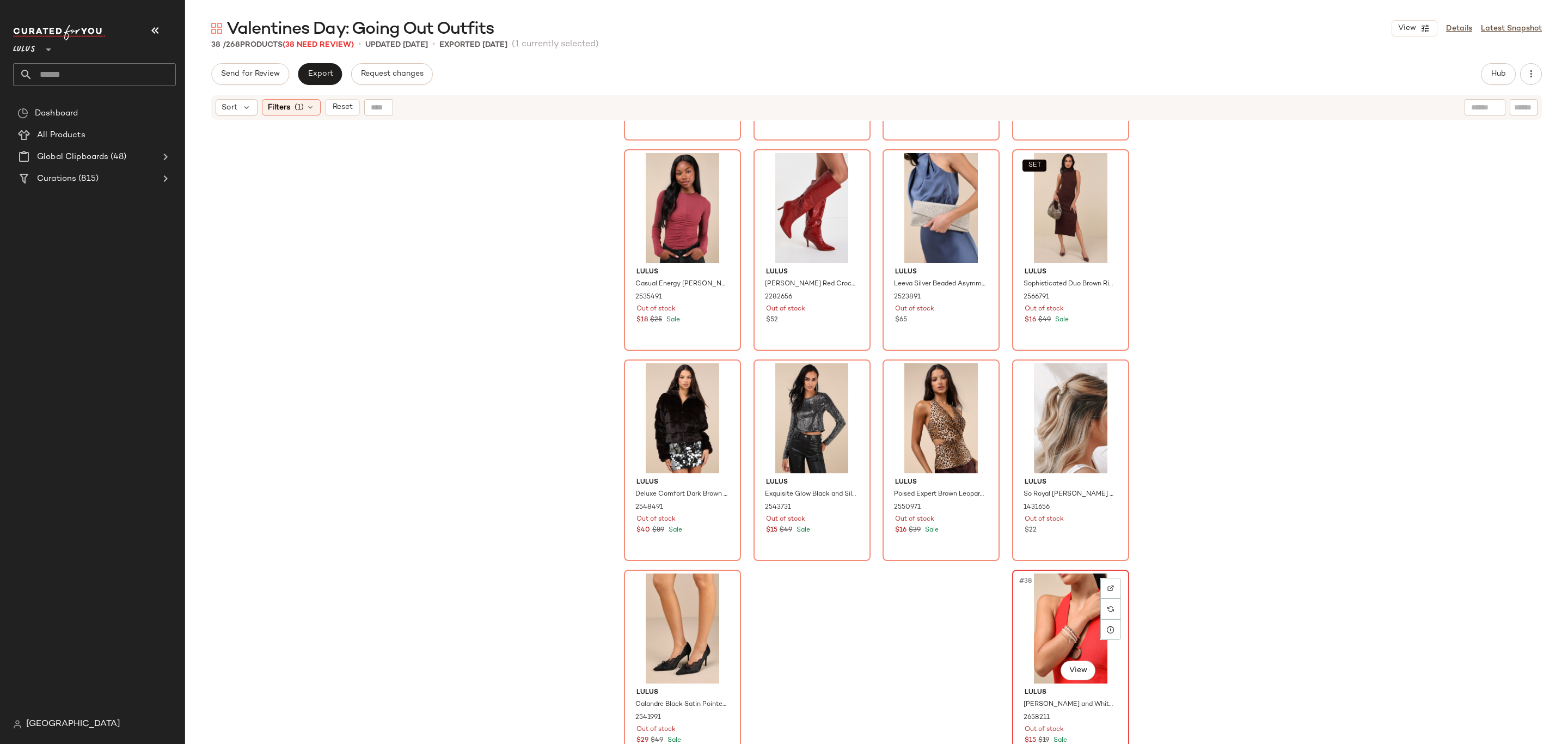
click at [1063, 608] on div "#38 View" at bounding box center [1071, 628] width 110 height 110
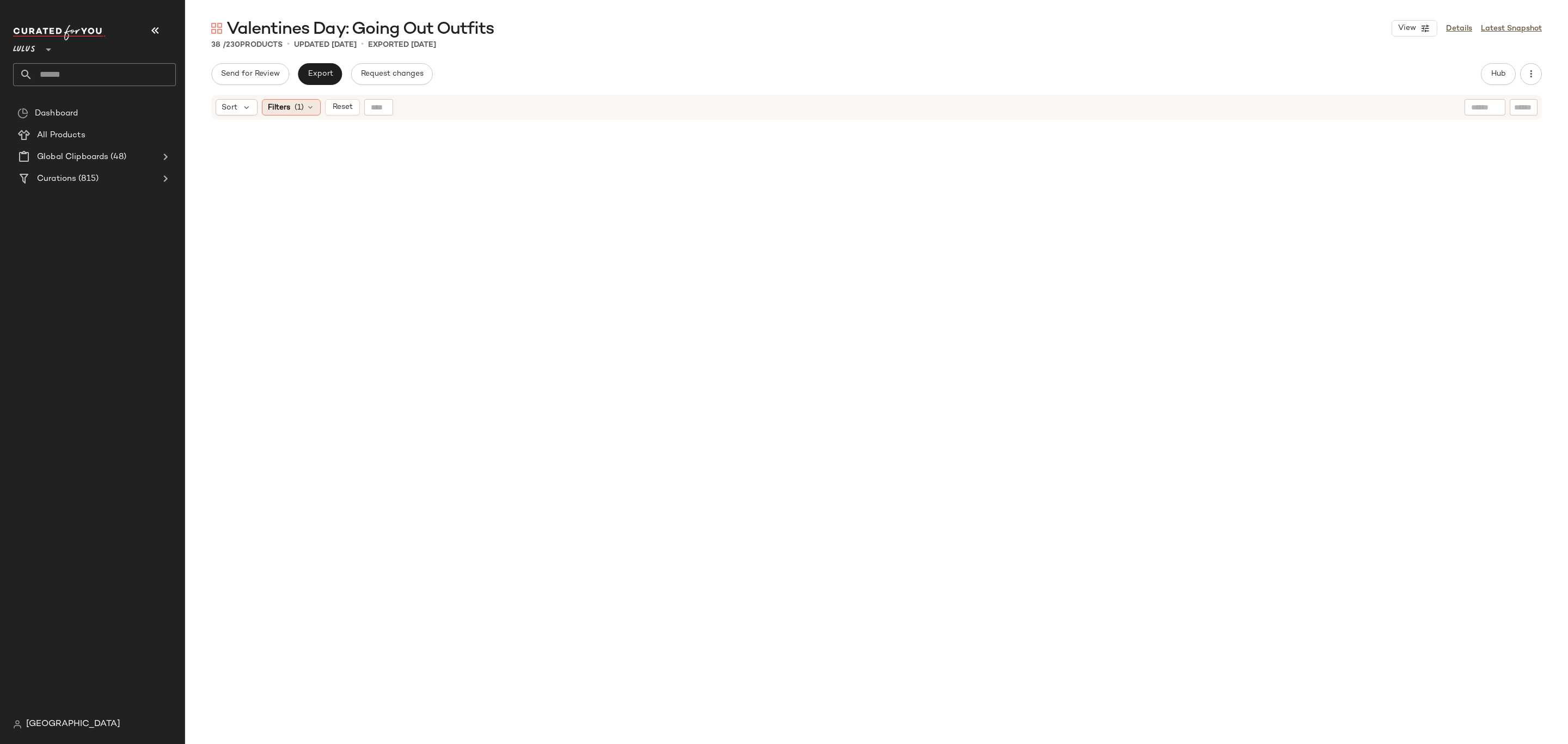
click at [306, 111] on icon at bounding box center [310, 107] width 9 height 9
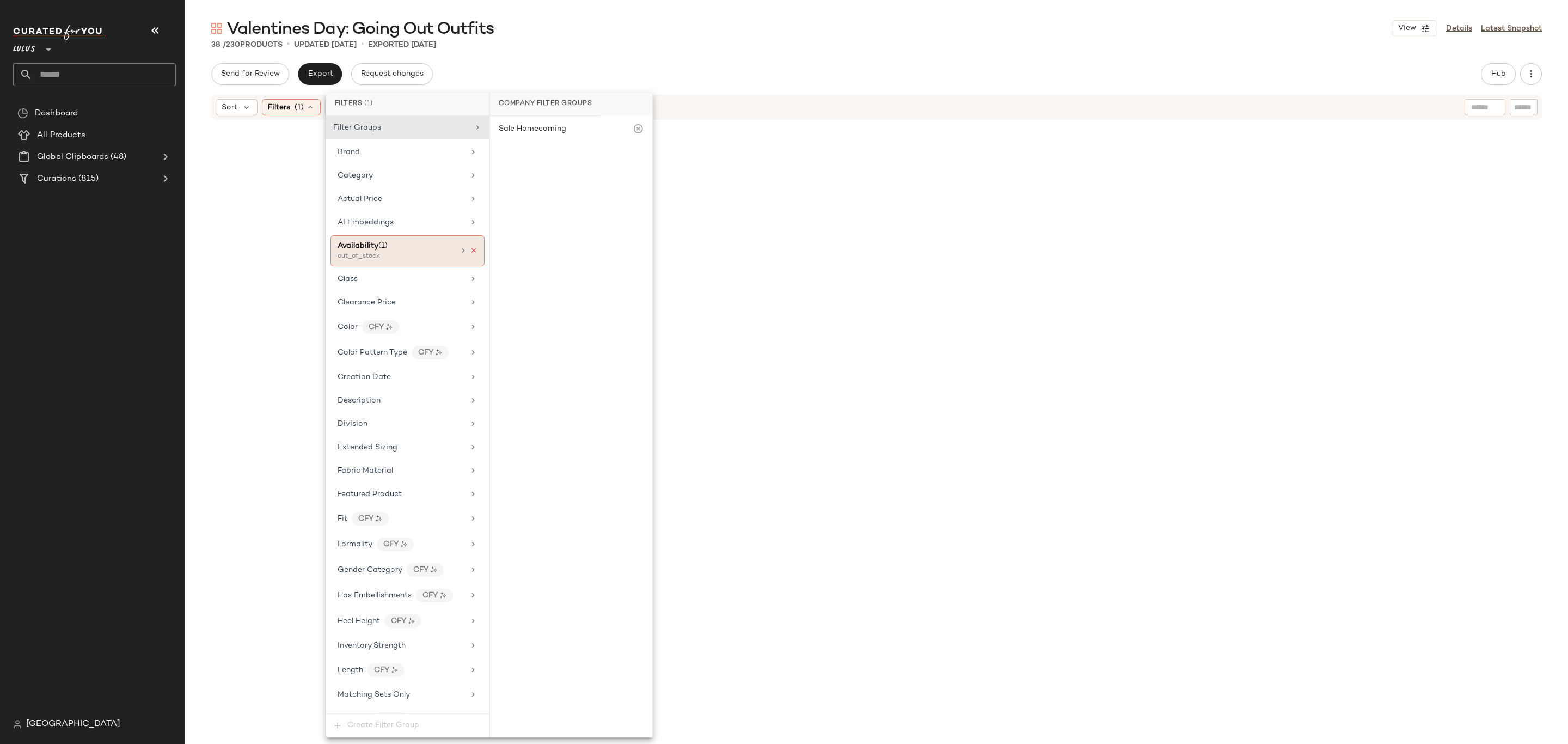
click at [470, 251] on icon at bounding box center [474, 250] width 8 height 8
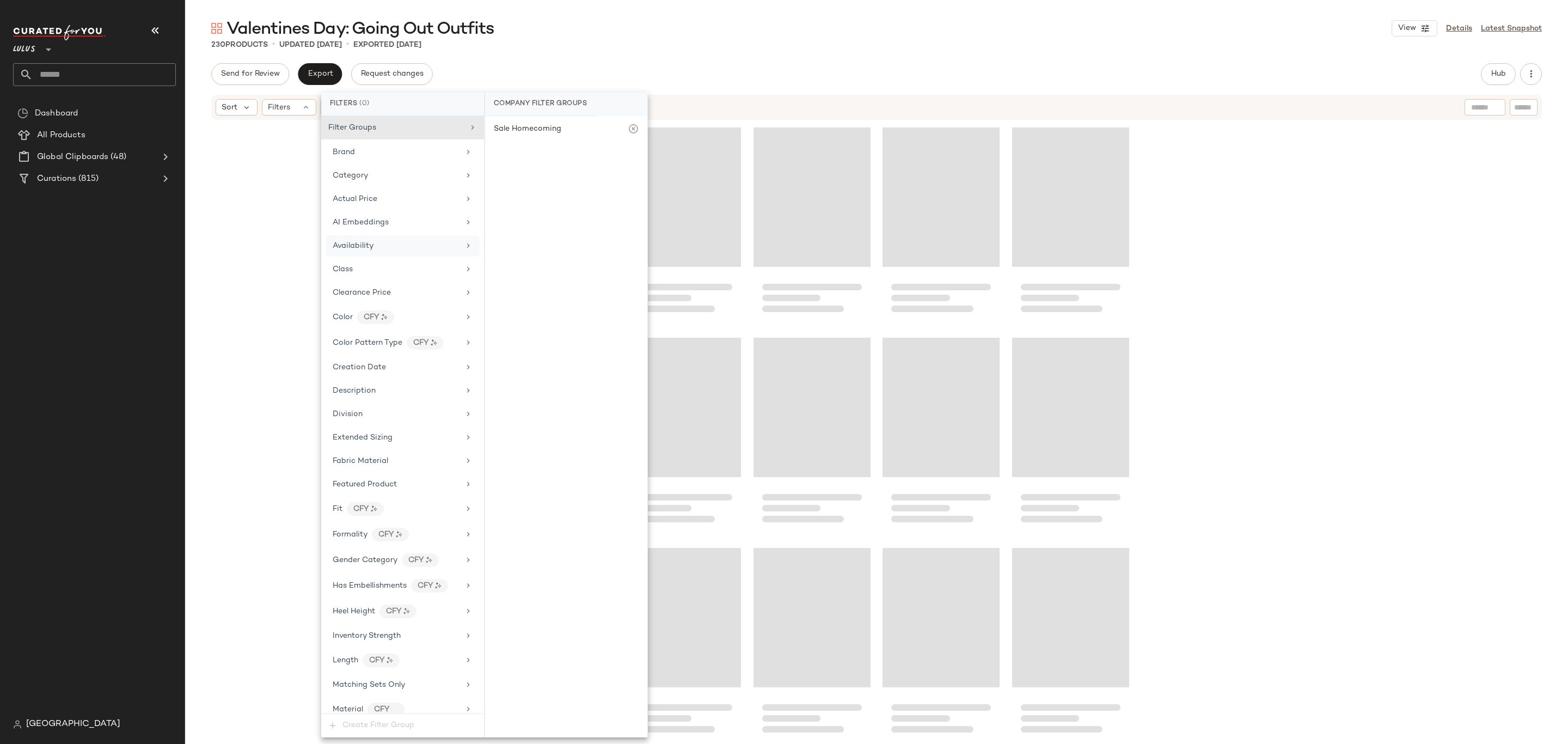
click at [817, 115] on div "Sort Filters" at bounding box center [806, 107] width 1181 height 16
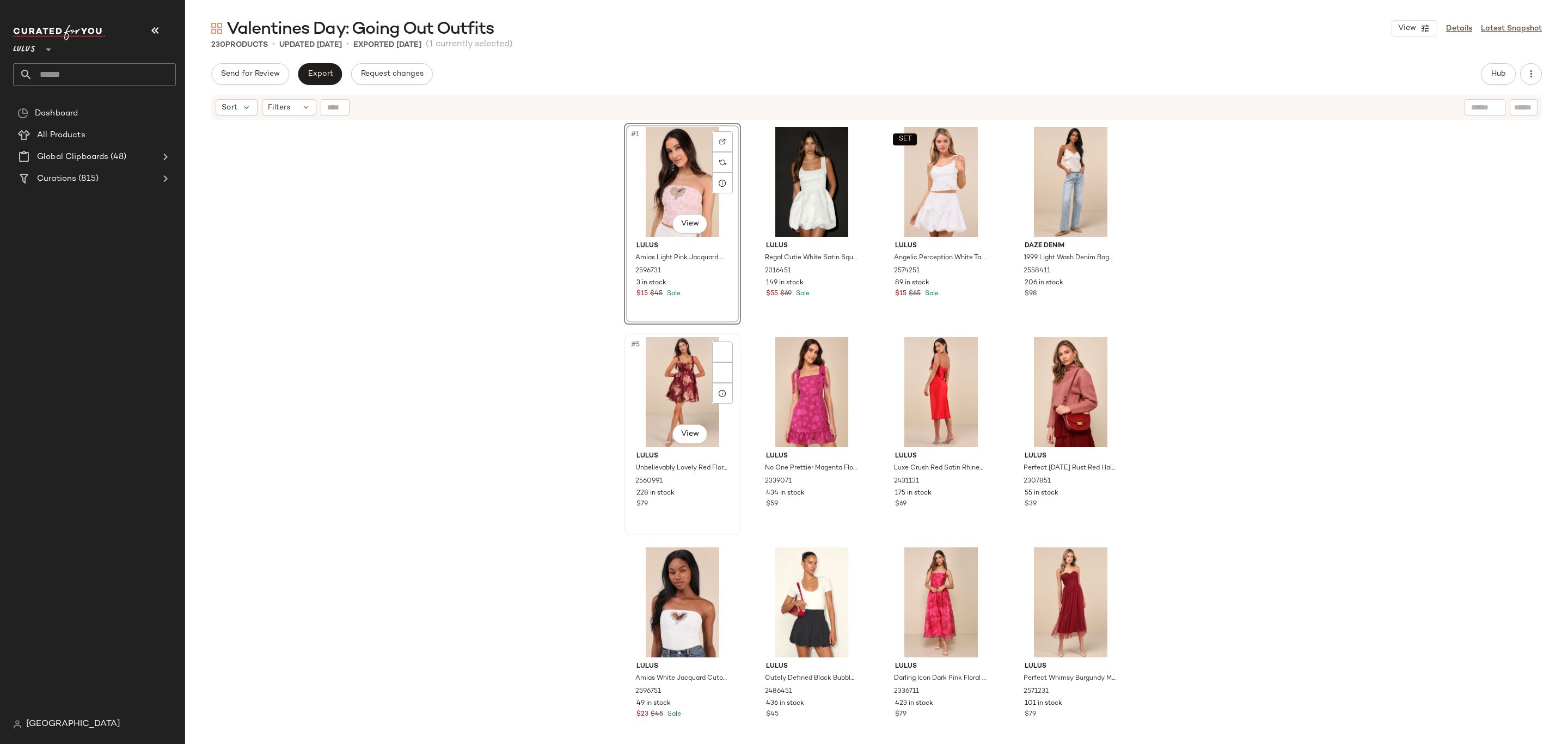
click at [683, 393] on div "#5 View" at bounding box center [682, 392] width 110 height 110
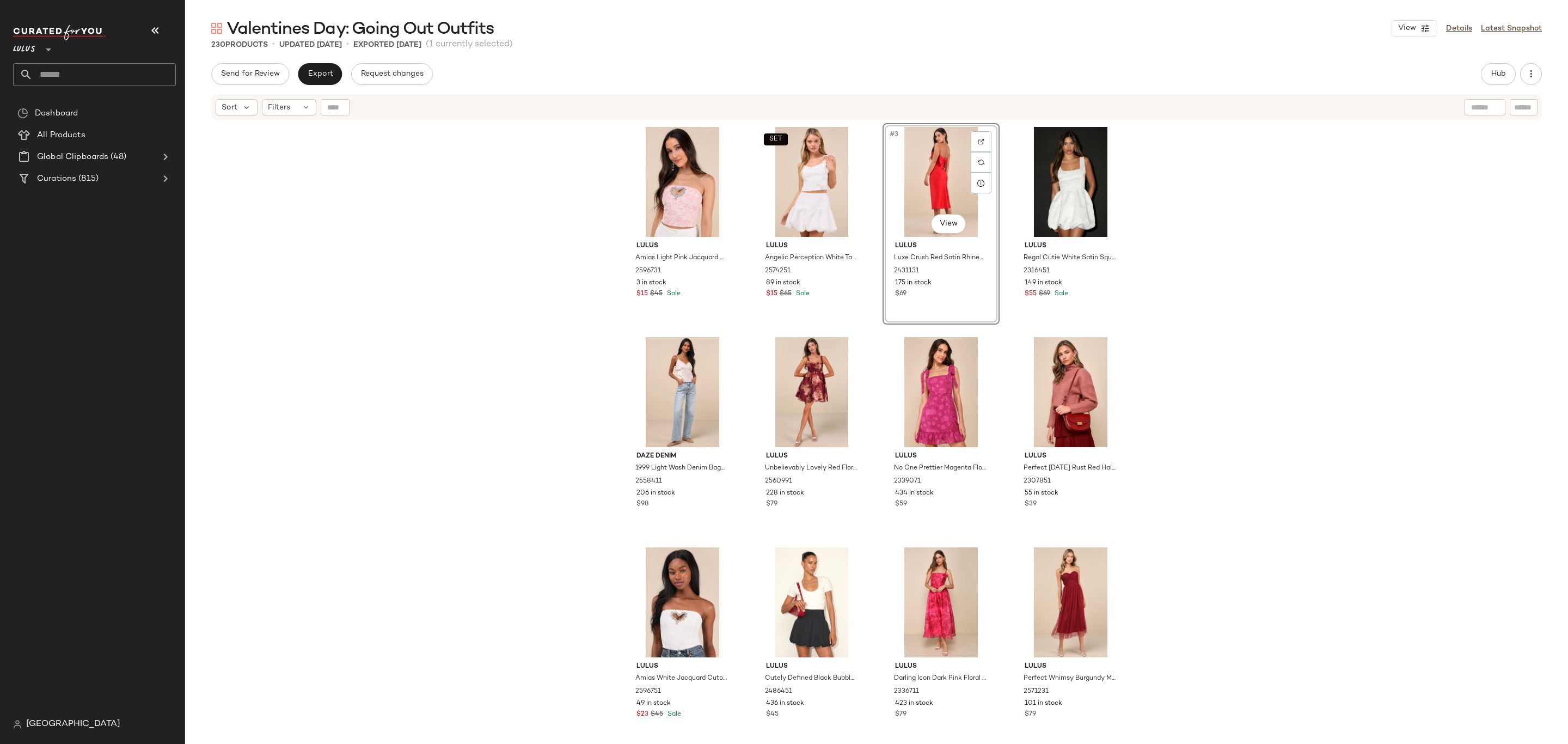
click at [624, 333] on div "Daze Denim 1999 Light Wash Denim Baggy High-Rise Jeans 2558411 206 in stock $98" at bounding box center [682, 434] width 117 height 201
click at [334, 74] on button "Export" at bounding box center [320, 74] width 44 height 22
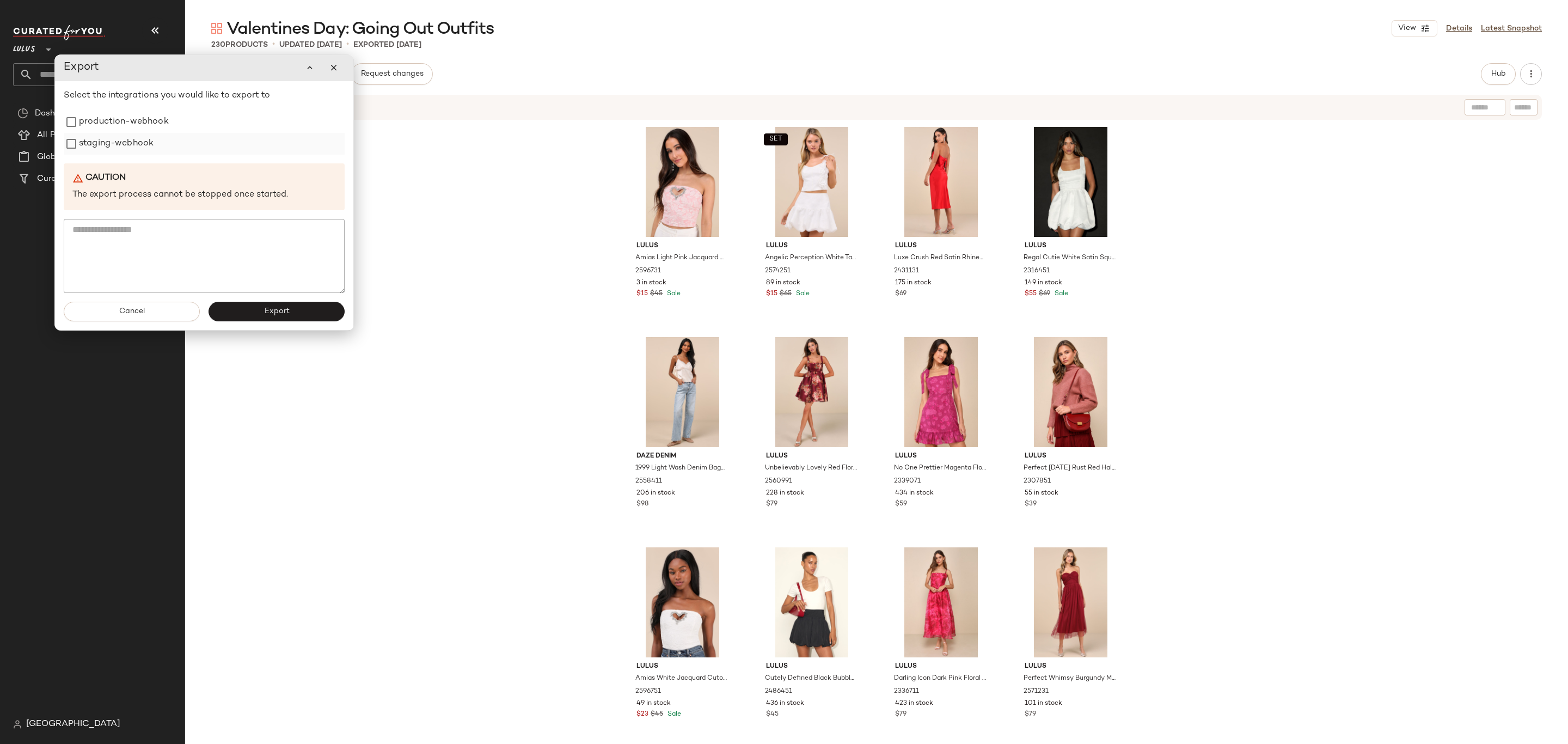
click at [179, 147] on div "staging-webhook" at bounding box center [204, 144] width 281 height 22
click at [167, 135] on div "staging-webhook" at bounding box center [204, 144] width 281 height 22
click at [80, 139] on label "staging-webhook" at bounding box center [116, 144] width 75 height 22
click at [286, 309] on span "Export" at bounding box center [276, 311] width 26 height 9
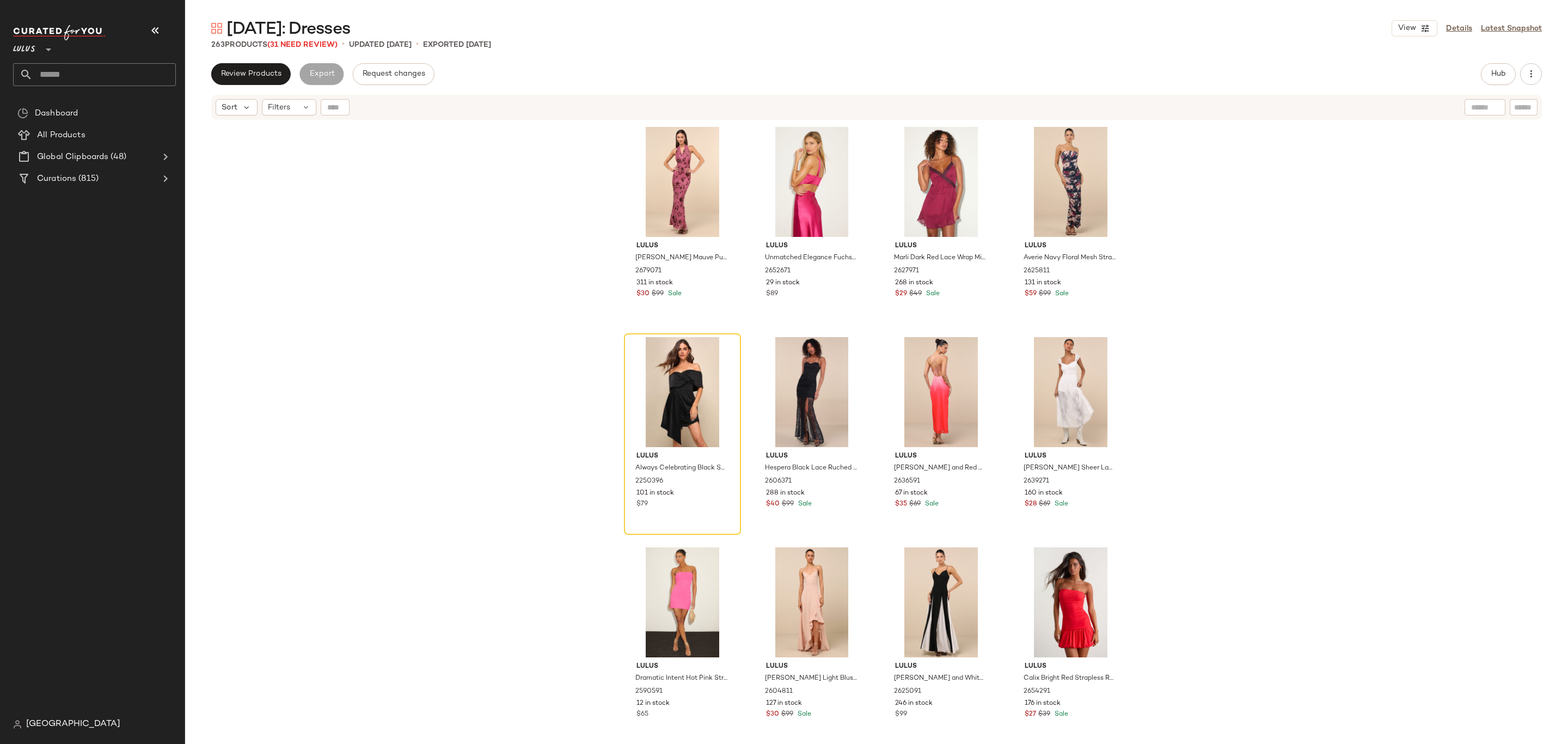
click at [433, 339] on div "Lulus [PERSON_NAME] Mauve Purple Floral Burnout Mesh Maxi Dress 2679071 311 in …" at bounding box center [877, 446] width 1383 height 650
click at [302, 108] on icon at bounding box center [305, 107] width 9 height 9
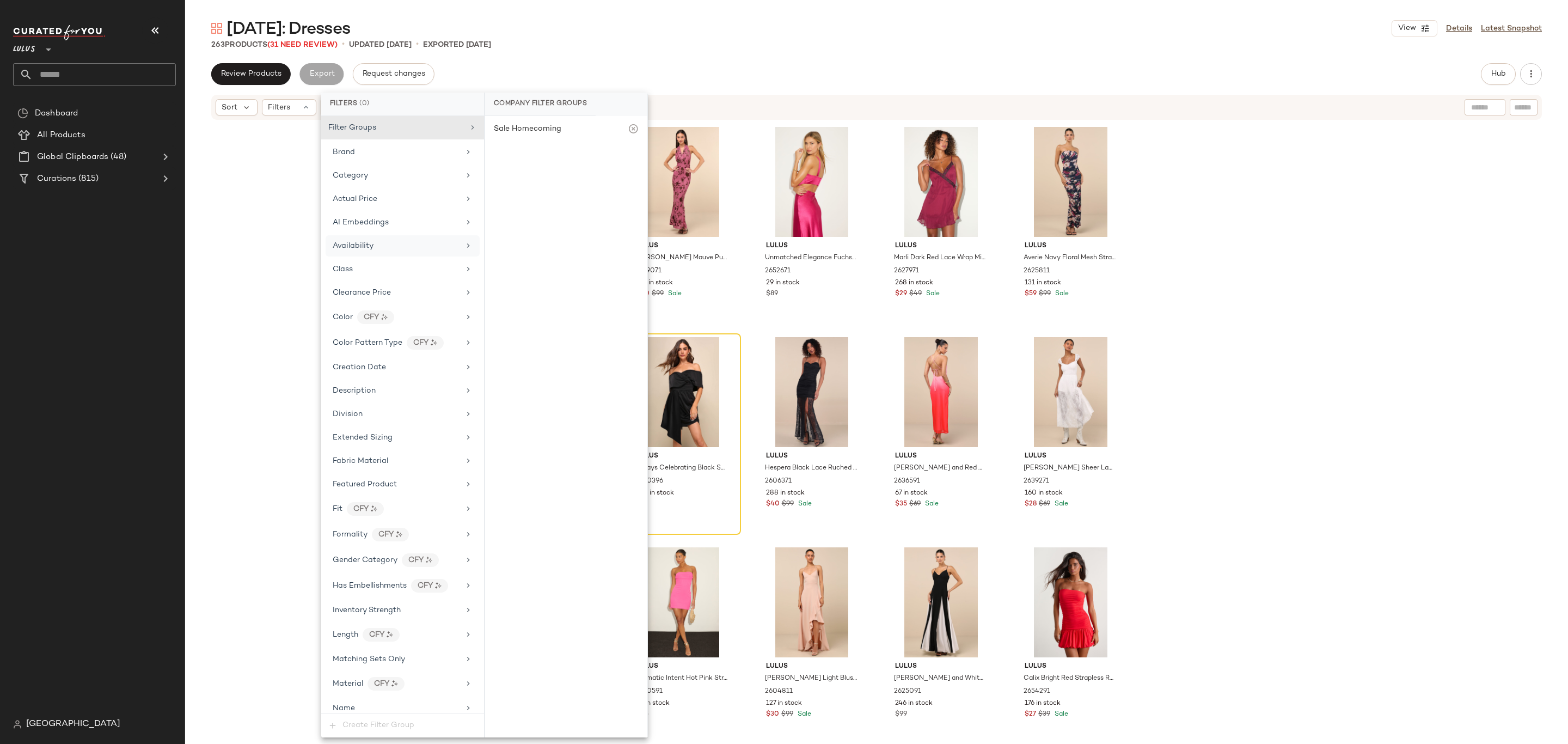
click at [405, 238] on div "Availability" at bounding box center [402, 245] width 154 height 21
click at [495, 200] on div "out_of_stock" at bounding box center [566, 210] width 163 height 26
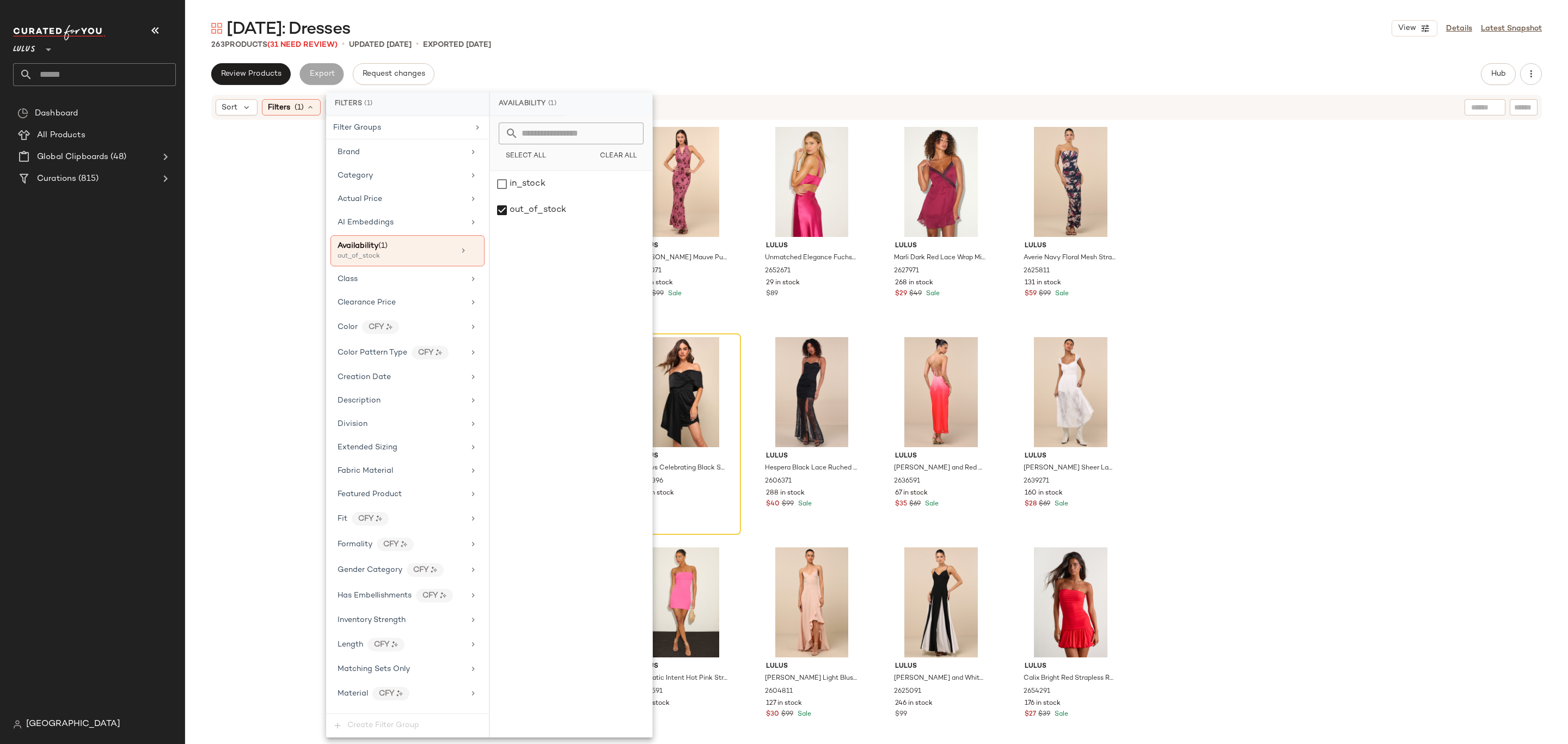
click at [721, 78] on div "Review Products Export Request changes Hub Send for Review External Review Inte…" at bounding box center [877, 74] width 1331 height 22
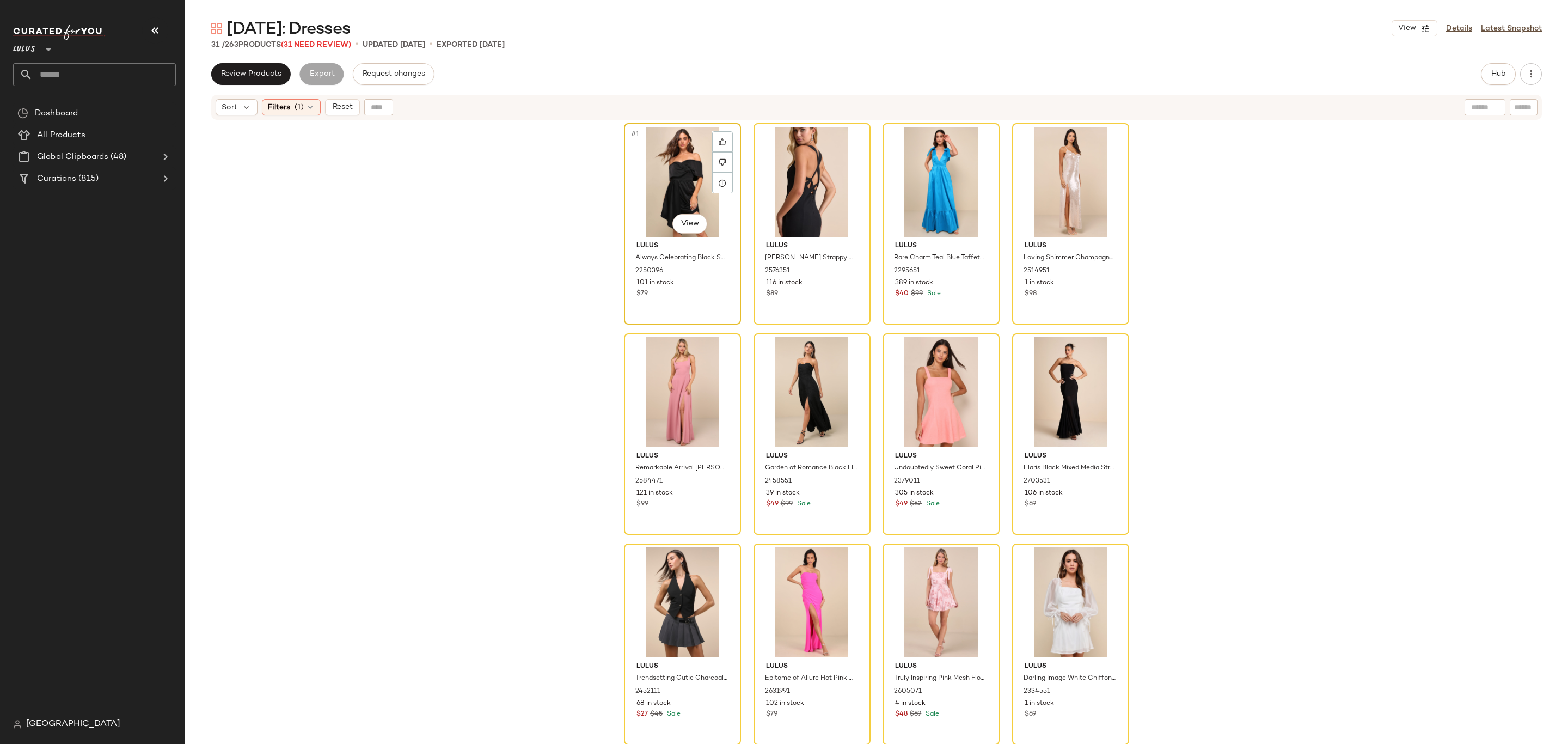
click at [703, 185] on div "#1 View" at bounding box center [682, 182] width 110 height 110
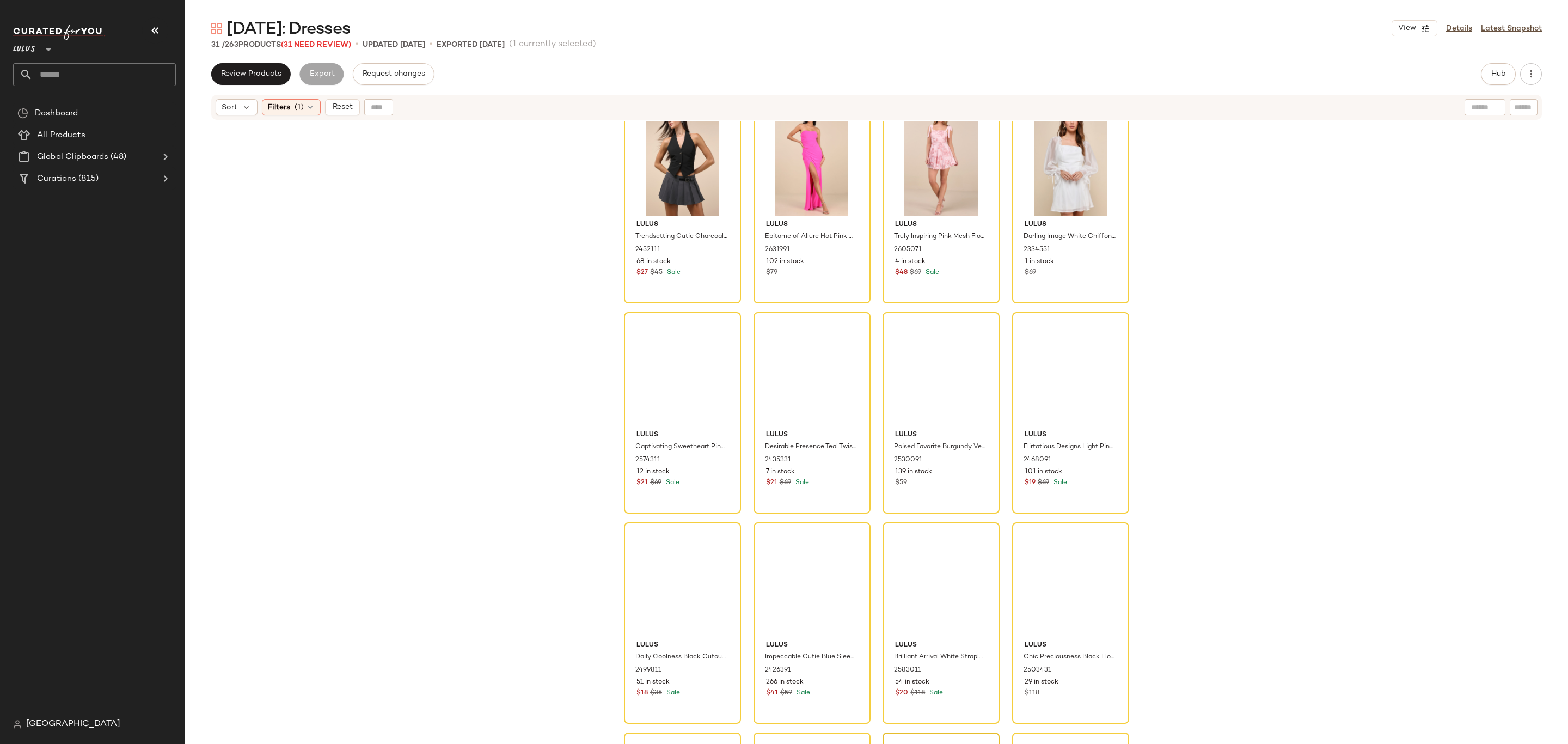
scroll to position [1033, 0]
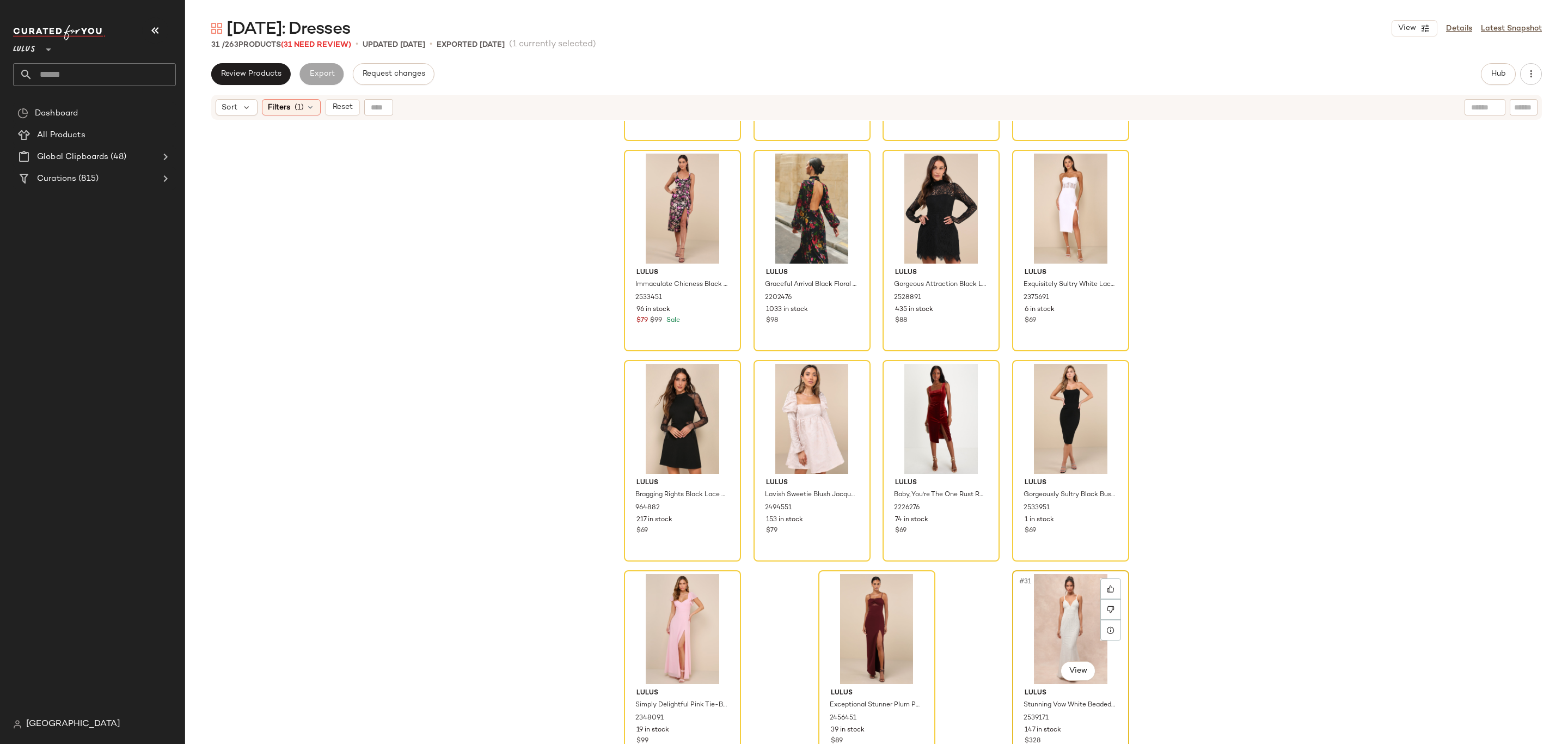
click at [1059, 626] on div "#31 View" at bounding box center [1071, 628] width 110 height 110
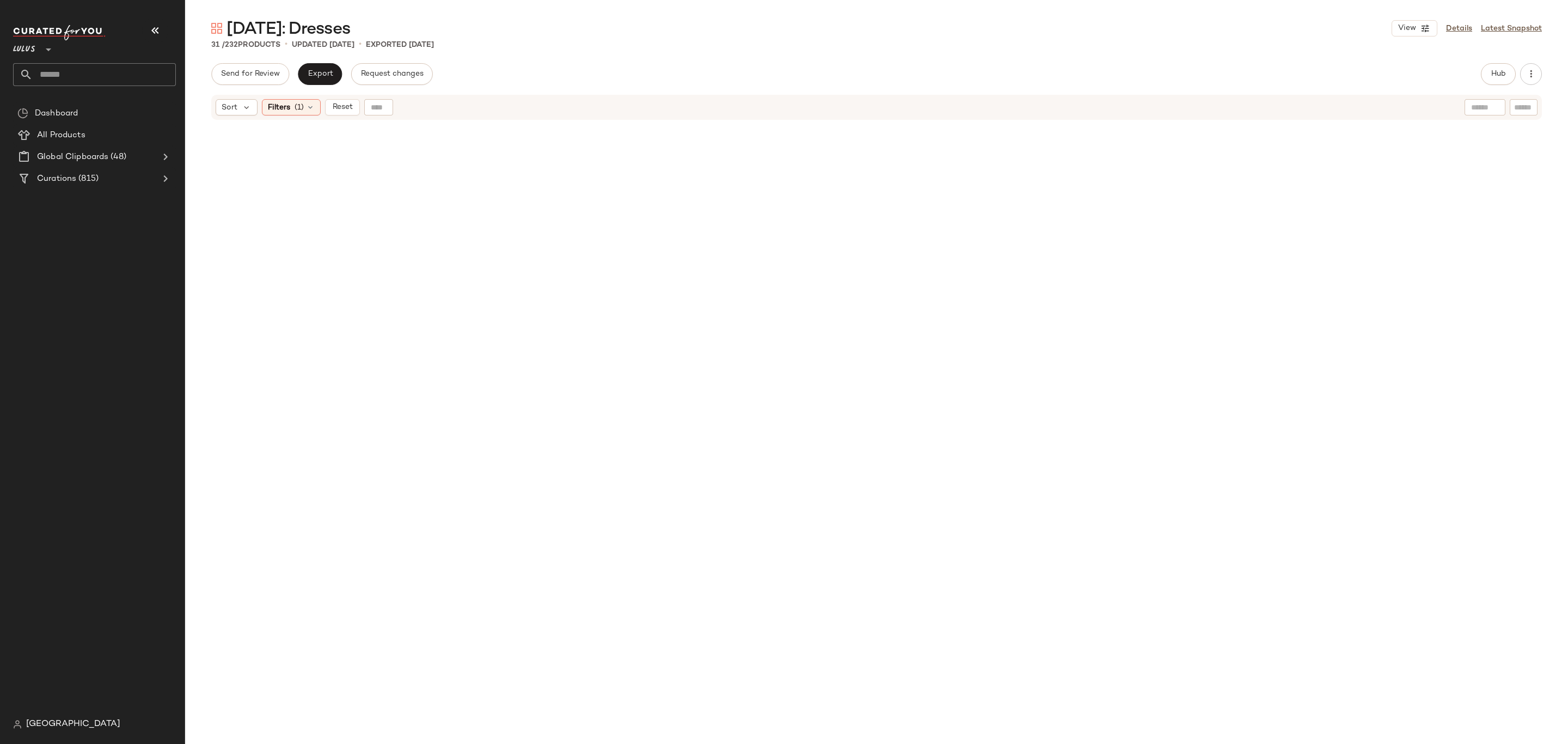
click at [280, 116] on div "Sort Filters (1) Reset" at bounding box center [877, 107] width 1331 height 25
click at [287, 106] on span "Filters" at bounding box center [279, 107] width 22 height 11
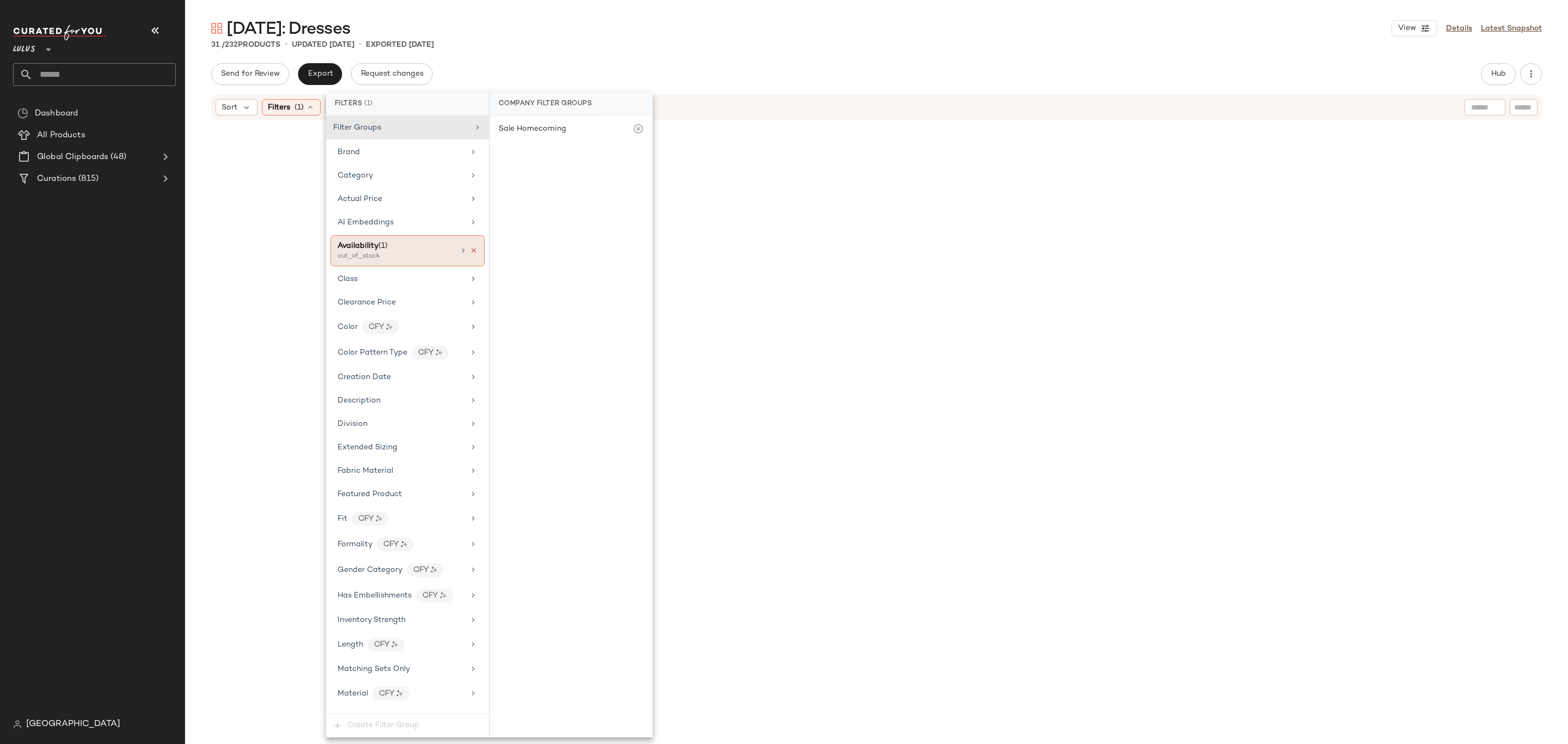
click at [470, 254] on icon at bounding box center [474, 250] width 8 height 8
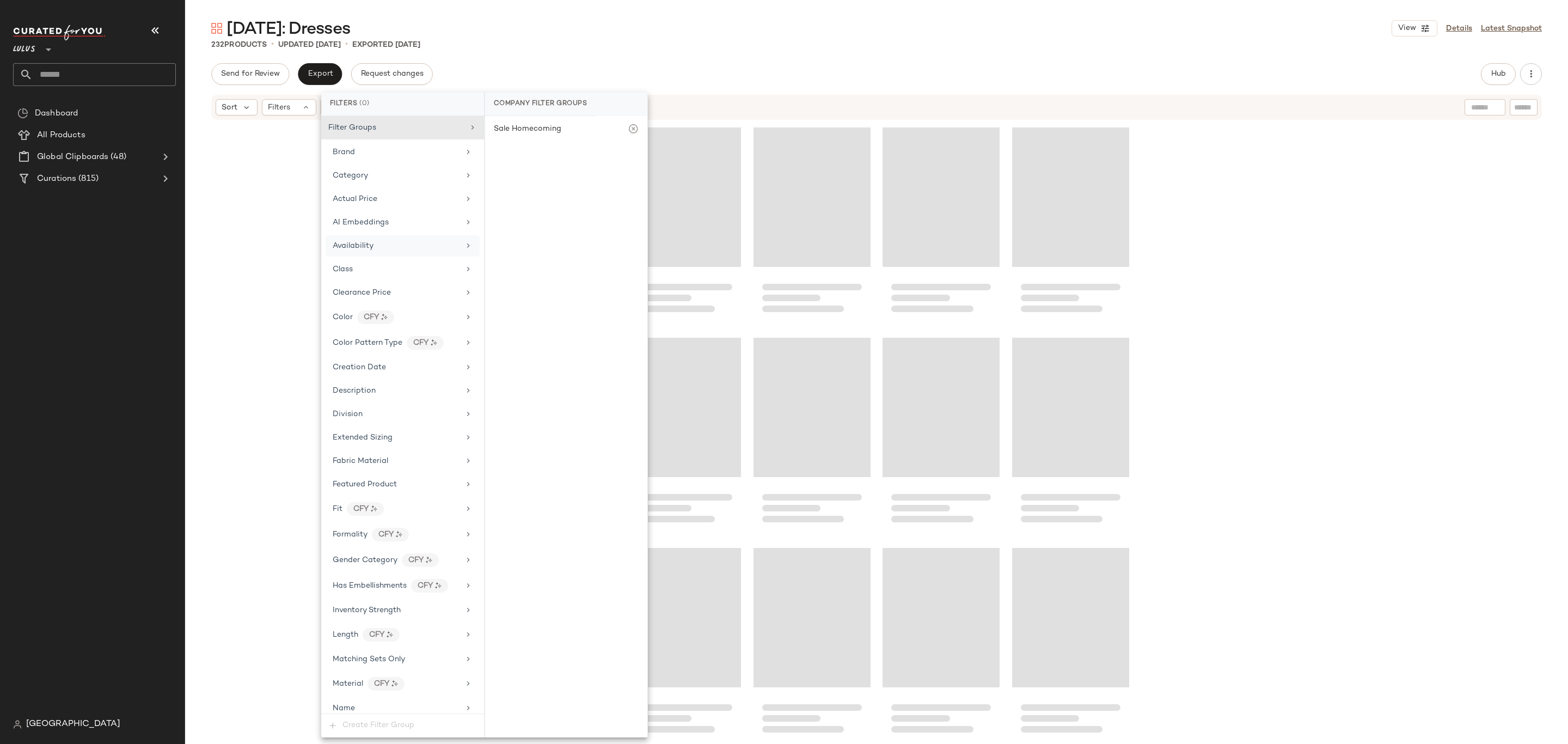
click at [793, 114] on div "Sort Filters" at bounding box center [806, 107] width 1181 height 16
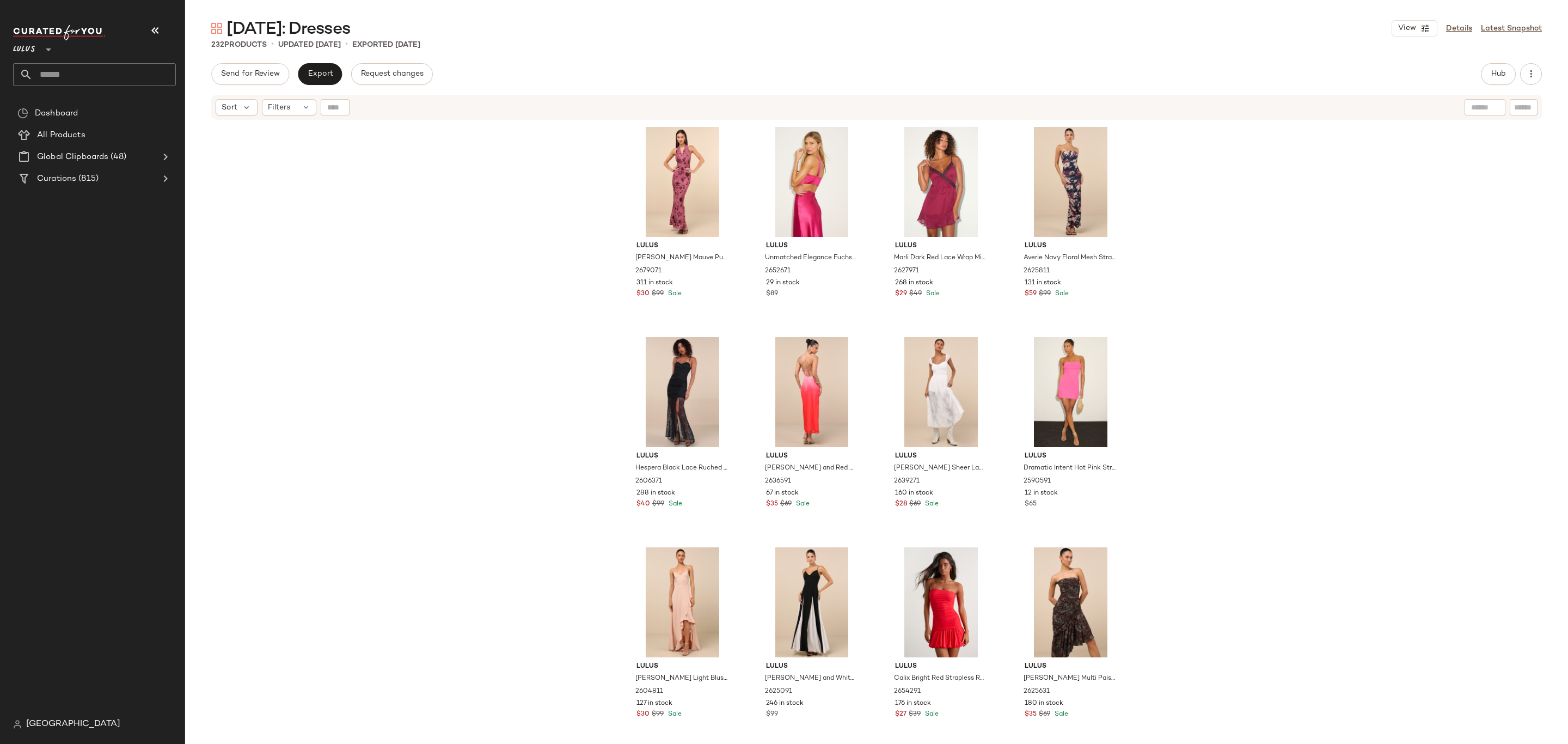
click at [1478, 71] on div "Send for Review Export Request changes Hub Send for Review External Review Inte…" at bounding box center [877, 74] width 1331 height 22
click at [1481, 71] on button "Hub" at bounding box center [1498, 74] width 35 height 22
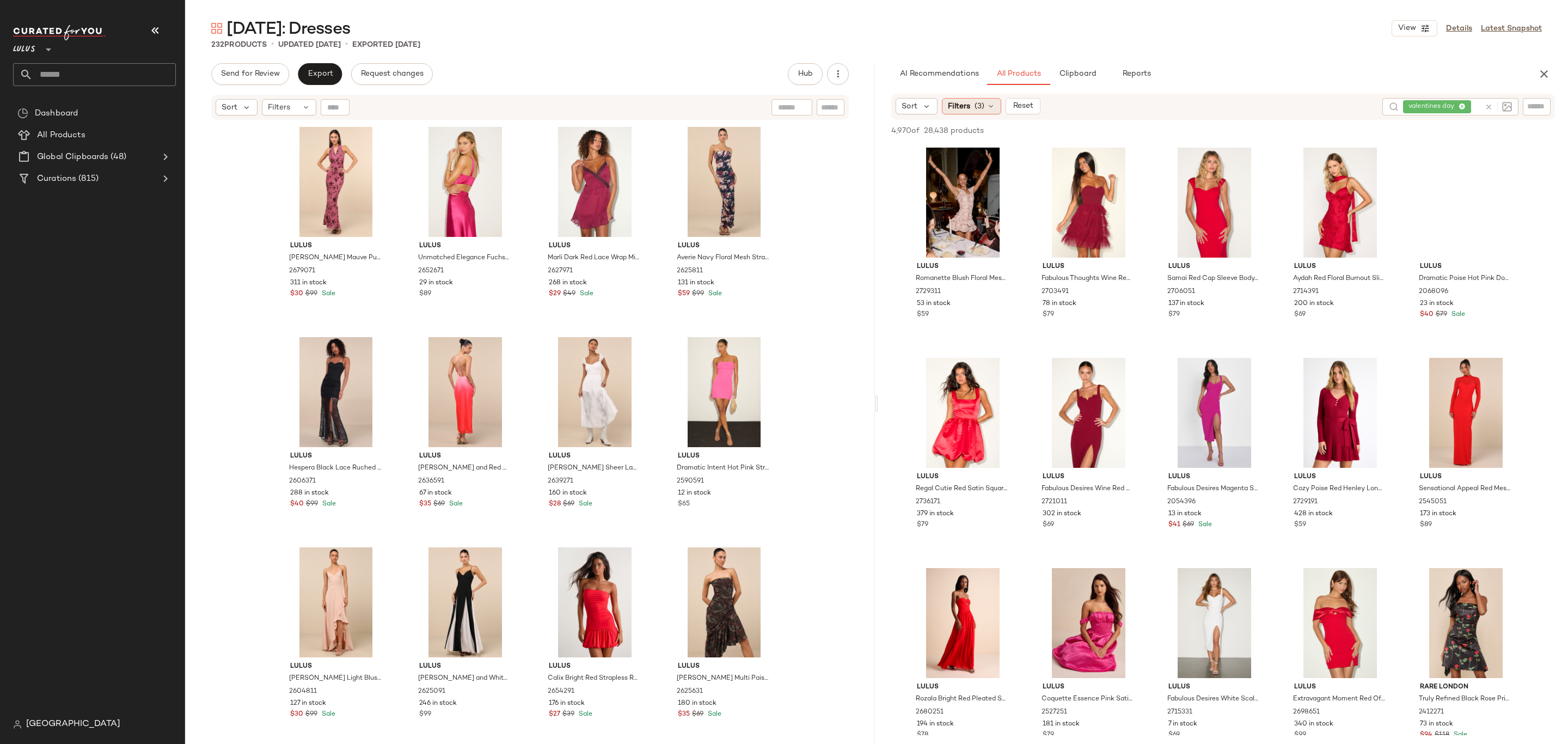
click at [989, 103] on icon at bounding box center [990, 106] width 9 height 9
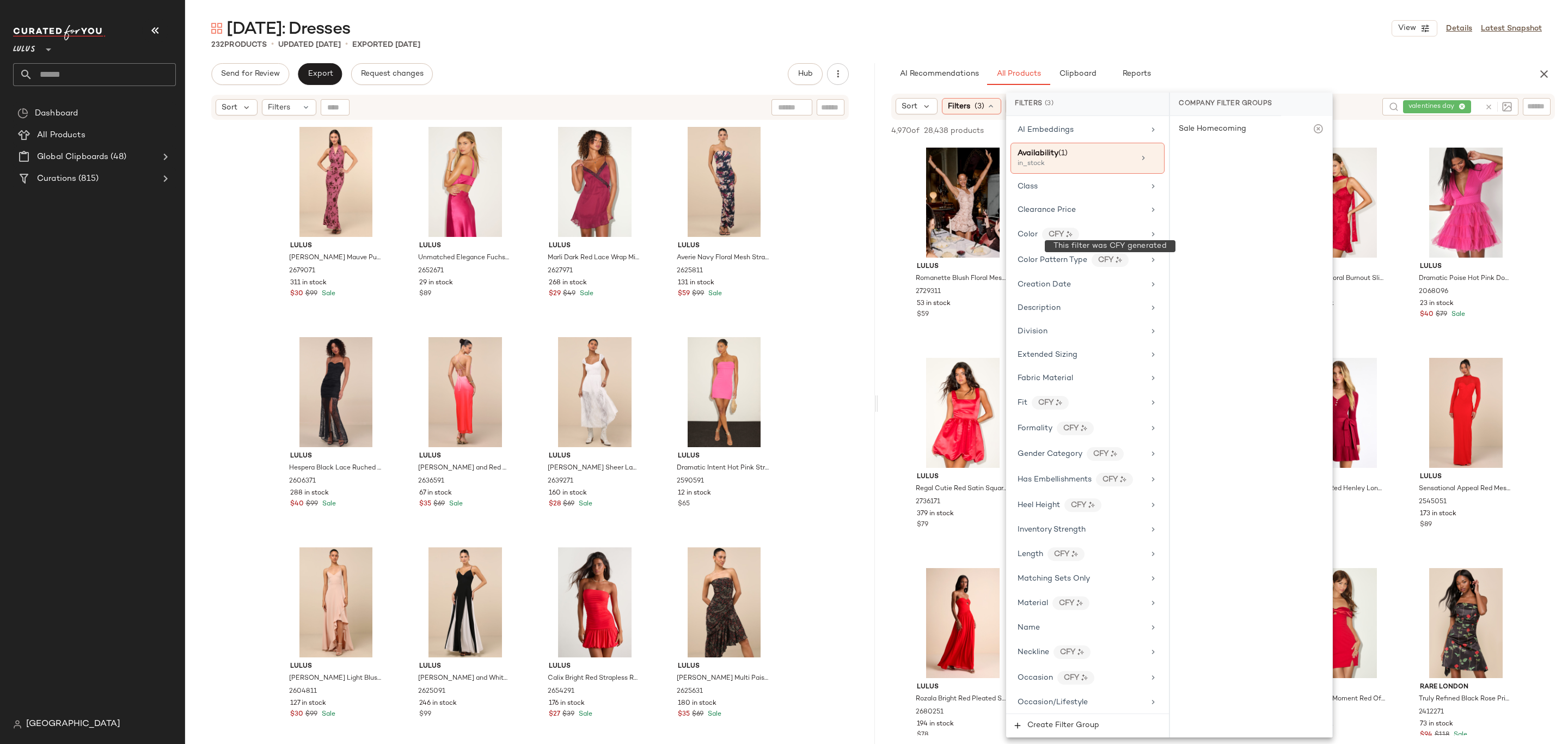
scroll to position [553, 0]
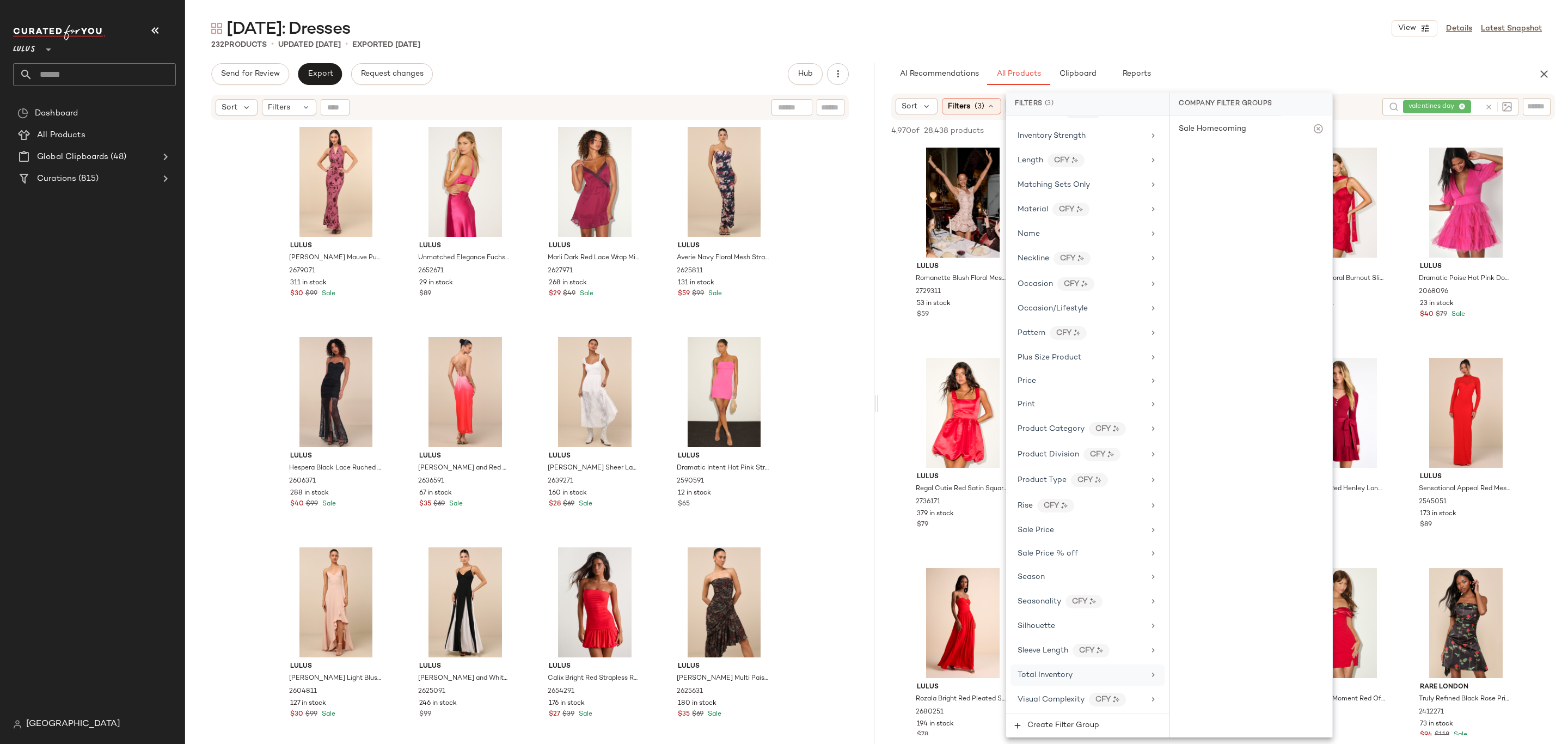
click at [1059, 671] on span "Total Inventory" at bounding box center [1044, 675] width 55 height 8
click at [1204, 194] on input "Min" at bounding box center [1212, 204] width 66 height 22
type input "**"
click at [1199, 230] on span "Apply" at bounding box center [1196, 232] width 22 height 9
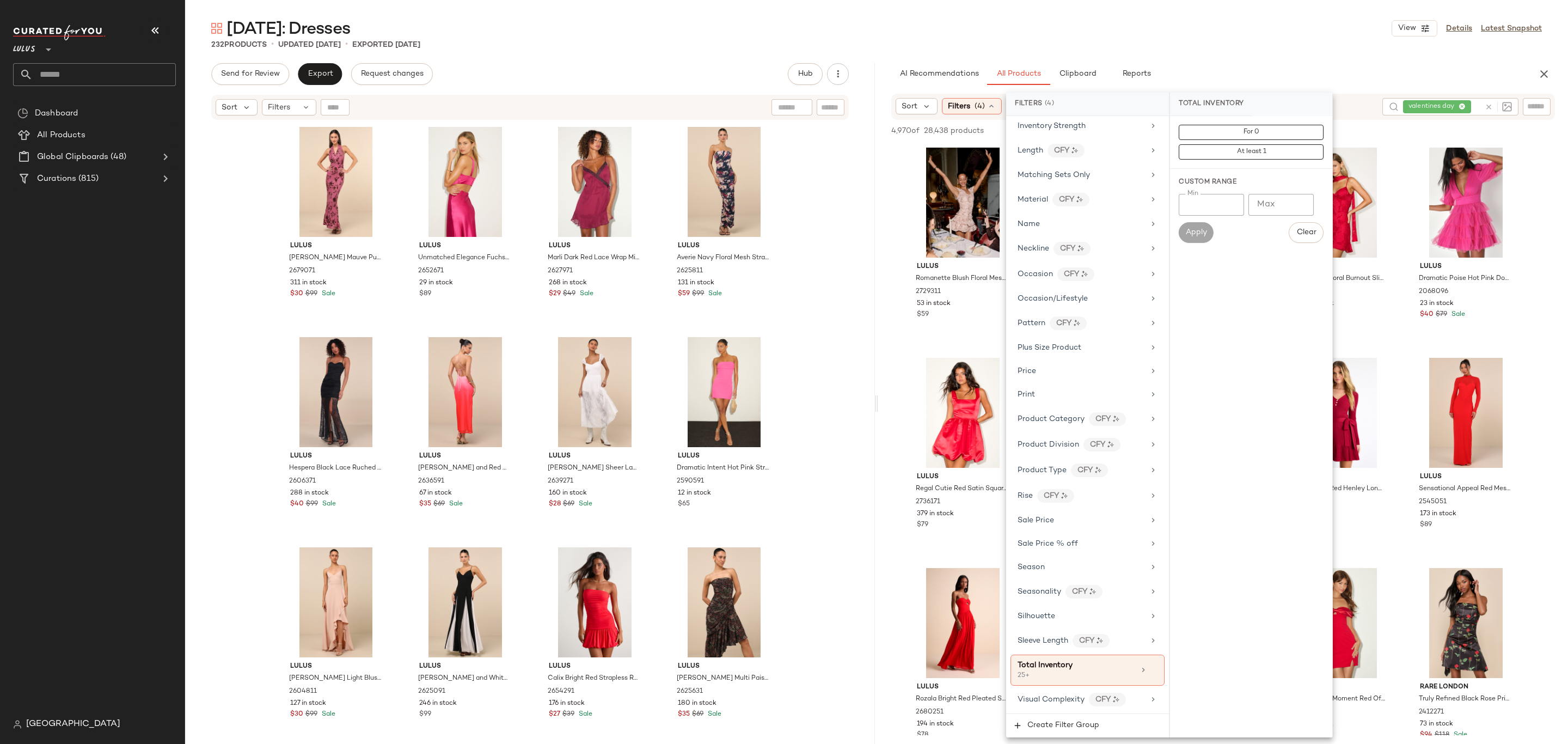
click at [1226, 18] on div "Valentine's Day: Dresses View Details Latest Snapshot" at bounding box center [877, 28] width 1383 height 22
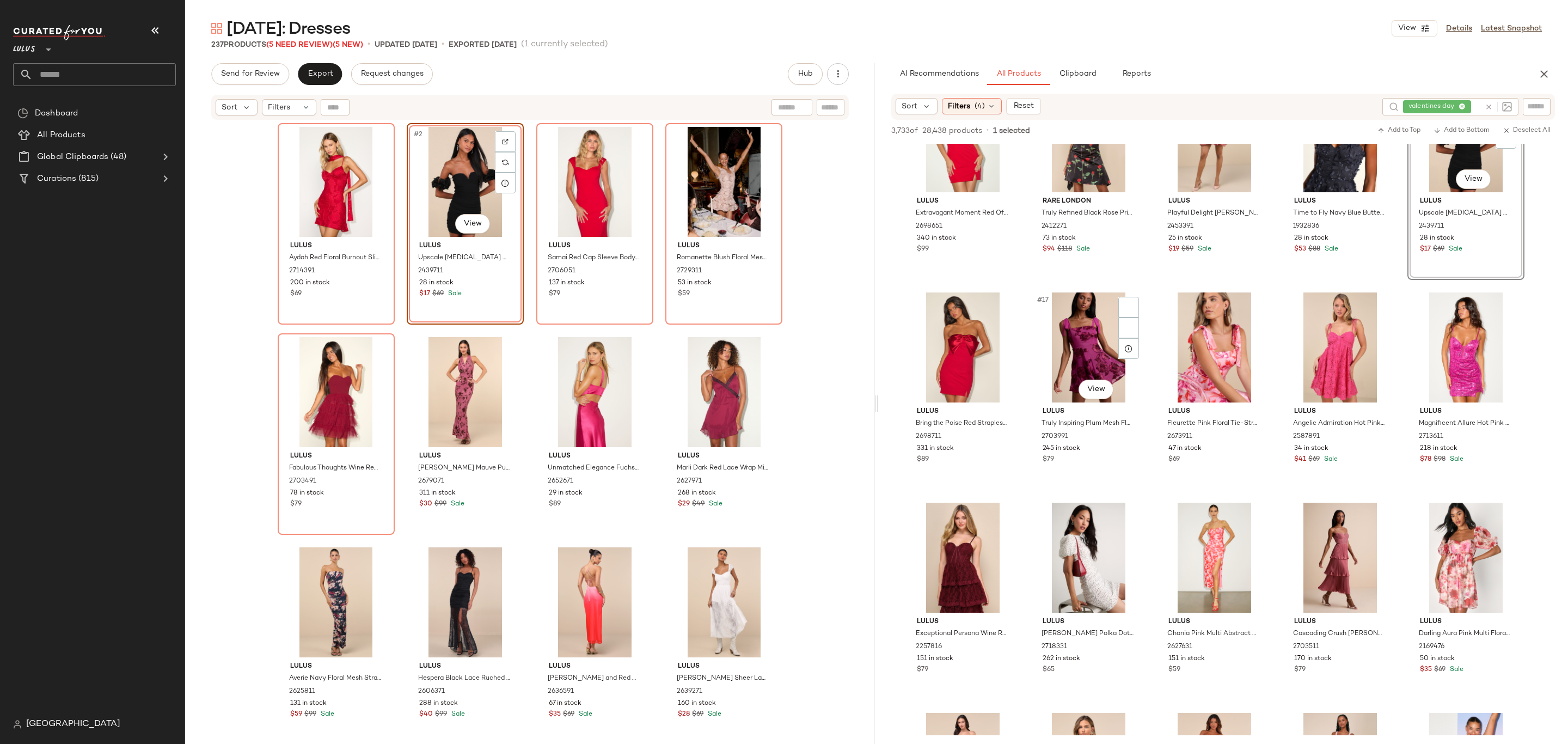
scroll to position [488, 0]
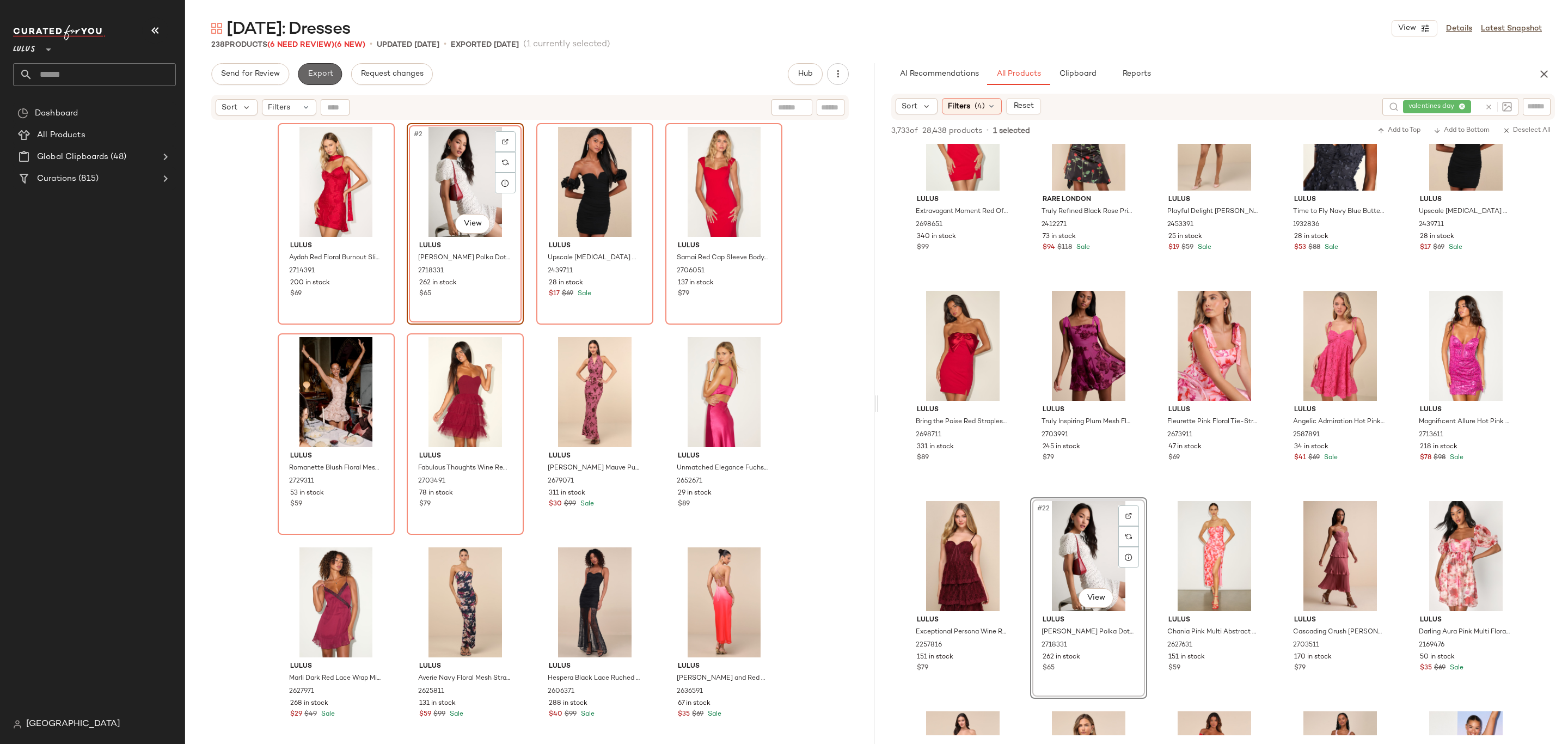
click at [310, 64] on button "Export" at bounding box center [320, 74] width 44 height 22
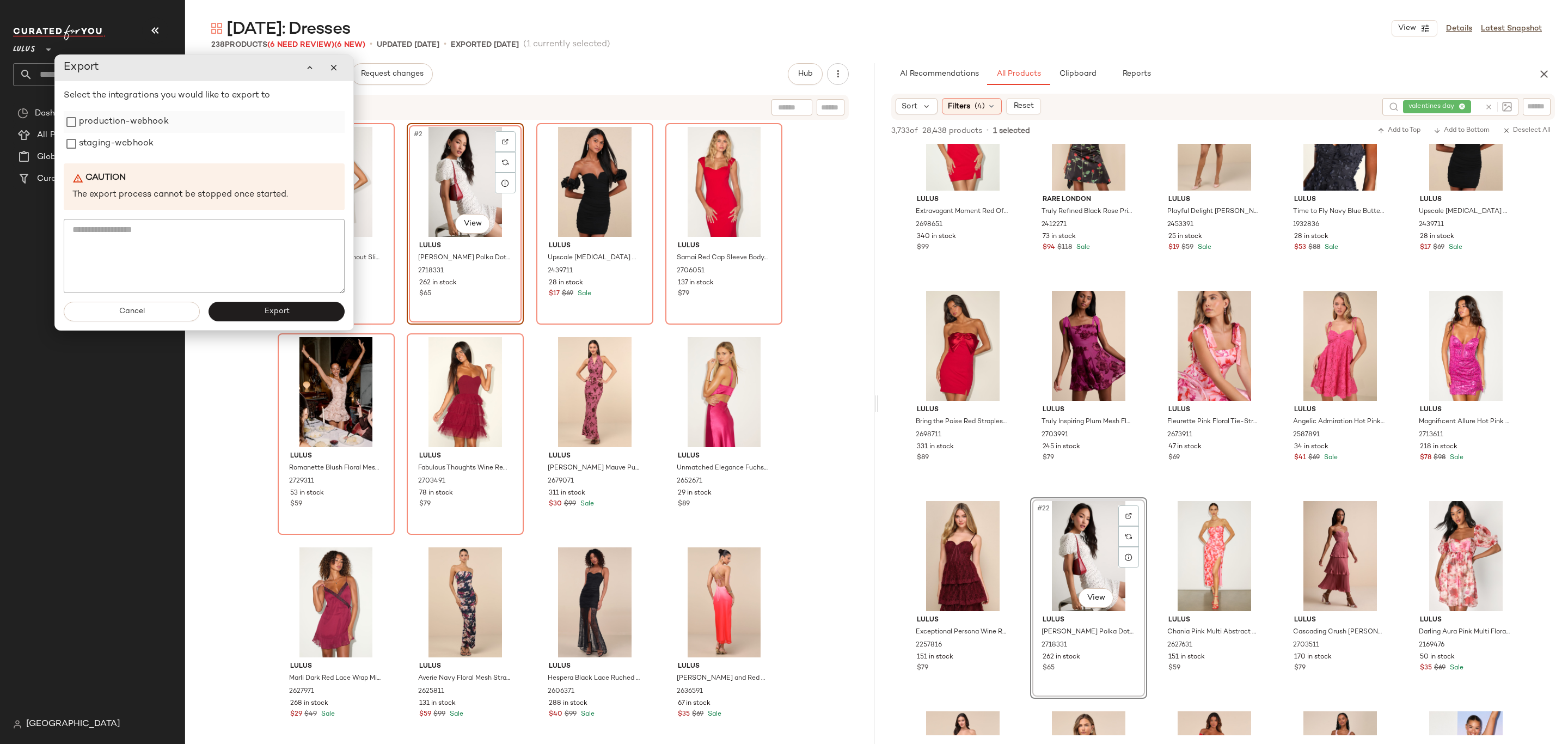
click at [107, 130] on label "production-webhook" at bounding box center [124, 122] width 90 height 22
click at [108, 140] on label "staging-webhook" at bounding box center [116, 144] width 75 height 22
click at [250, 312] on button "Export" at bounding box center [276, 311] width 136 height 20
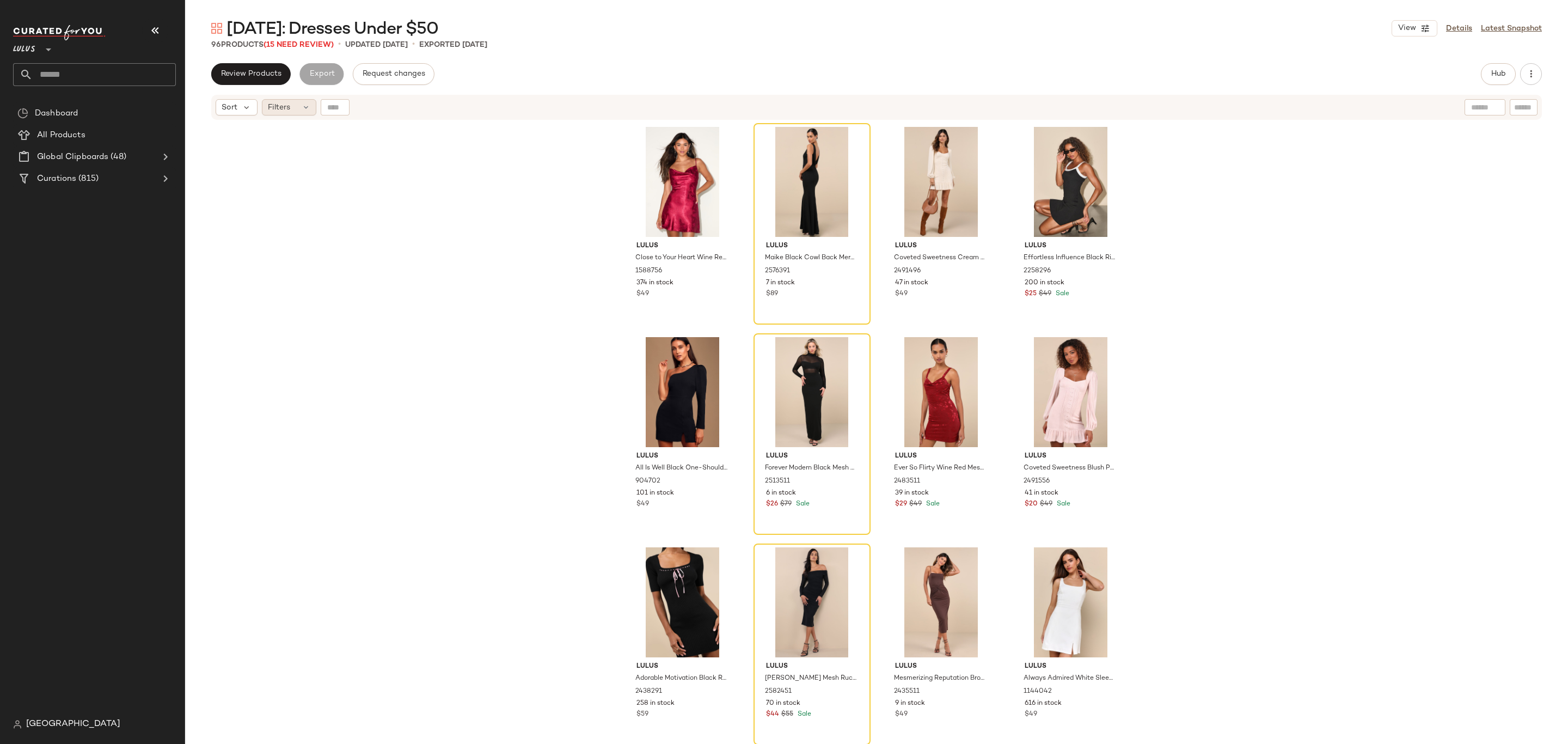
click at [291, 108] on div "Filters" at bounding box center [289, 107] width 55 height 16
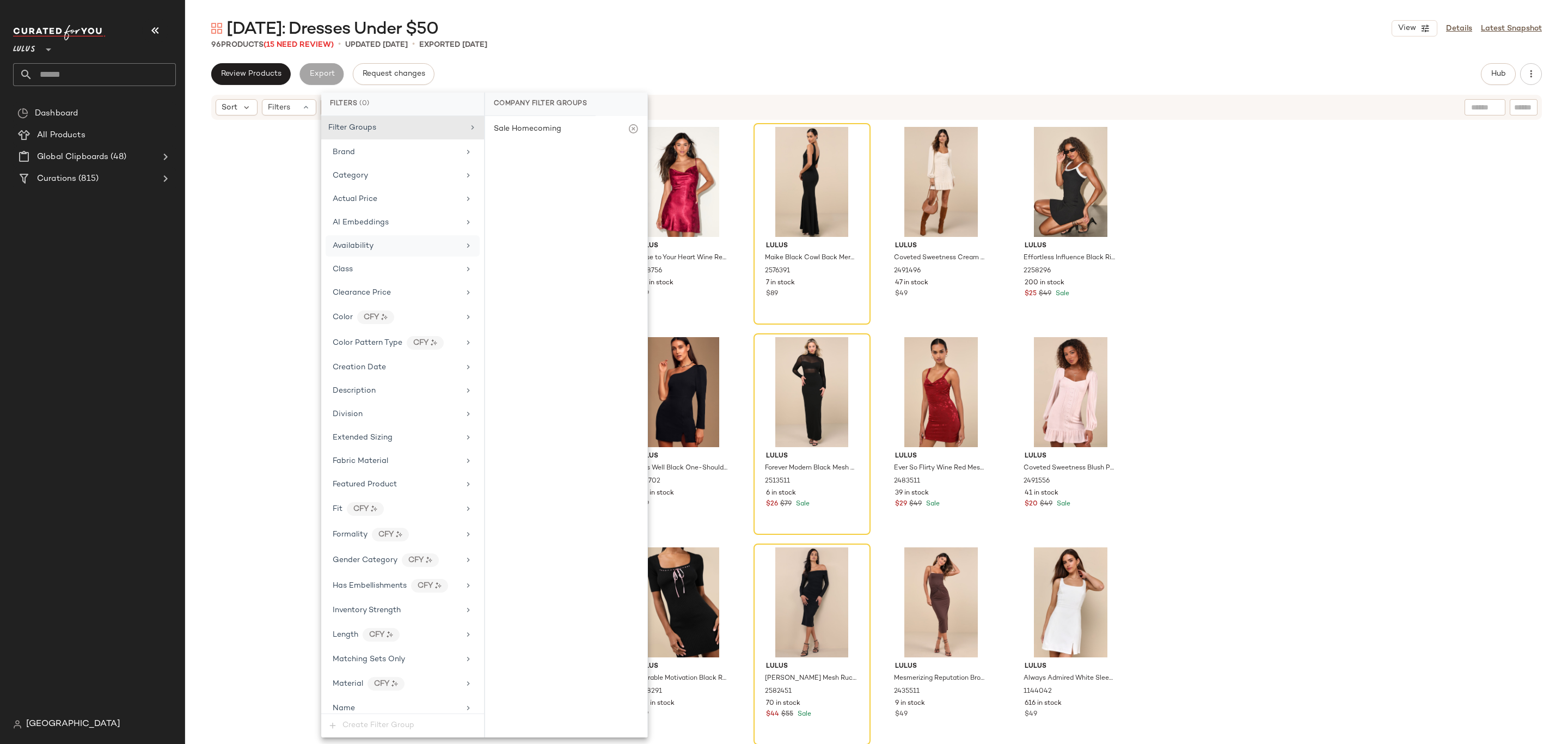
click at [365, 245] on span "Availability" at bounding box center [353, 245] width 41 height 8
click at [525, 208] on div "out_of_stock" at bounding box center [566, 210] width 163 height 26
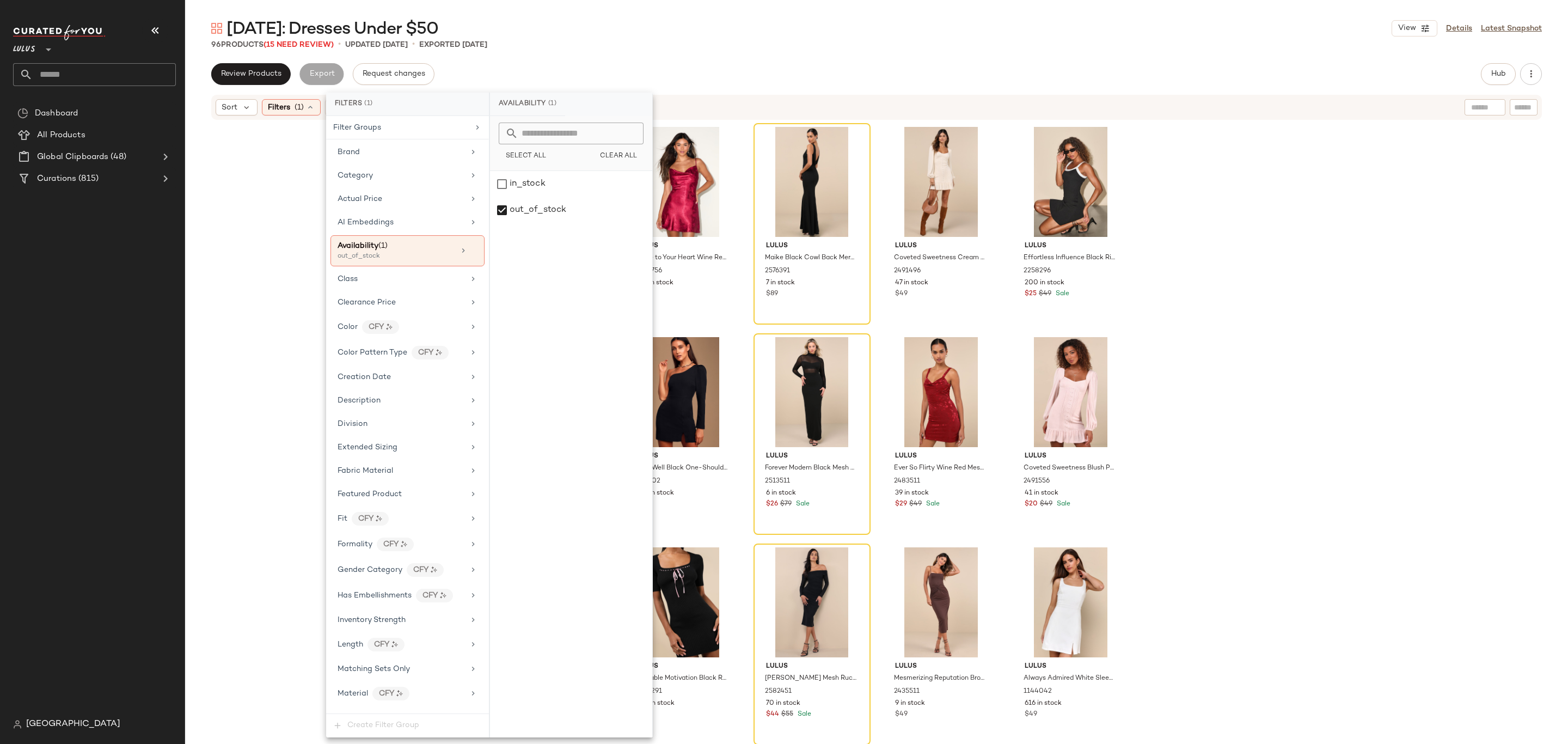
click at [730, 111] on div "Sort Filters (1) Reset" at bounding box center [806, 107] width 1181 height 16
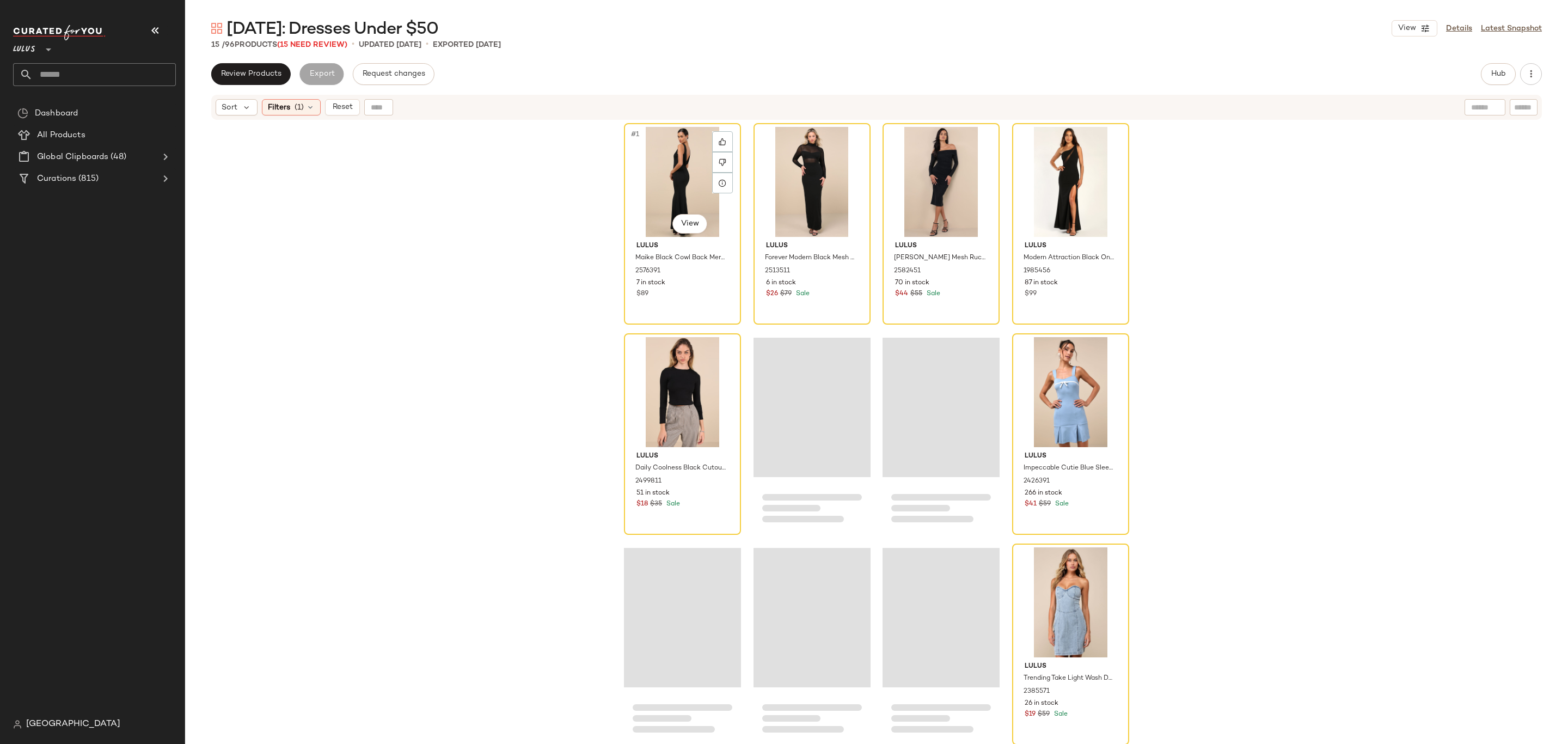
click at [680, 168] on div "#1 View" at bounding box center [682, 182] width 110 height 110
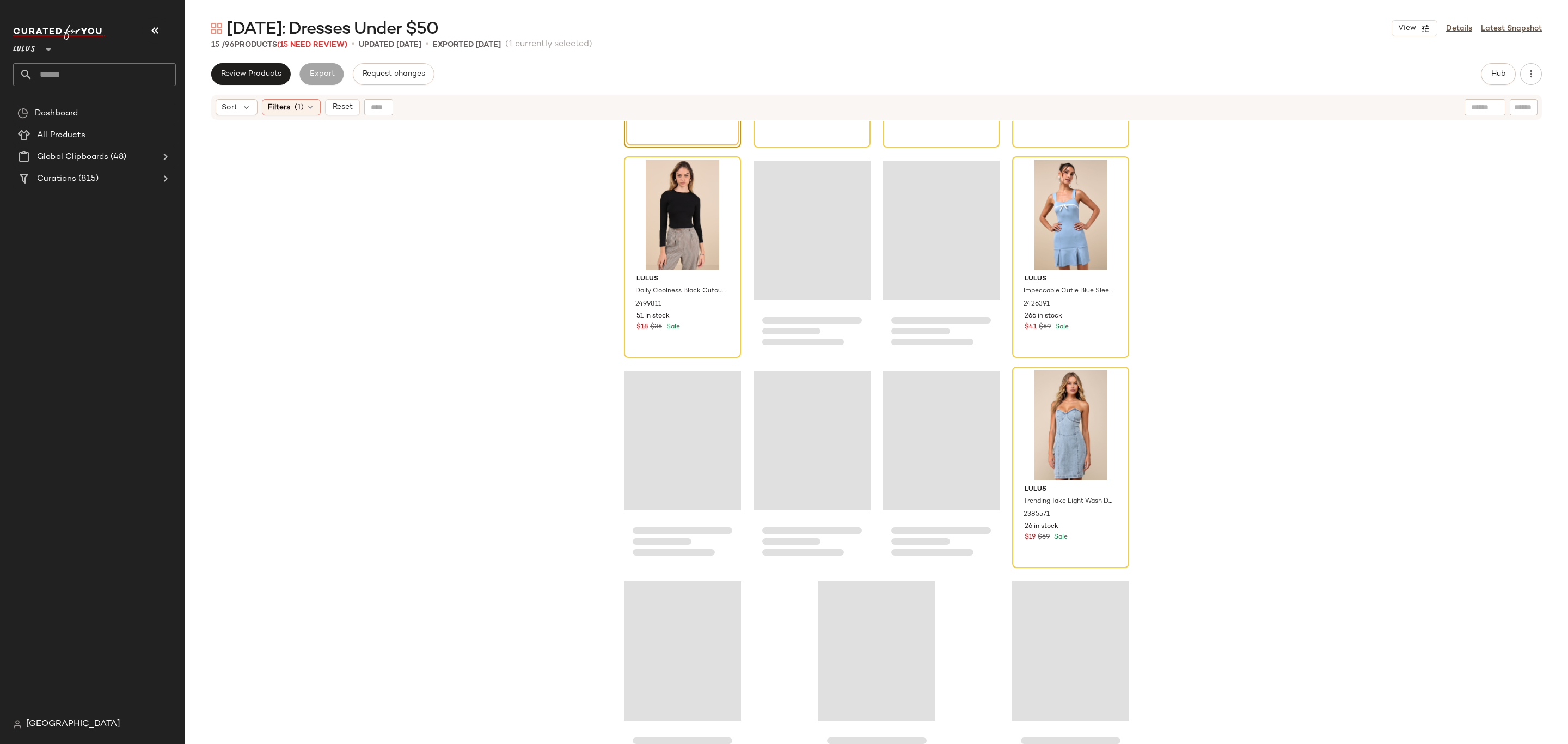
scroll to position [184, 0]
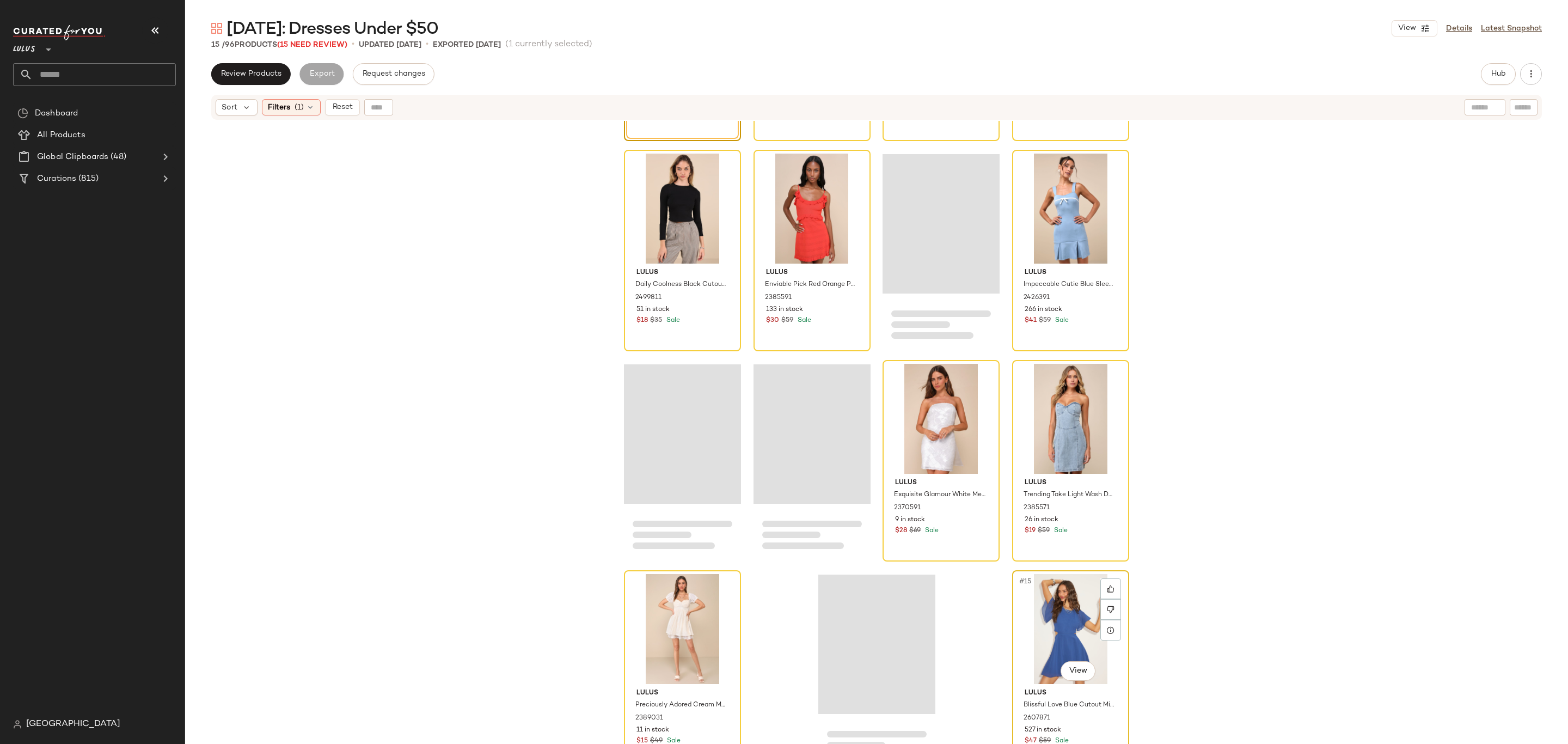
click at [1061, 630] on div "#15 View" at bounding box center [1071, 628] width 110 height 110
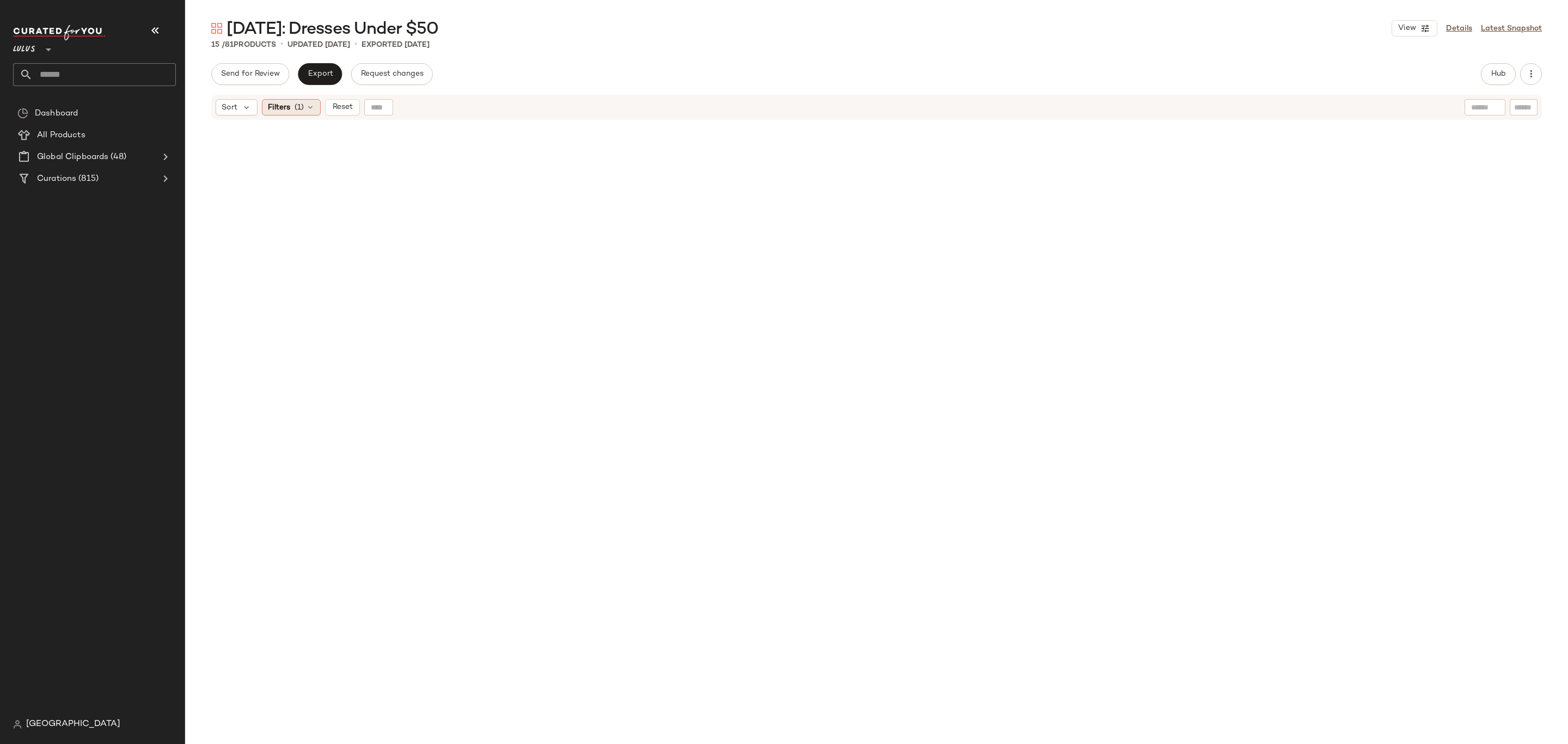
click at [299, 113] on div "Filters (1)" at bounding box center [291, 107] width 59 height 16
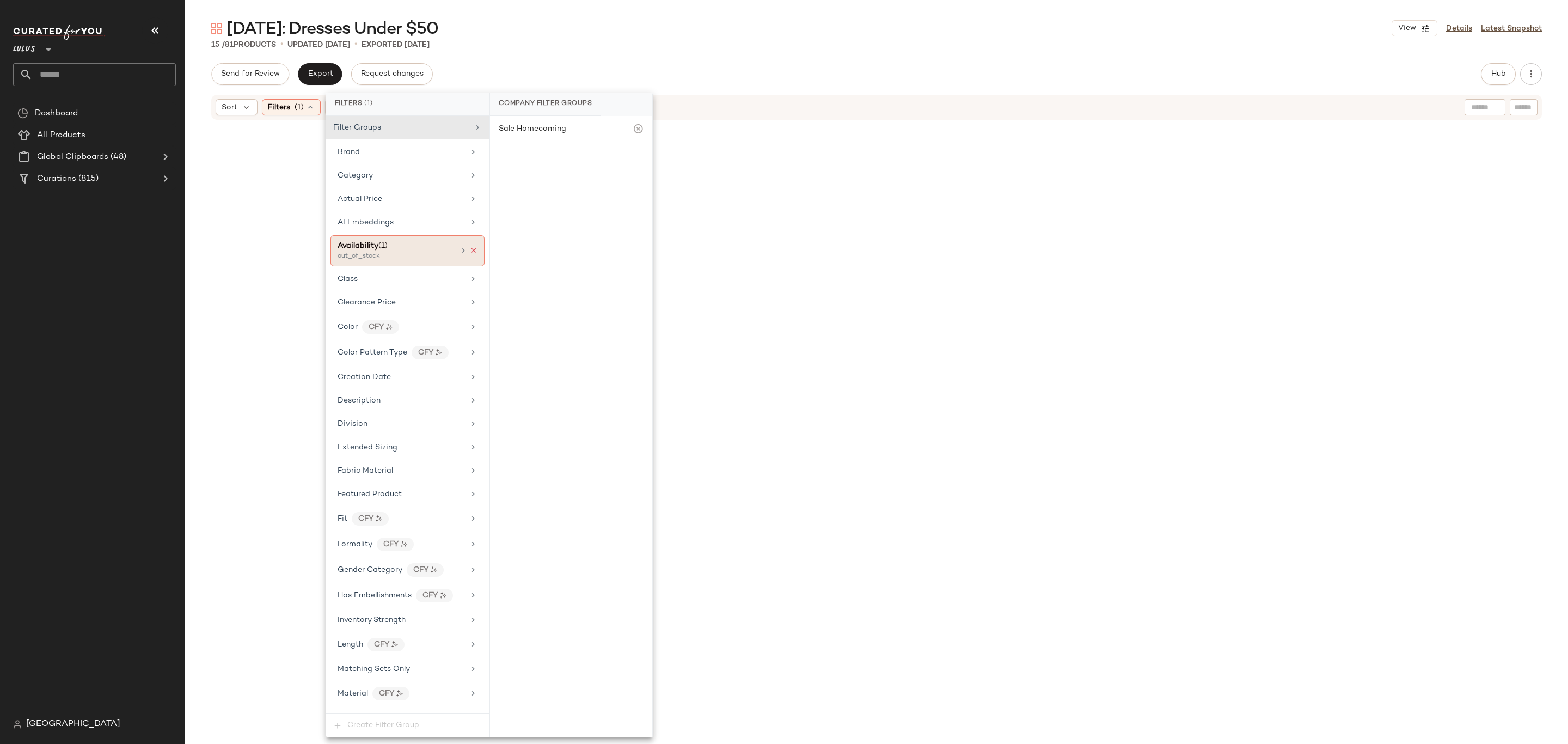
click at [470, 253] on icon at bounding box center [474, 250] width 8 height 8
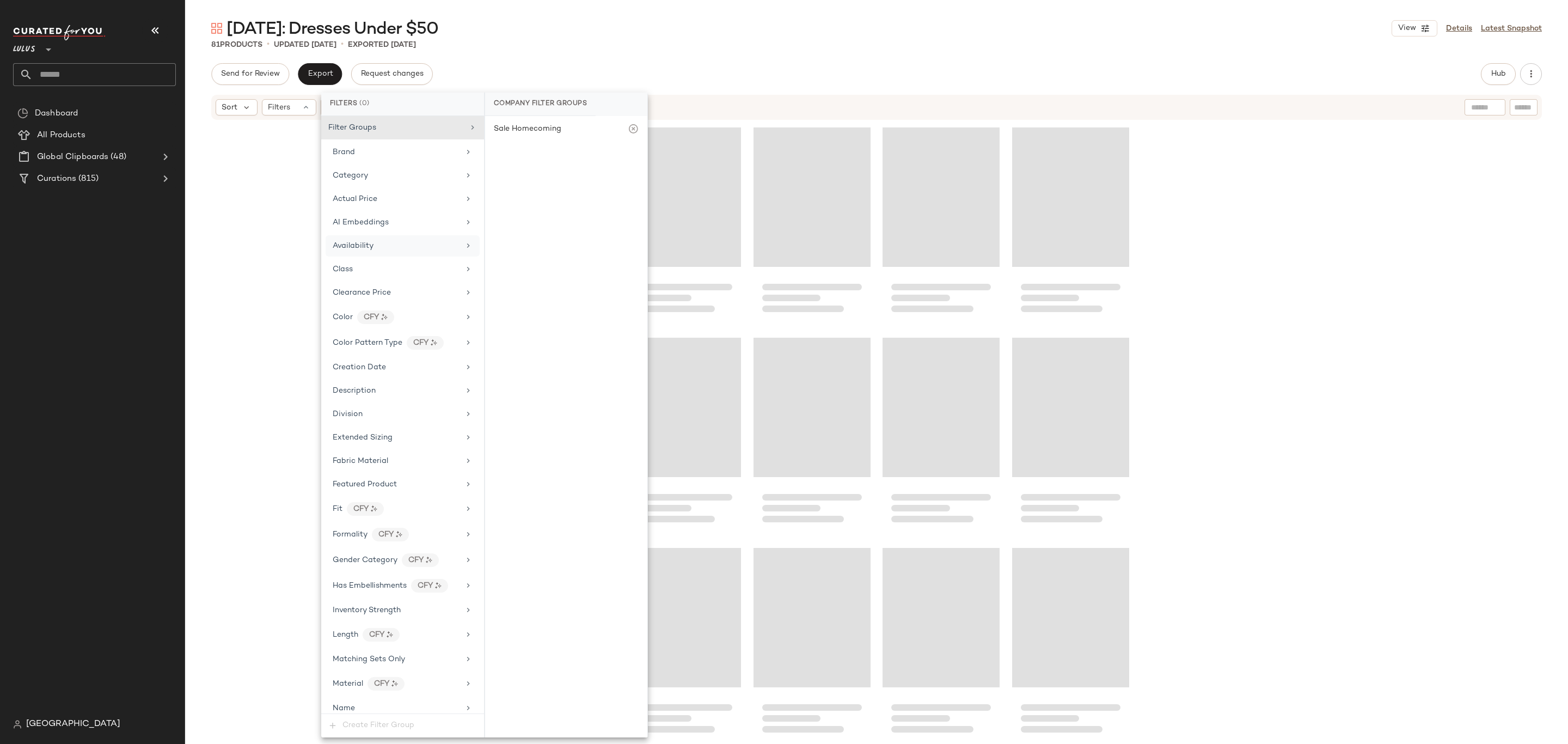
click at [702, 97] on div "Sort Filters" at bounding box center [877, 107] width 1331 height 25
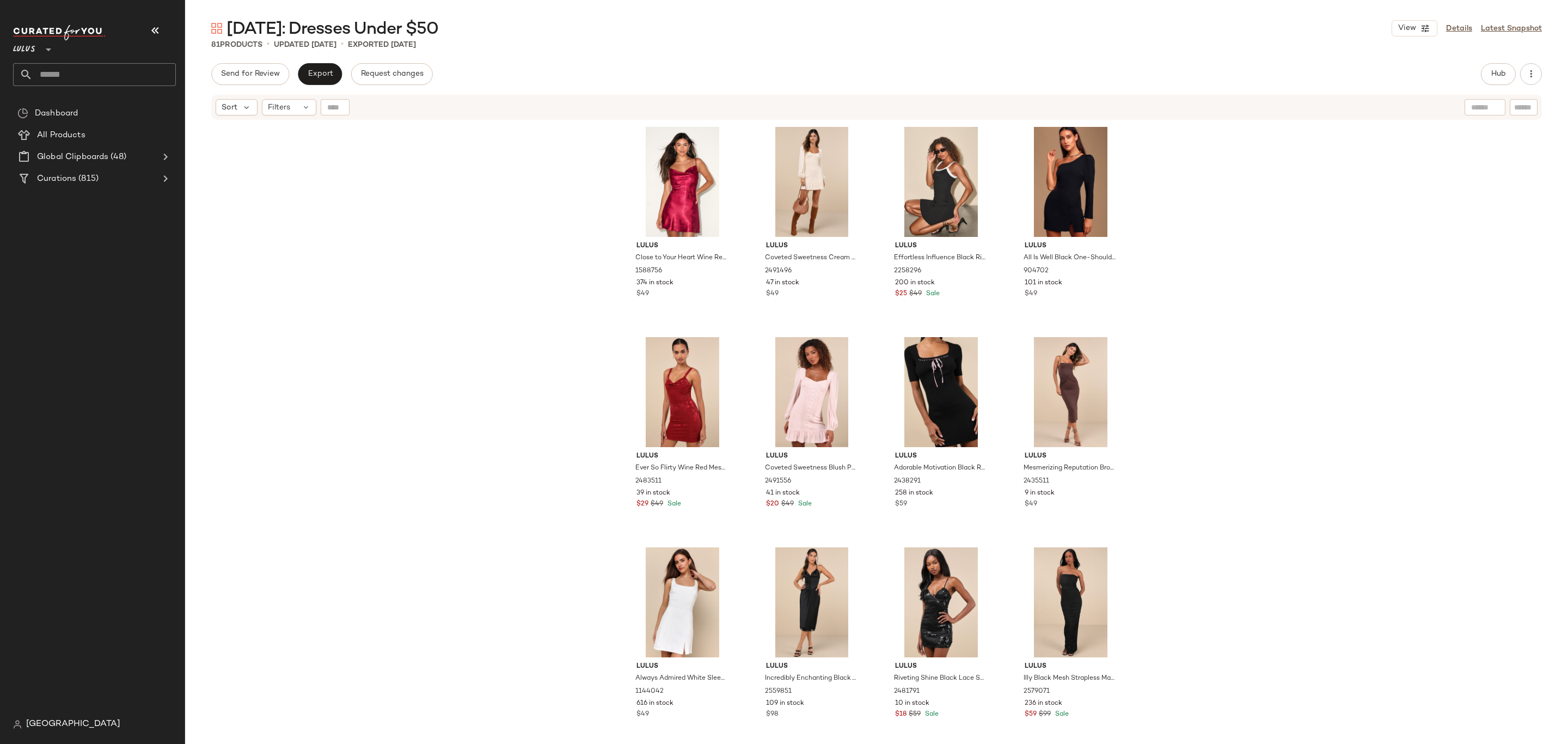
click at [1479, 78] on div "Send for Review Export Request changes Hub Send for Review External Review Inte…" at bounding box center [877, 74] width 1331 height 22
click at [1481, 76] on button "Hub" at bounding box center [1498, 74] width 35 height 22
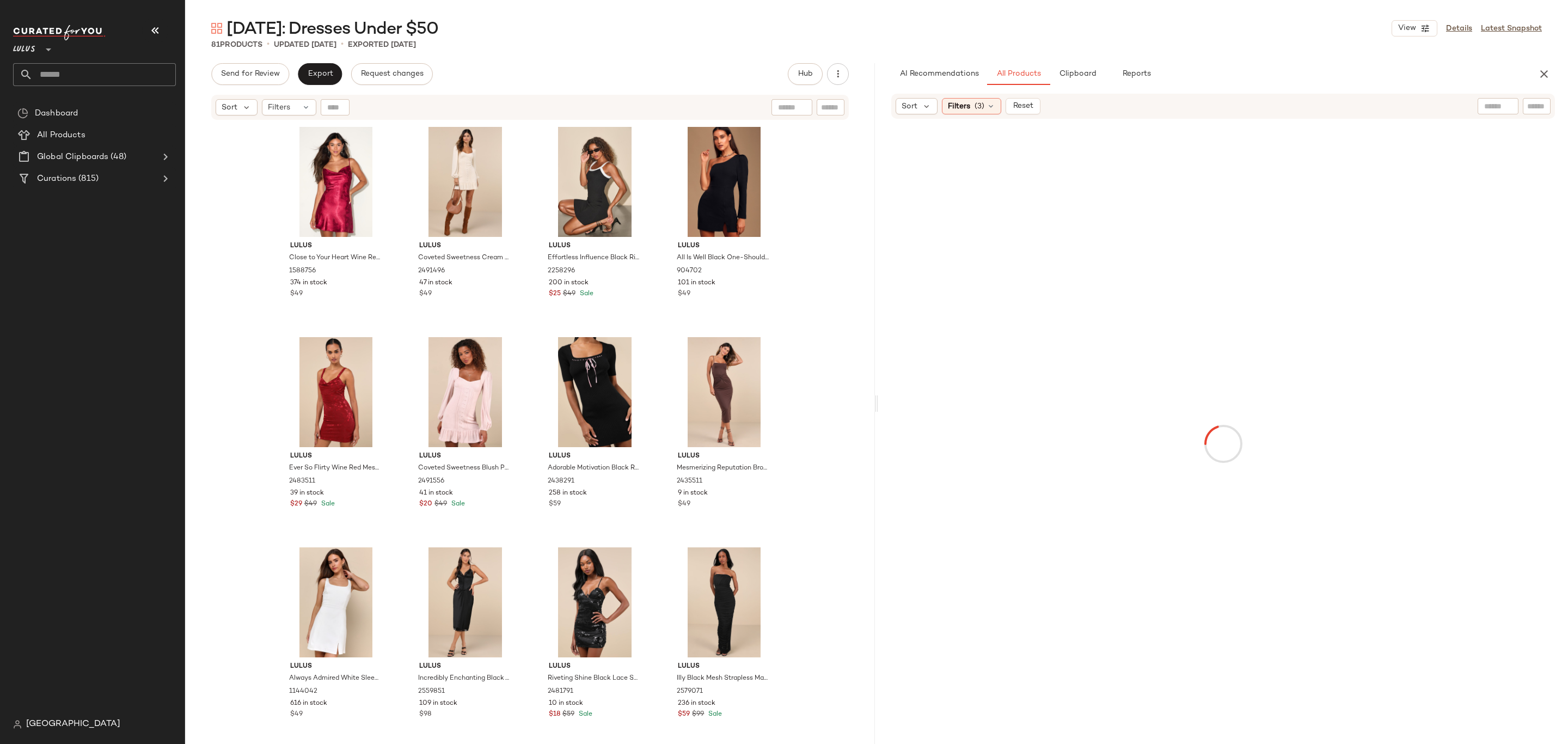
click at [990, 99] on div "Filters (3)" at bounding box center [972, 106] width 60 height 16
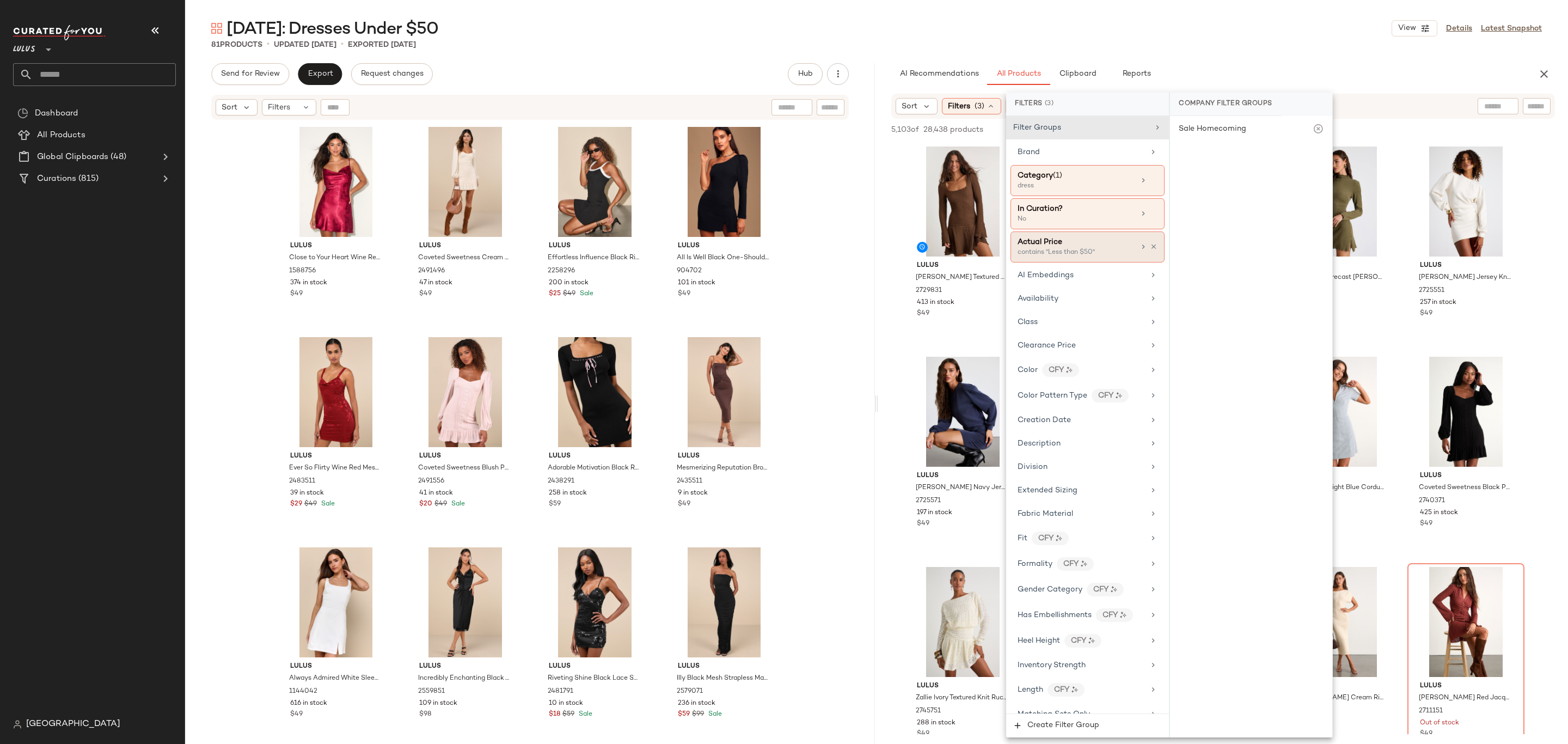
click at [1100, 242] on div "Actual Price" at bounding box center [1075, 241] width 117 height 11
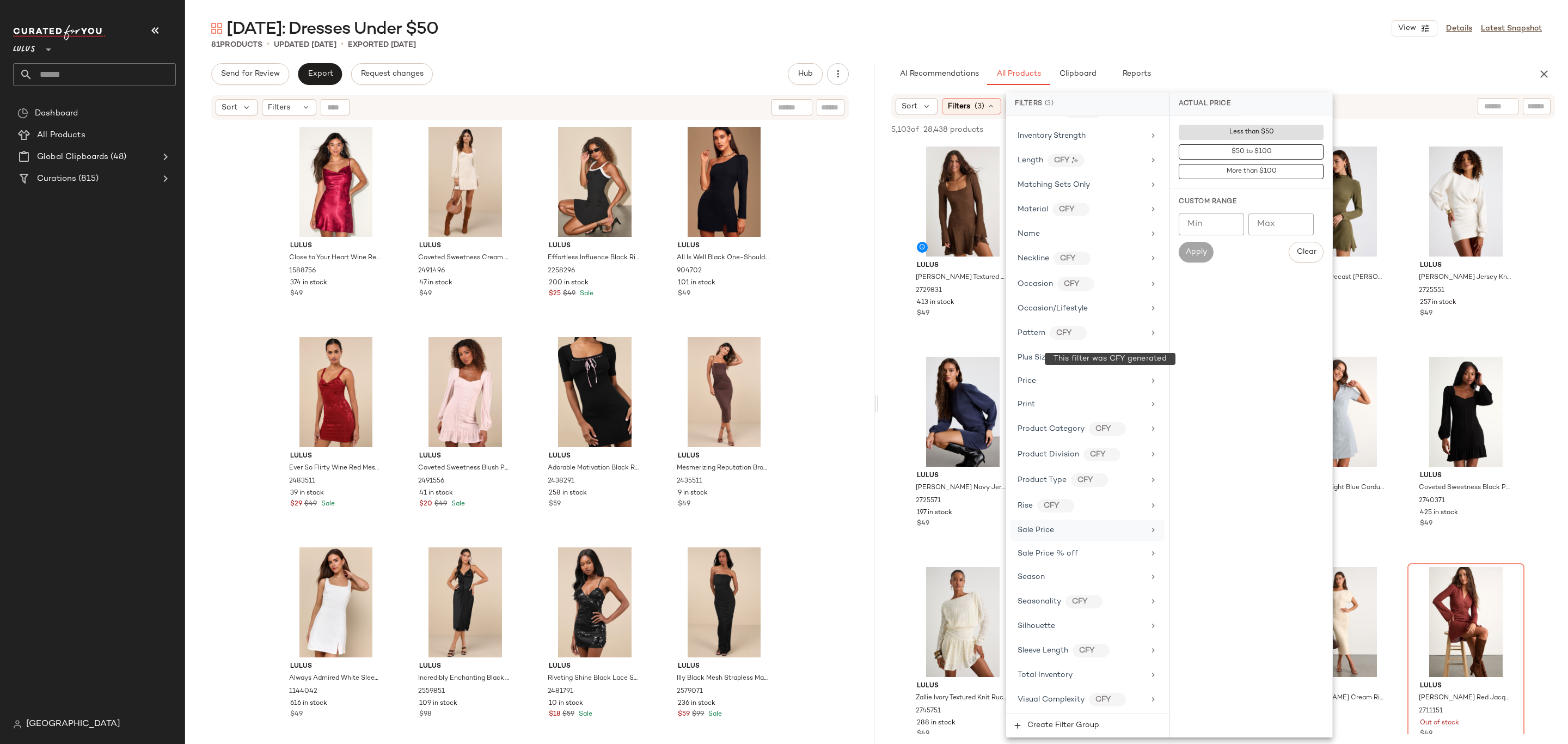
scroll to position [553, 0]
click at [1052, 671] on span "Total Inventory" at bounding box center [1044, 675] width 55 height 8
click at [1198, 197] on input "Min" at bounding box center [1212, 204] width 66 height 22
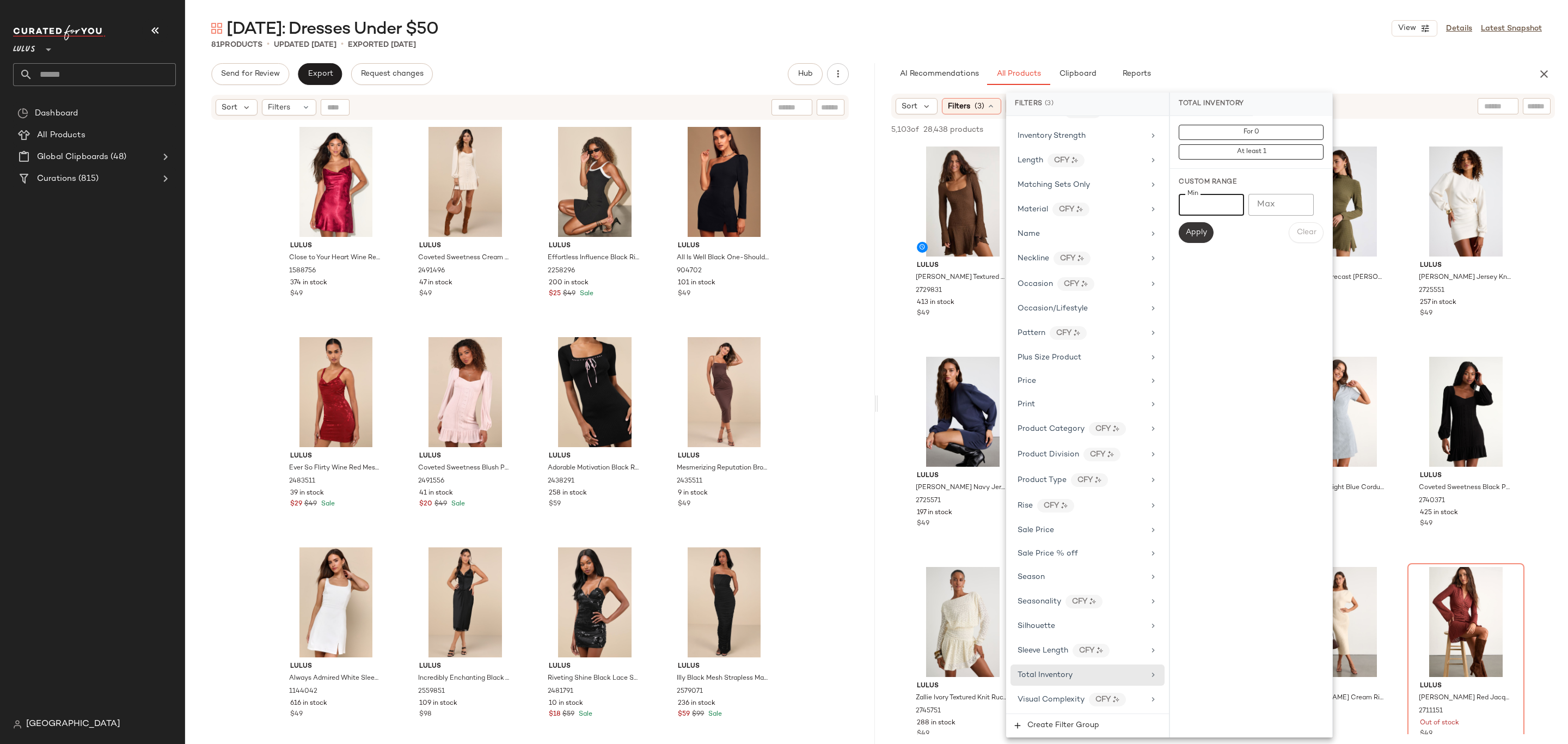
type input "**"
click at [1194, 232] on span "Apply" at bounding box center [1196, 232] width 22 height 9
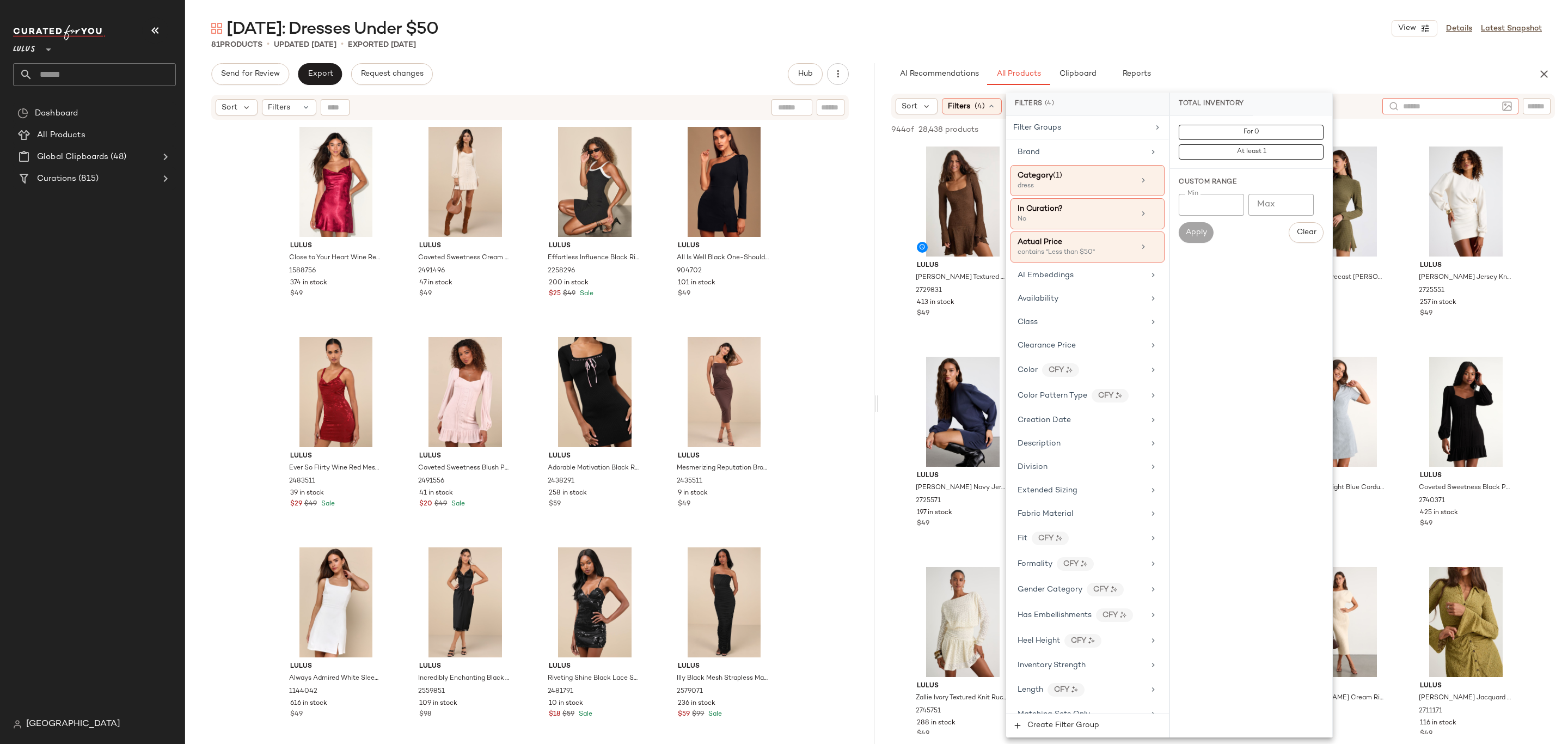
click at [1492, 110] on input "text" at bounding box center [1450, 106] width 95 height 11
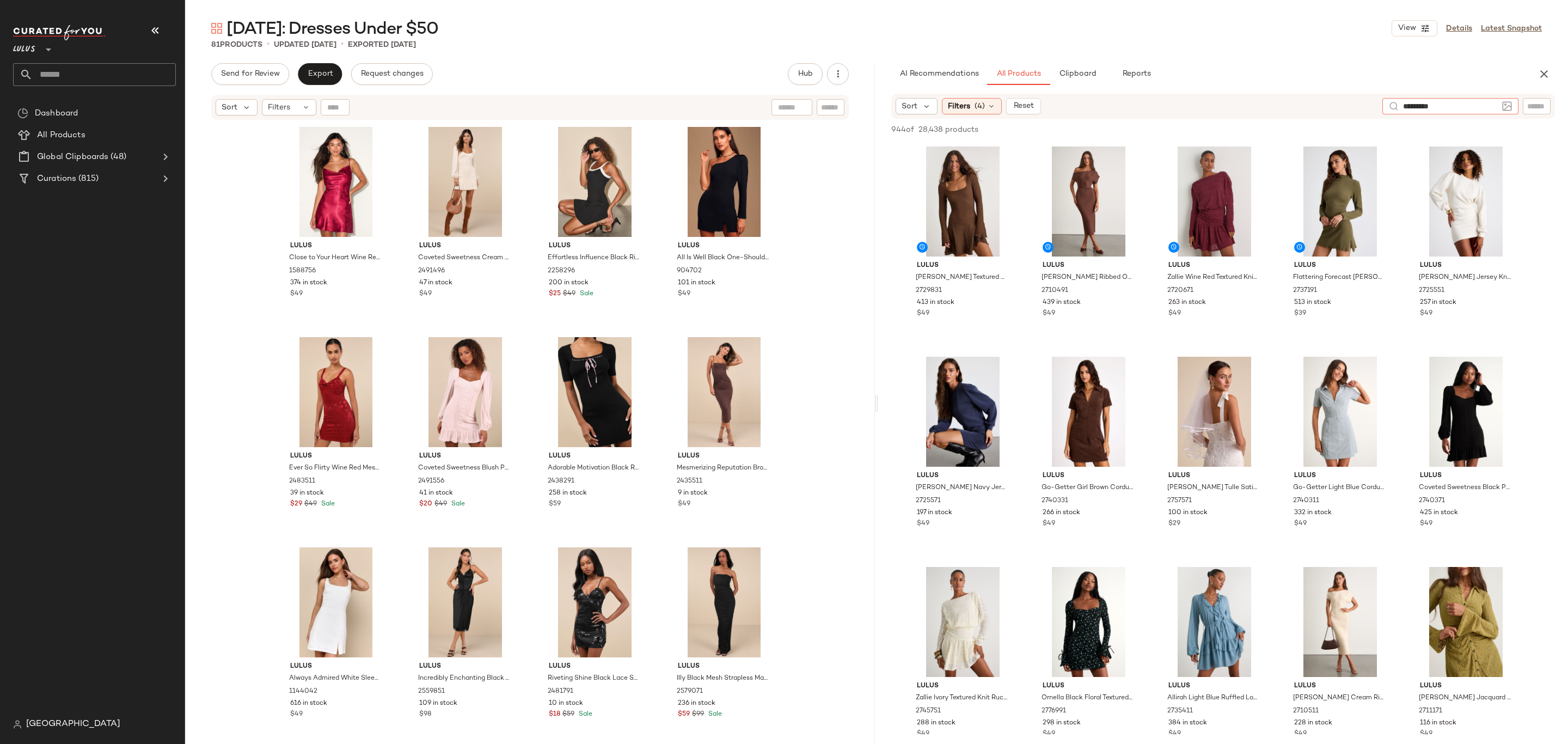
type input "**********"
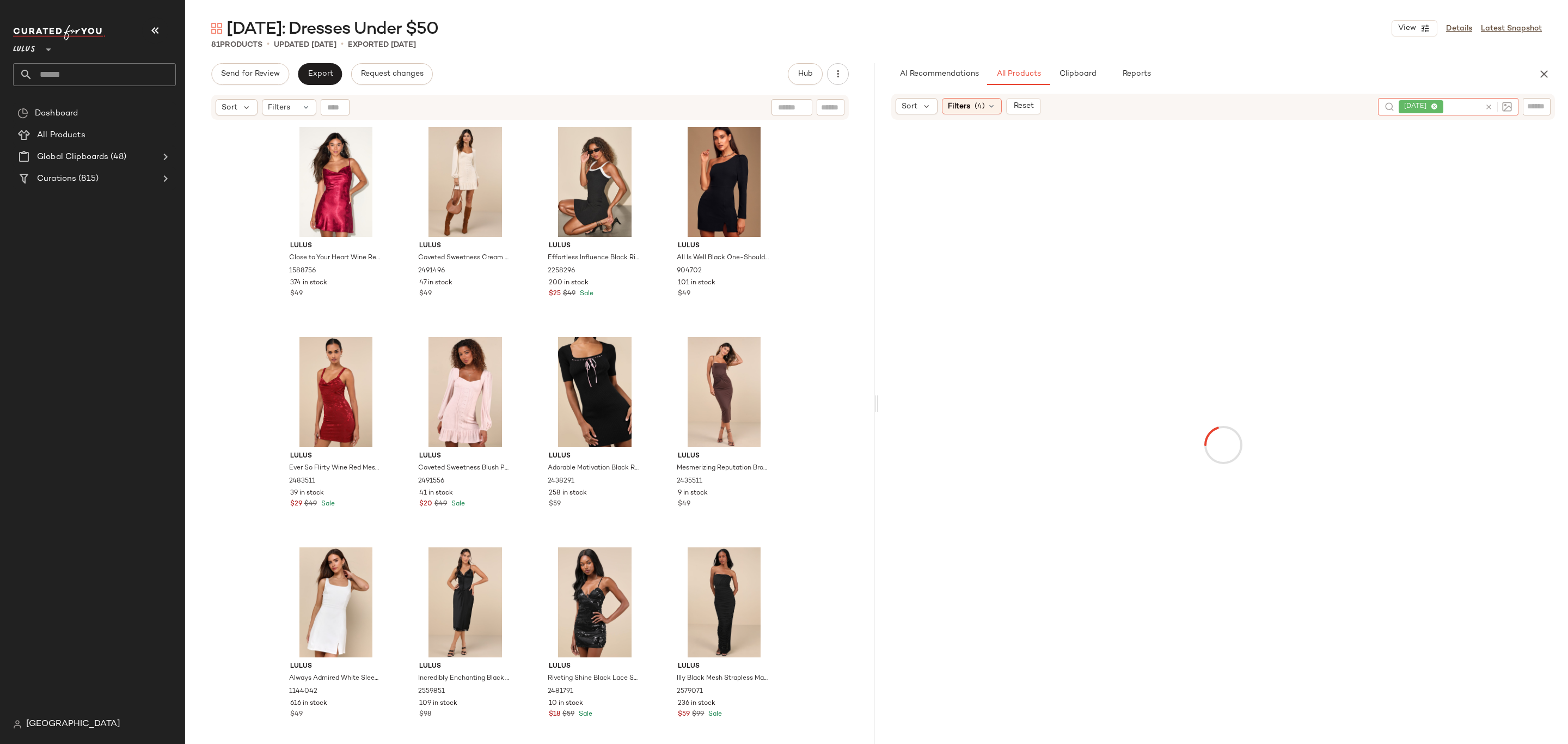
click at [1306, 130] on div at bounding box center [1223, 444] width 685 height 645
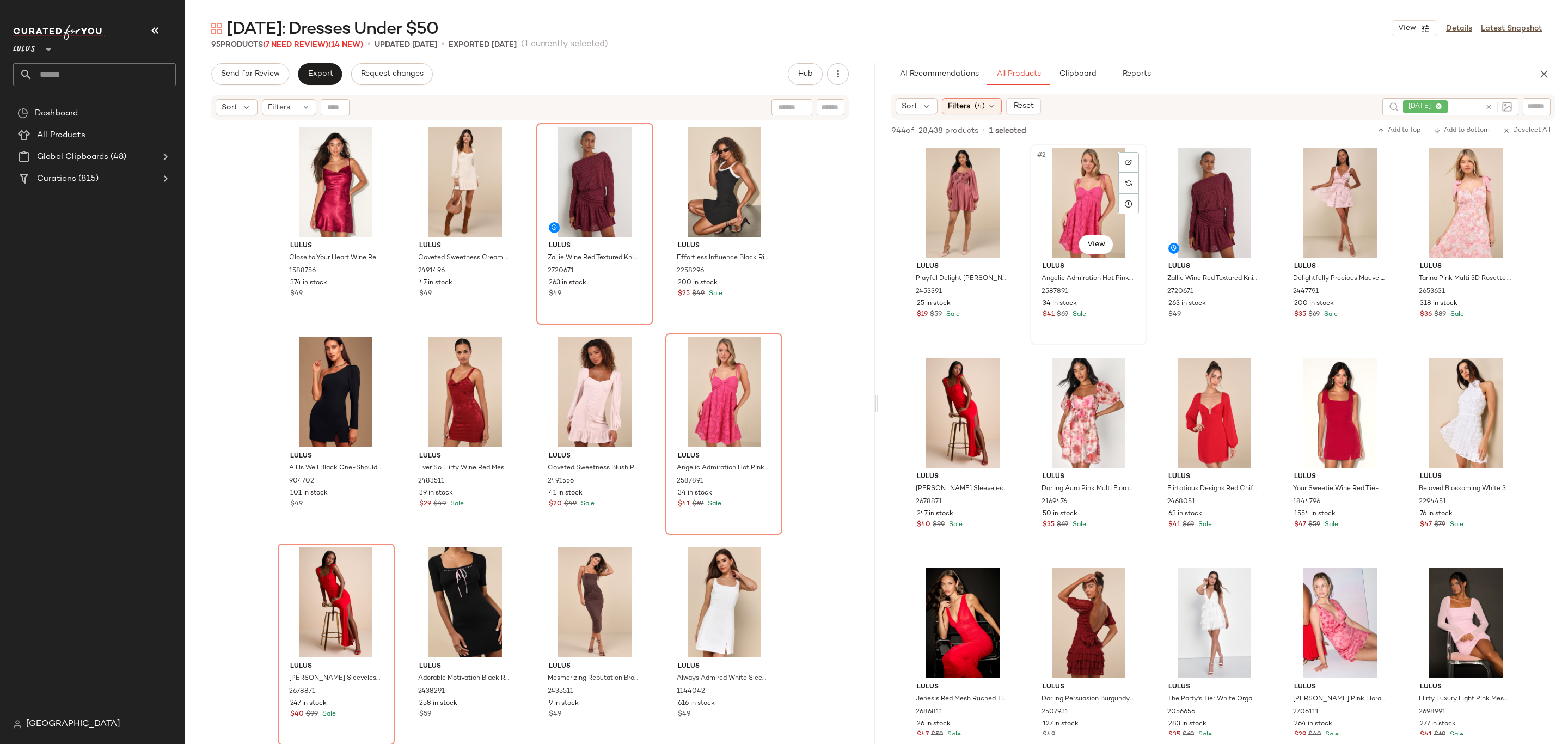
click at [1087, 209] on div "#2 View" at bounding box center [1089, 202] width 110 height 110
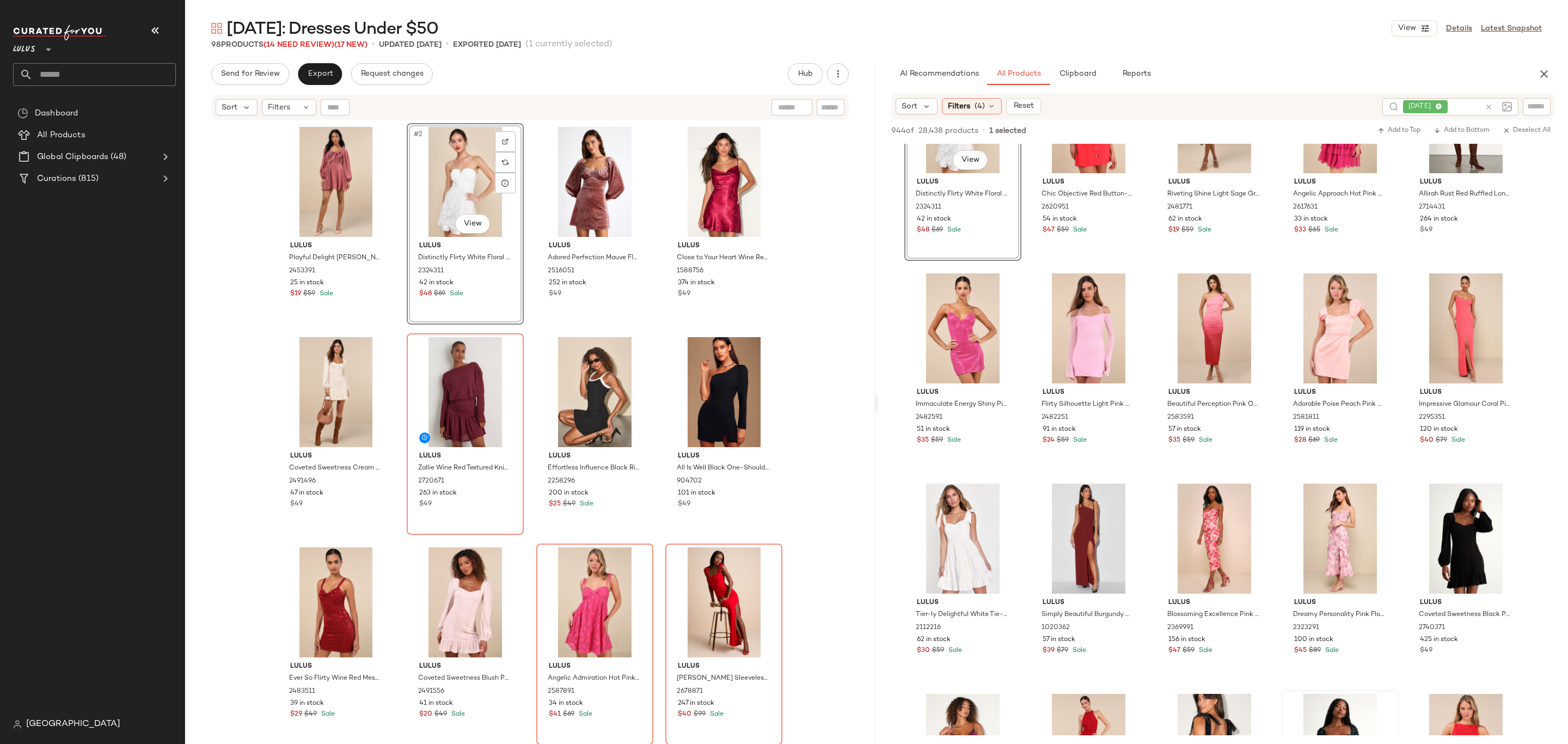
scroll to position [2582, 0]
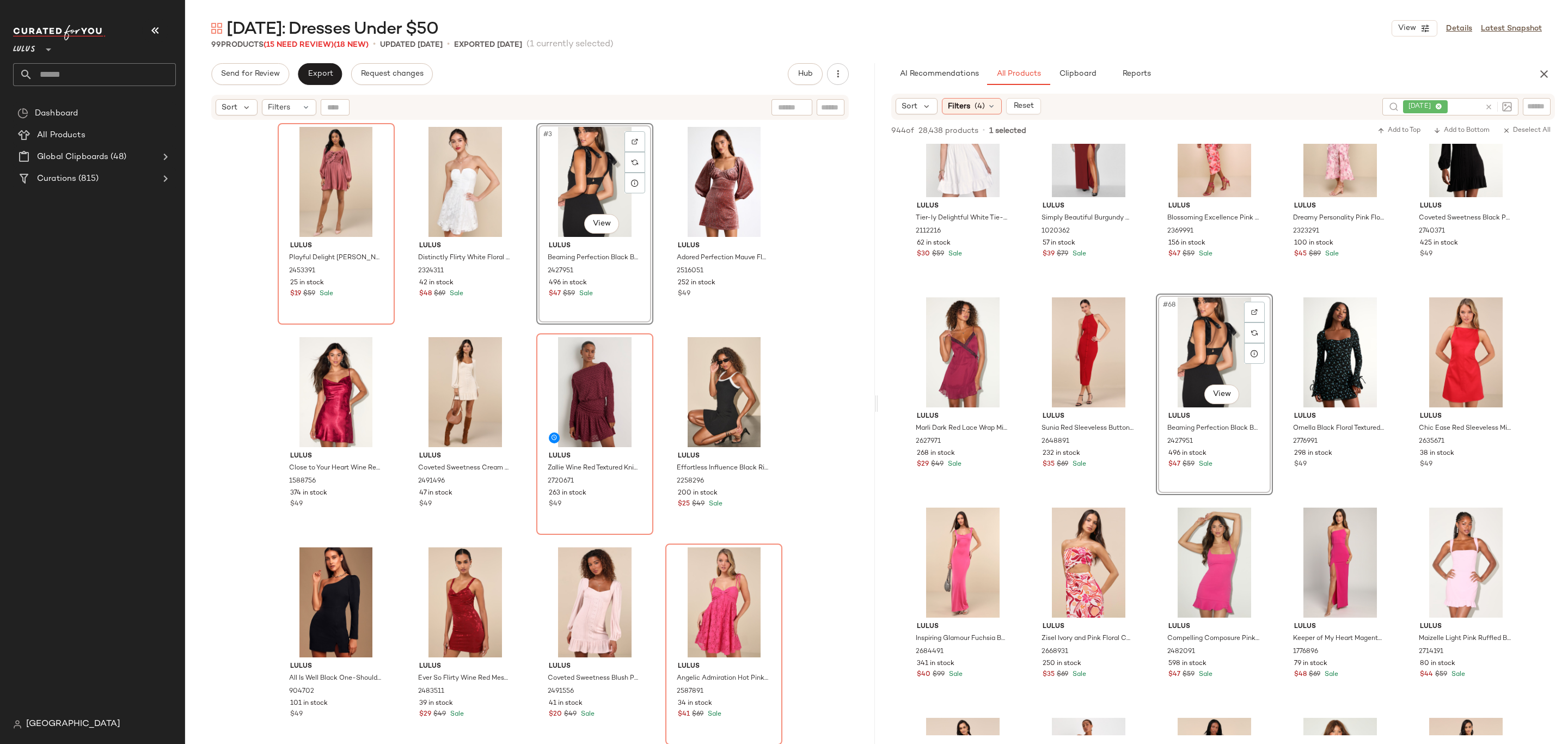
click at [312, 56] on div "[DATE]: Dresses Under $50 View Details Latest Snapshot 99 Products (15 Need Rev…" at bounding box center [877, 380] width 1383 height 726
click at [312, 67] on button "Export" at bounding box center [320, 74] width 44 height 22
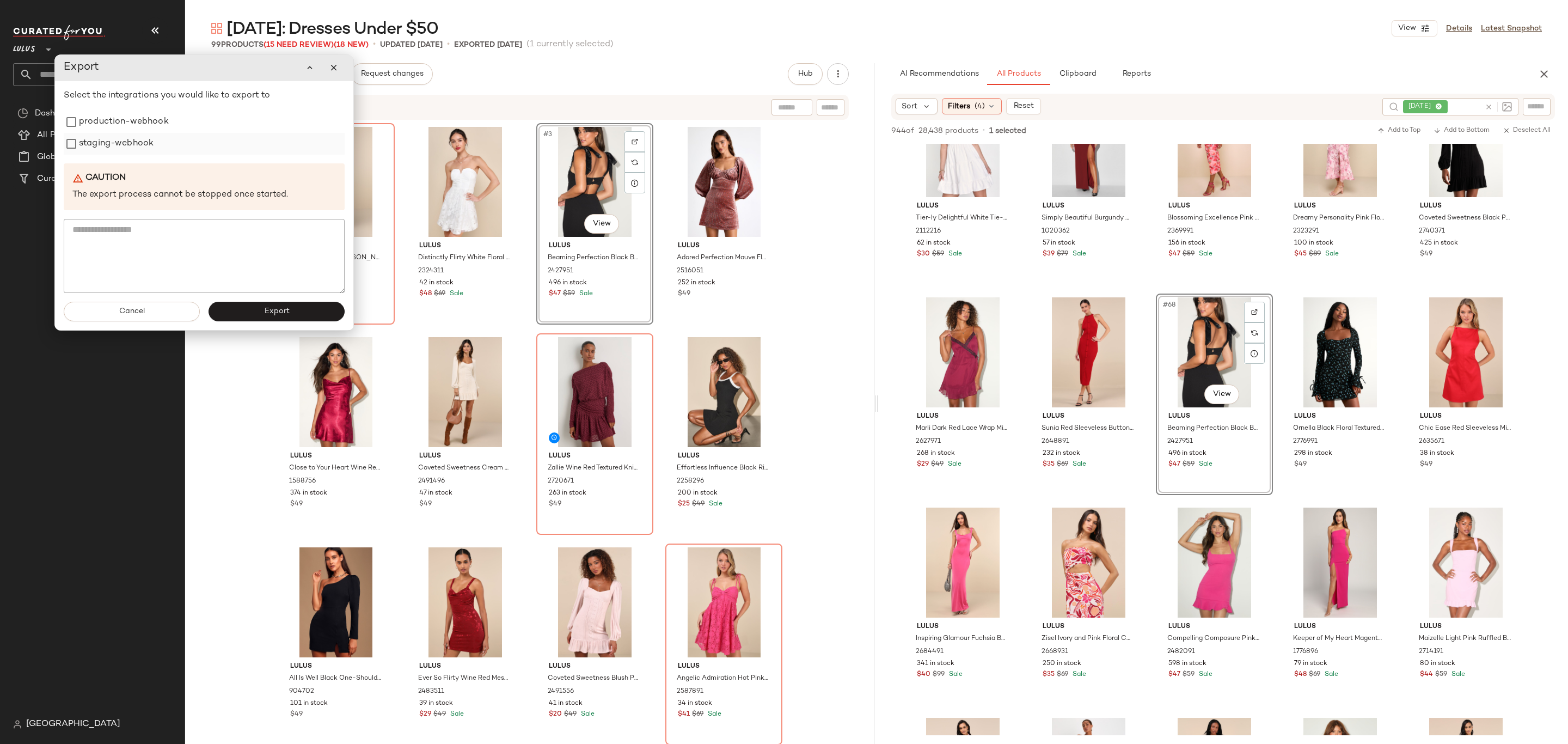
click at [108, 136] on label "staging-webhook" at bounding box center [116, 144] width 75 height 22
click at [110, 127] on label "production-webhook" at bounding box center [124, 122] width 90 height 22
click at [226, 311] on button "Export" at bounding box center [276, 311] width 136 height 20
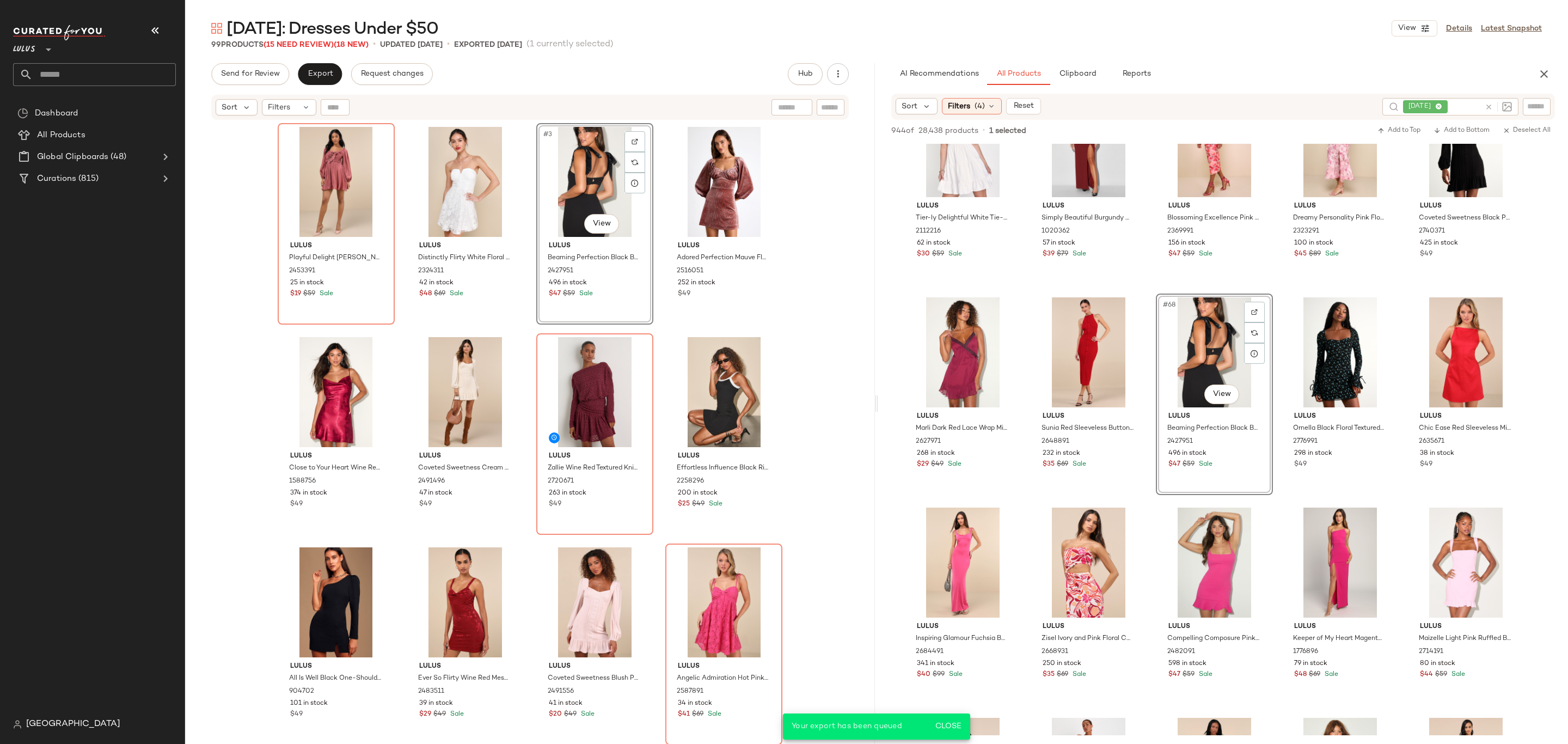
scroll to position [3213, 0]
